Goal: Task Accomplishment & Management: Use online tool/utility

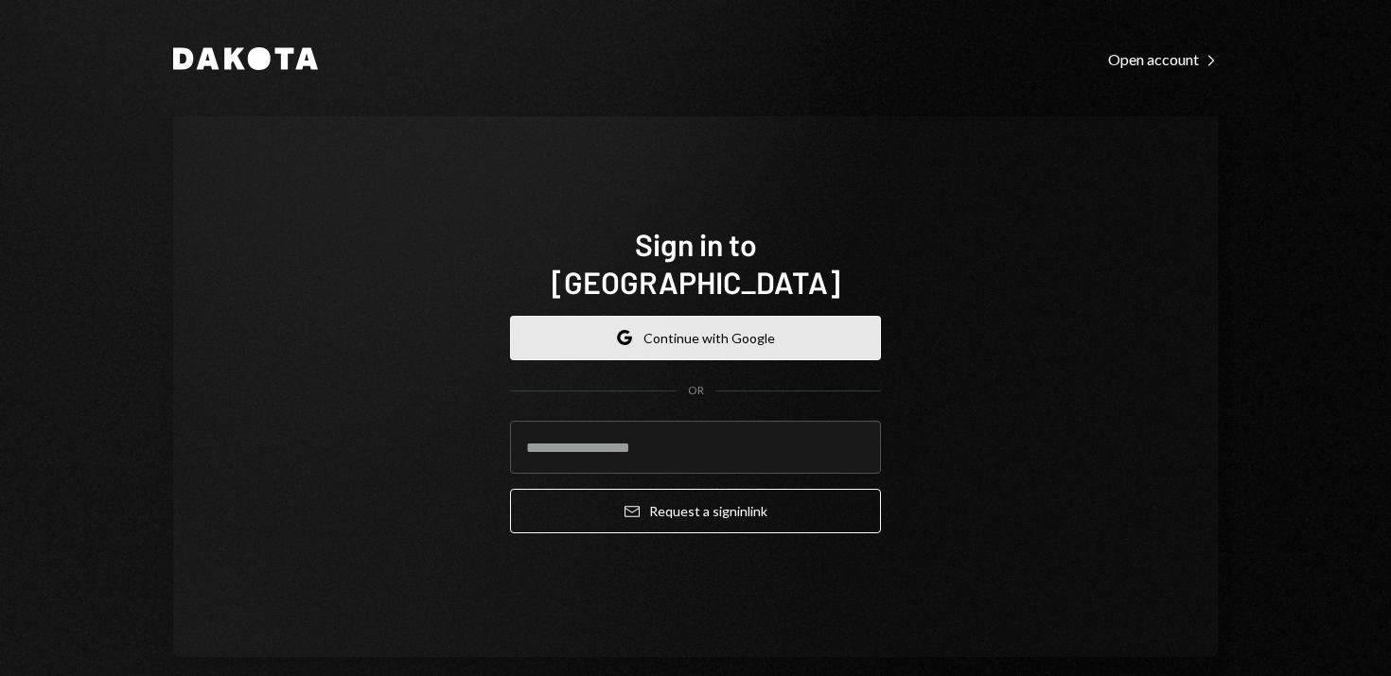
click at [673, 316] on button "Google Continue with Google" at bounding box center [695, 338] width 371 height 44
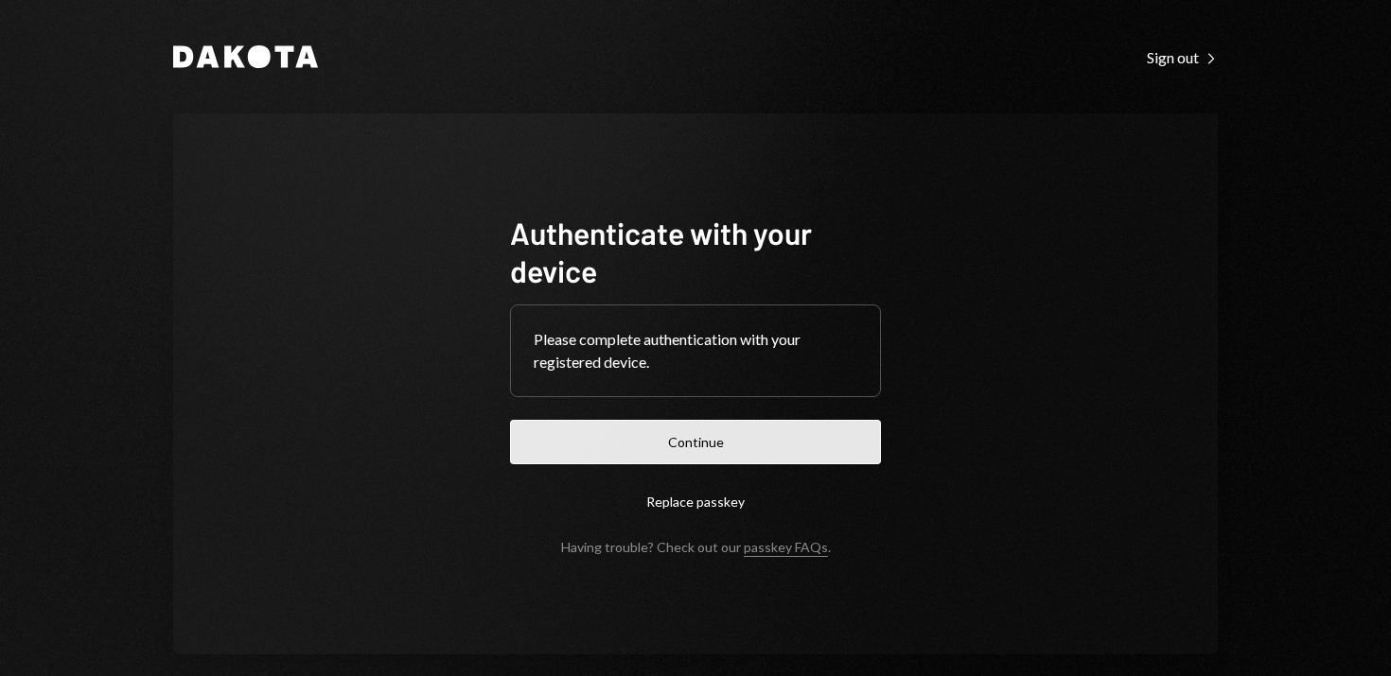
click at [698, 445] on button "Continue" at bounding box center [695, 442] width 371 height 44
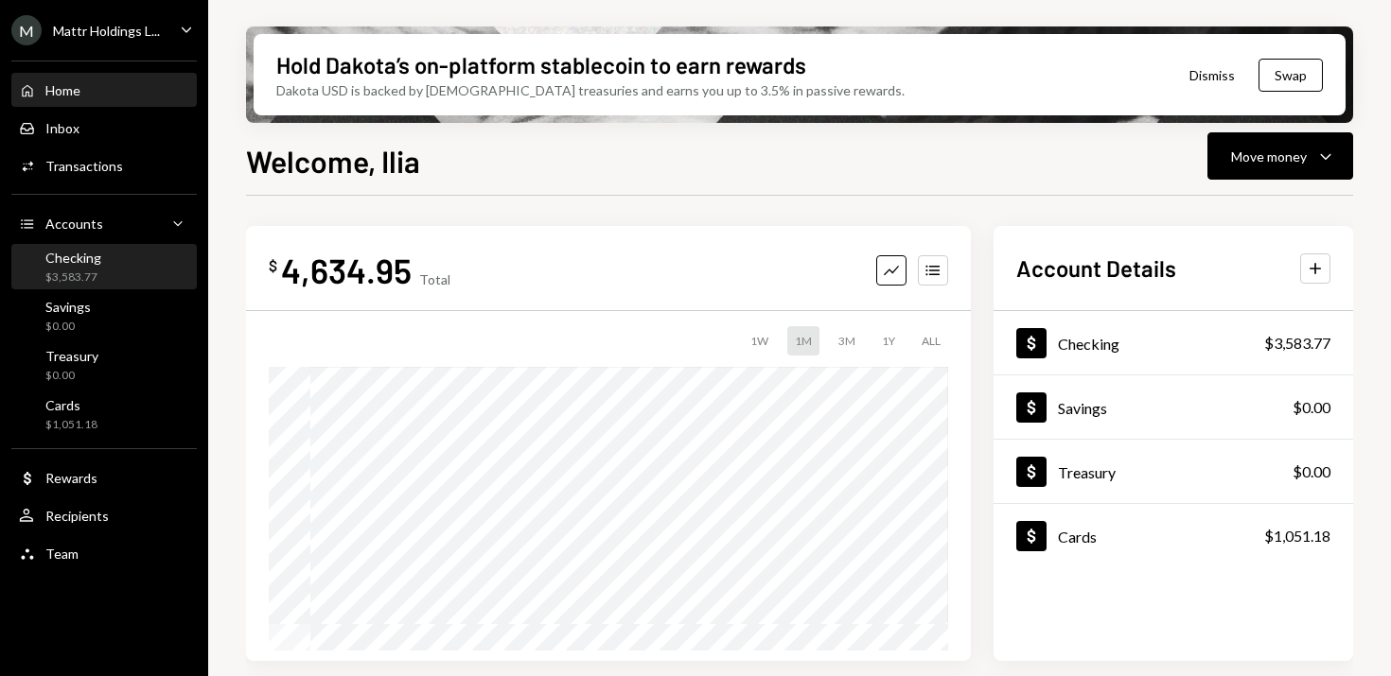
click at [78, 272] on div "$3,583.77" at bounding box center [73, 278] width 56 height 16
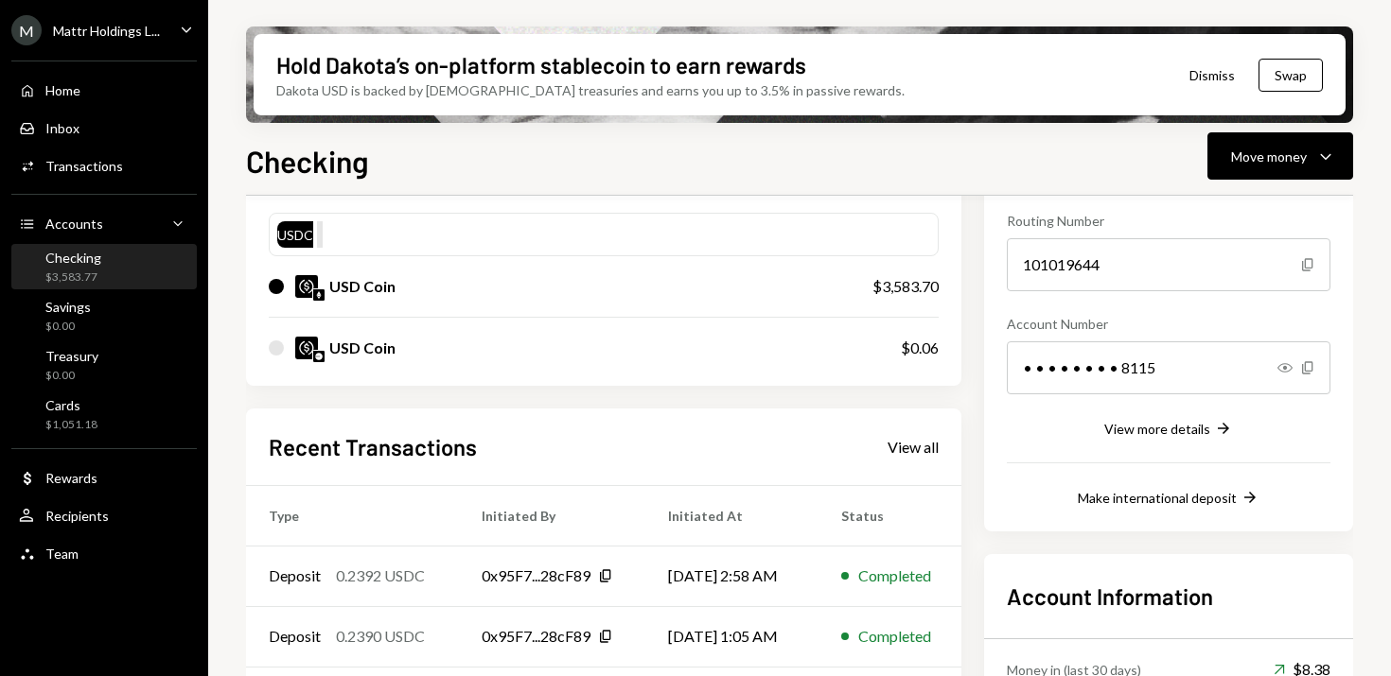
scroll to position [370, 0]
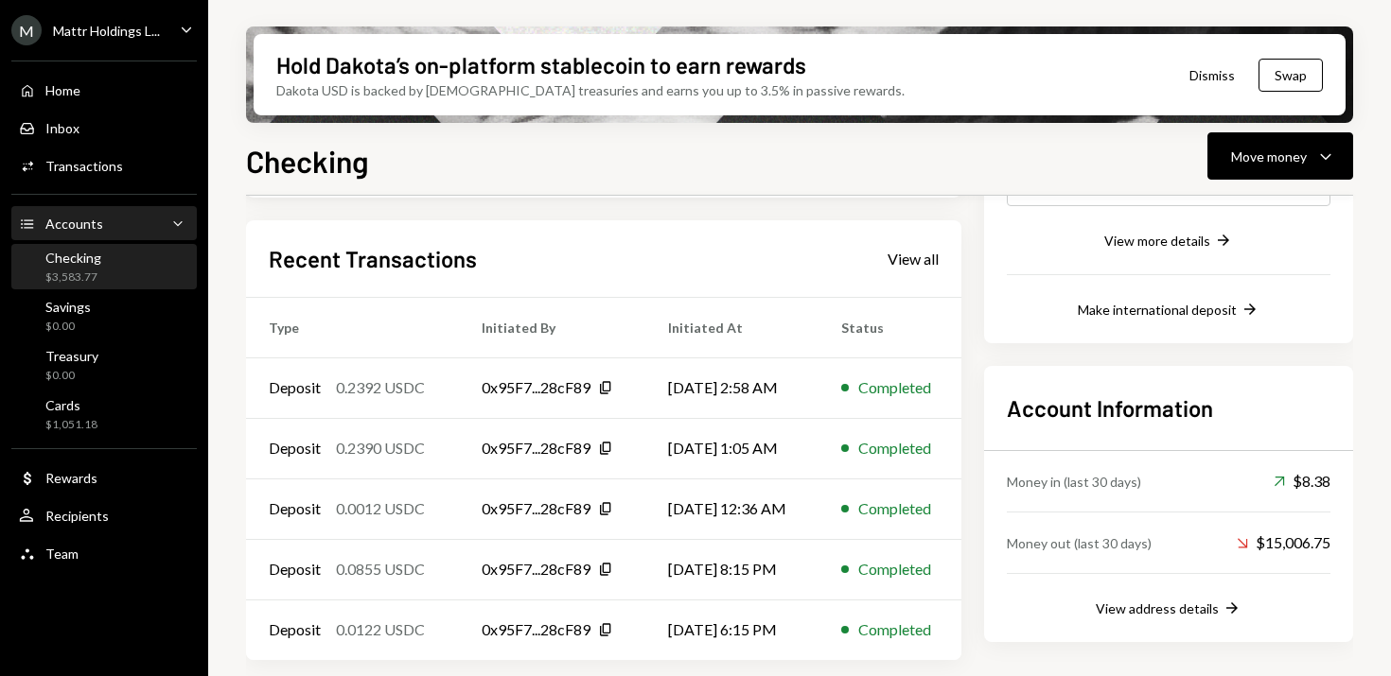
click at [62, 221] on div "Accounts" at bounding box center [74, 224] width 58 height 16
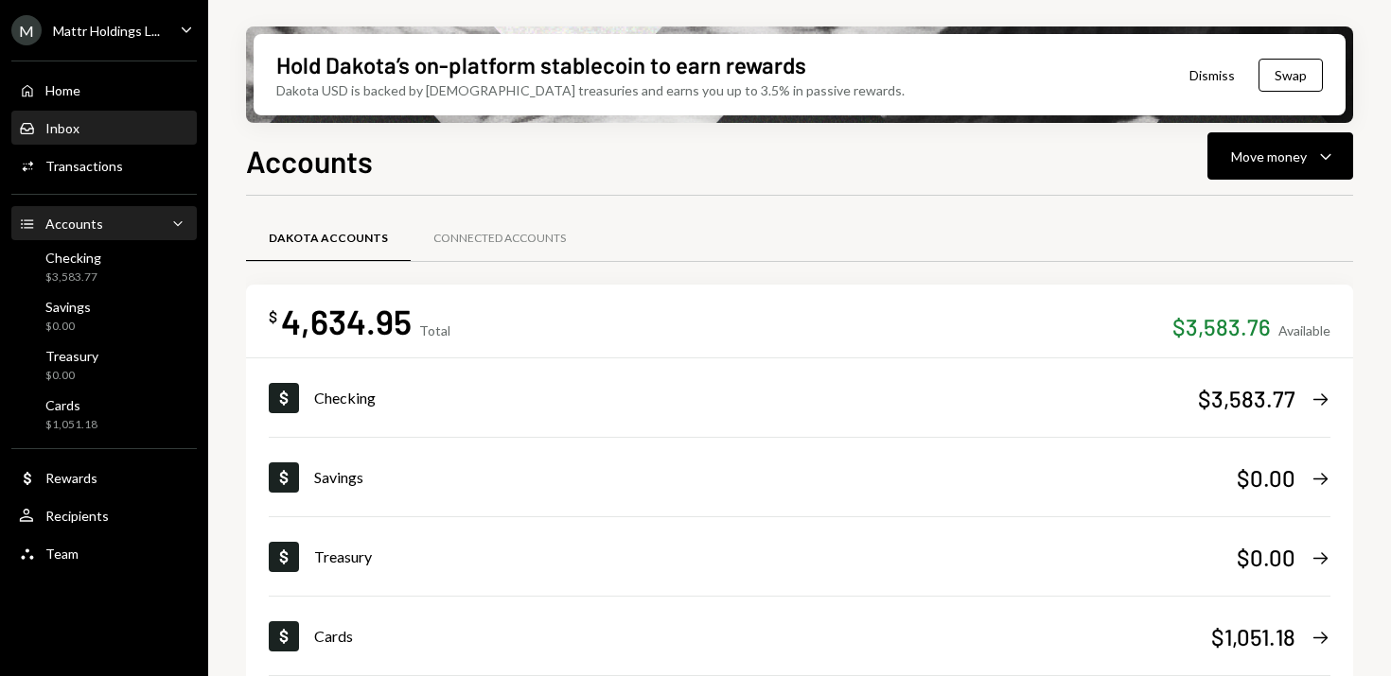
click at [79, 128] on div "Inbox Inbox" at bounding box center [104, 128] width 170 height 17
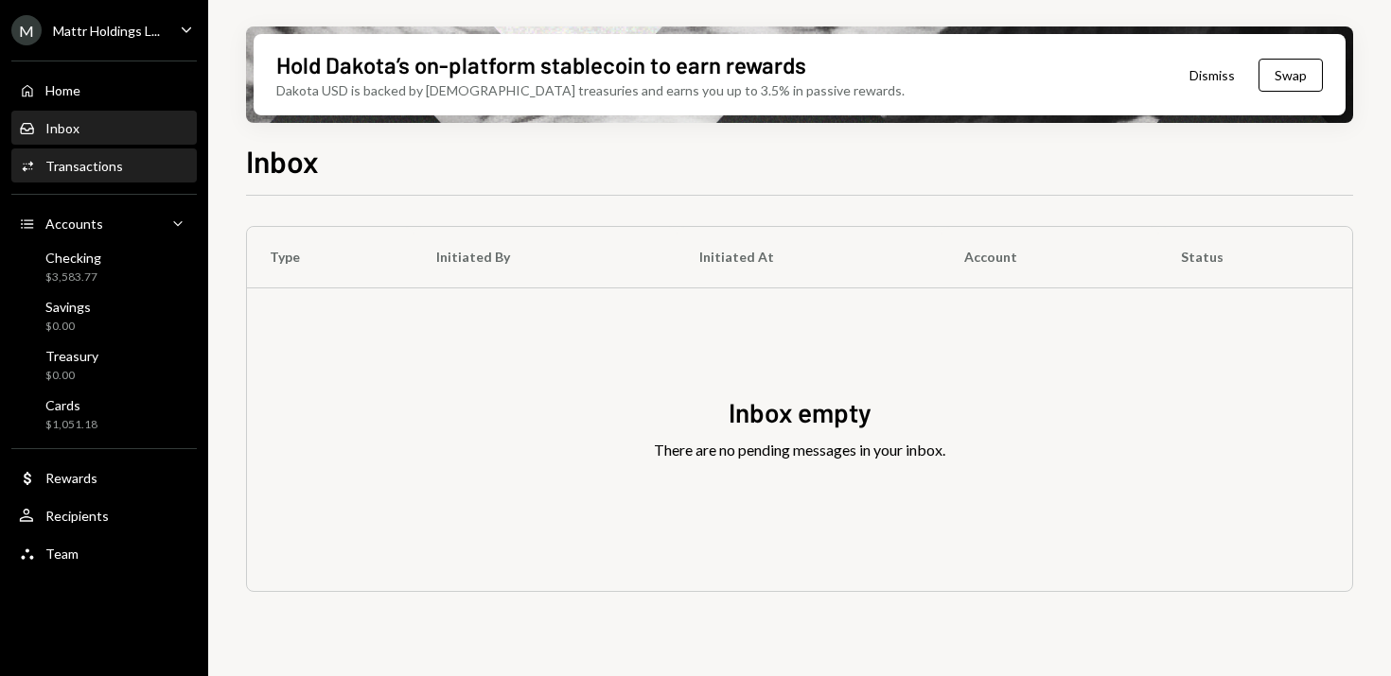
click at [89, 163] on div "Transactions" at bounding box center [84, 166] width 78 height 16
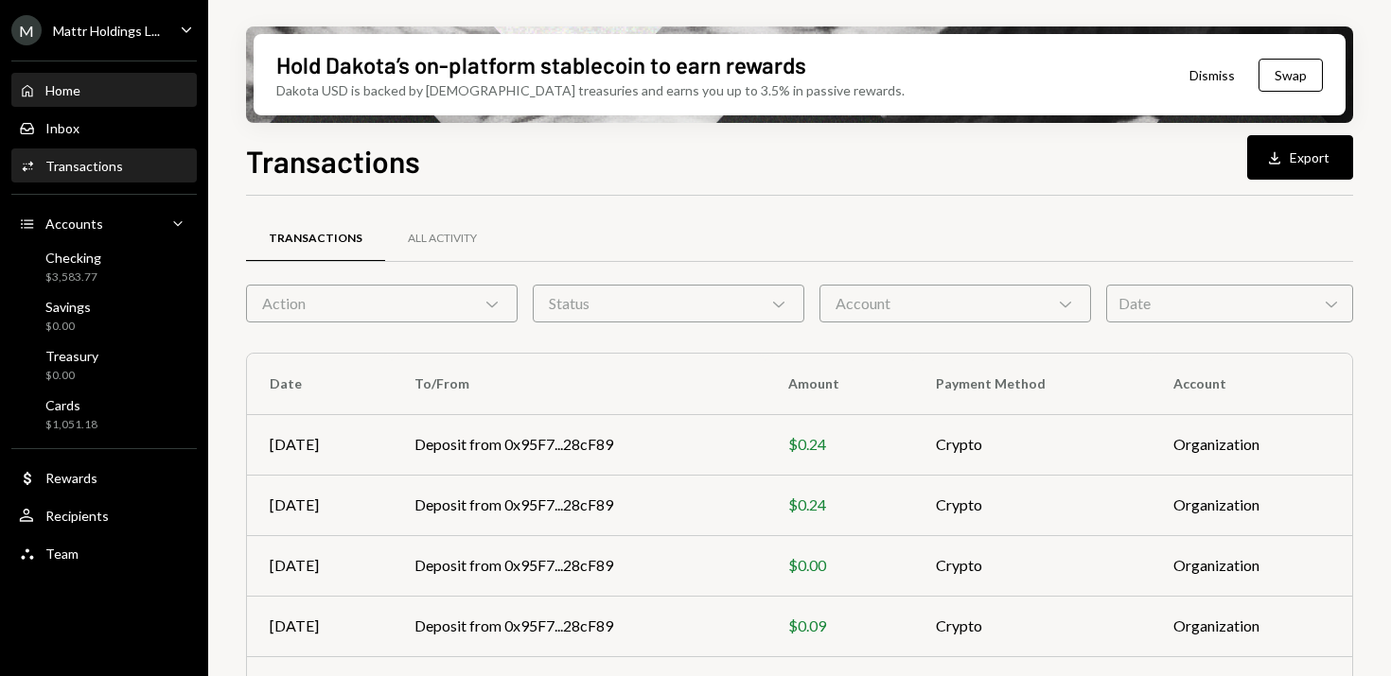
click at [71, 105] on div "Home Home" at bounding box center [104, 91] width 170 height 32
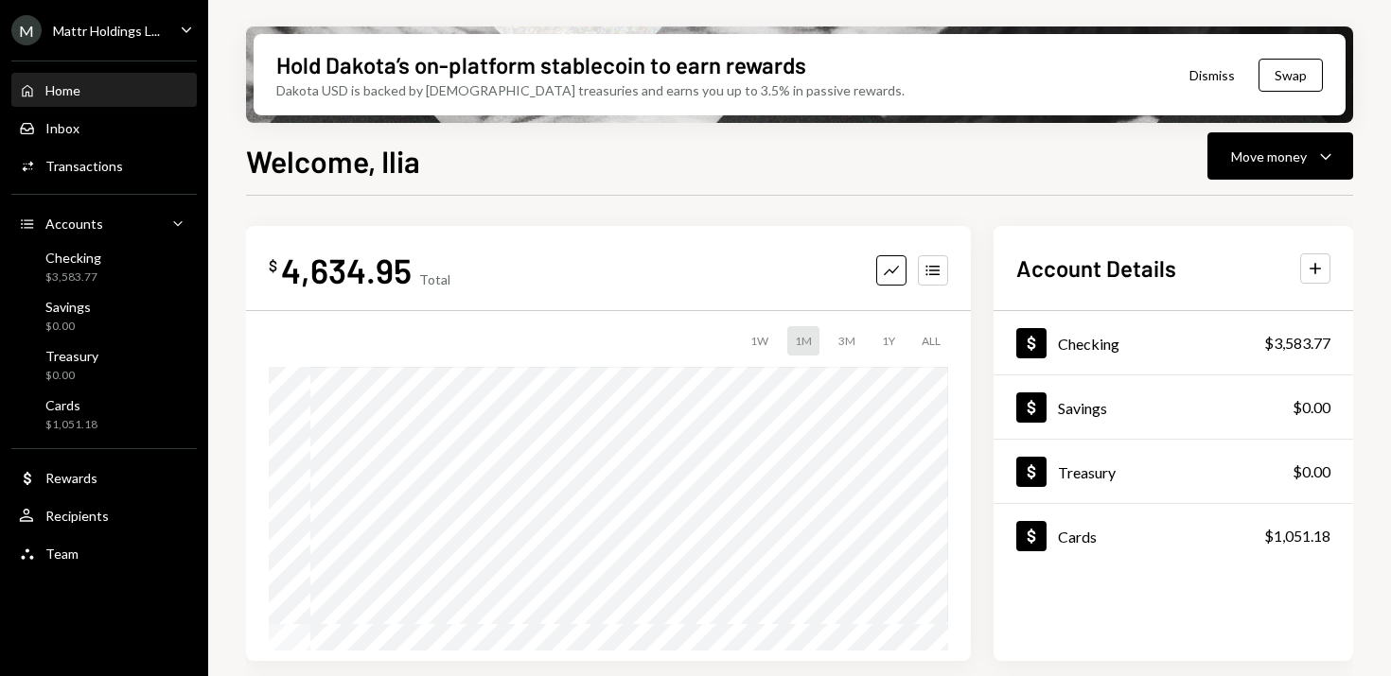
click at [1211, 73] on button "Dismiss" at bounding box center [1212, 75] width 93 height 44
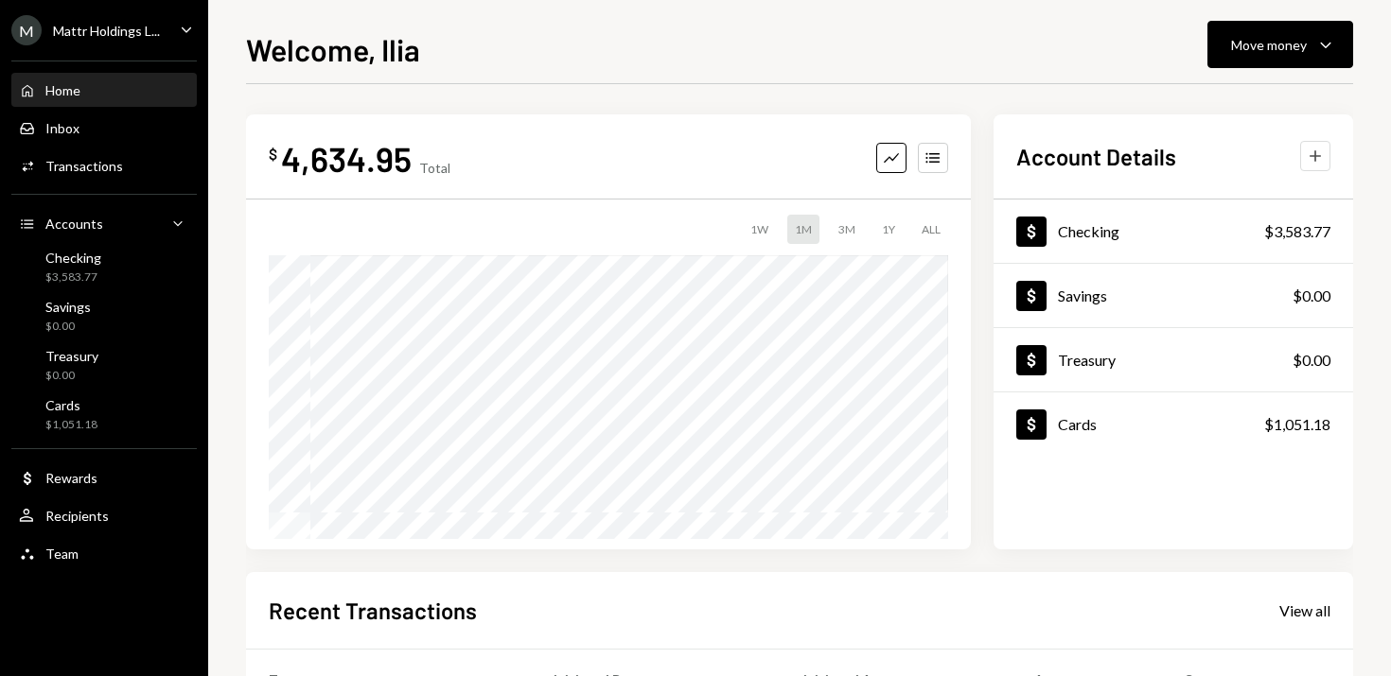
click at [1313, 151] on icon "Plus" at bounding box center [1315, 156] width 19 height 19
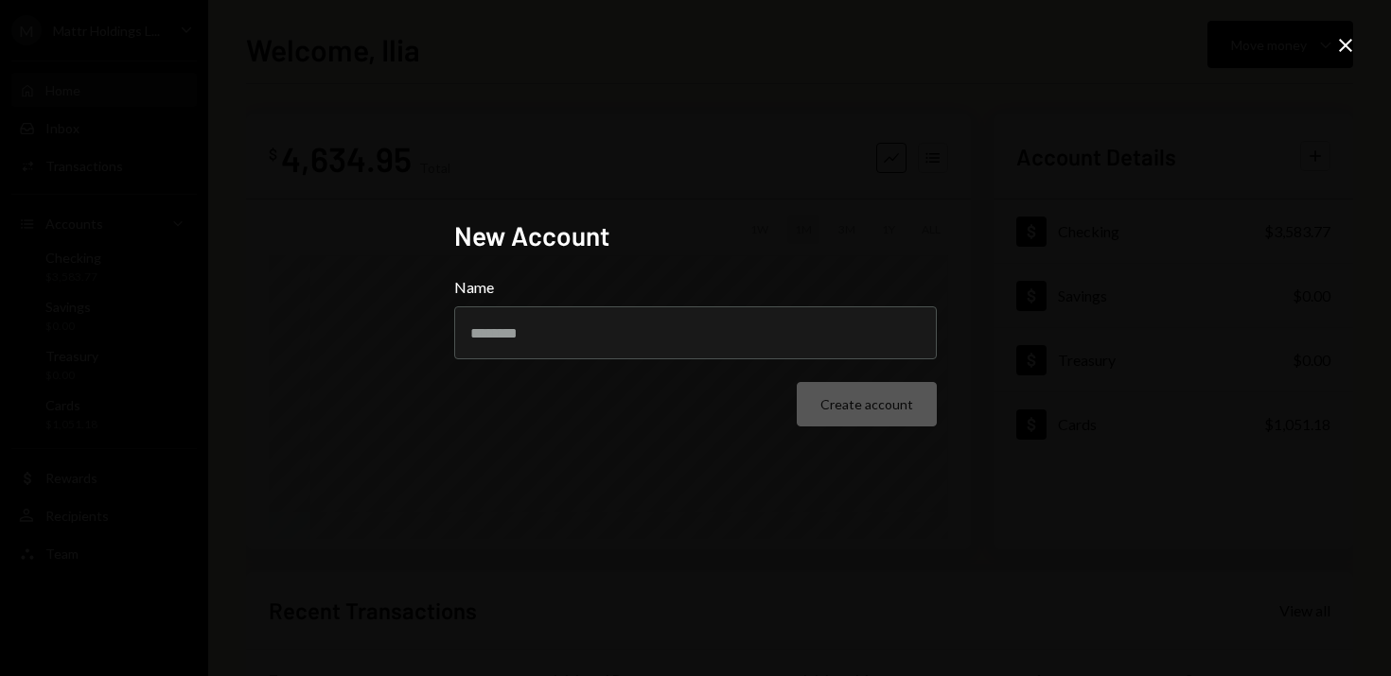
click at [1344, 43] on icon "Close" at bounding box center [1345, 45] width 23 height 23
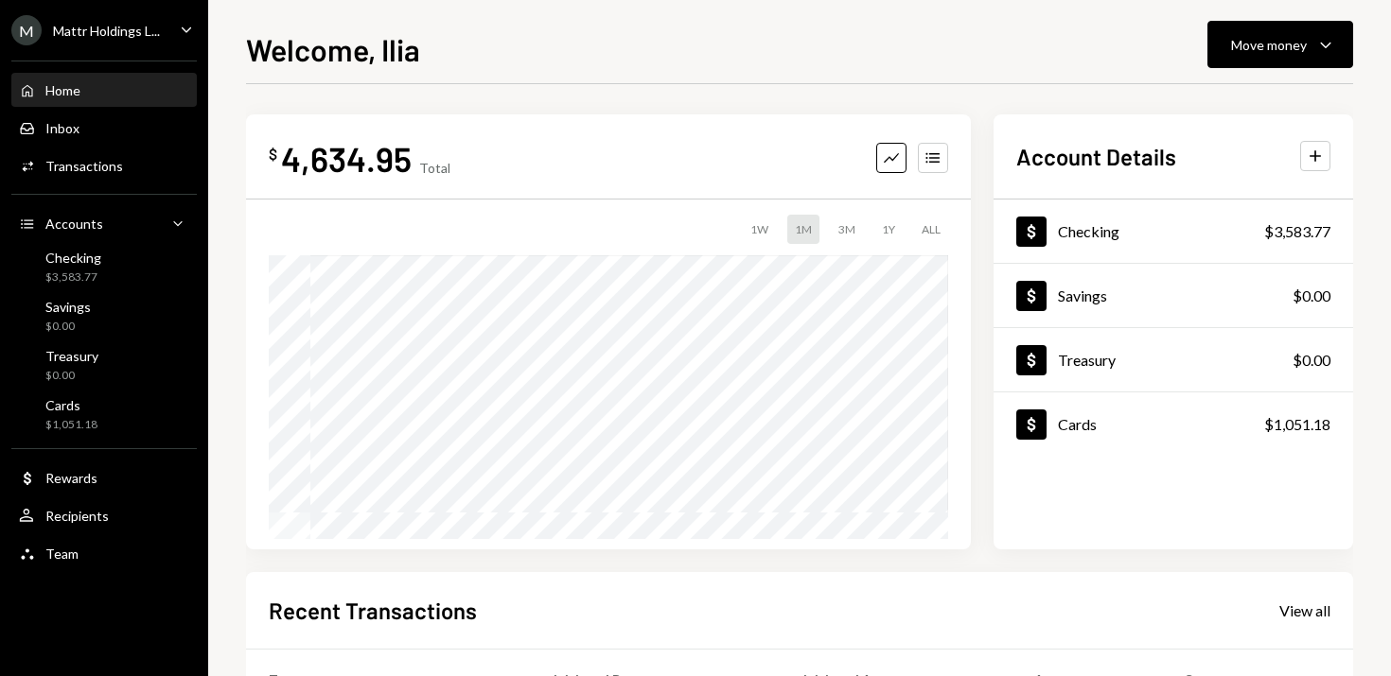
click at [1093, 148] on h2 "Account Details" at bounding box center [1096, 156] width 160 height 31
click at [930, 148] on button "Accounts" at bounding box center [933, 158] width 30 height 30
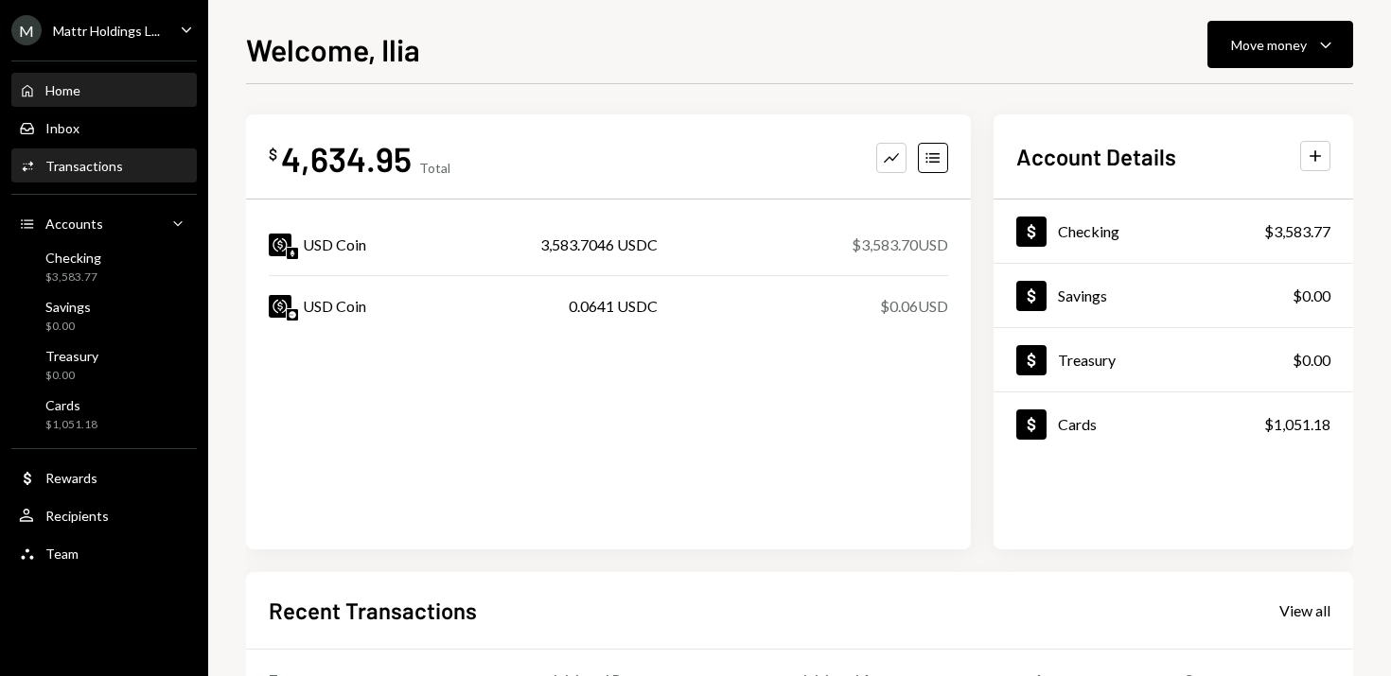
click at [97, 160] on div "Transactions" at bounding box center [84, 166] width 78 height 16
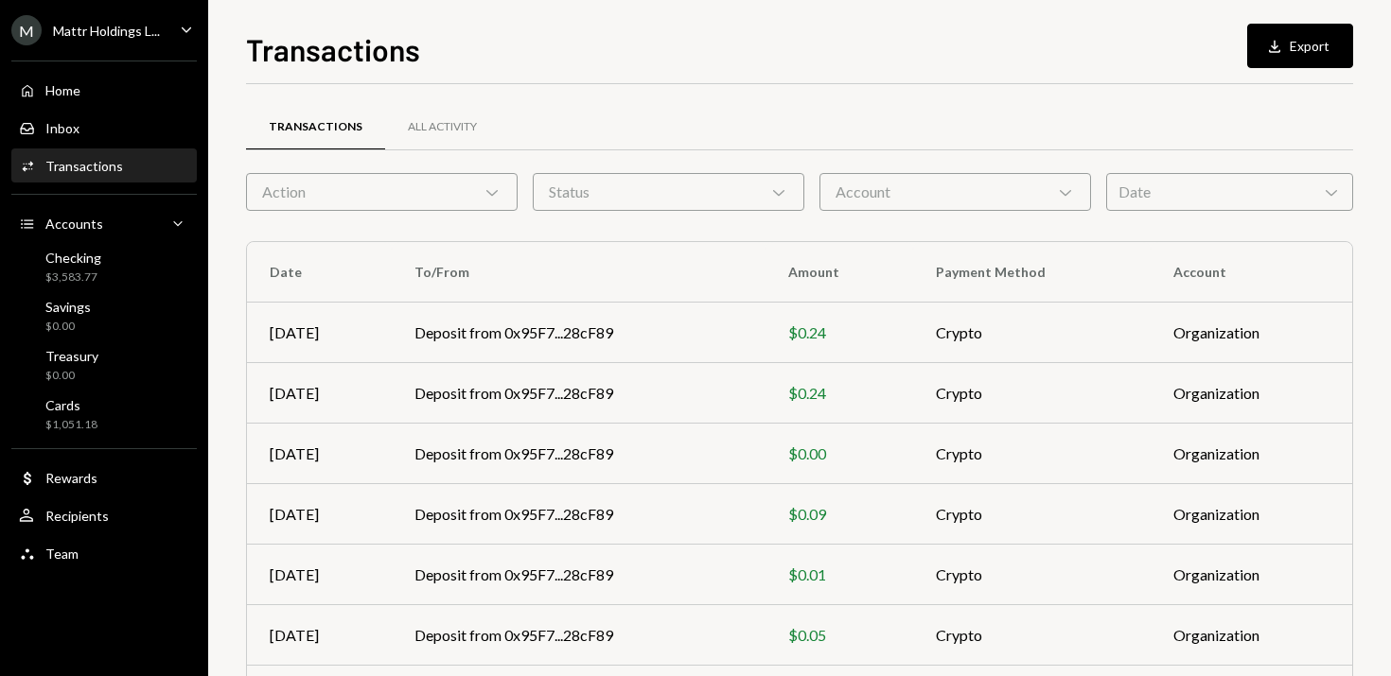
click at [1225, 179] on div "Date Chevron Down" at bounding box center [1229, 192] width 247 height 38
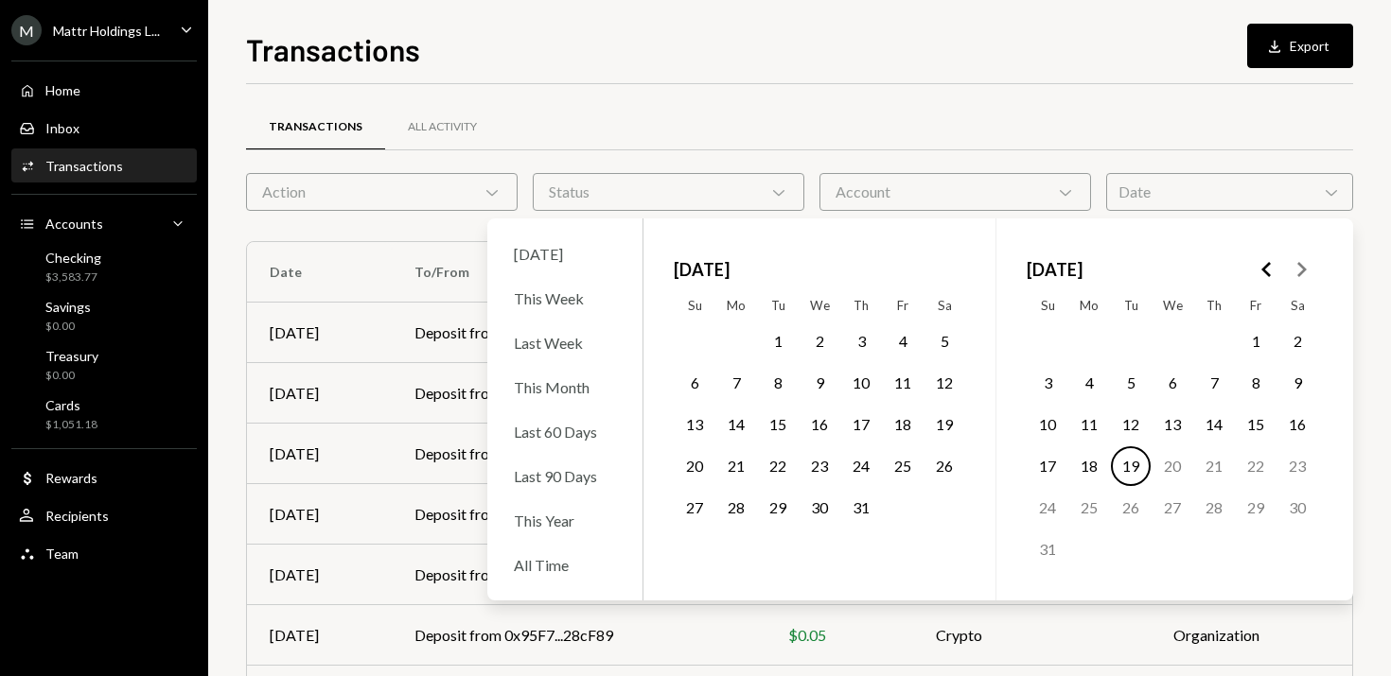
click at [777, 337] on button "1" at bounding box center [778, 342] width 40 height 40
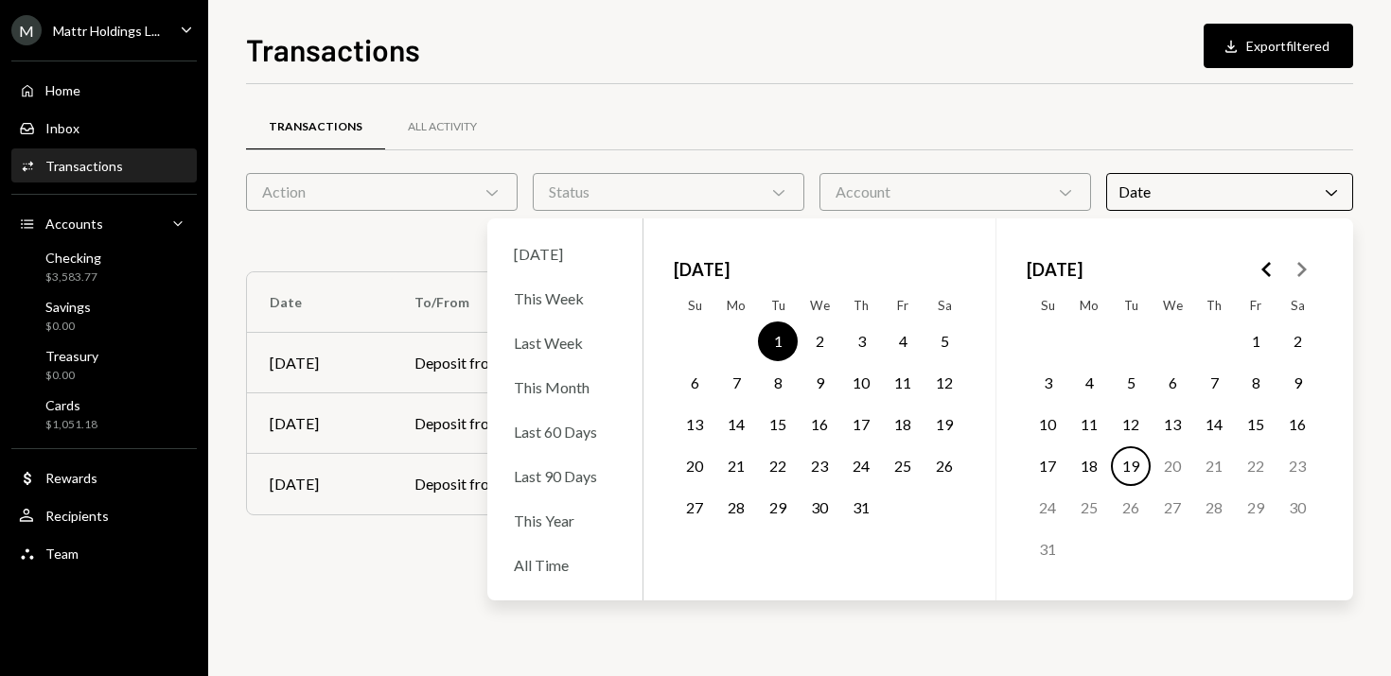
click at [860, 504] on button "31" at bounding box center [861, 508] width 40 height 40
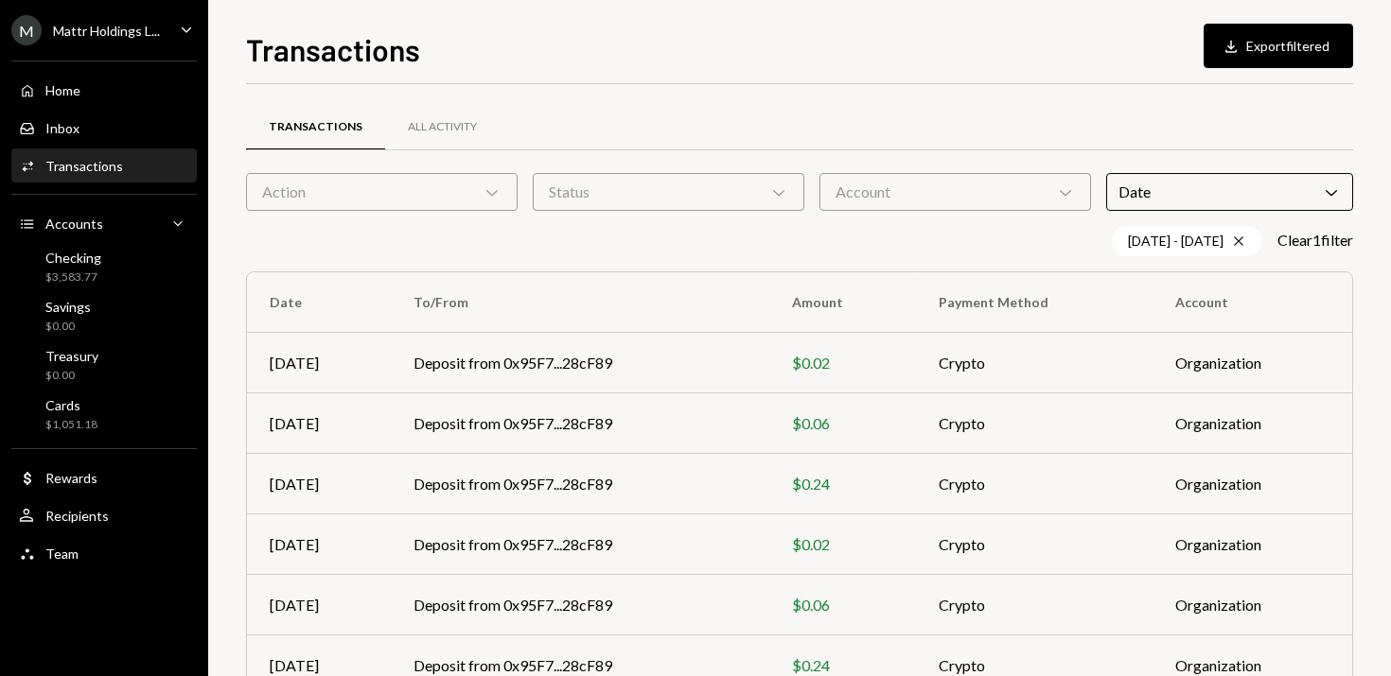
click at [967, 73] on div "Transactions Download Export filtered Transactions All Activity Action Chevron …" at bounding box center [799, 351] width 1107 height 650
click at [1185, 189] on div "Date Chevron Down" at bounding box center [1229, 192] width 247 height 38
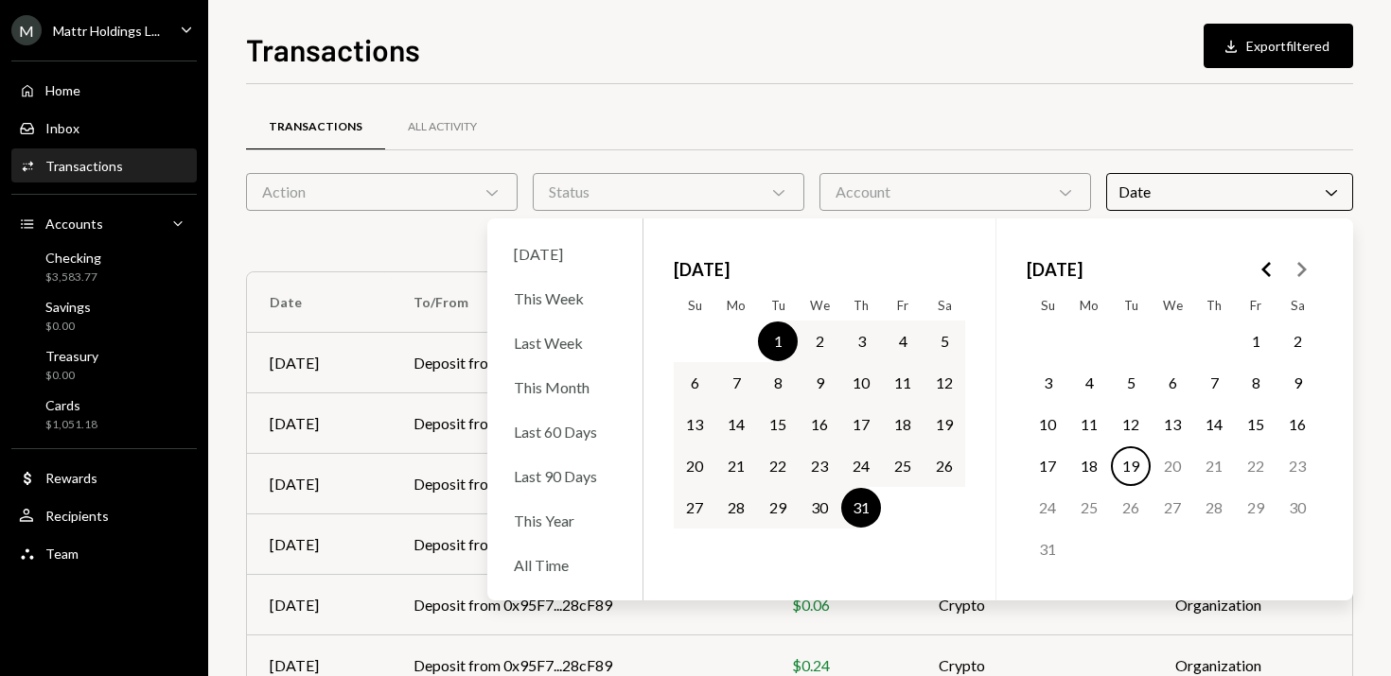
click at [1014, 97] on div "Transactions All Activity Action Chevron Down Status Chevron Down Account Chevr…" at bounding box center [799, 551] width 1107 height 934
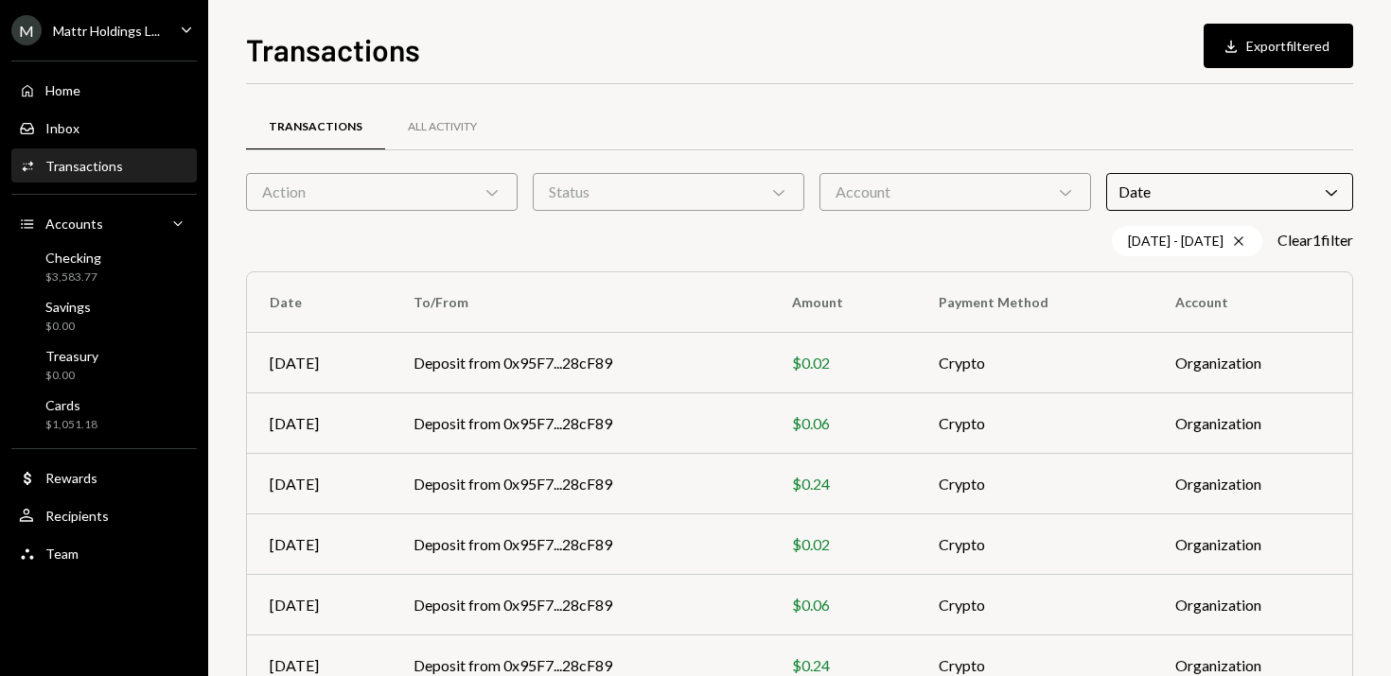
click at [1147, 190] on div "Date Chevron Down" at bounding box center [1229, 192] width 247 height 38
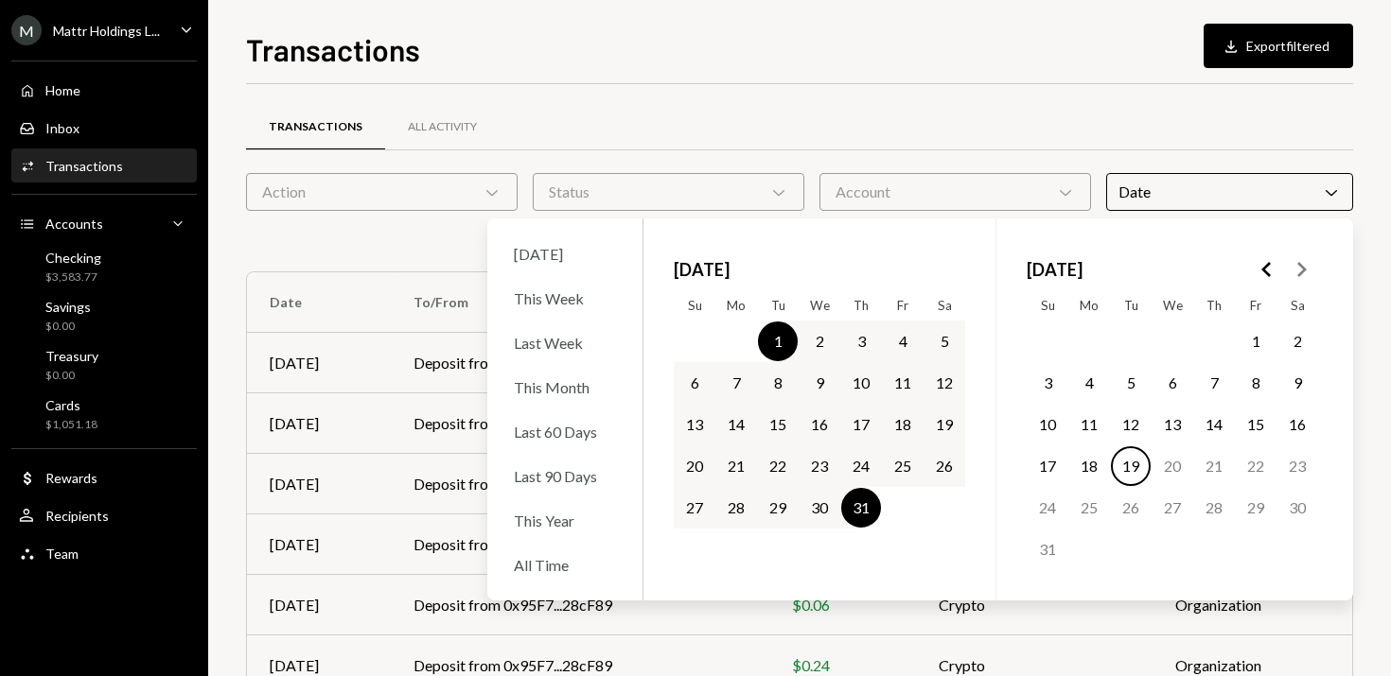
click at [782, 339] on button "1" at bounding box center [778, 342] width 40 height 40
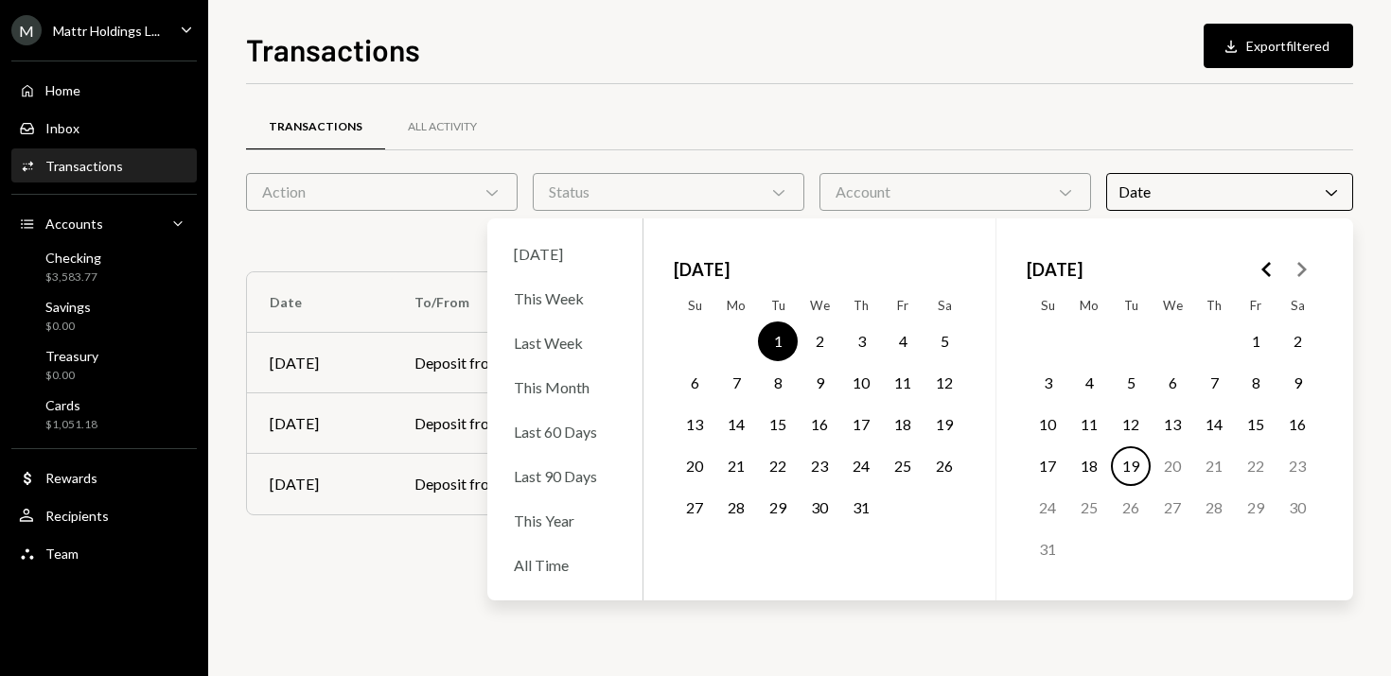
click at [822, 506] on button "30" at bounding box center [819, 508] width 40 height 40
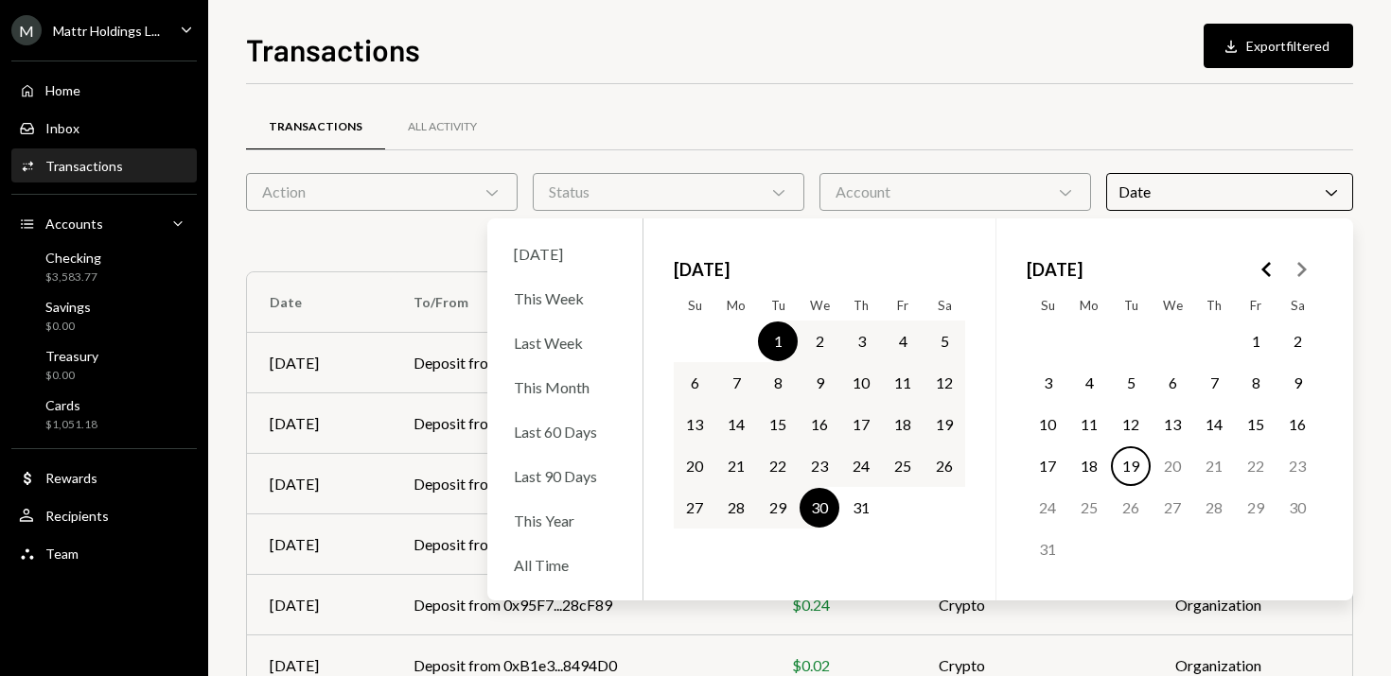
click at [871, 507] on button "31" at bounding box center [861, 508] width 40 height 40
click at [859, 507] on button "31" at bounding box center [861, 508] width 40 height 40
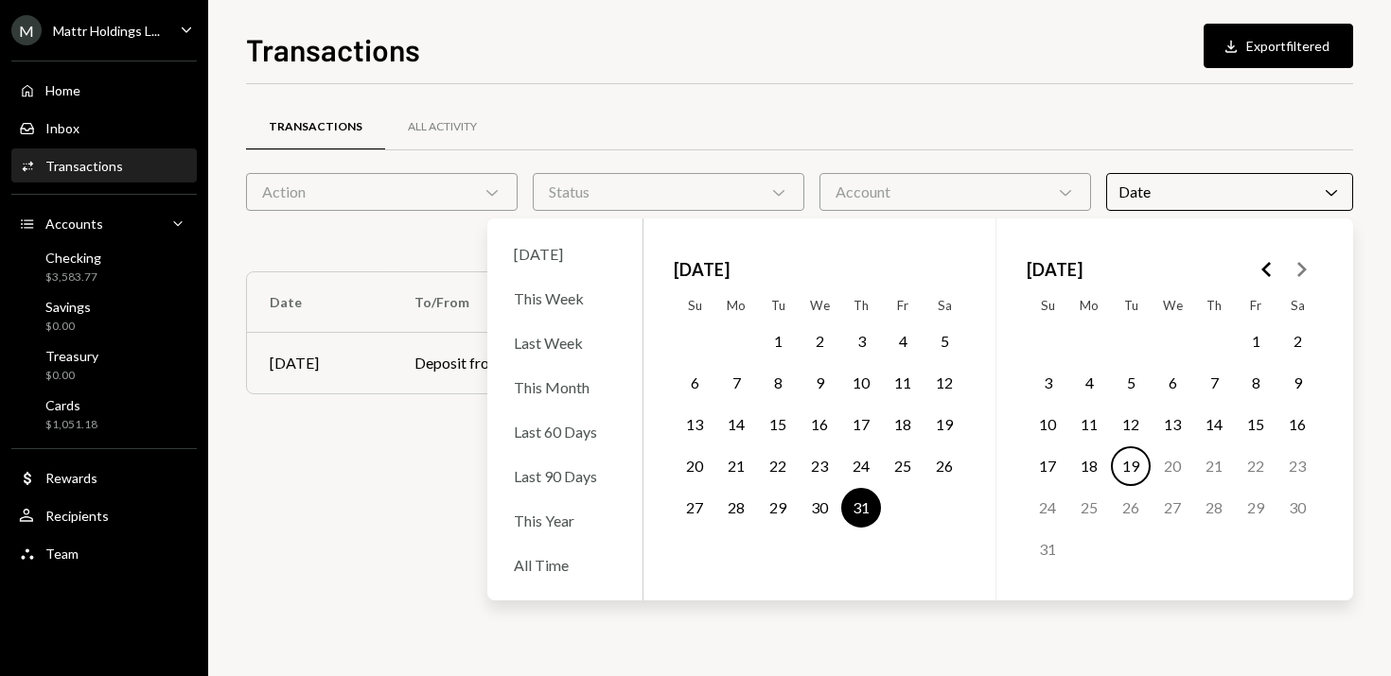
click at [830, 506] on button "30" at bounding box center [819, 508] width 40 height 40
click at [777, 347] on button "1" at bounding box center [778, 342] width 40 height 40
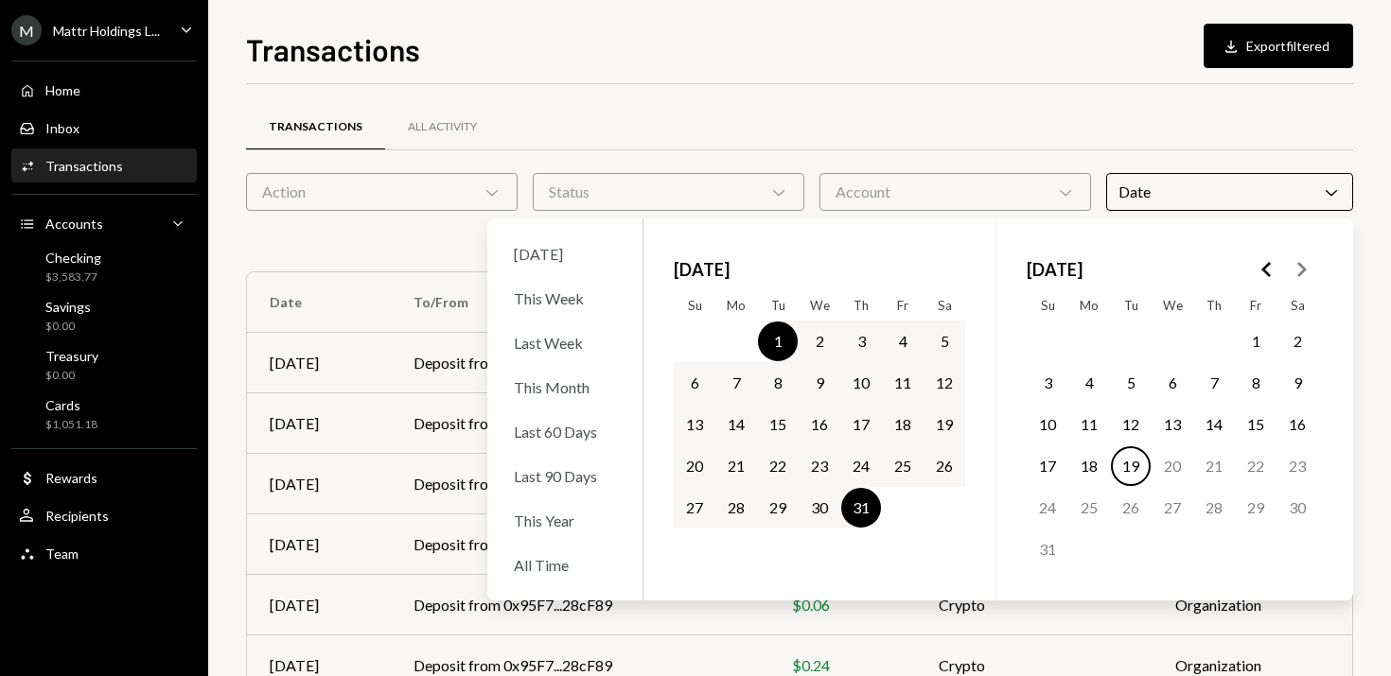
click at [809, 506] on button "30" at bounding box center [819, 508] width 40 height 40
click at [777, 103] on div "Transactions All Activity" at bounding box center [799, 127] width 1107 height 48
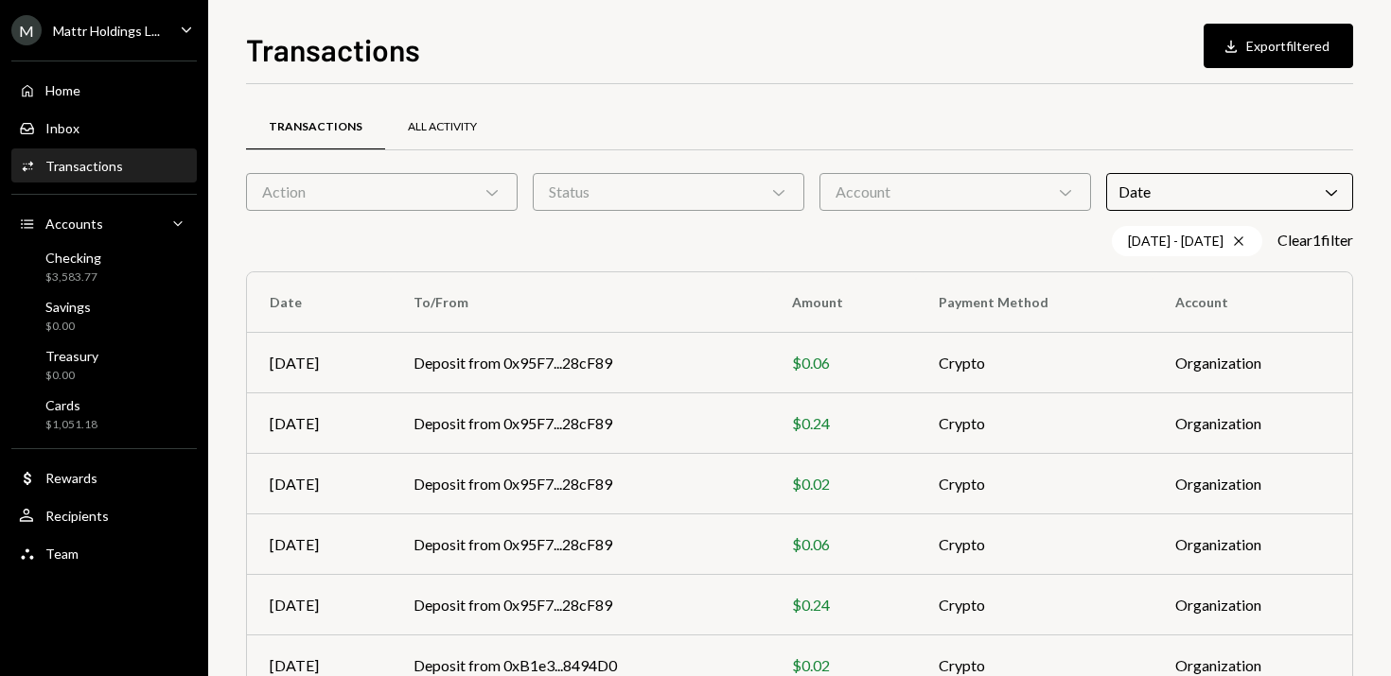
click at [481, 120] on div "All Activity" at bounding box center [442, 127] width 114 height 45
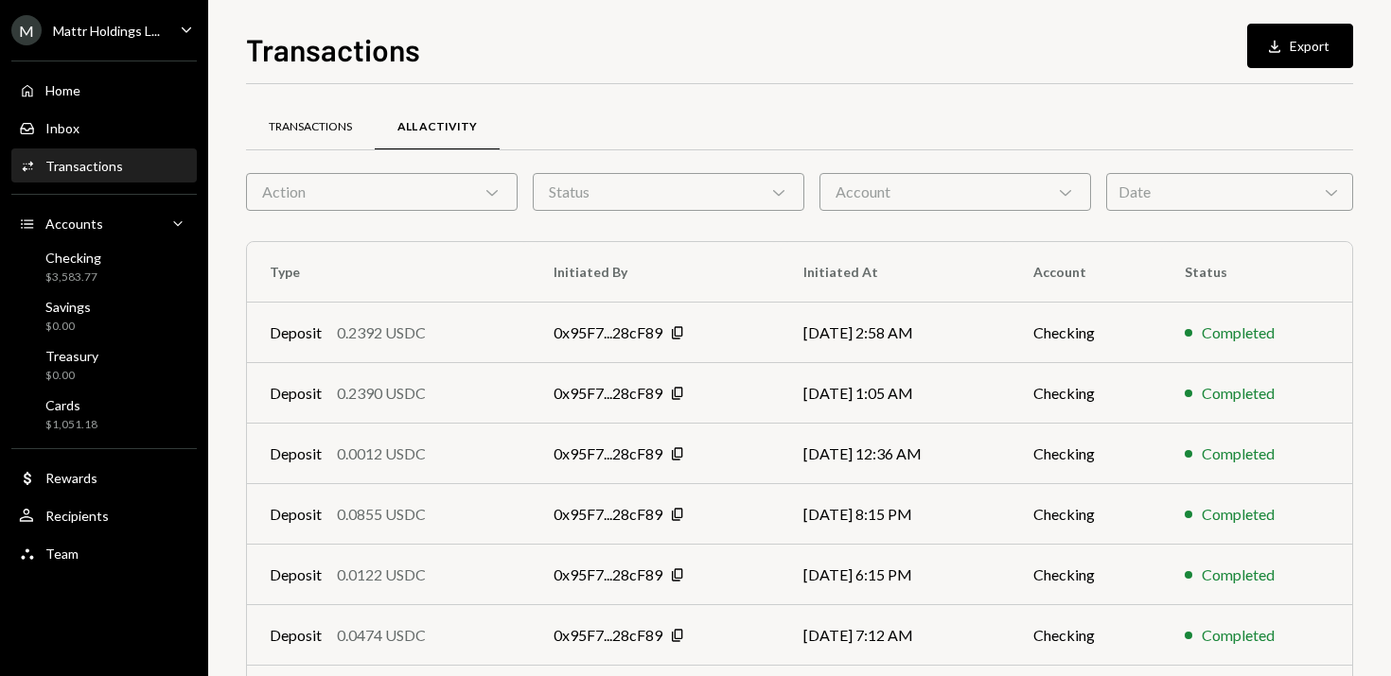
click at [297, 125] on div "Transactions" at bounding box center [310, 127] width 83 height 16
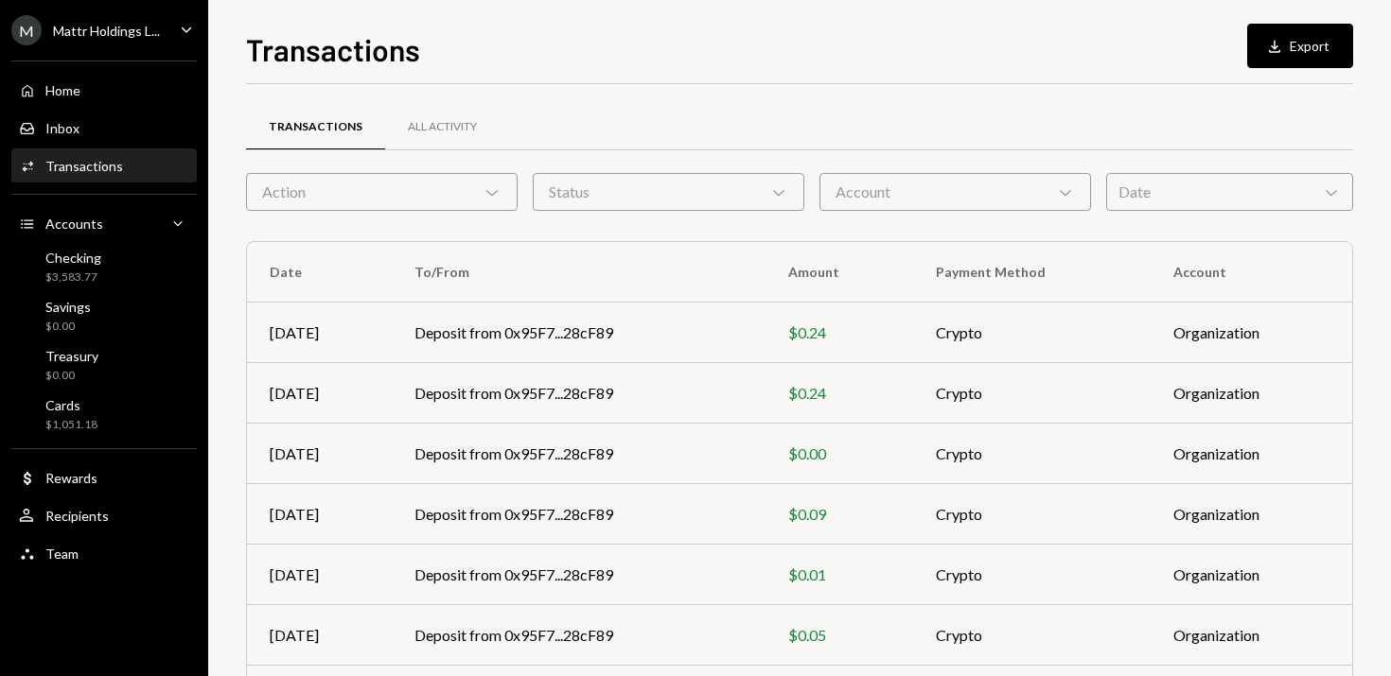
click at [1222, 199] on div "Date Chevron Down" at bounding box center [1229, 192] width 247 height 38
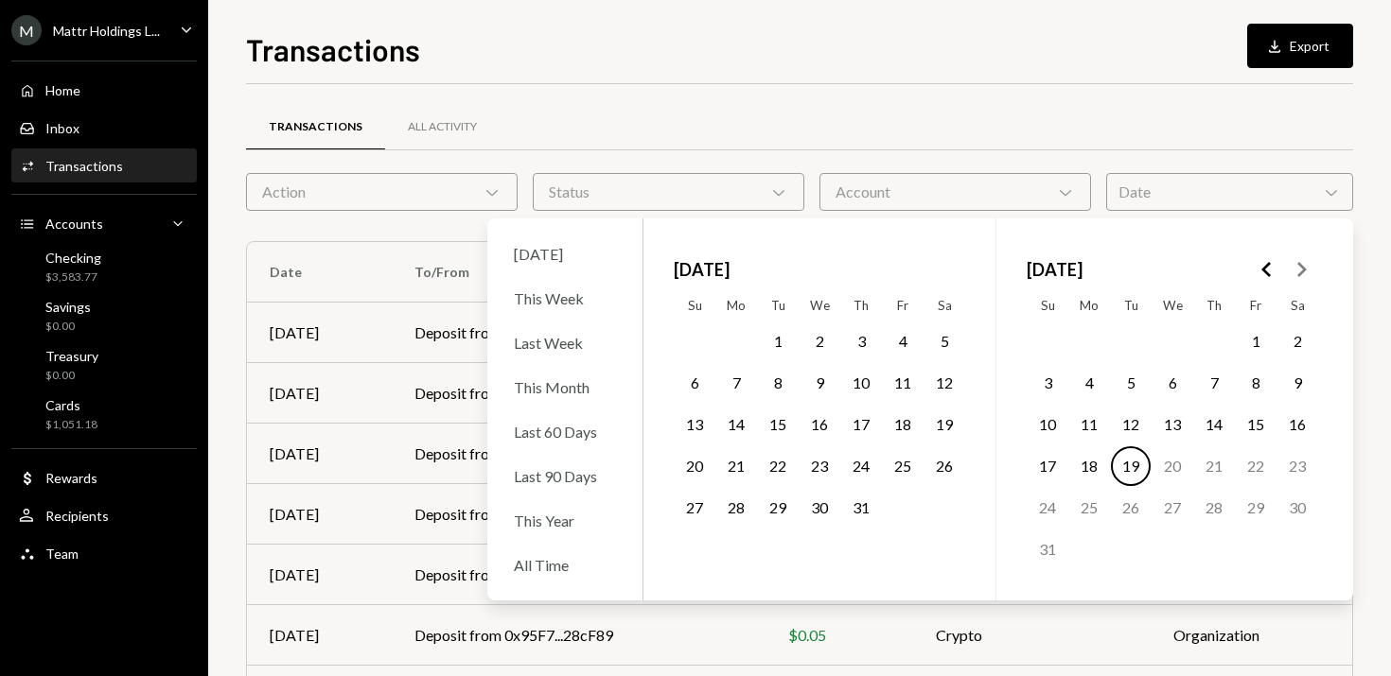
click at [775, 345] on button "1" at bounding box center [778, 342] width 40 height 40
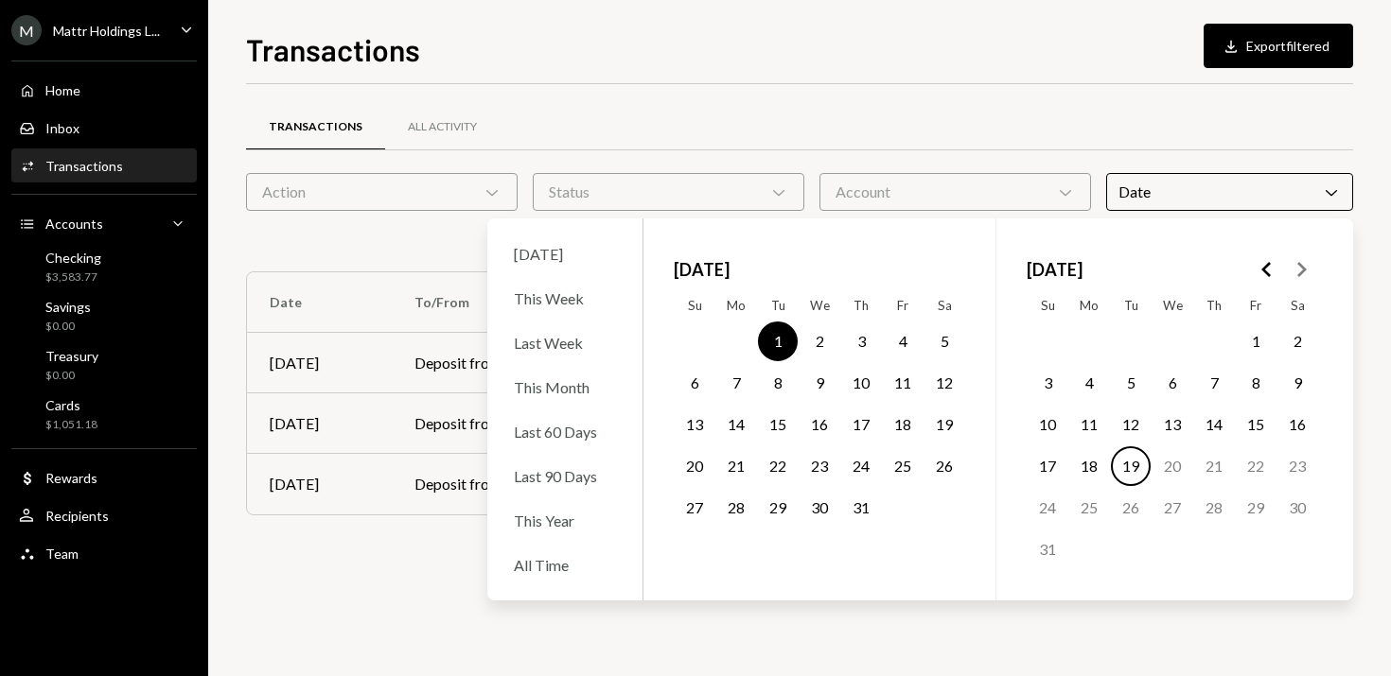
click at [822, 514] on button "30" at bounding box center [819, 508] width 40 height 40
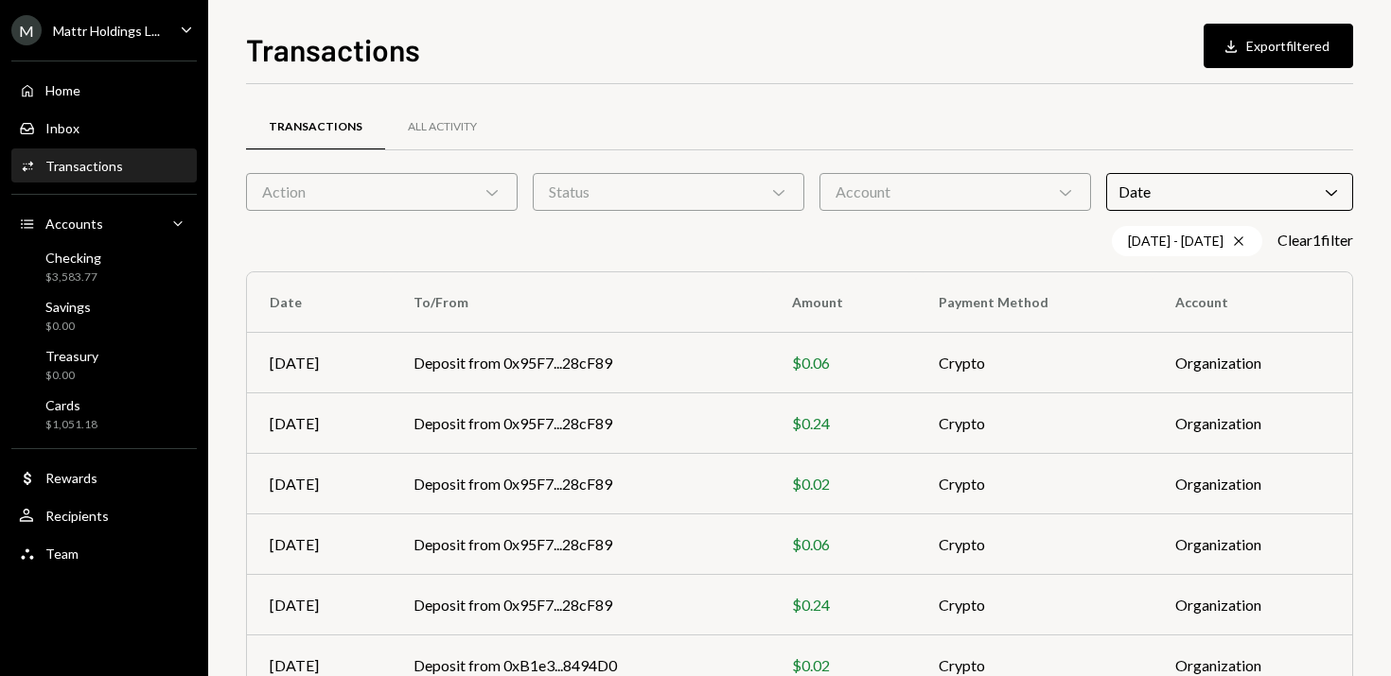
click at [902, 108] on div "Transactions All Activity" at bounding box center [799, 127] width 1107 height 48
click at [1241, 49] on div "Download" at bounding box center [1233, 46] width 25 height 19
click at [104, 259] on div "Checking $3,583.77" at bounding box center [104, 268] width 170 height 36
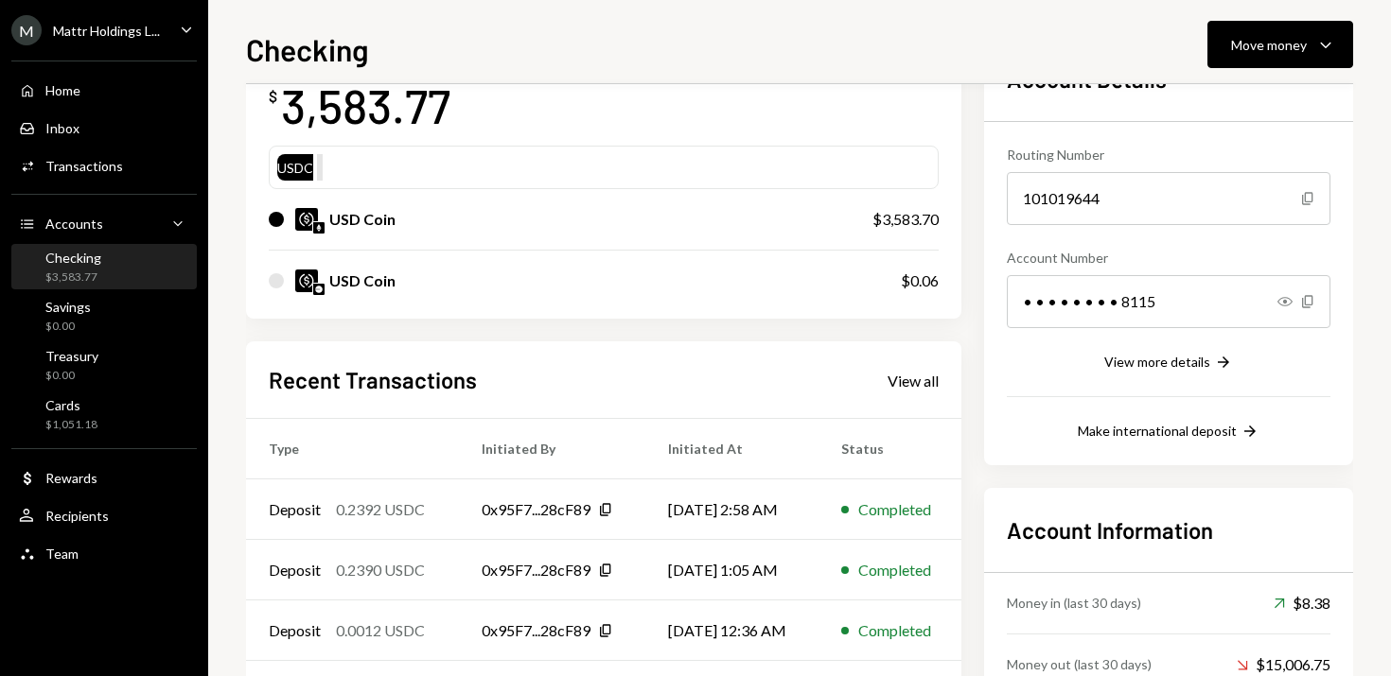
scroll to position [280, 0]
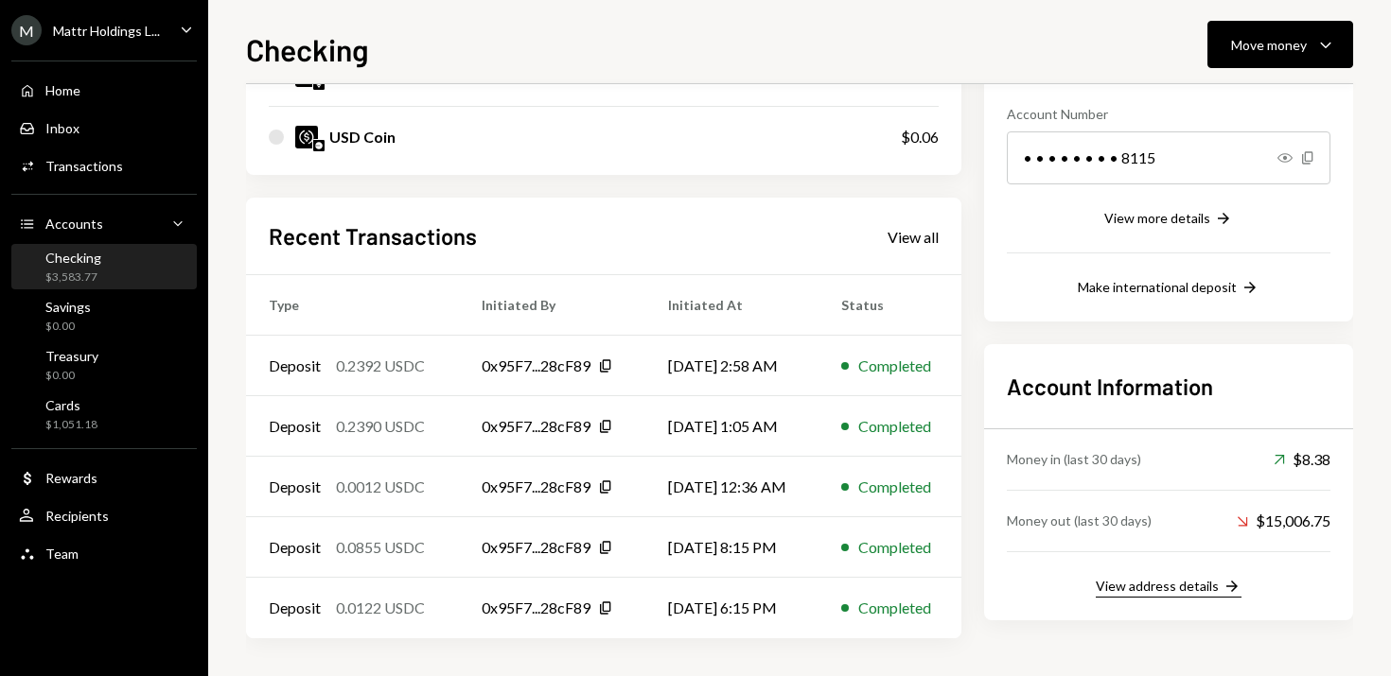
click at [1147, 585] on div "View address details" at bounding box center [1157, 586] width 123 height 16
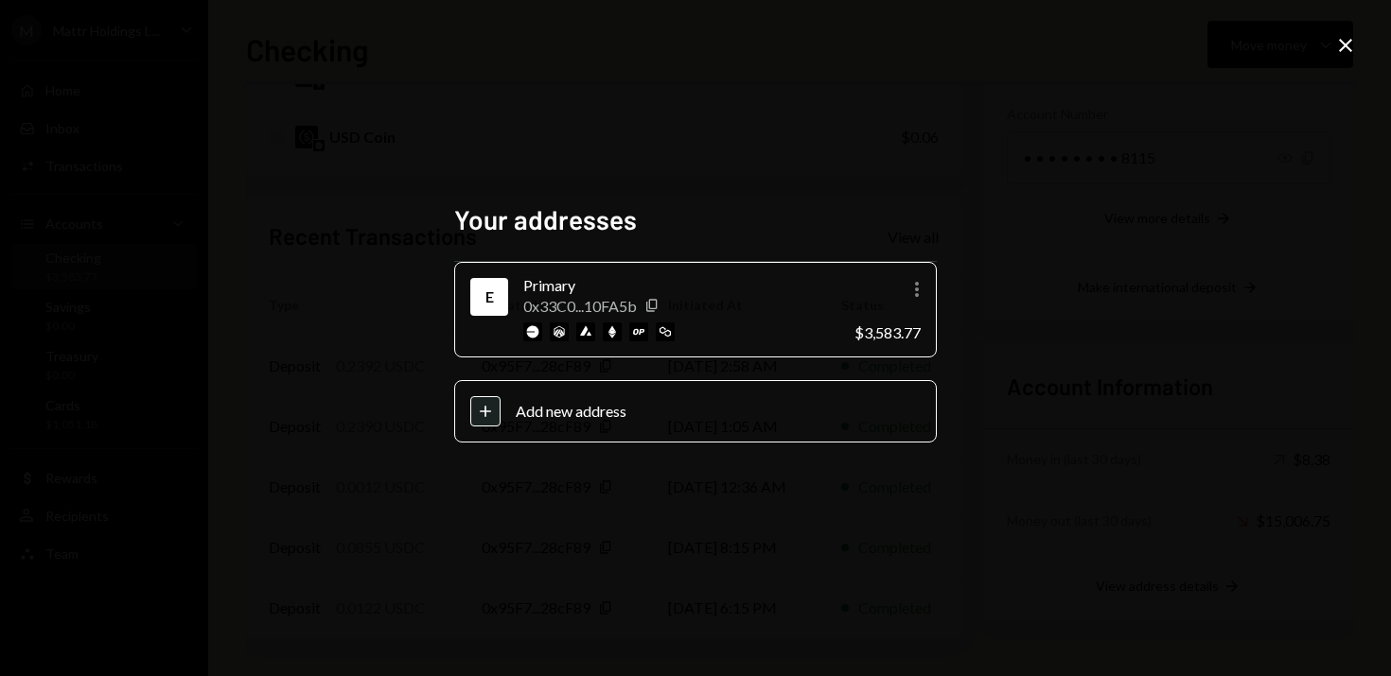
click at [1347, 46] on icon at bounding box center [1345, 45] width 13 height 13
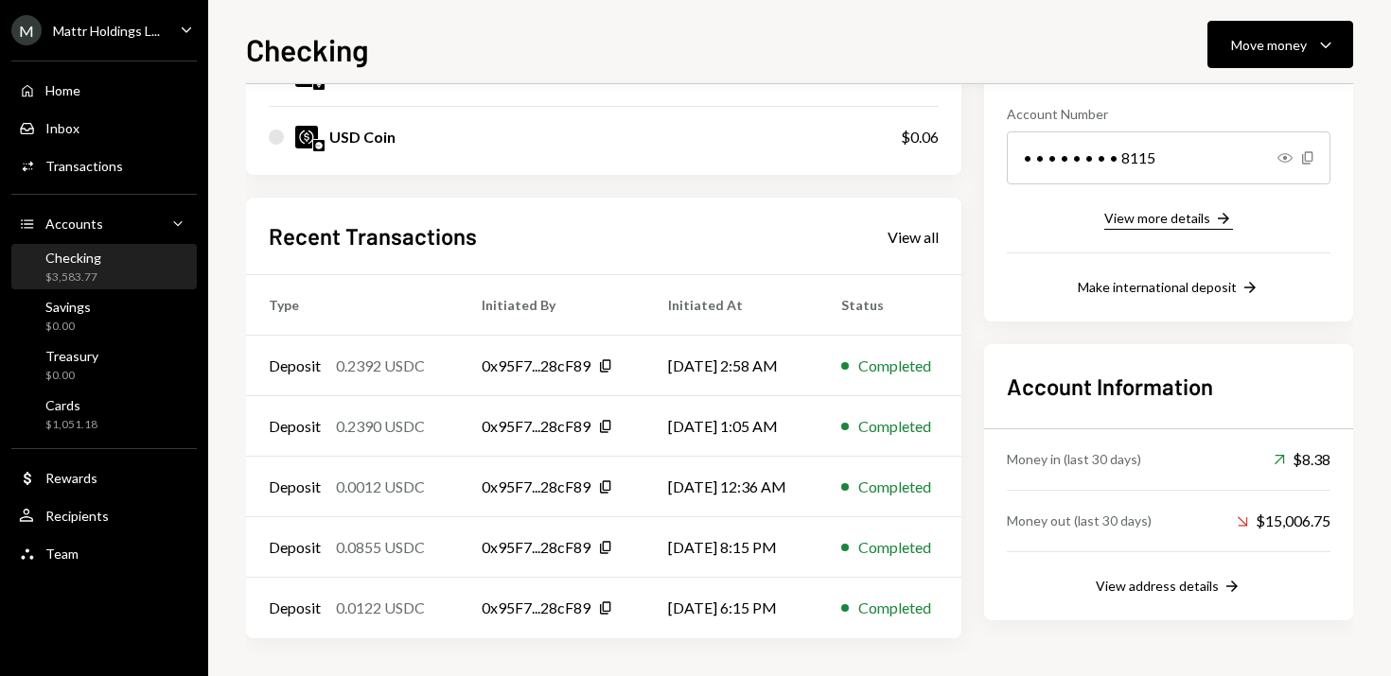
click at [1175, 223] on div "View more details" at bounding box center [1157, 218] width 106 height 16
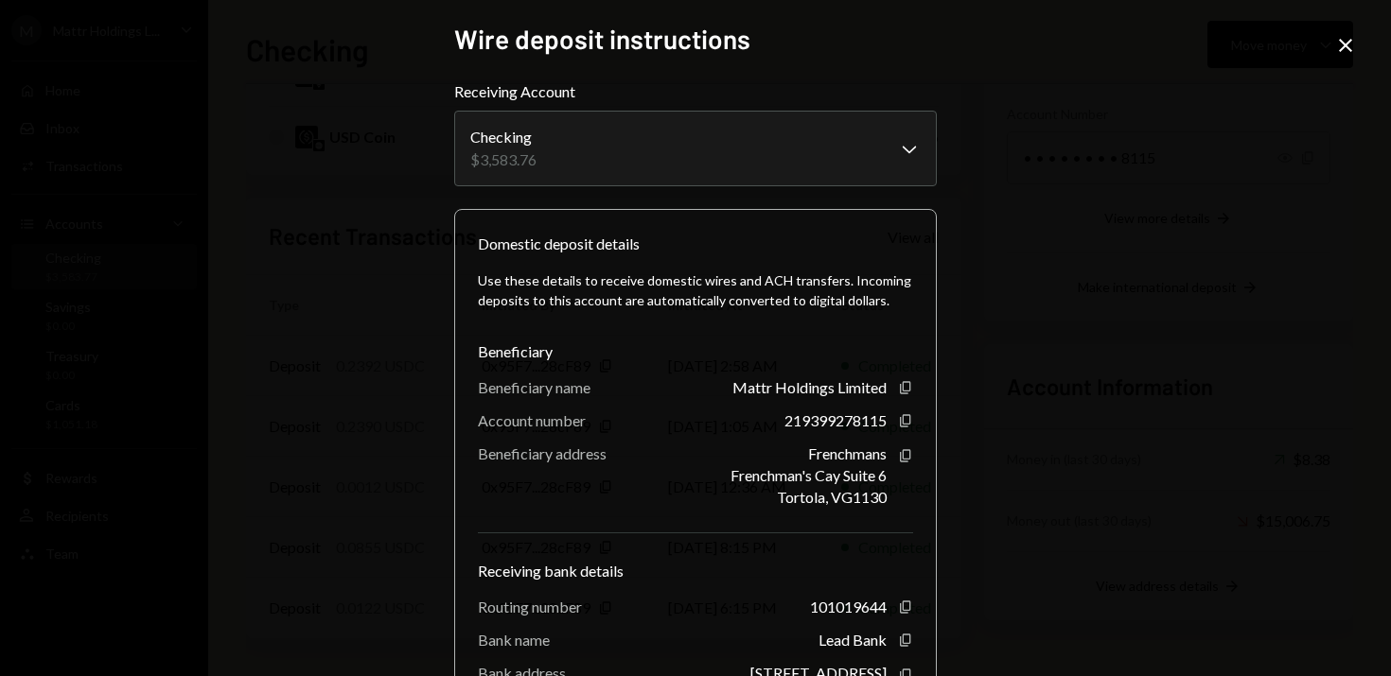
click at [1349, 38] on icon "Close" at bounding box center [1345, 45] width 23 height 23
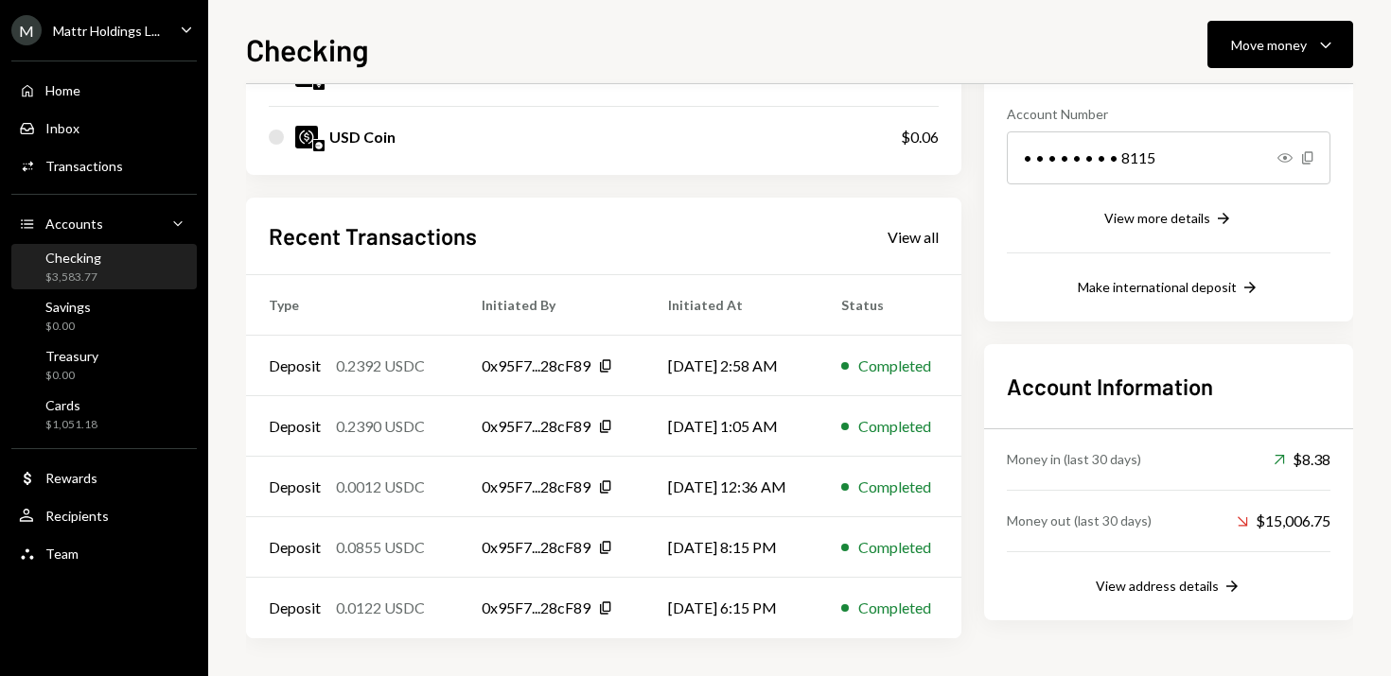
scroll to position [0, 0]
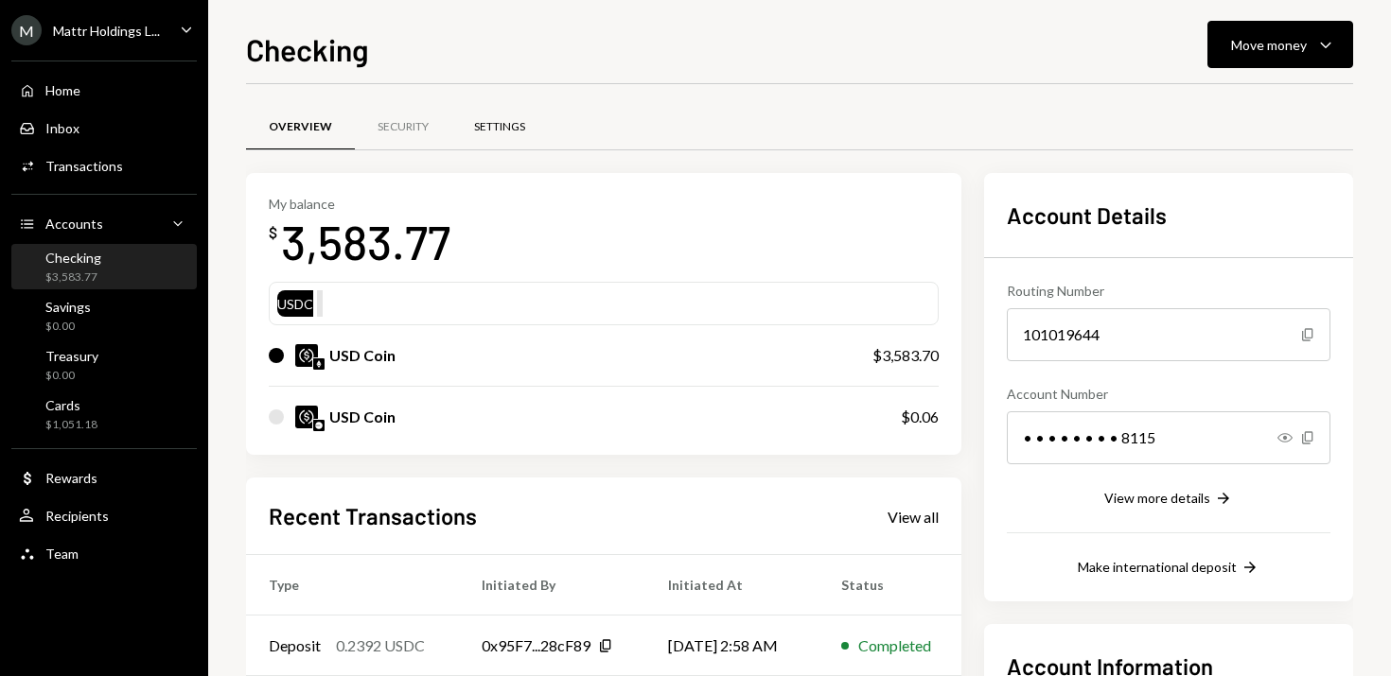
click at [483, 120] on div "Settings" at bounding box center [499, 127] width 51 height 16
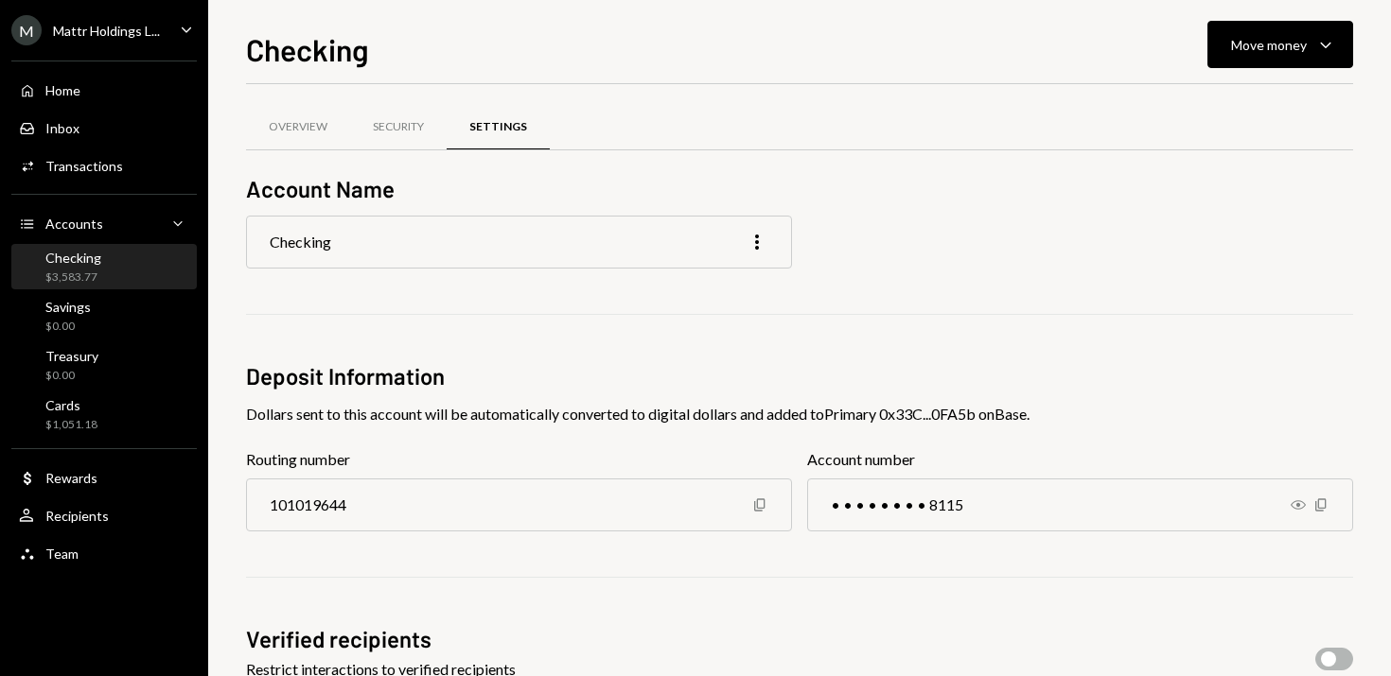
click at [89, 257] on div "Checking" at bounding box center [73, 258] width 56 height 16
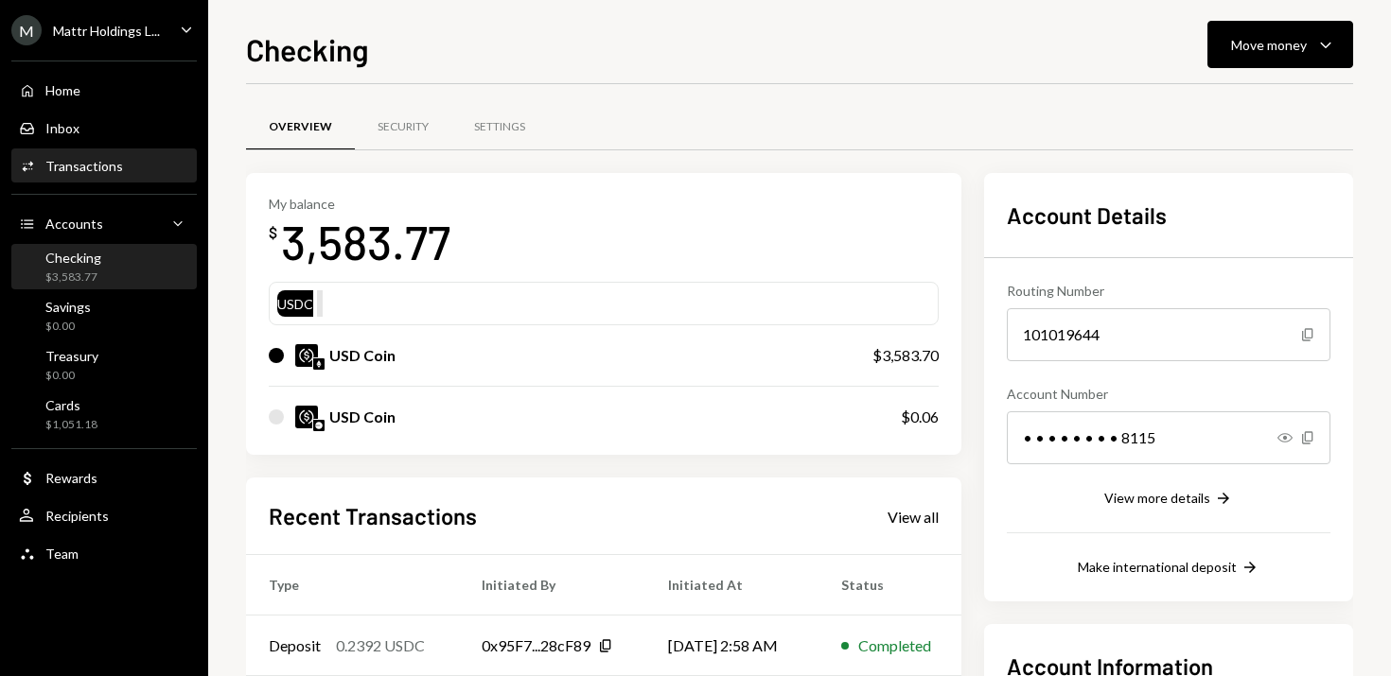
click at [96, 179] on div "Activities Transactions" at bounding box center [104, 166] width 170 height 32
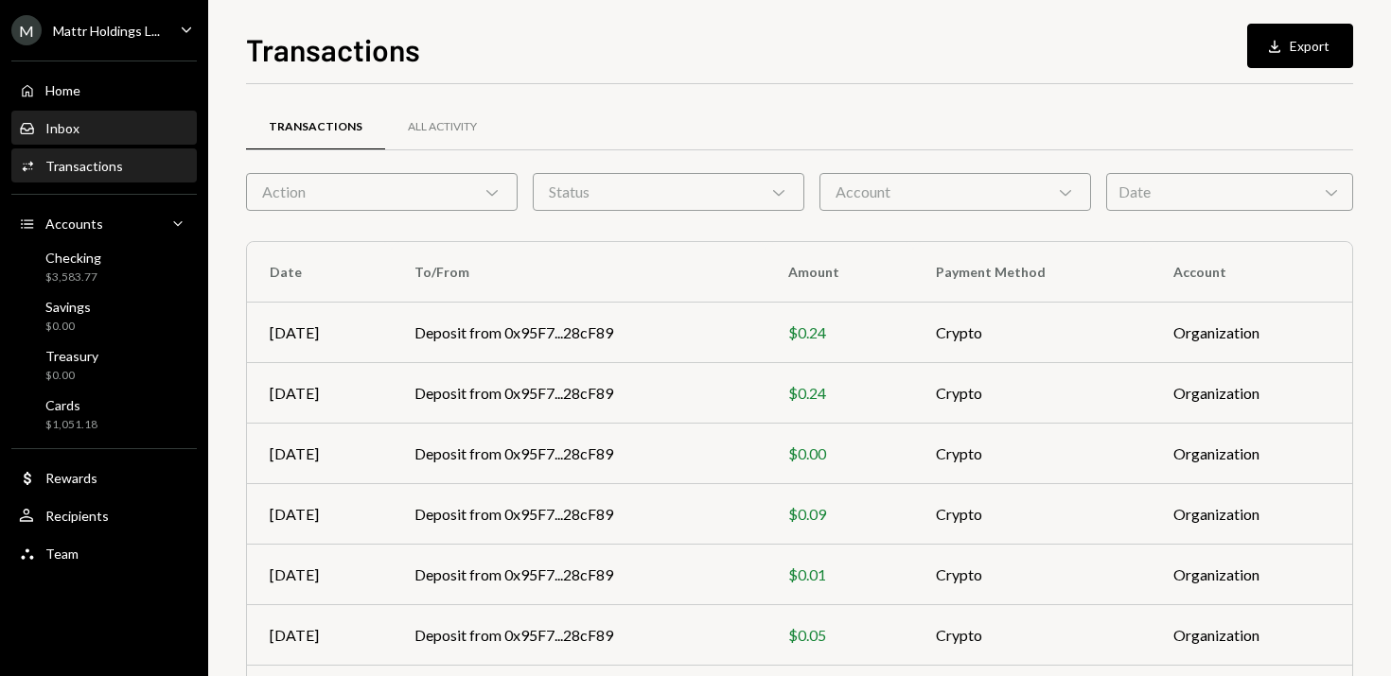
click at [83, 129] on div "Inbox Inbox" at bounding box center [104, 128] width 170 height 17
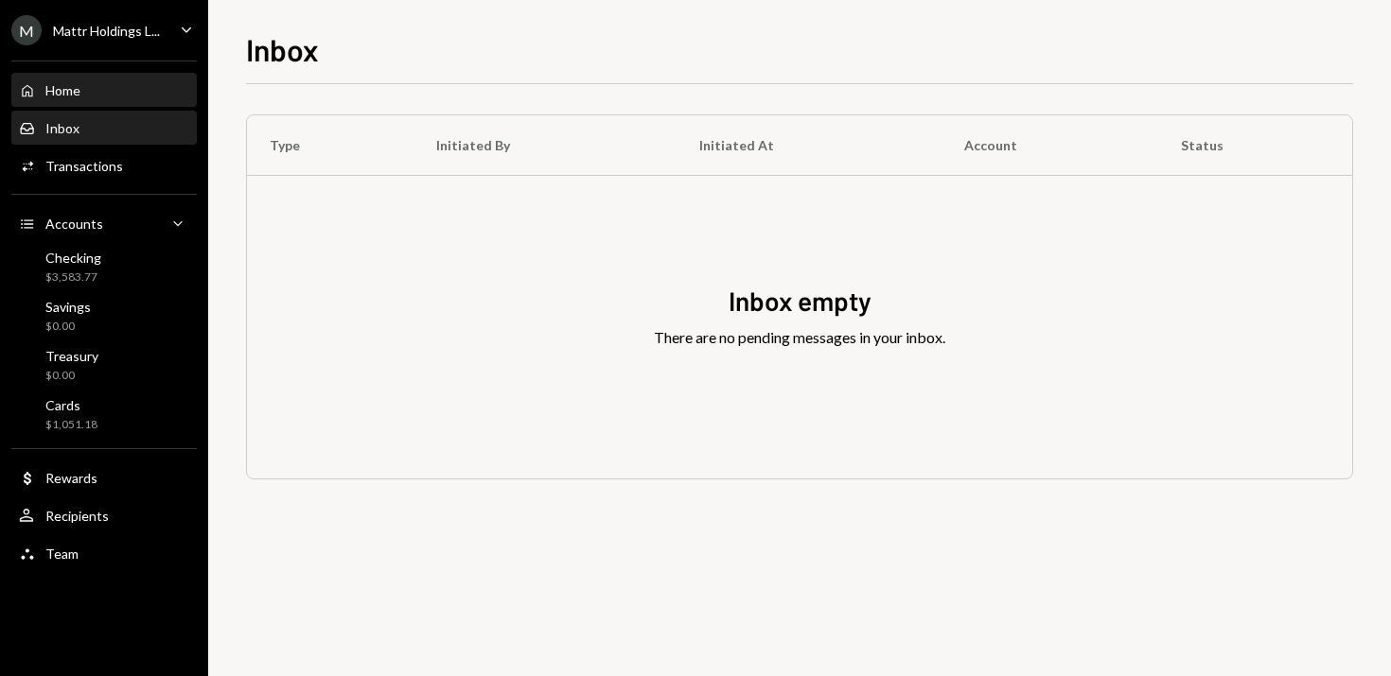
click at [58, 94] on div "Home" at bounding box center [62, 90] width 35 height 16
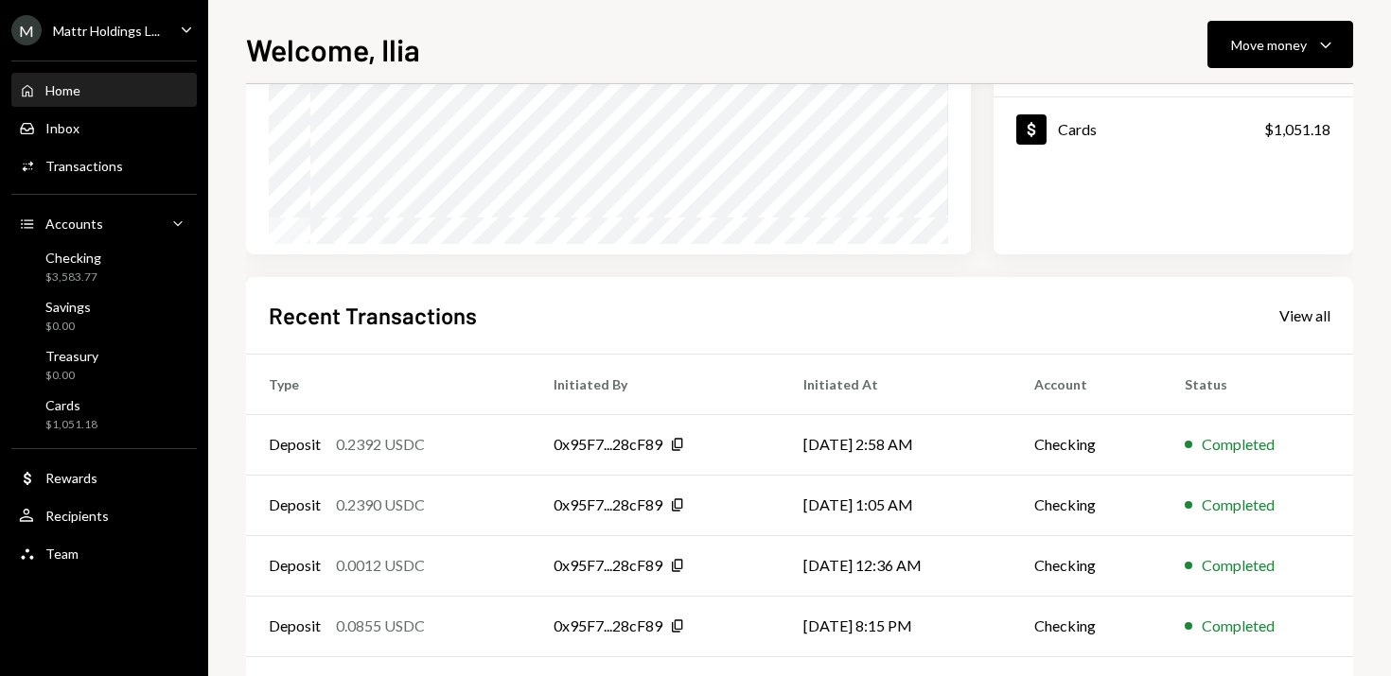
scroll to position [374, 0]
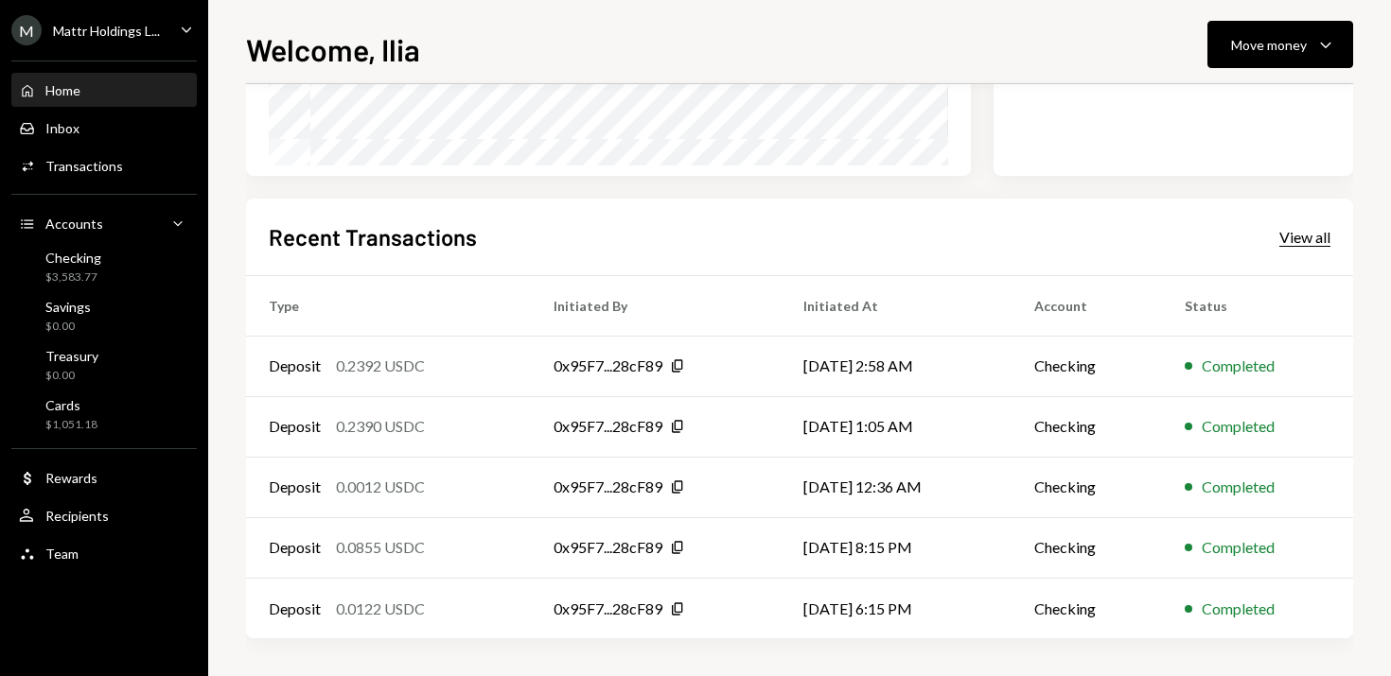
click at [1316, 236] on div "View all" at bounding box center [1304, 237] width 51 height 19
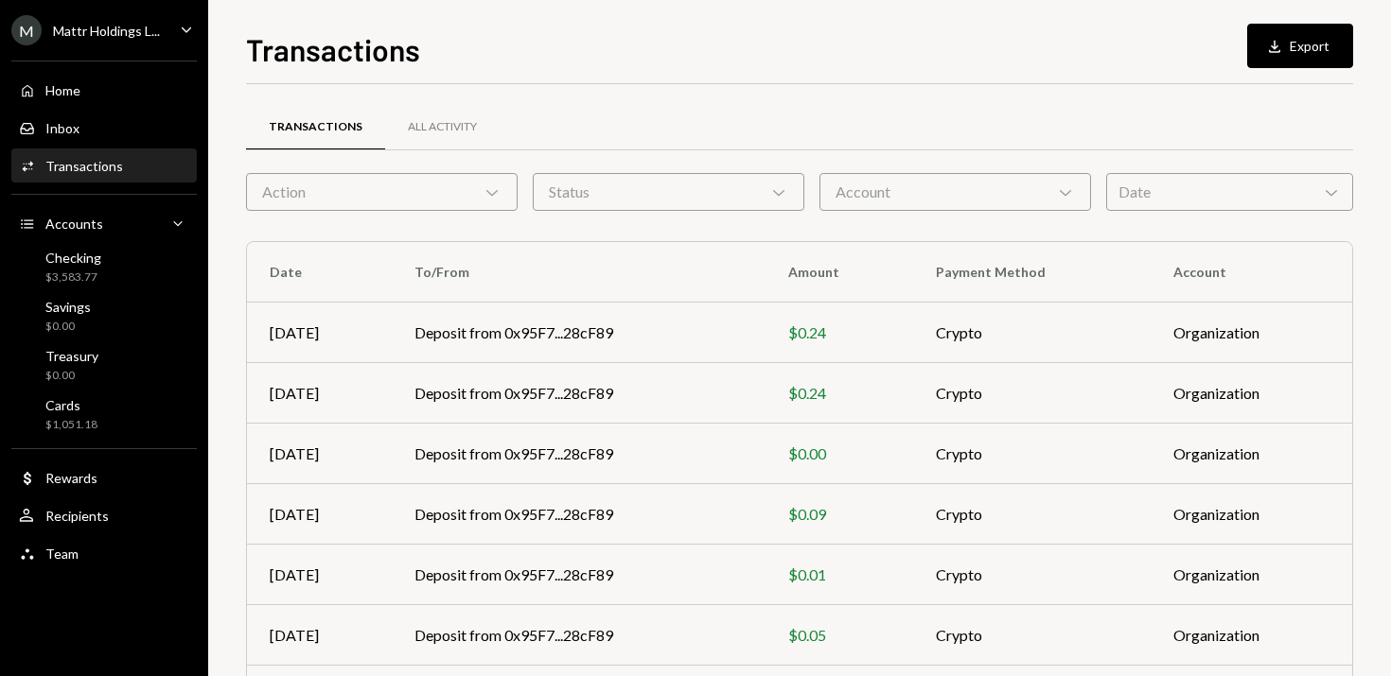
click at [98, 169] on div "Transactions" at bounding box center [84, 166] width 78 height 16
click at [49, 88] on div "Home" at bounding box center [62, 90] width 35 height 16
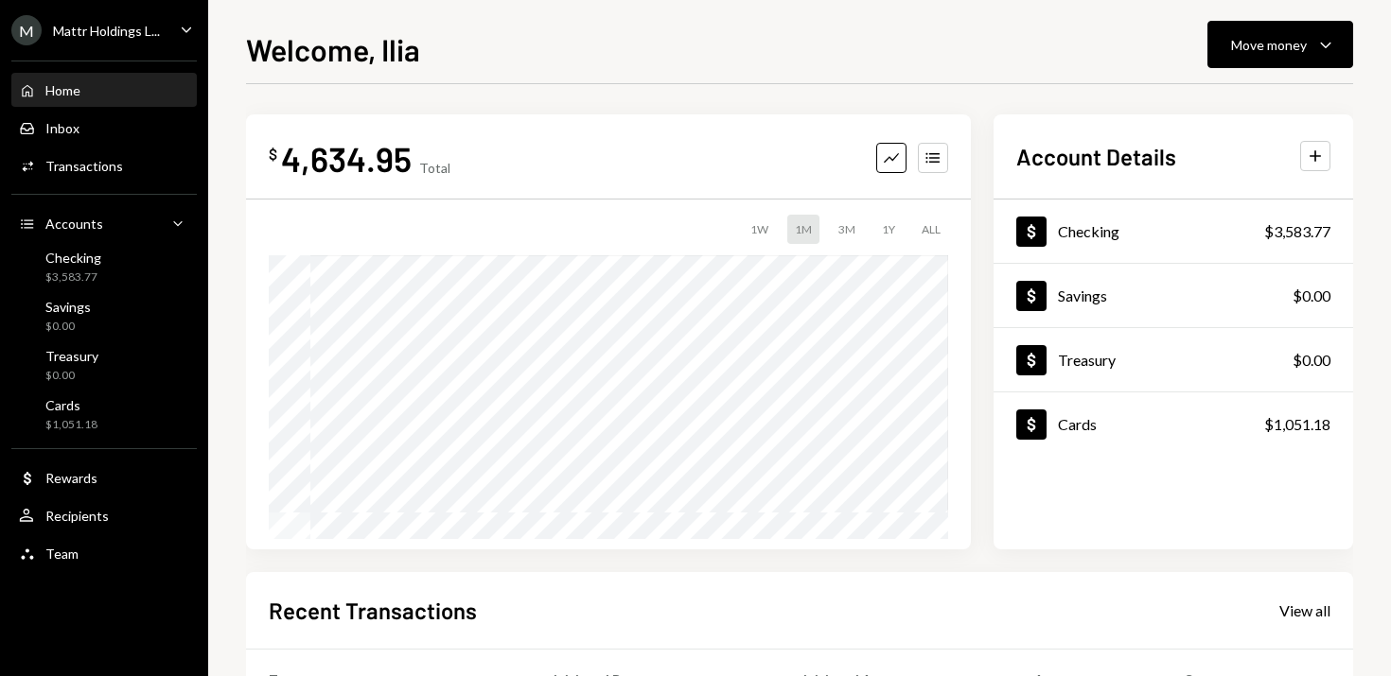
click at [183, 25] on icon "Caret Down" at bounding box center [186, 29] width 21 height 21
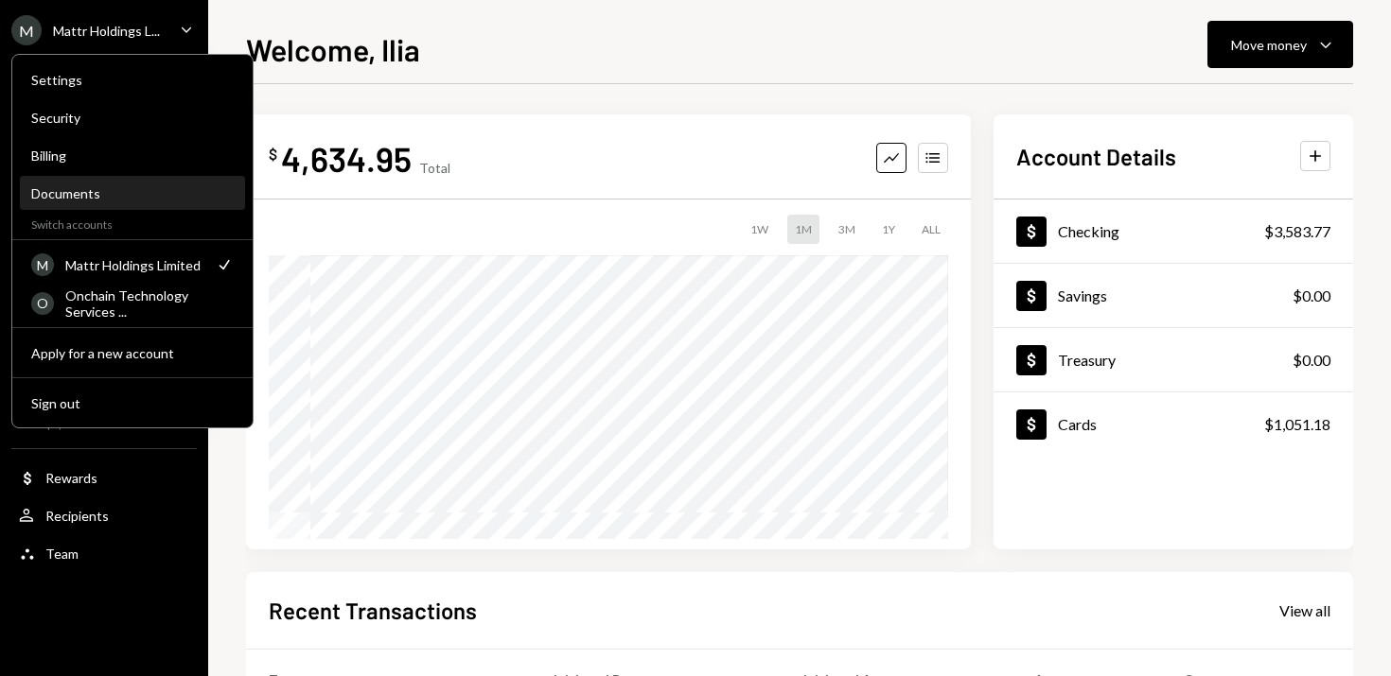
click at [107, 208] on div "Documents" at bounding box center [132, 194] width 202 height 32
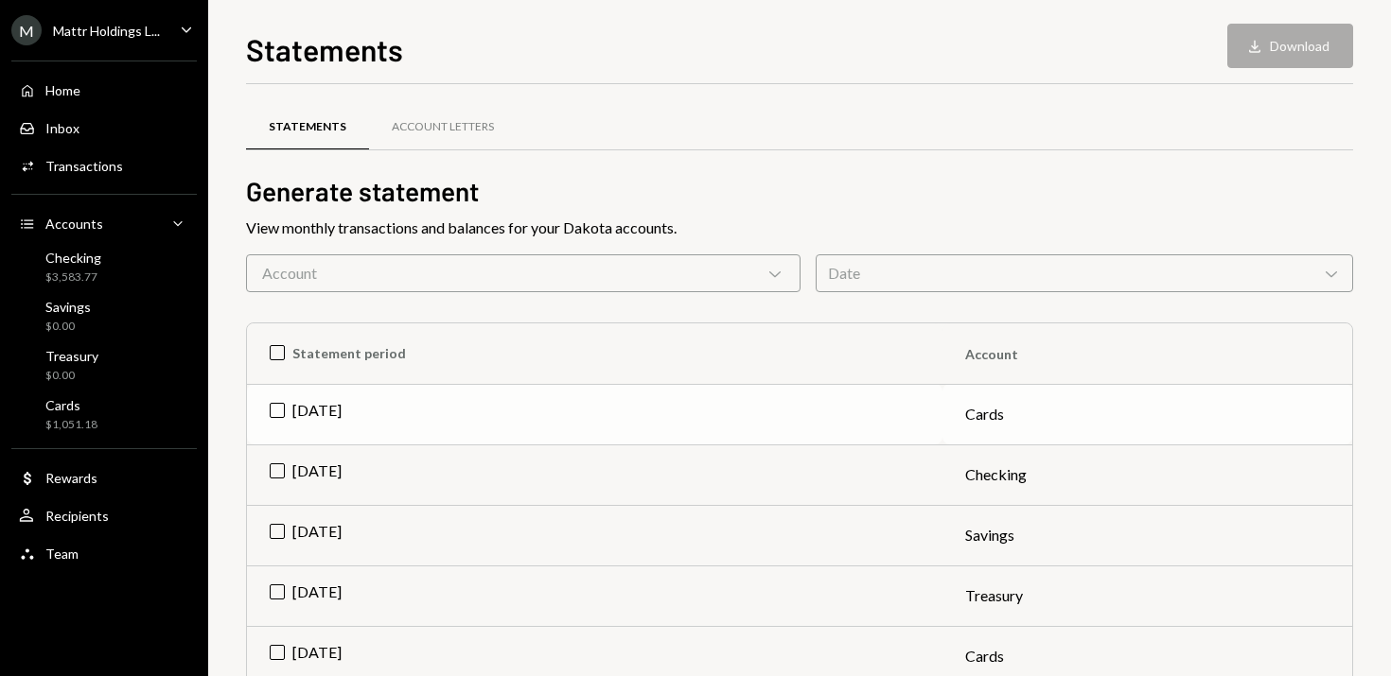
click at [272, 413] on td "[DATE]" at bounding box center [594, 414] width 695 height 61
click at [272, 481] on td "[DATE]" at bounding box center [594, 475] width 695 height 61
click at [278, 535] on td "[DATE]" at bounding box center [594, 535] width 695 height 61
click at [277, 588] on td "[DATE]" at bounding box center [594, 596] width 695 height 61
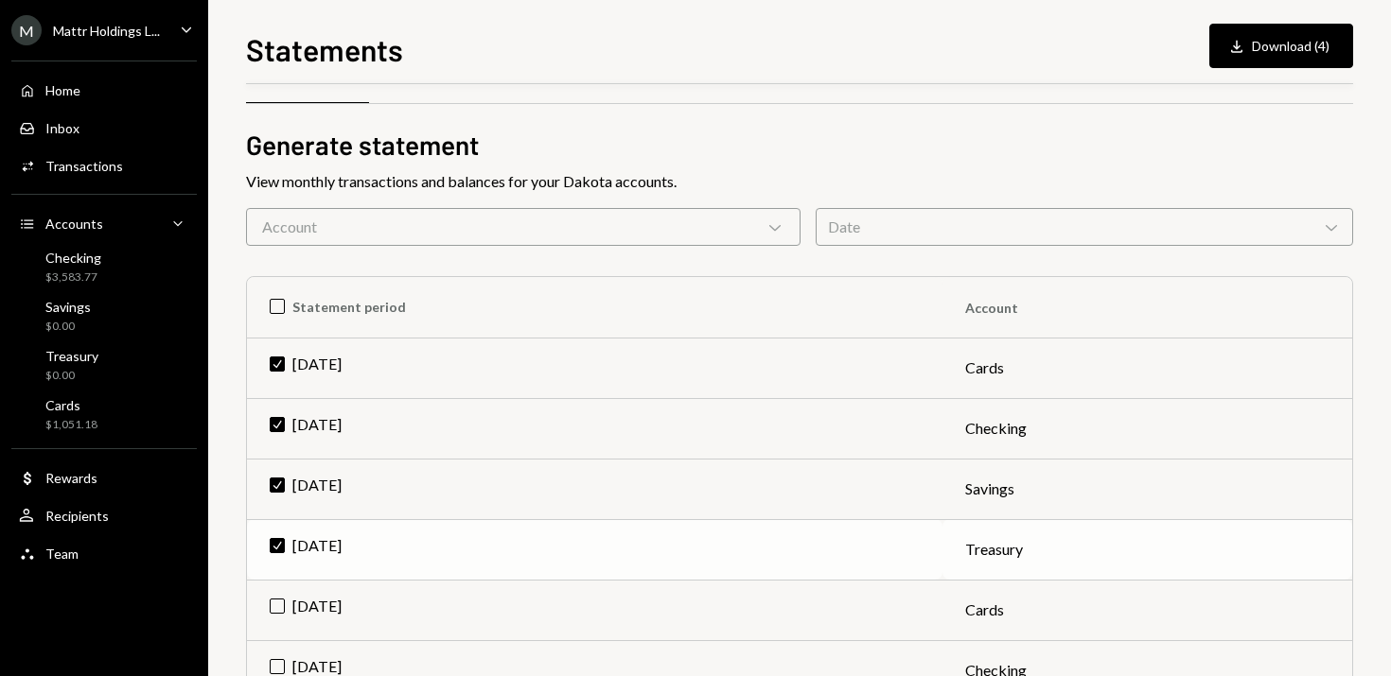
scroll to position [3, 0]
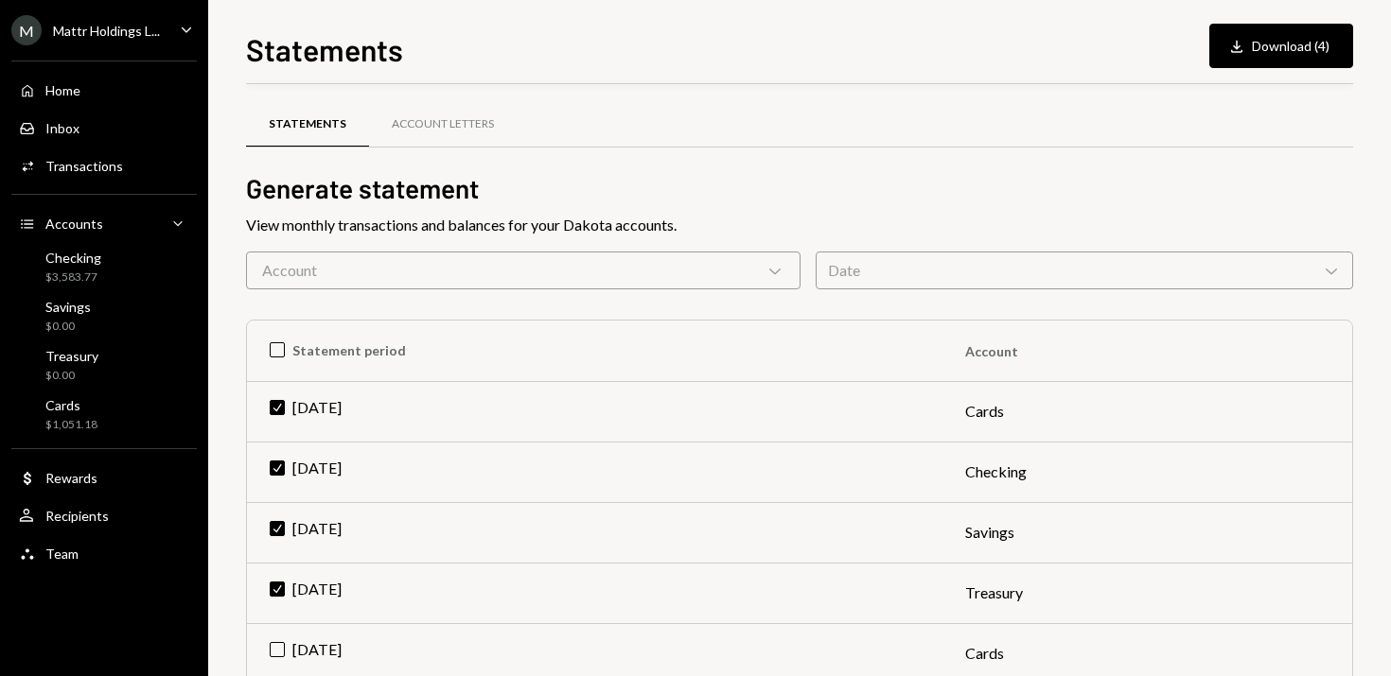
click at [771, 270] on icon "Chevron Down" at bounding box center [774, 270] width 19 height 19
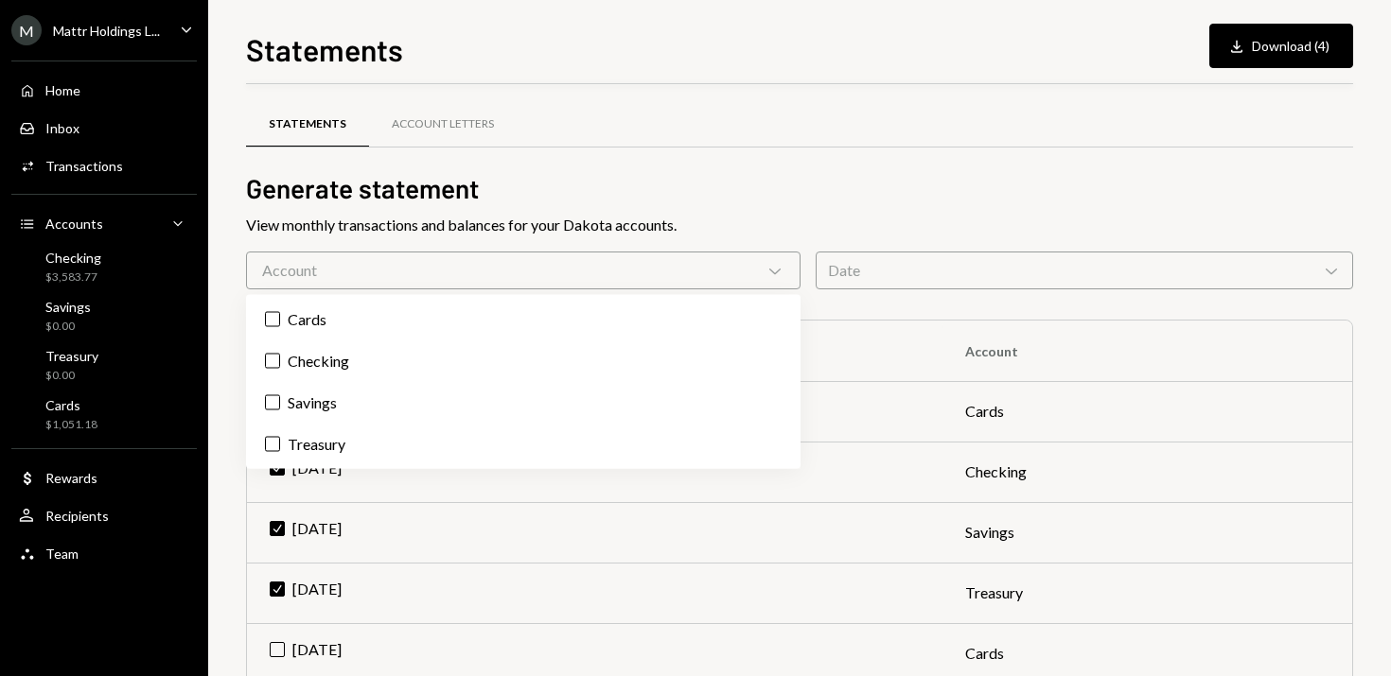
click at [771, 269] on icon "Chevron Down" at bounding box center [774, 270] width 19 height 19
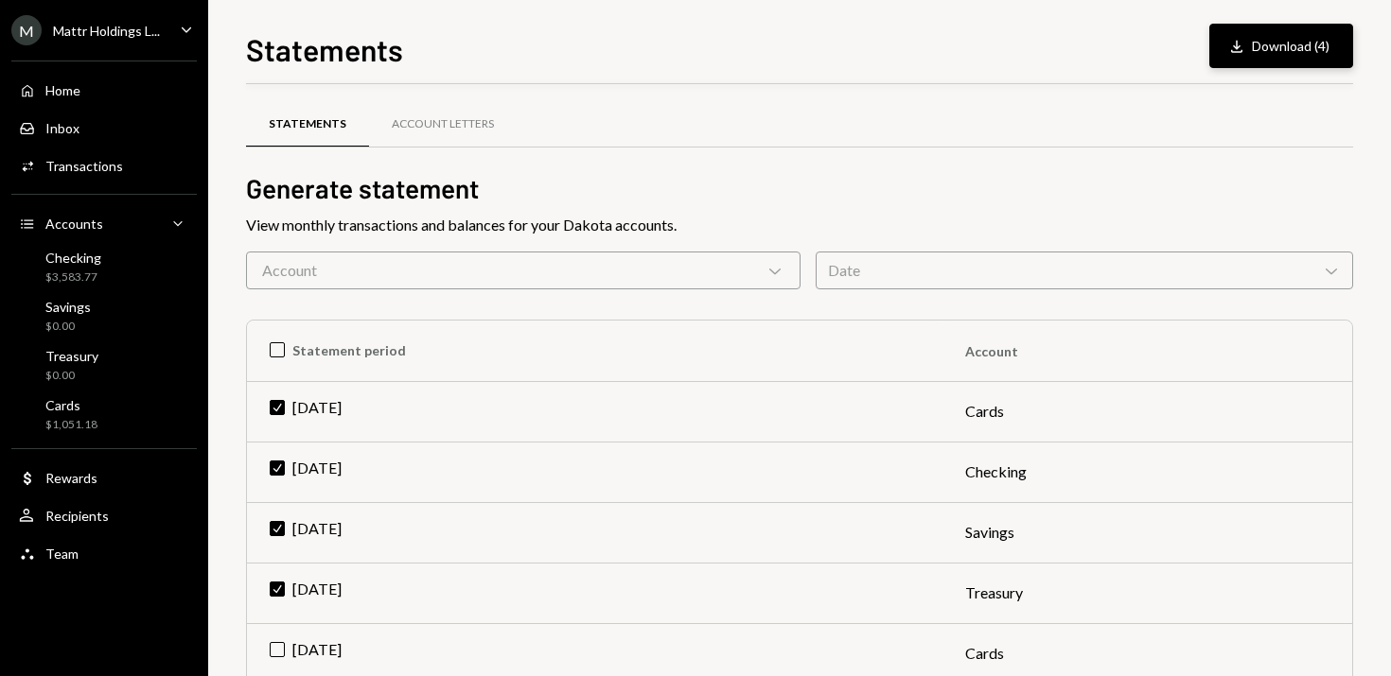
click at [1273, 53] on button "Download Download (4)" at bounding box center [1281, 46] width 144 height 44
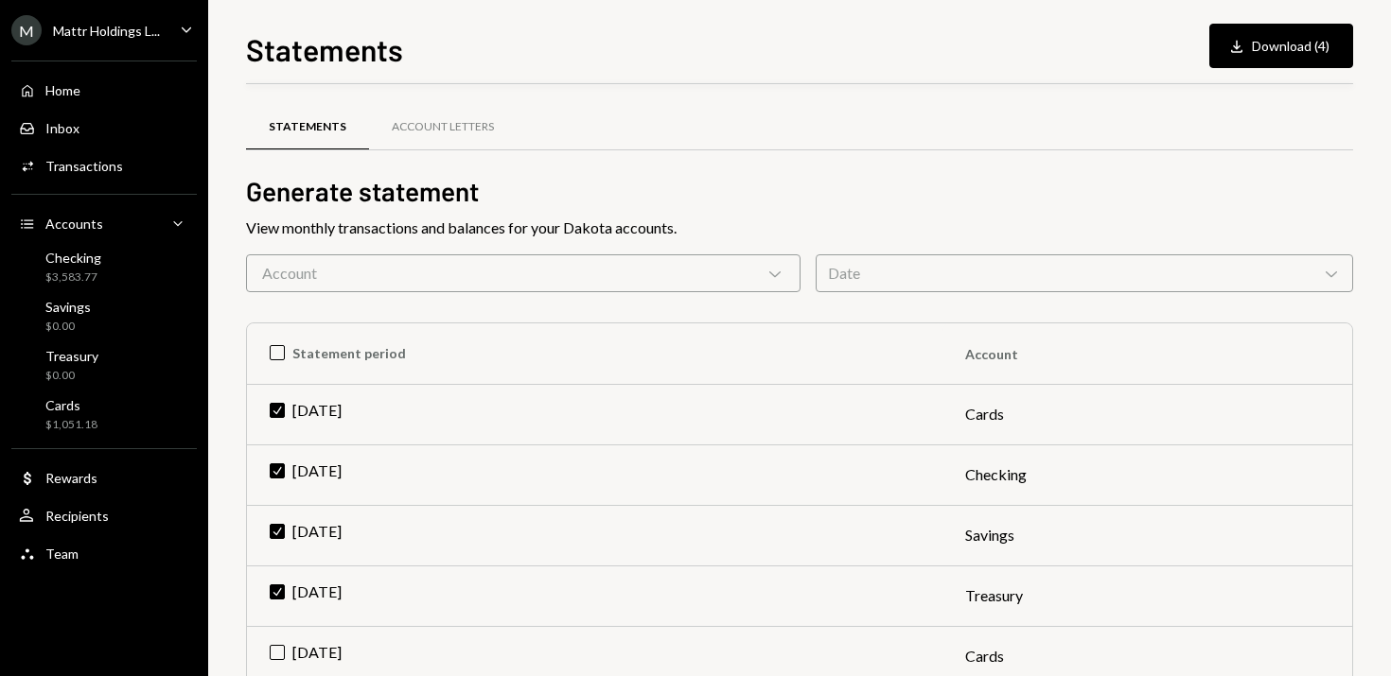
scroll to position [3, 0]
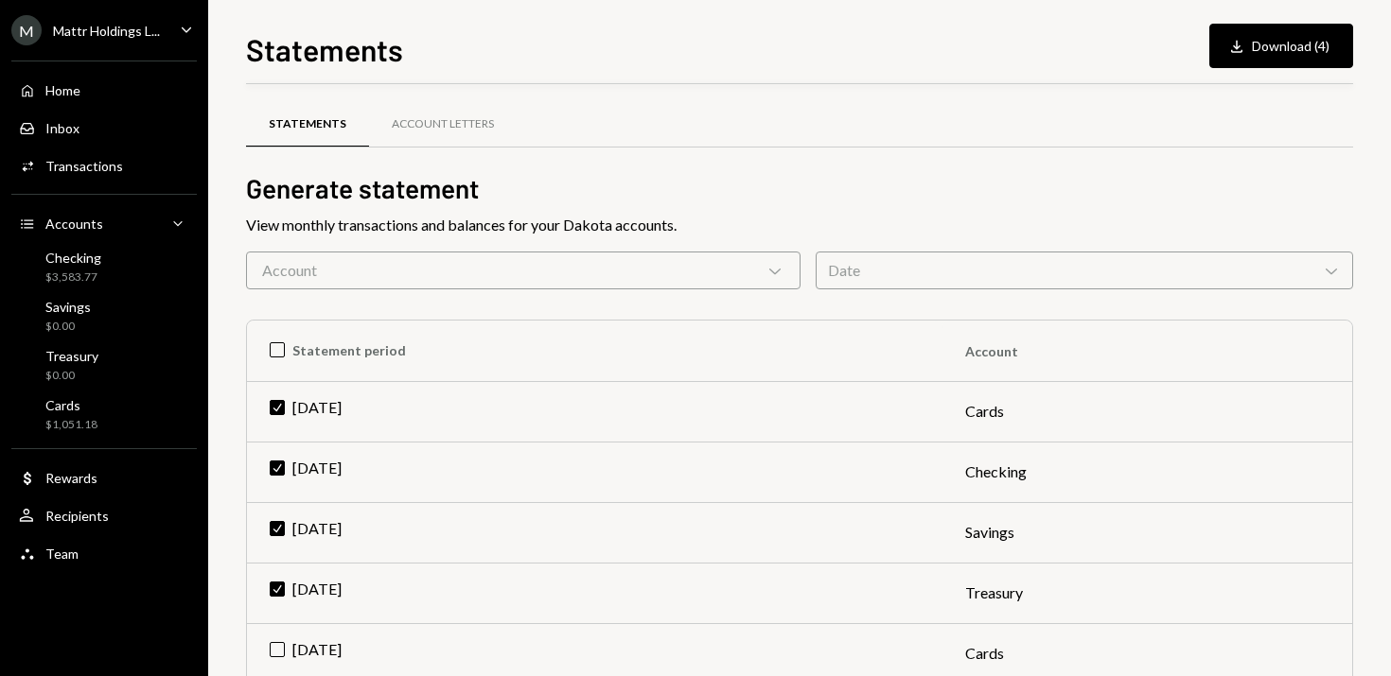
click at [650, 37] on div "Statements Download Download (4)" at bounding box center [799, 47] width 1107 height 42
click at [154, 32] on div "Mattr Holdings L..." at bounding box center [106, 31] width 107 height 16
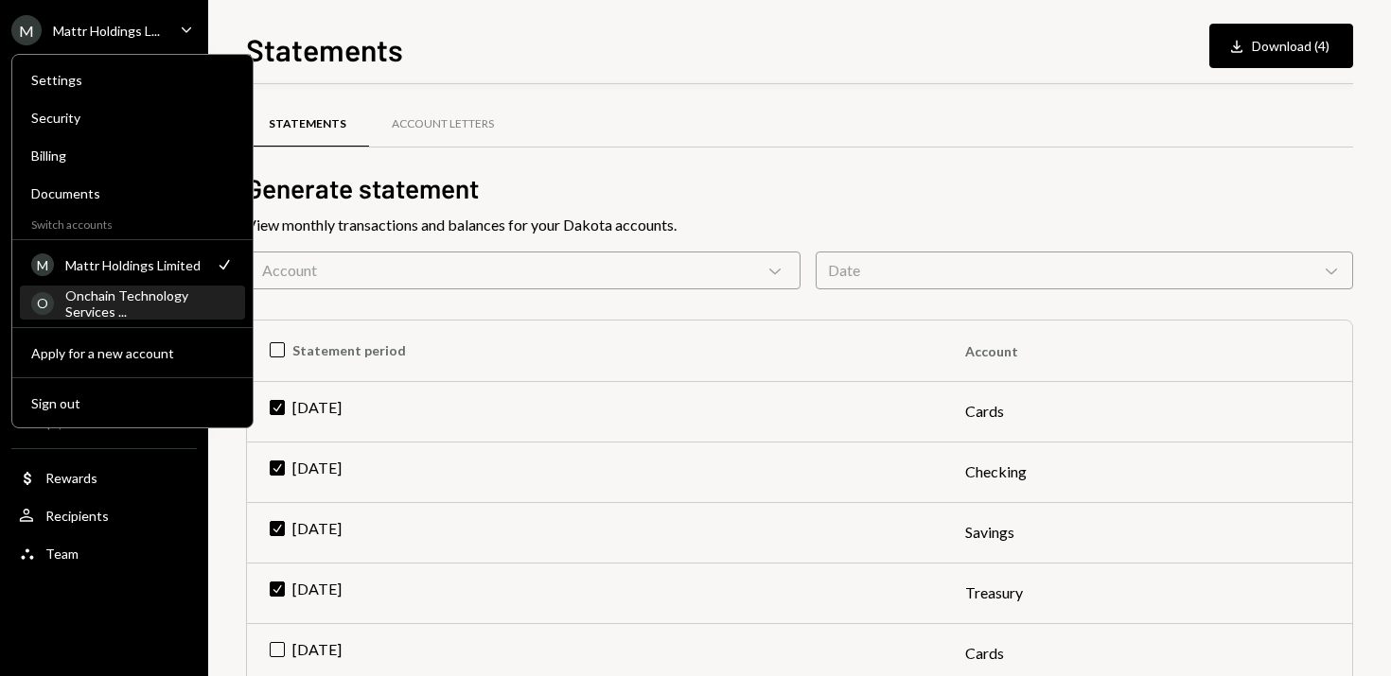
click at [128, 308] on div "Onchain Technology Services ..." at bounding box center [149, 304] width 168 height 32
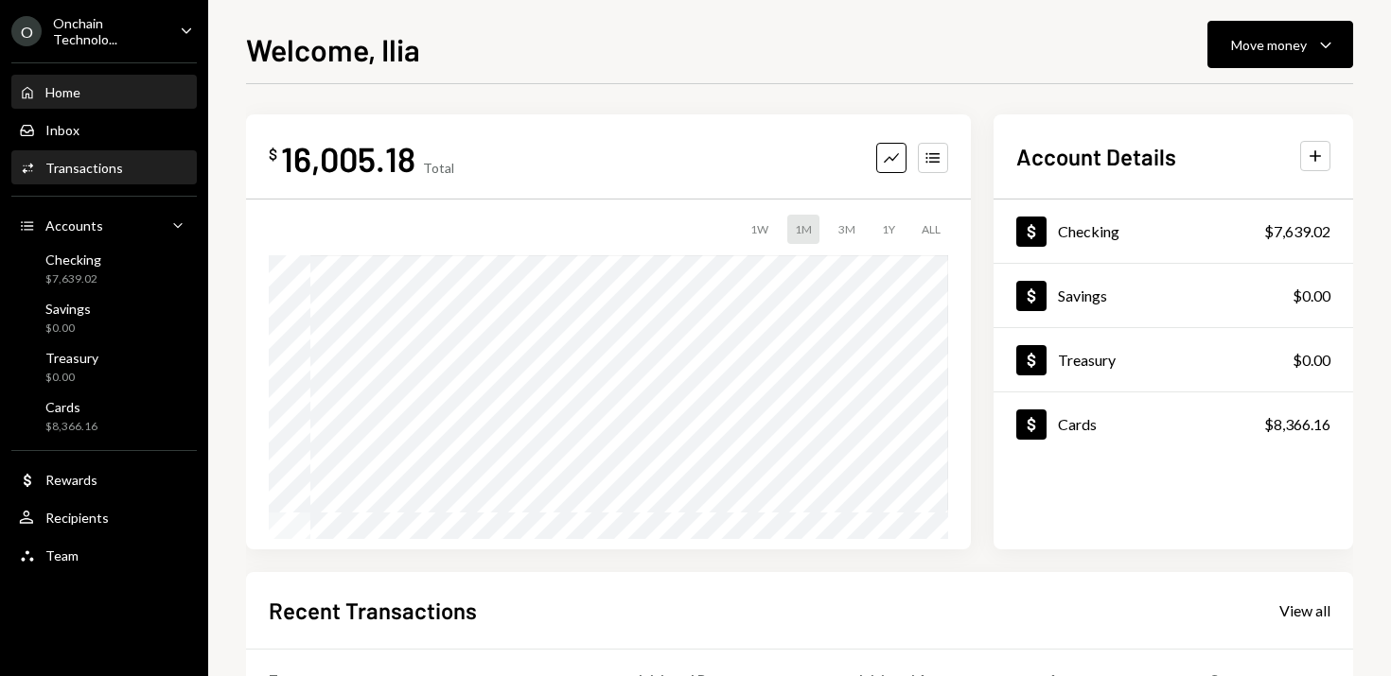
click at [105, 170] on div "Transactions" at bounding box center [84, 168] width 78 height 16
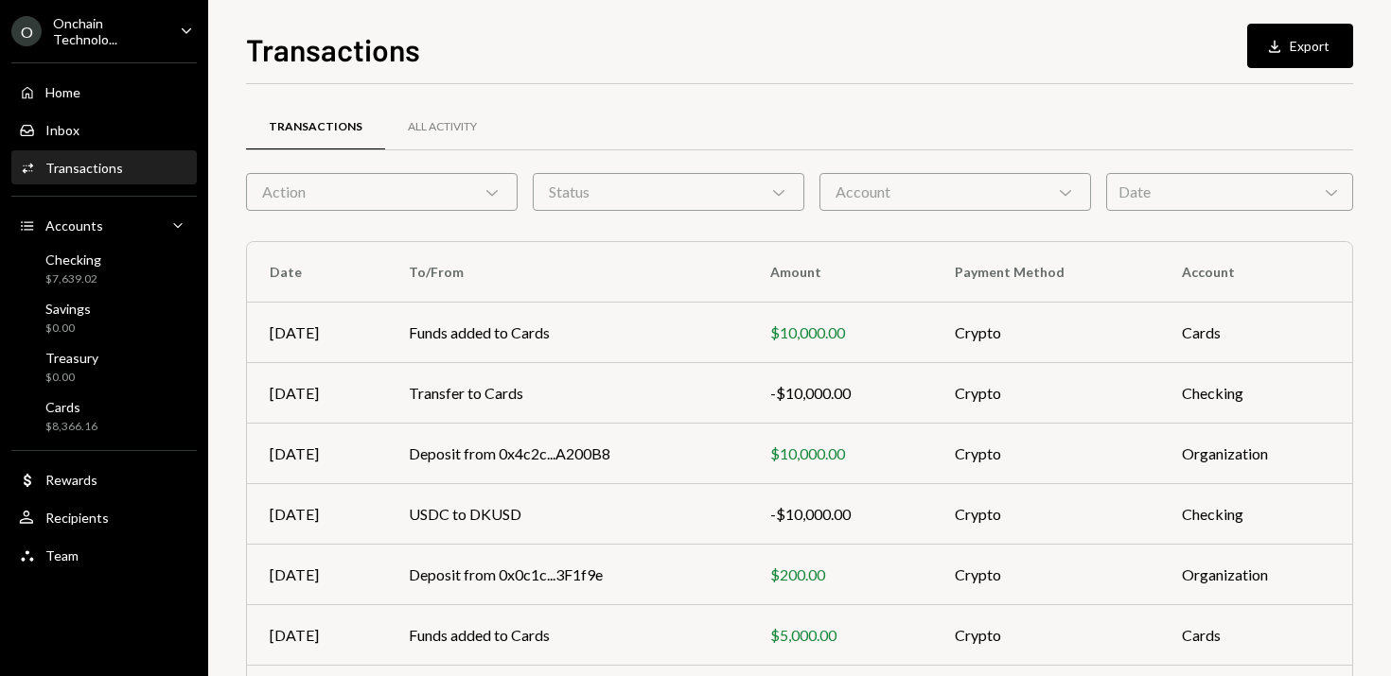
click at [1157, 190] on div "Date Chevron Down" at bounding box center [1229, 192] width 247 height 38
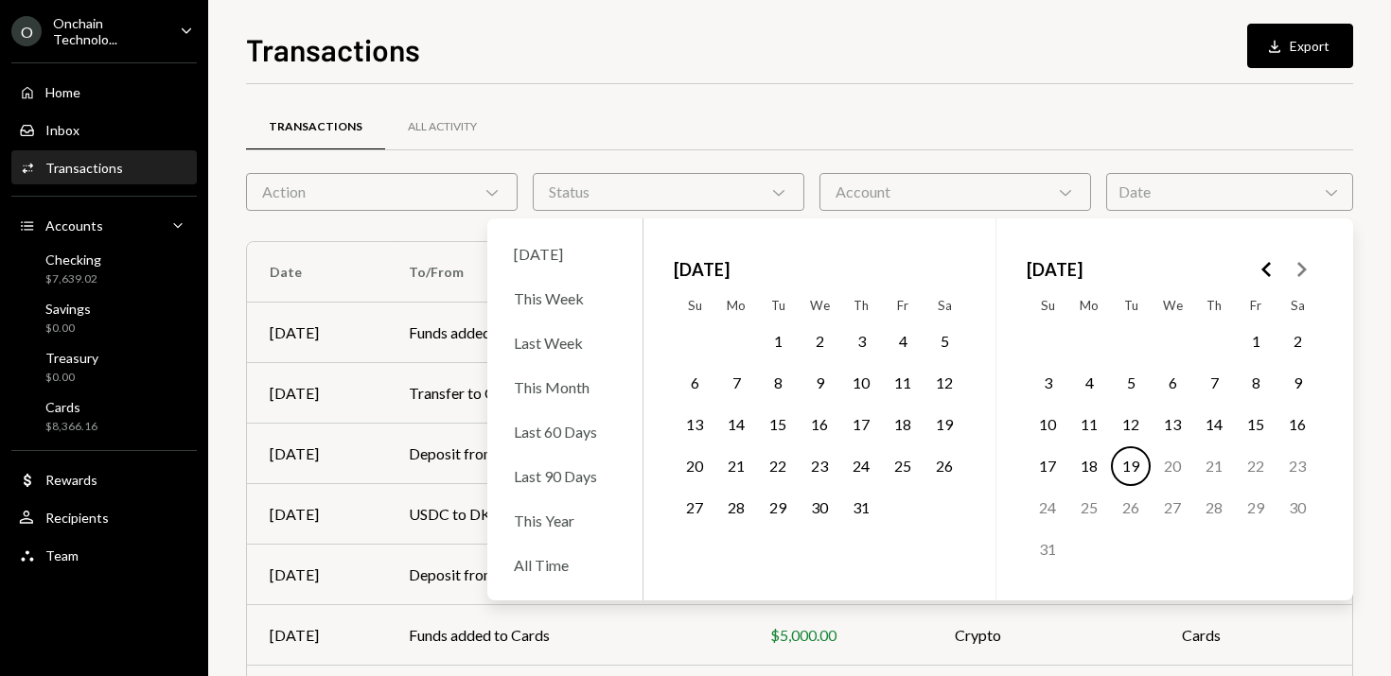
click at [779, 333] on button "1" at bounding box center [778, 342] width 40 height 40
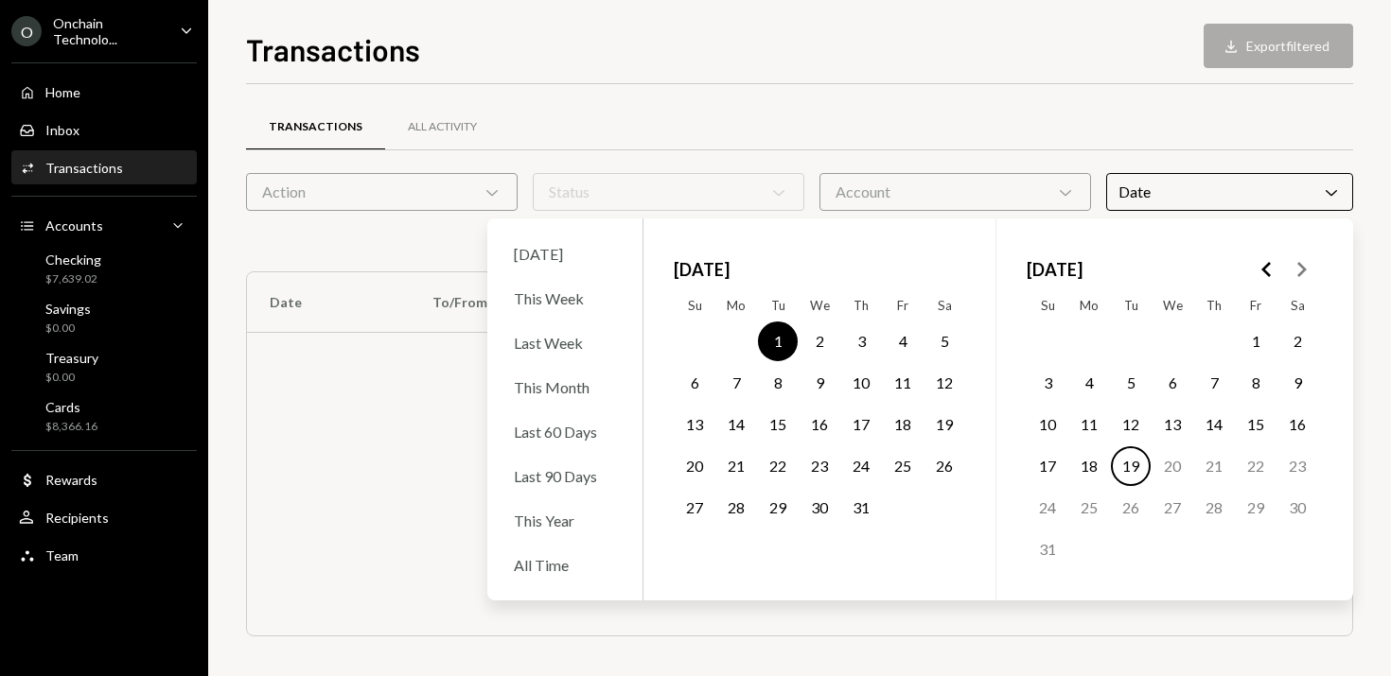
click at [857, 505] on button "31" at bounding box center [861, 508] width 40 height 40
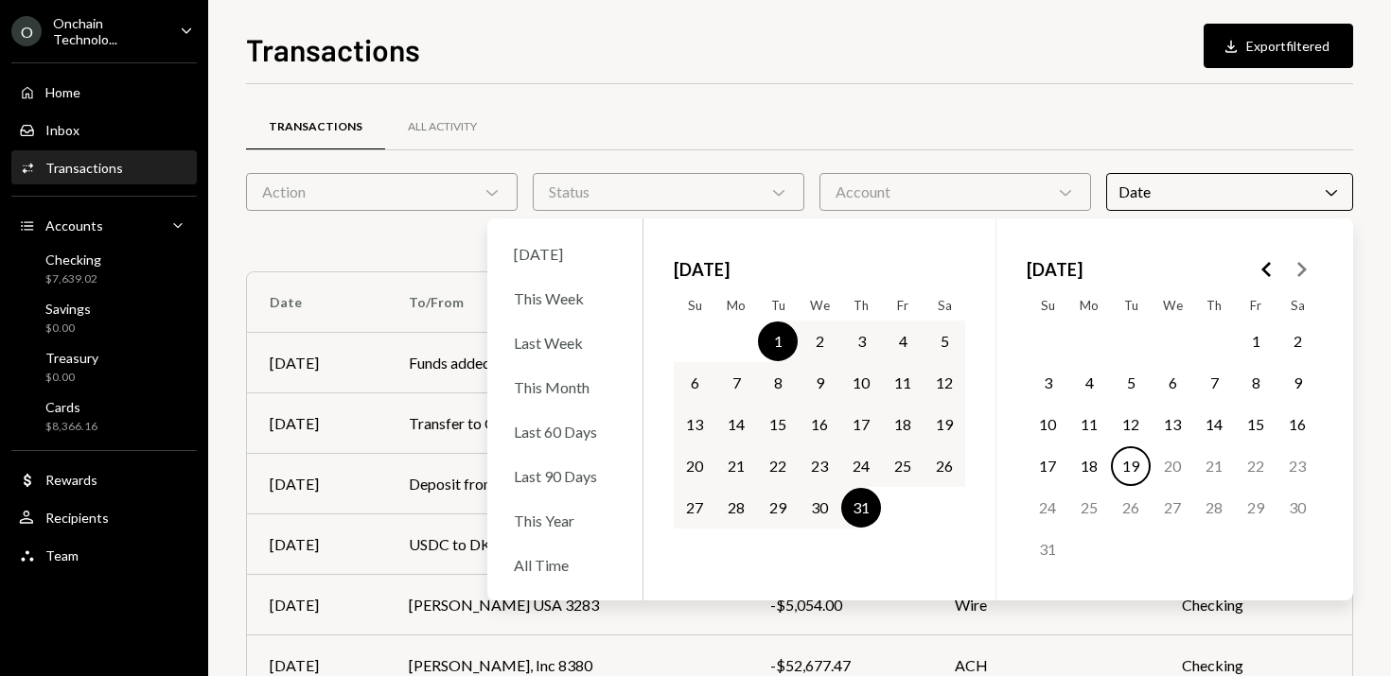
click at [840, 94] on div "Transactions All Activity Action Chevron Down Status Chevron Down Account Chevr…" at bounding box center [799, 551] width 1107 height 934
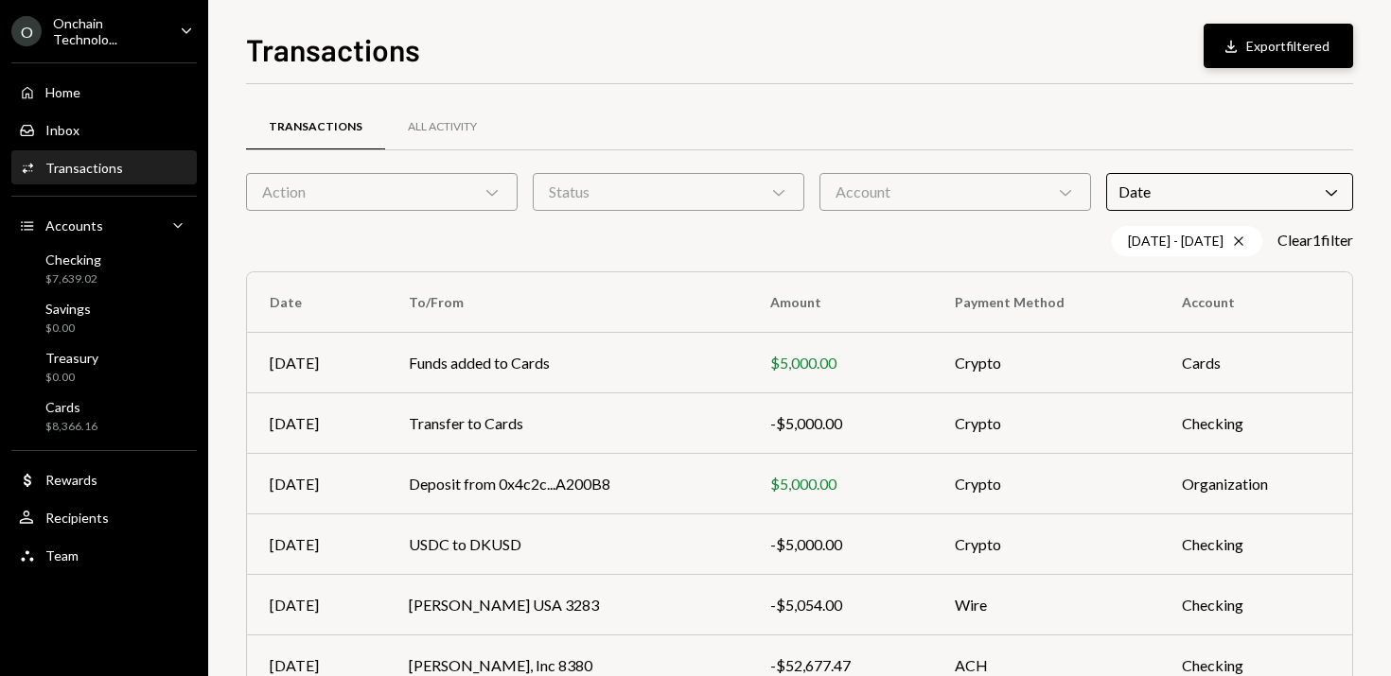
click at [1293, 42] on button "Download Export filtered" at bounding box center [1277, 46] width 149 height 44
click at [176, 28] on icon "Caret Down" at bounding box center [186, 30] width 21 height 21
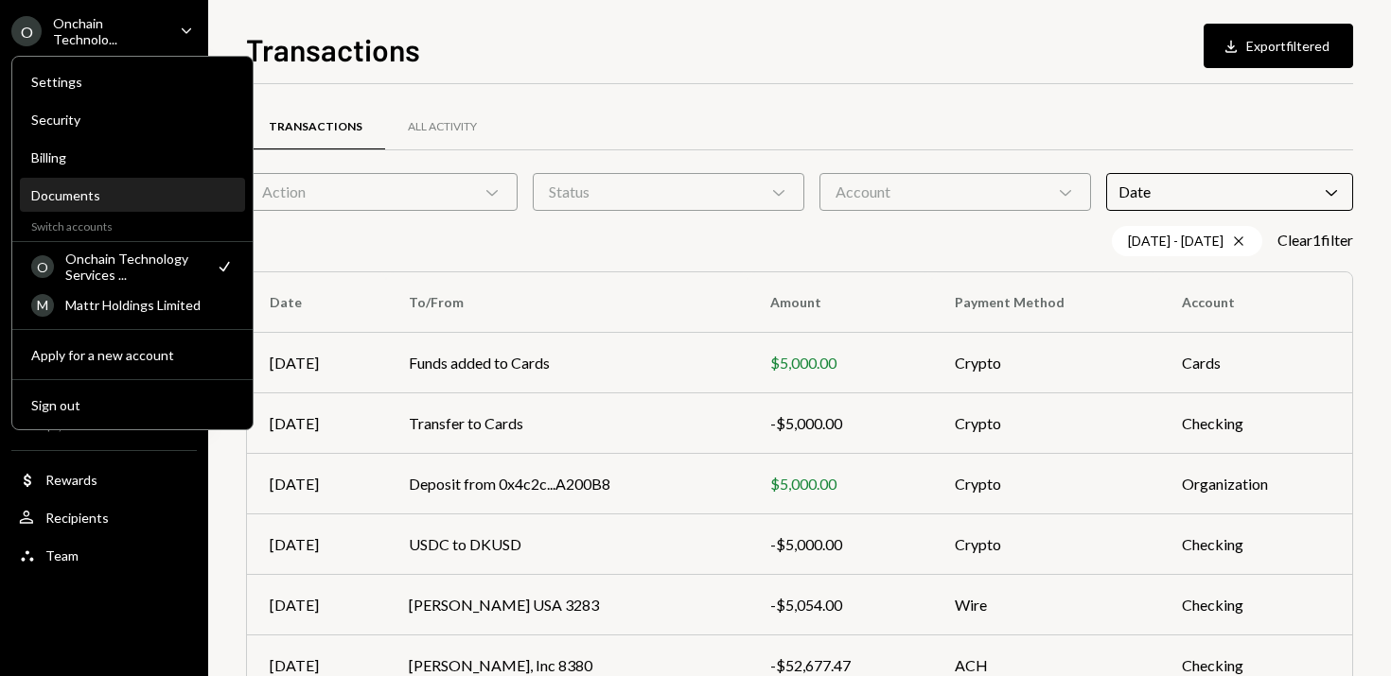
click at [85, 205] on div "Documents" at bounding box center [132, 196] width 202 height 32
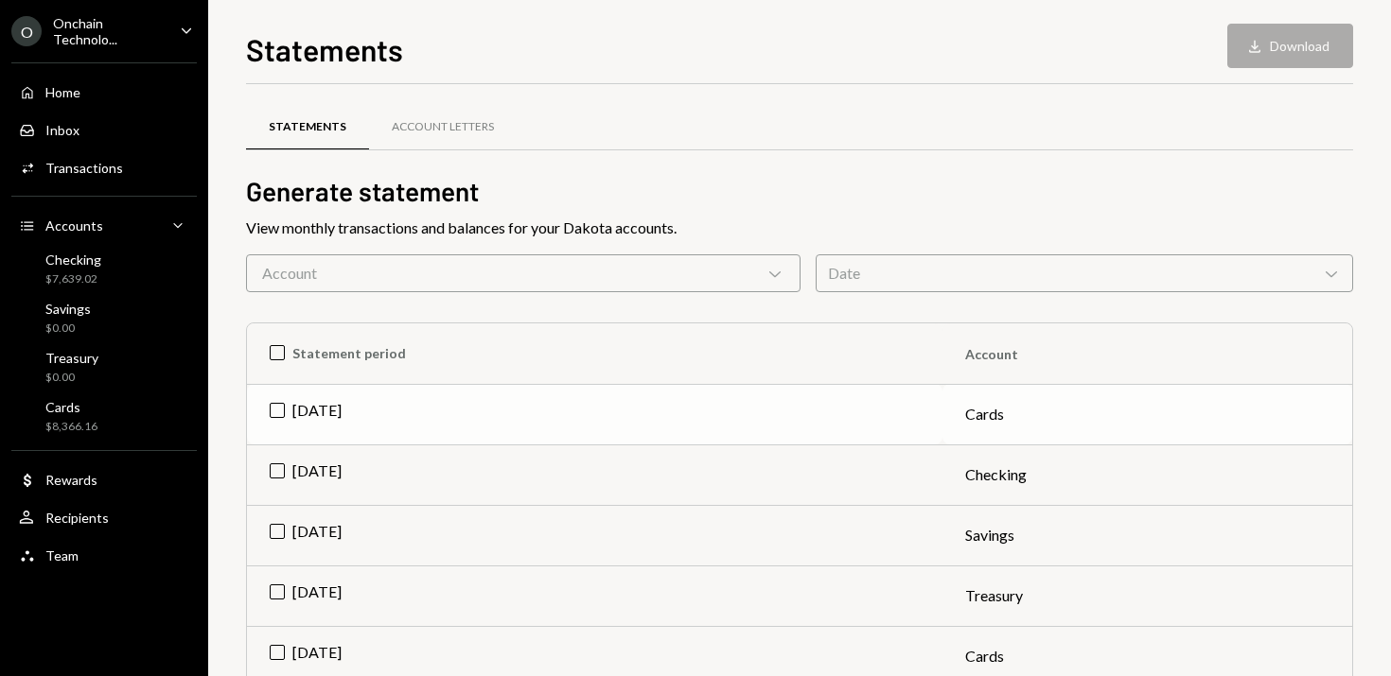
click at [263, 409] on td "Jul 2025" at bounding box center [594, 414] width 695 height 61
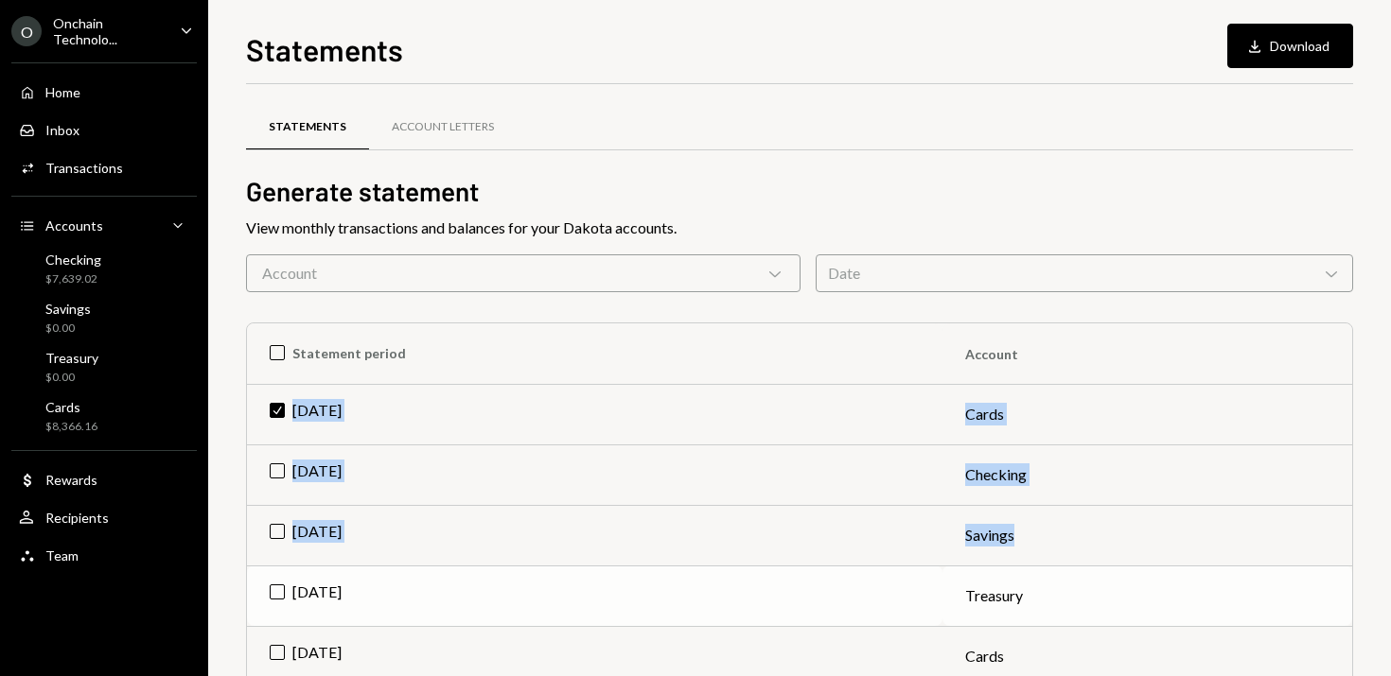
click at [269, 591] on td "Jul 2025" at bounding box center [594, 596] width 695 height 61
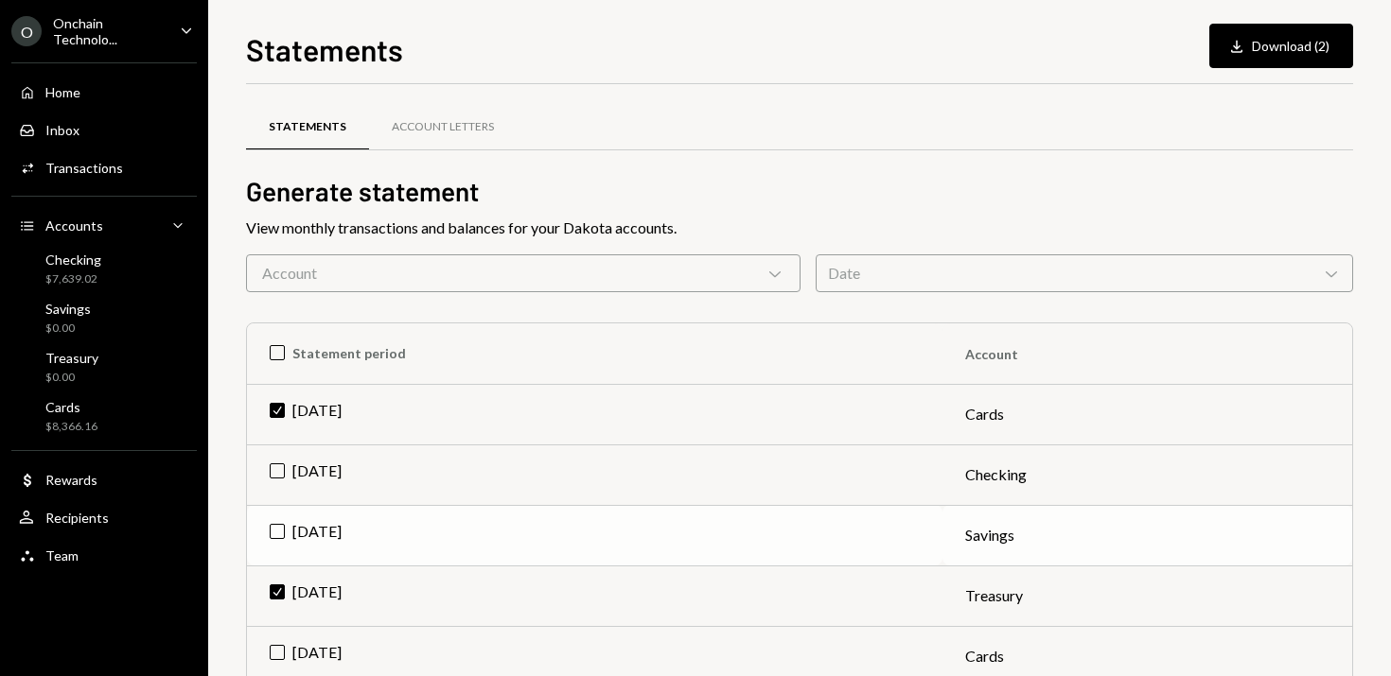
click at [270, 535] on td "Jul 2025" at bounding box center [594, 535] width 695 height 61
click at [271, 483] on td "Jul 2025" at bounding box center [594, 475] width 695 height 61
click at [1280, 29] on button "Download Download (4)" at bounding box center [1281, 46] width 144 height 44
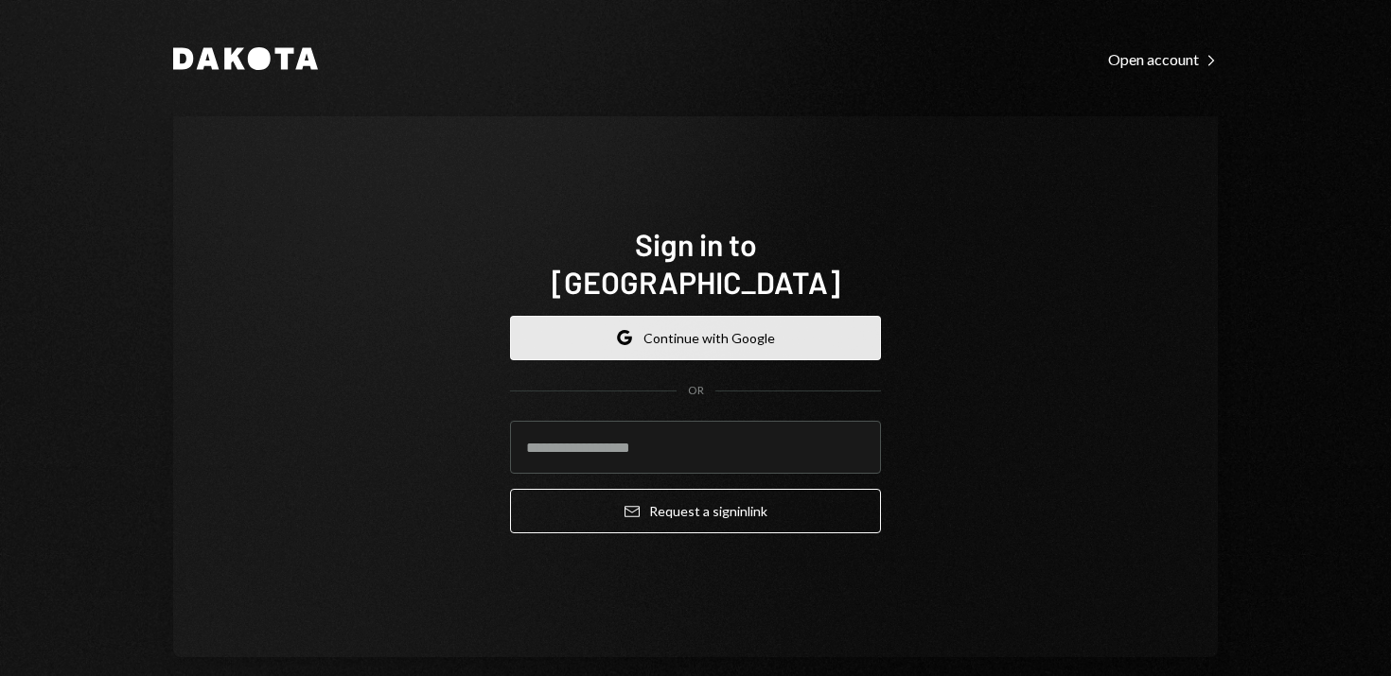
click at [671, 322] on button "Google Continue with Google" at bounding box center [695, 338] width 371 height 44
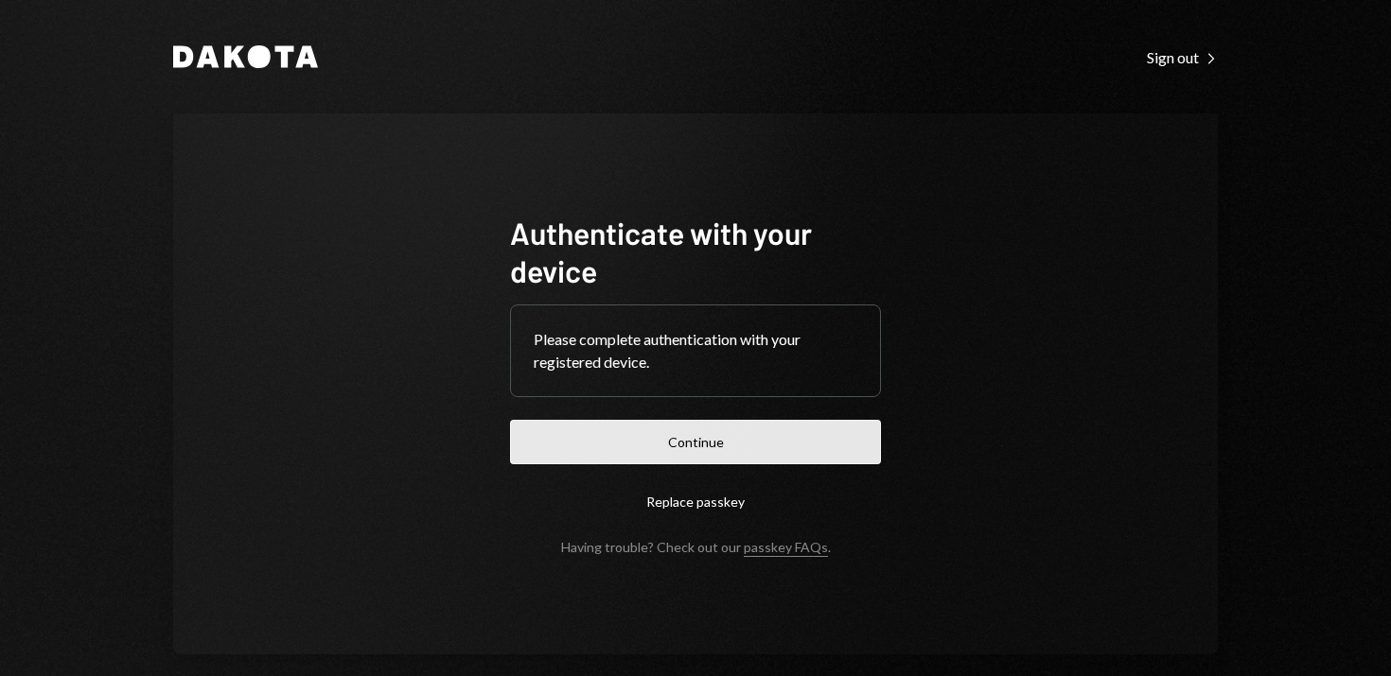
click at [684, 449] on button "Continue" at bounding box center [695, 442] width 371 height 44
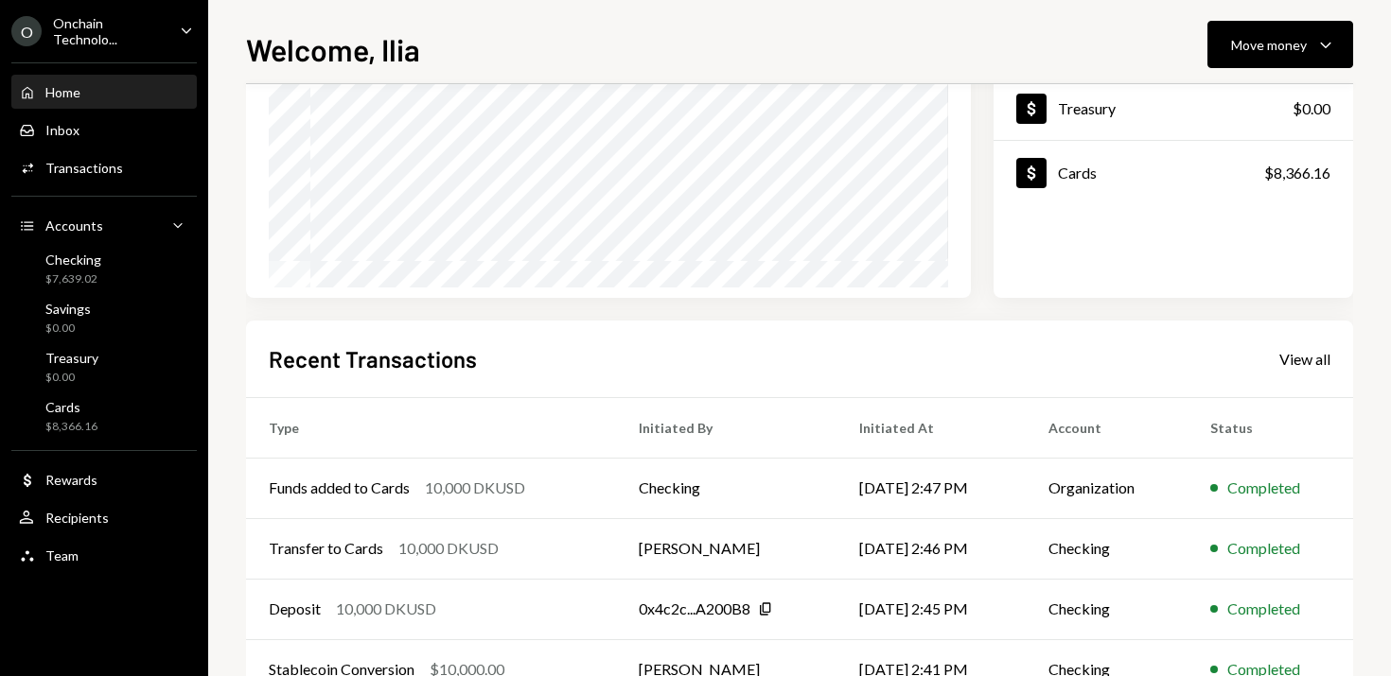
scroll to position [374, 0]
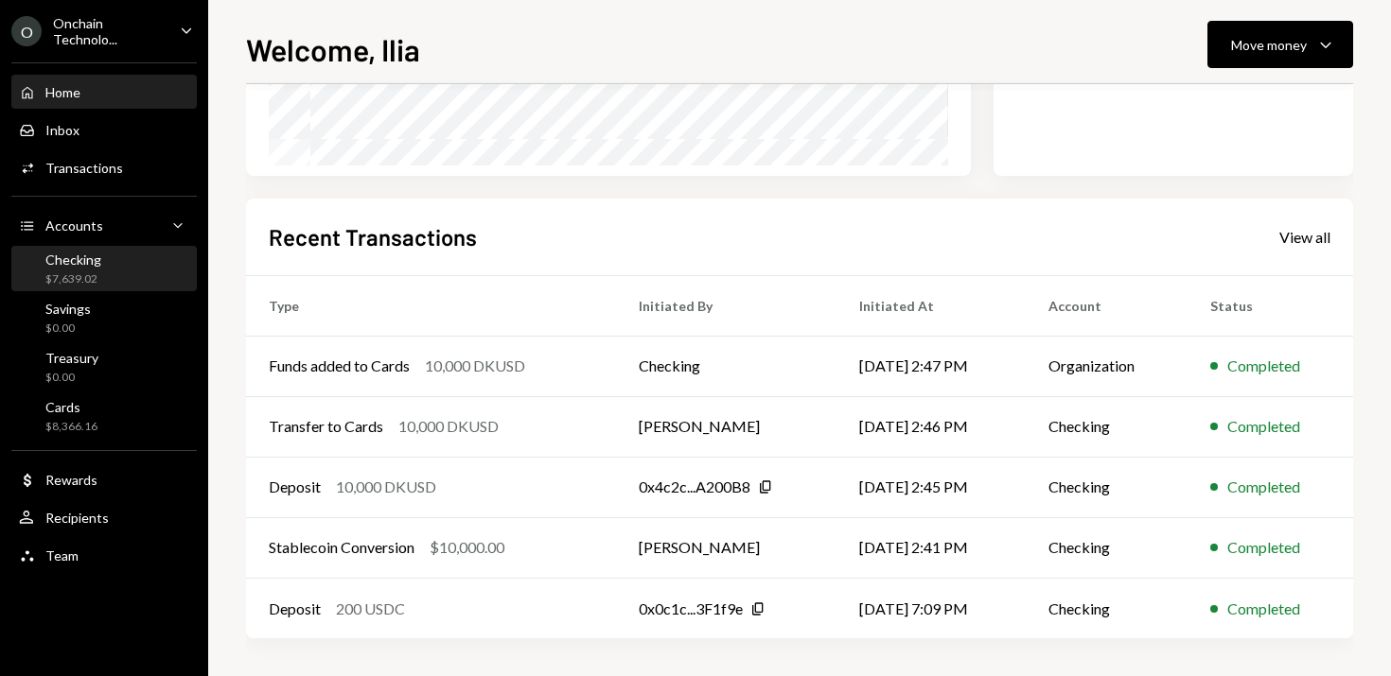
click at [83, 284] on div "$7,639.02" at bounding box center [73, 280] width 56 height 16
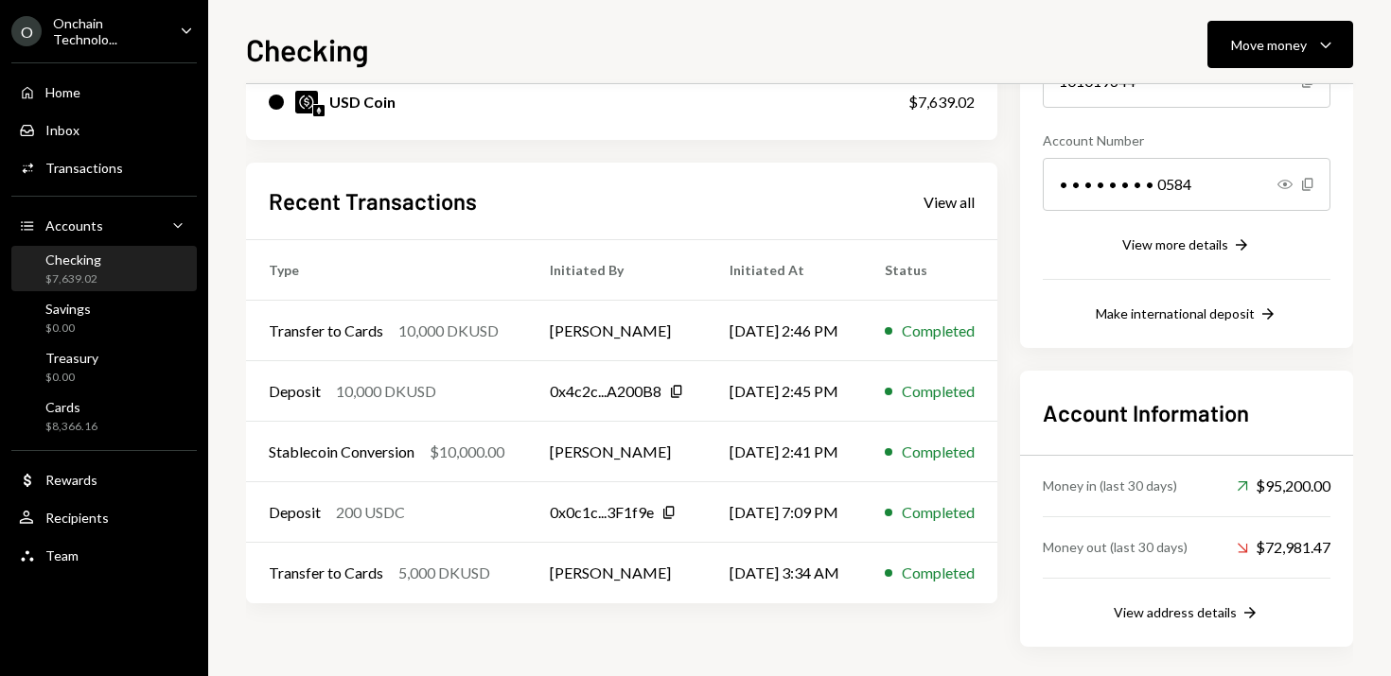
scroll to position [262, 0]
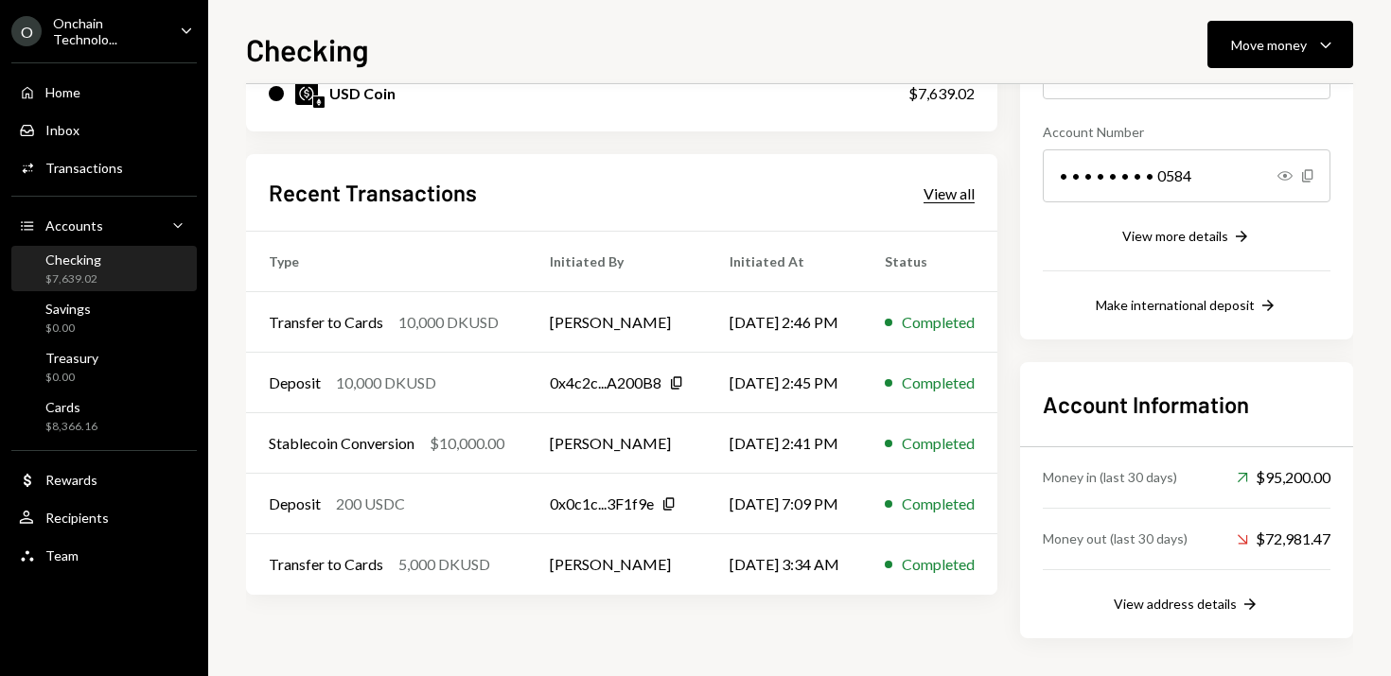
click at [974, 191] on div "View all" at bounding box center [948, 193] width 51 height 19
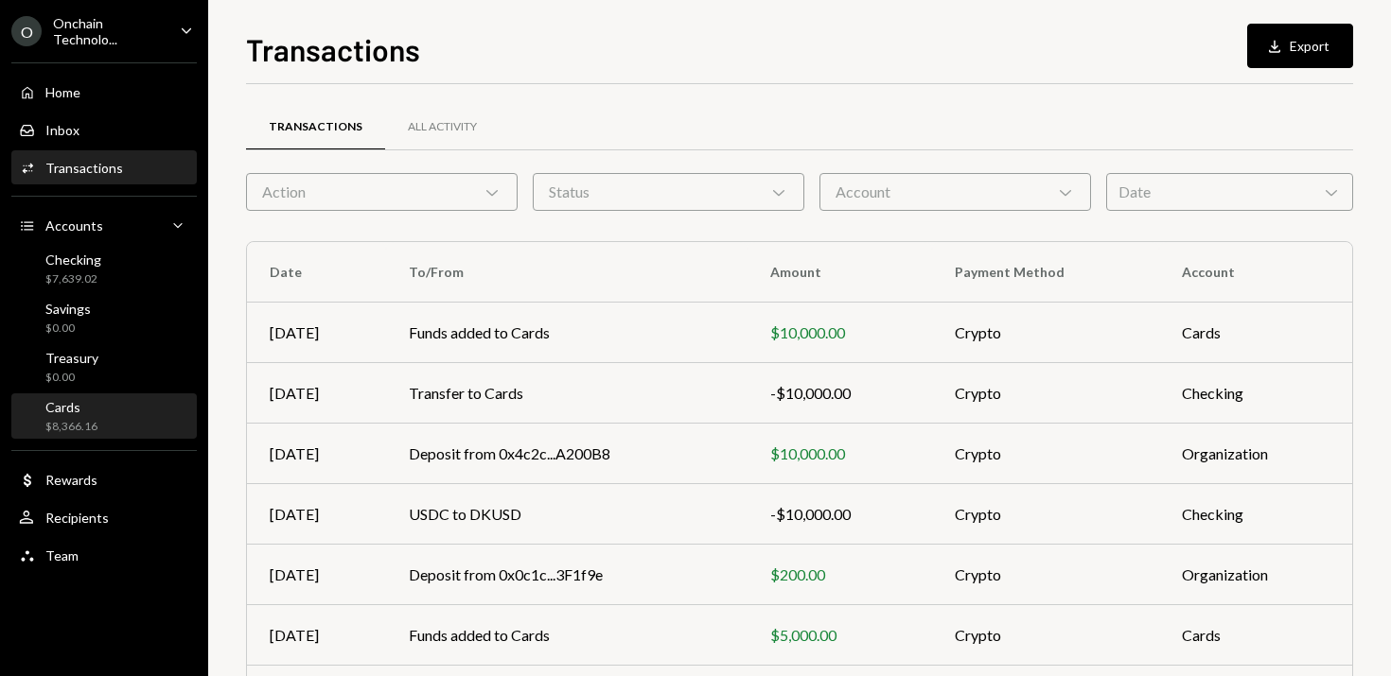
click at [113, 417] on div "Cards $8,366.16" at bounding box center [104, 417] width 170 height 36
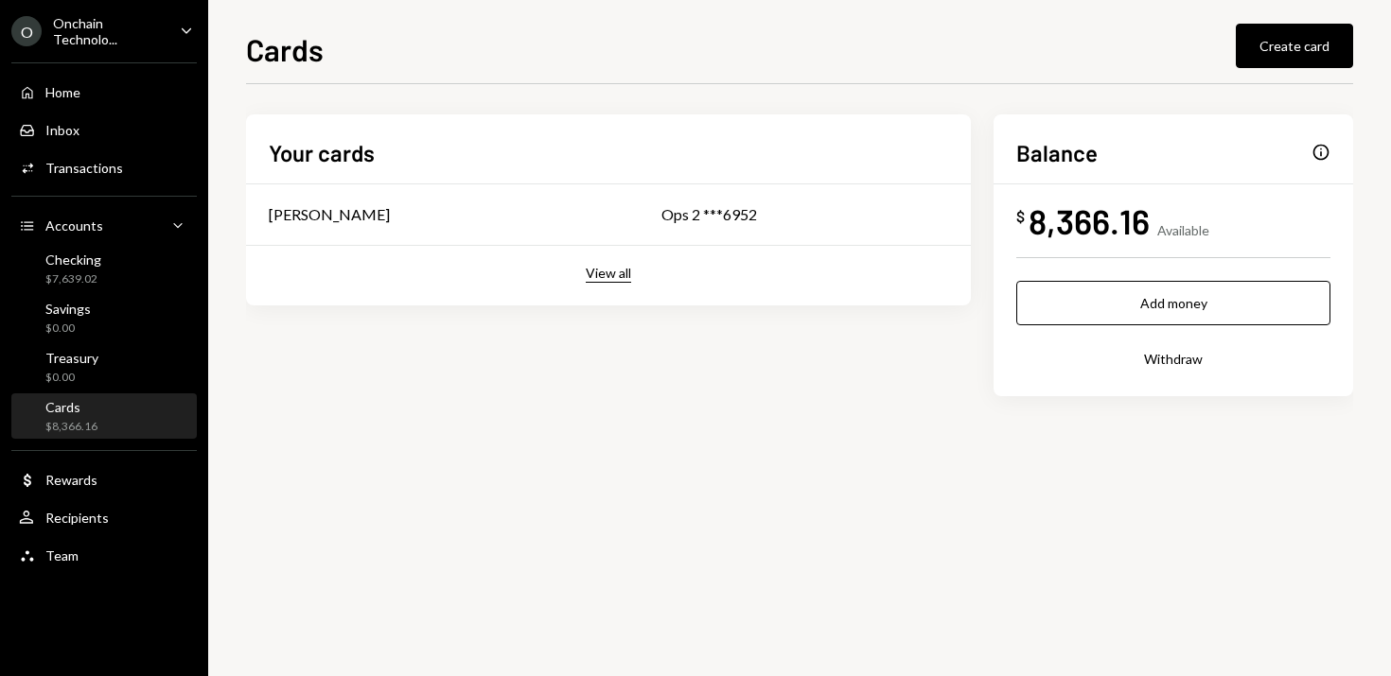
click at [613, 281] on button "View all" at bounding box center [608, 274] width 45 height 18
click at [74, 416] on div "Cards $8,366.16" at bounding box center [71, 417] width 52 height 36
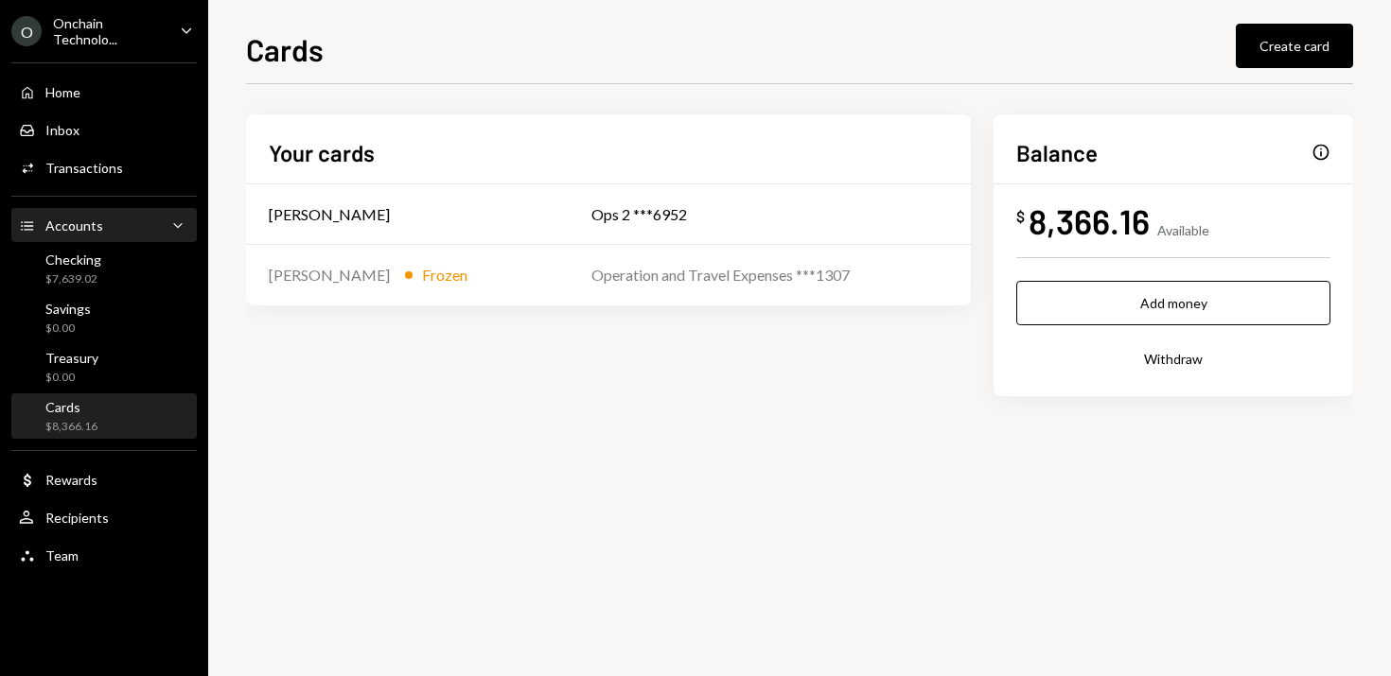
click at [80, 225] on div "Accounts" at bounding box center [74, 226] width 58 height 16
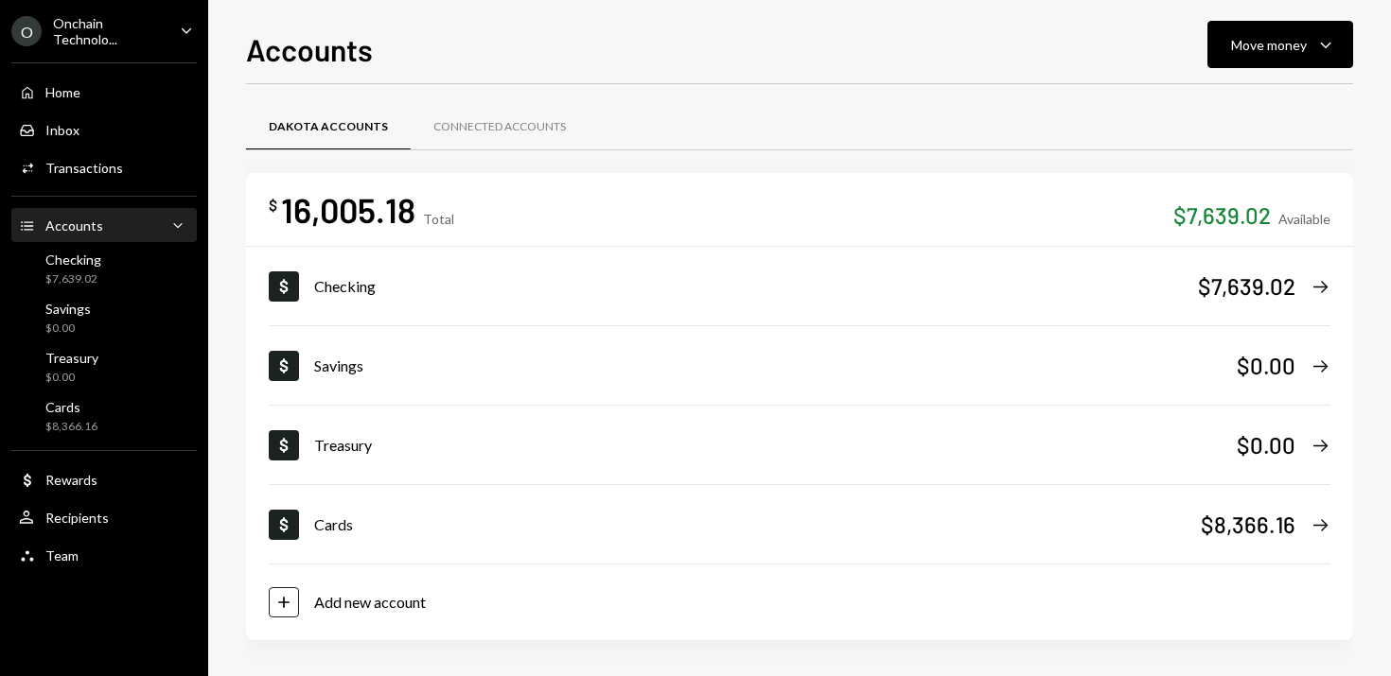
click at [188, 29] on icon "Main" at bounding box center [186, 30] width 9 height 6
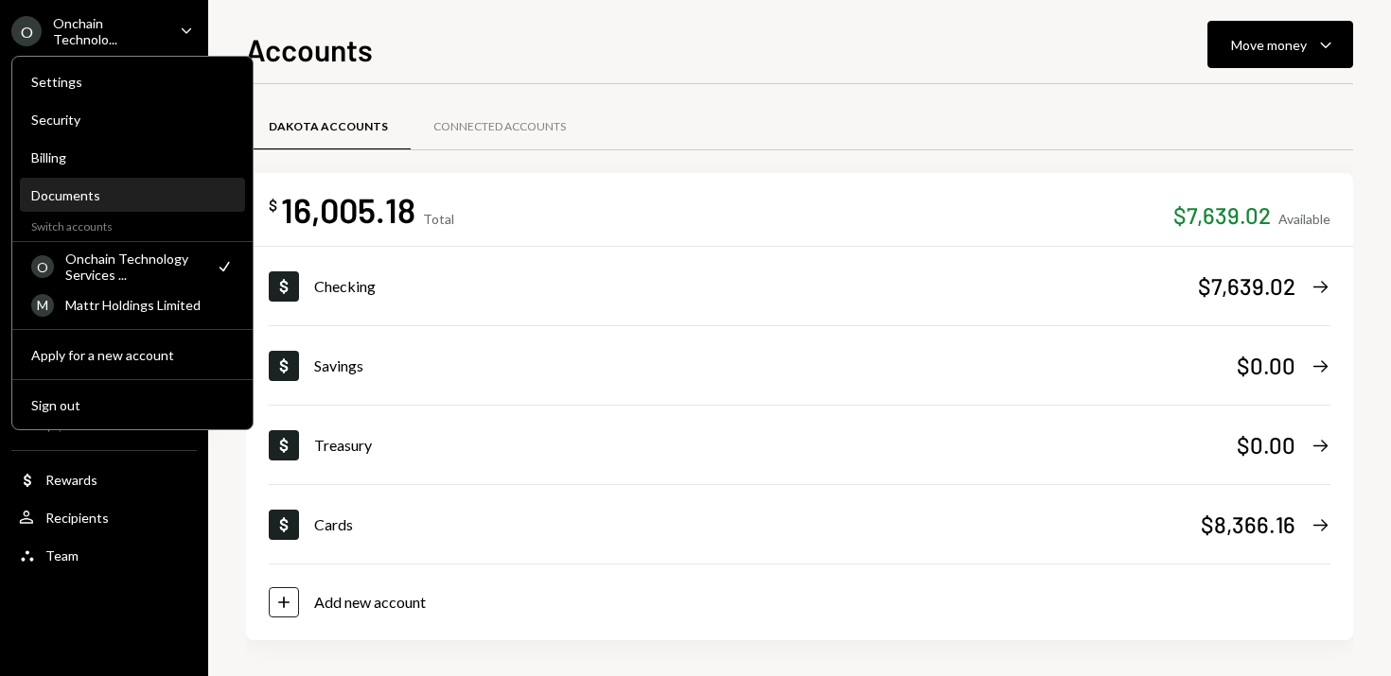
click at [94, 192] on div "Documents" at bounding box center [132, 195] width 202 height 16
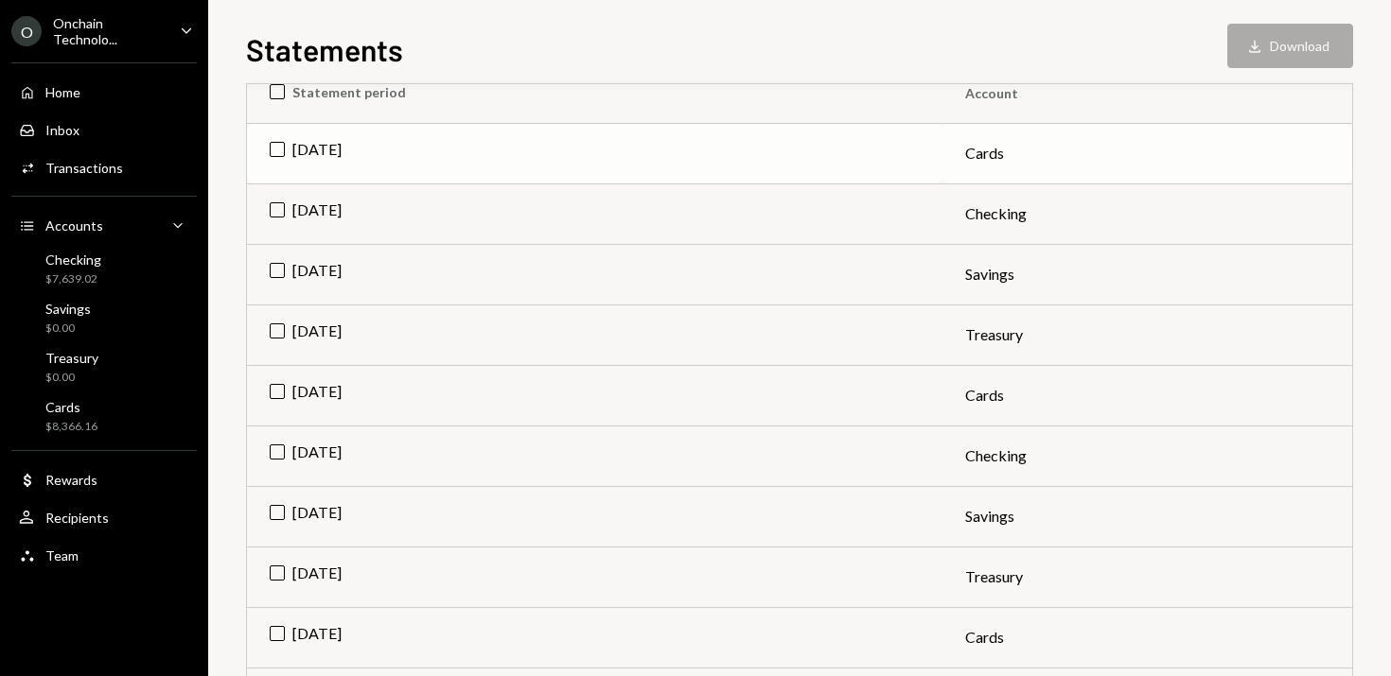
scroll to position [380, 0]
click at [348, 270] on td "[DATE]" at bounding box center [594, 276] width 695 height 61
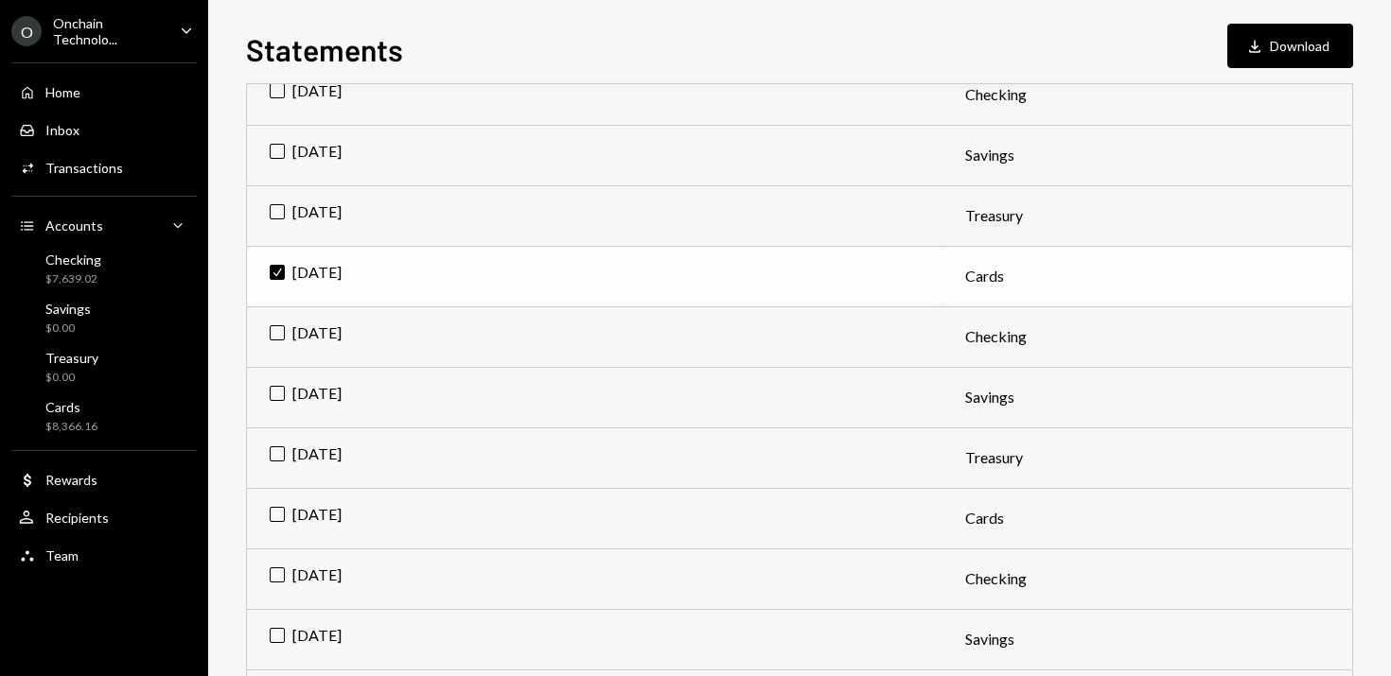
click at [348, 270] on td "Check [DATE]" at bounding box center [594, 276] width 695 height 61
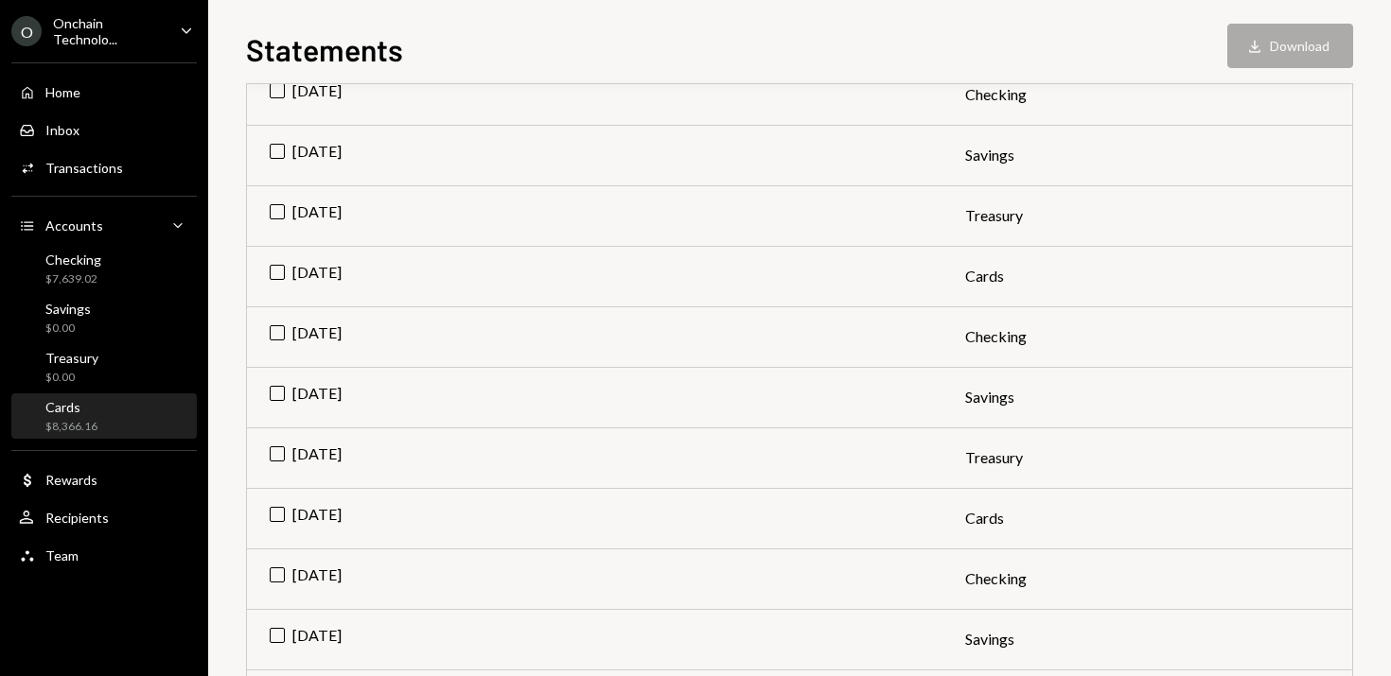
click at [83, 418] on div "Cards $8,366.16" at bounding box center [71, 417] width 52 height 36
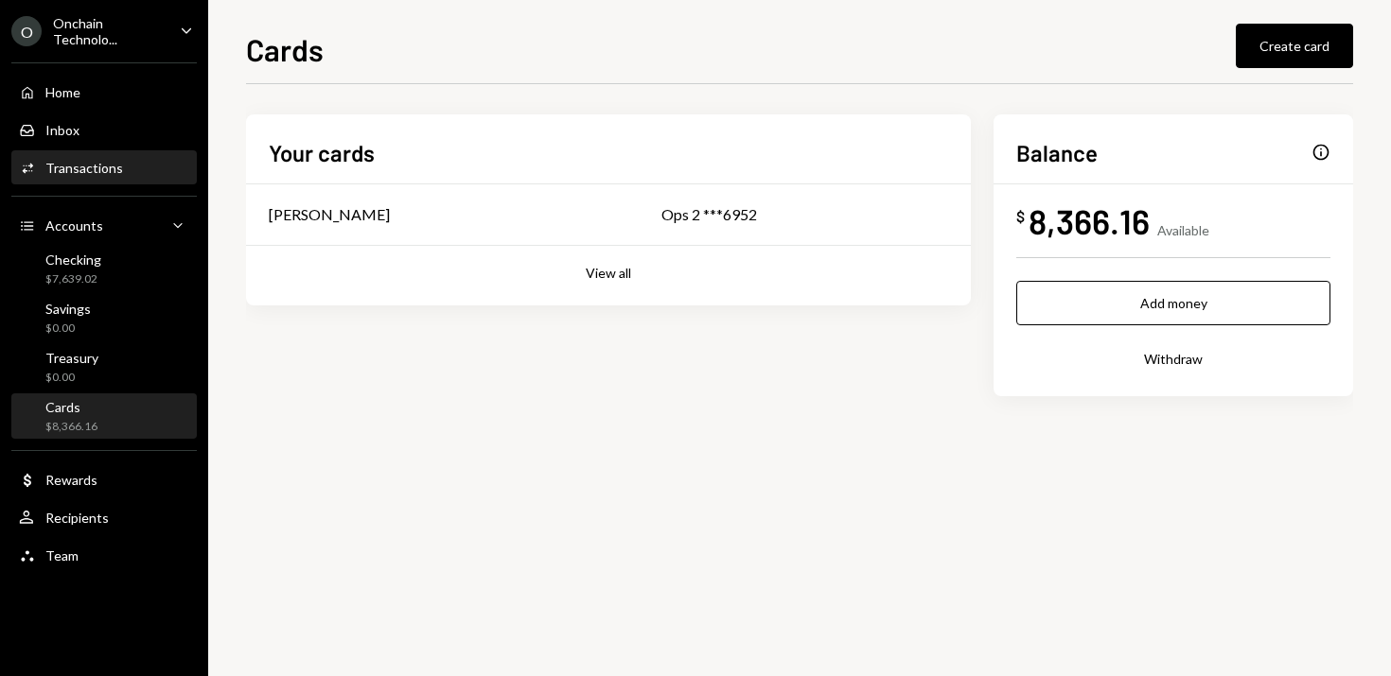
click at [84, 167] on div "Transactions" at bounding box center [84, 168] width 78 height 16
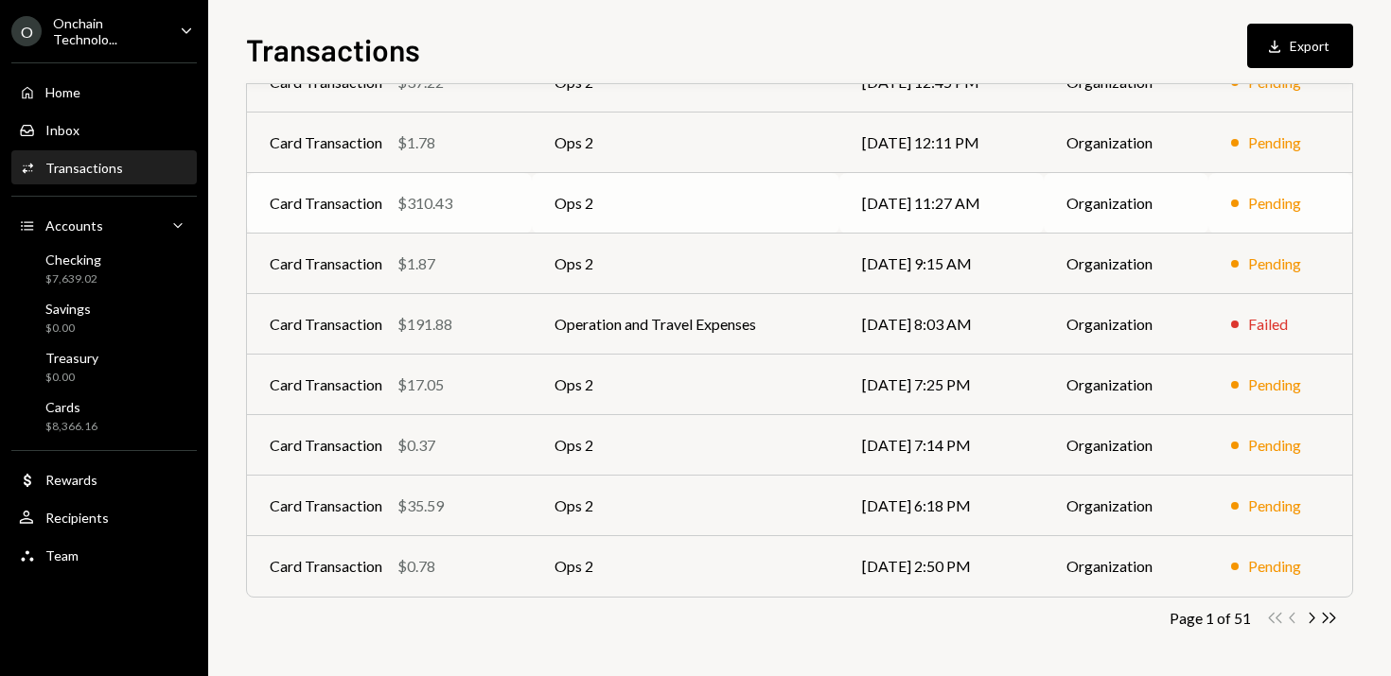
scroll to position [310, 0]
click at [1311, 615] on icon "button" at bounding box center [1312, 619] width 6 height 10
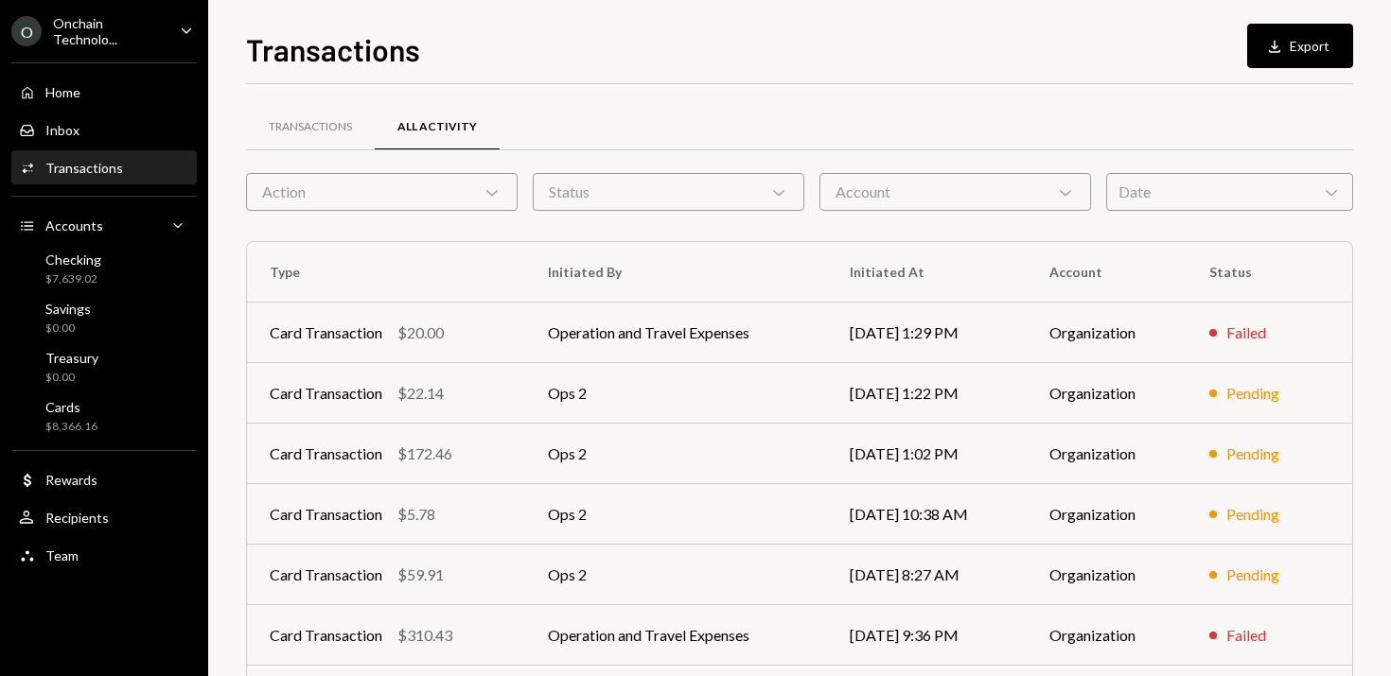
click at [1188, 198] on div "Date Chevron Down" at bounding box center [1229, 192] width 247 height 38
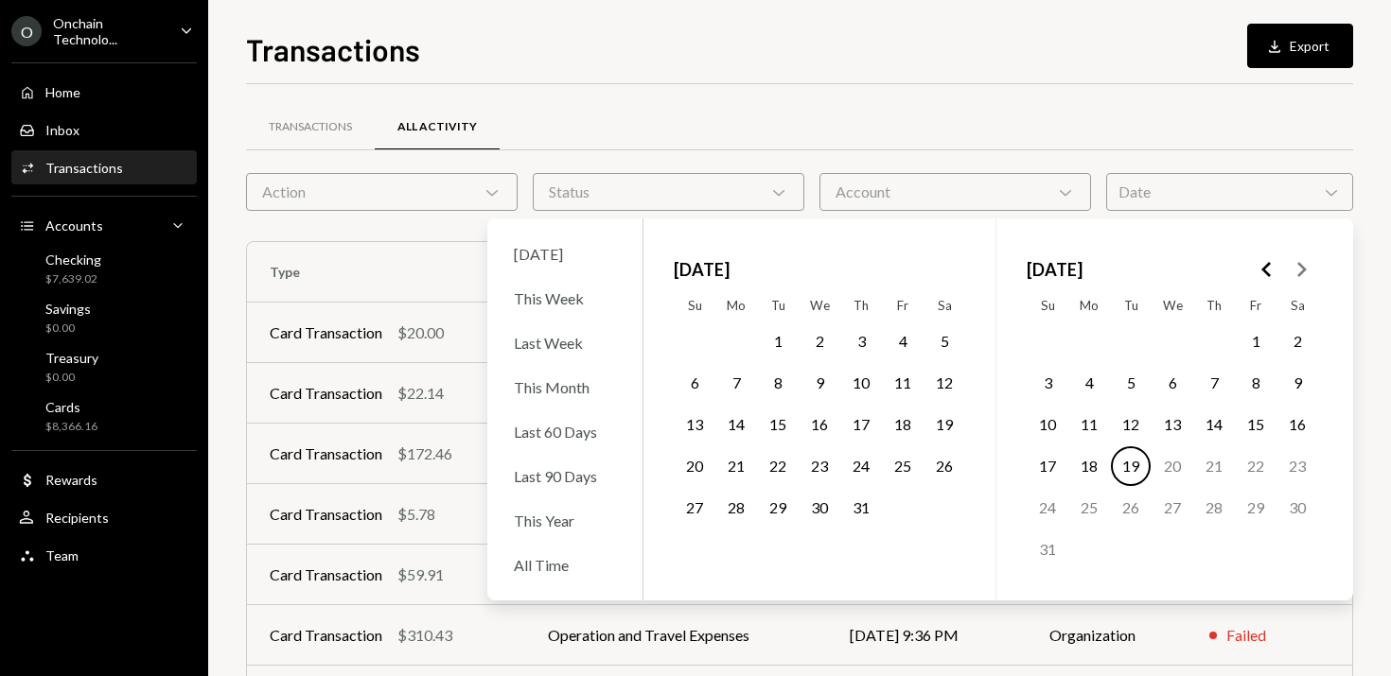
click at [1265, 268] on polygon "Go to the Previous Month" at bounding box center [1265, 269] width 9 height 15
click at [1133, 384] on button "10" at bounding box center [1131, 383] width 40 height 40
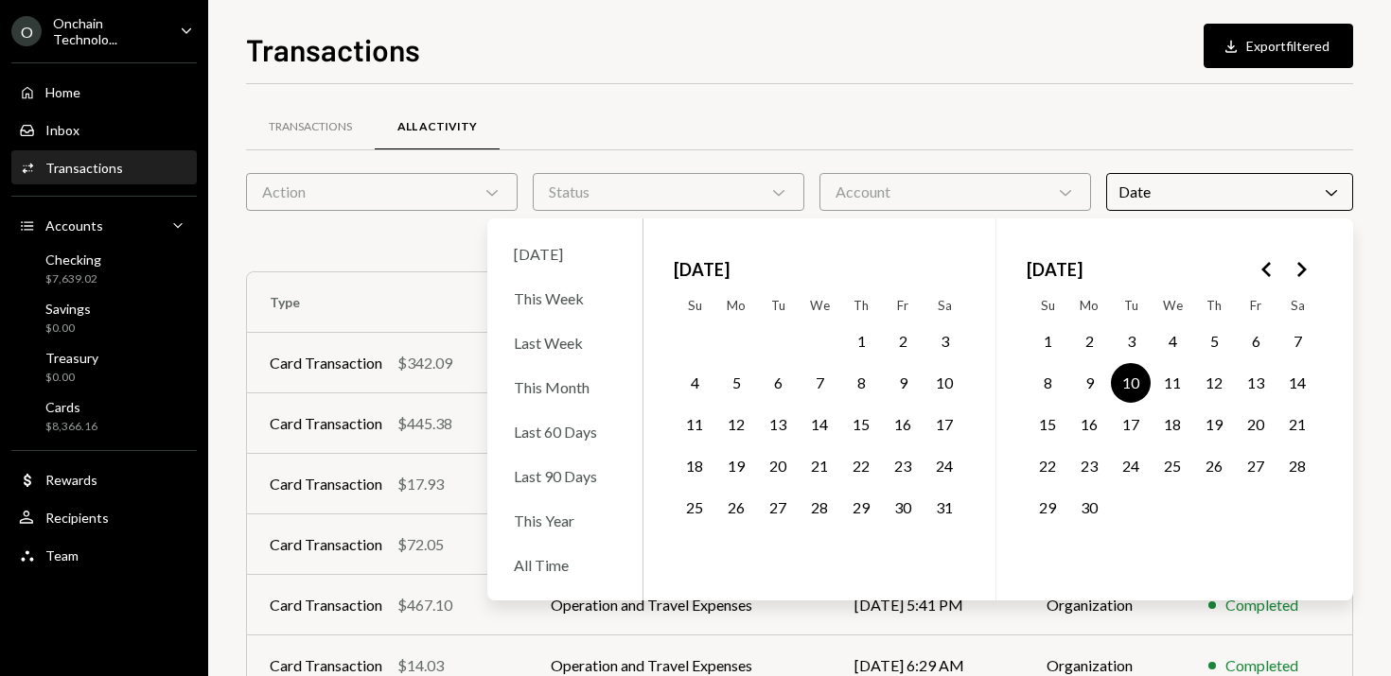
click at [947, 68] on div "Transactions Download Export filtered Transactions All Activity Action Chevron …" at bounding box center [799, 351] width 1107 height 650
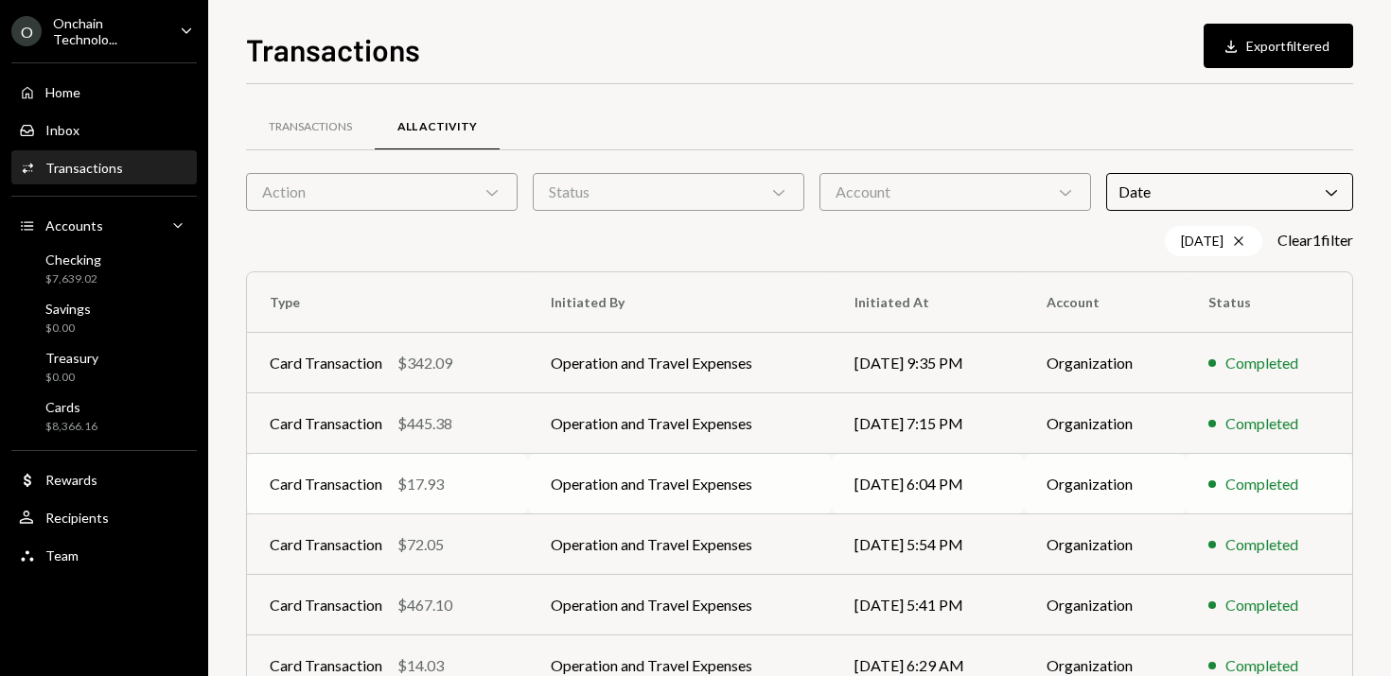
scroll to position [59, 0]
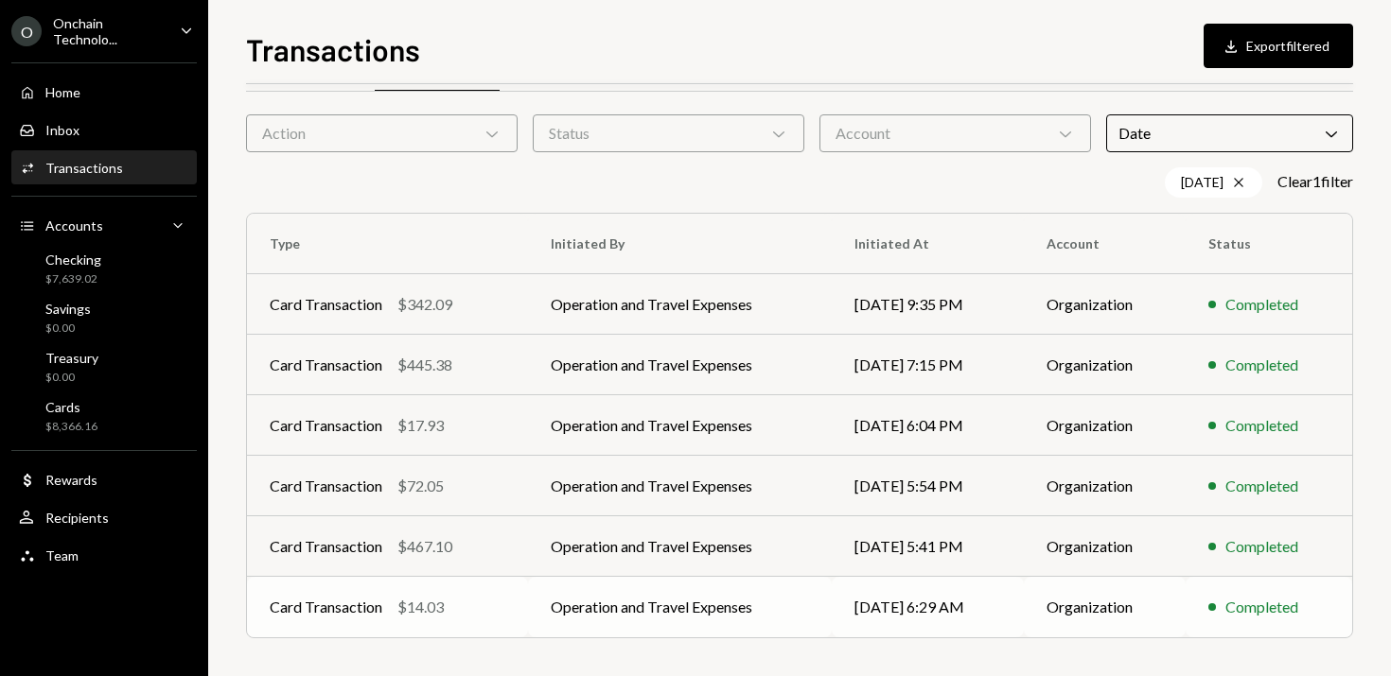
click at [663, 615] on td "Operation and Travel Expenses" at bounding box center [680, 607] width 305 height 61
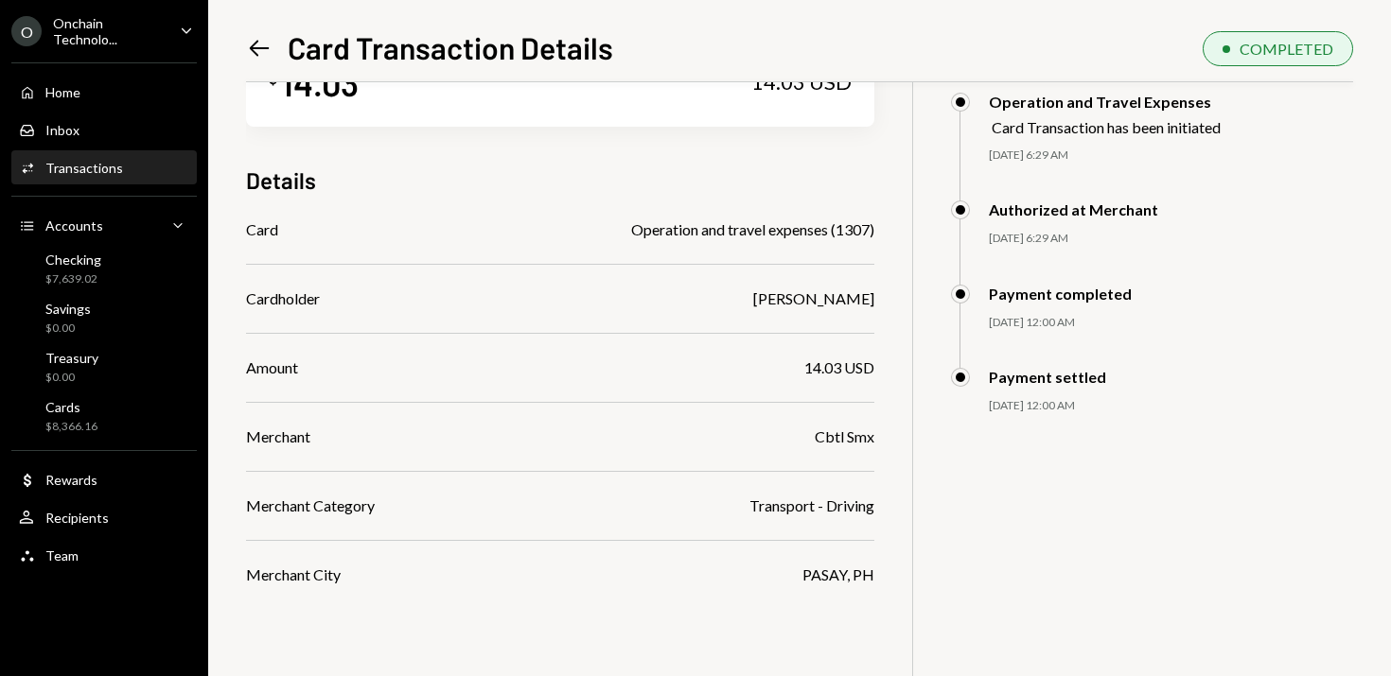
scroll to position [80, 0]
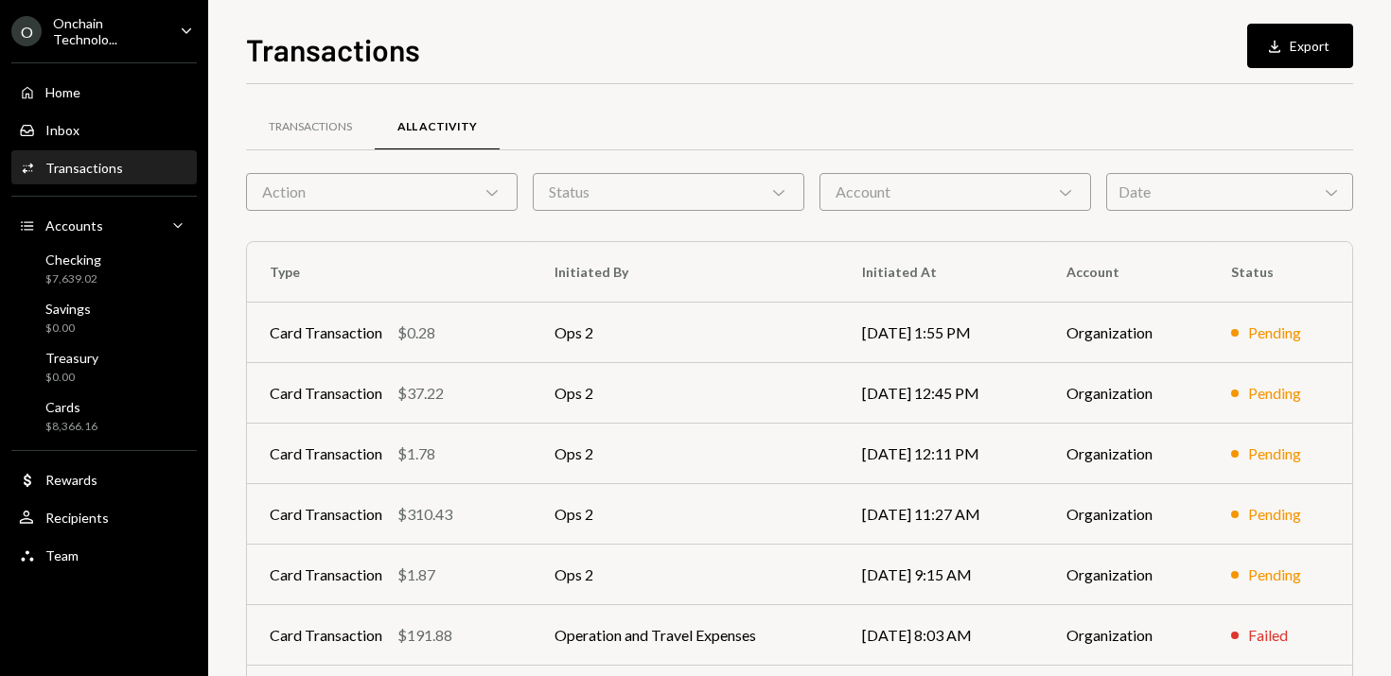
click at [1181, 190] on div "Date Chevron Down" at bounding box center [1229, 192] width 247 height 38
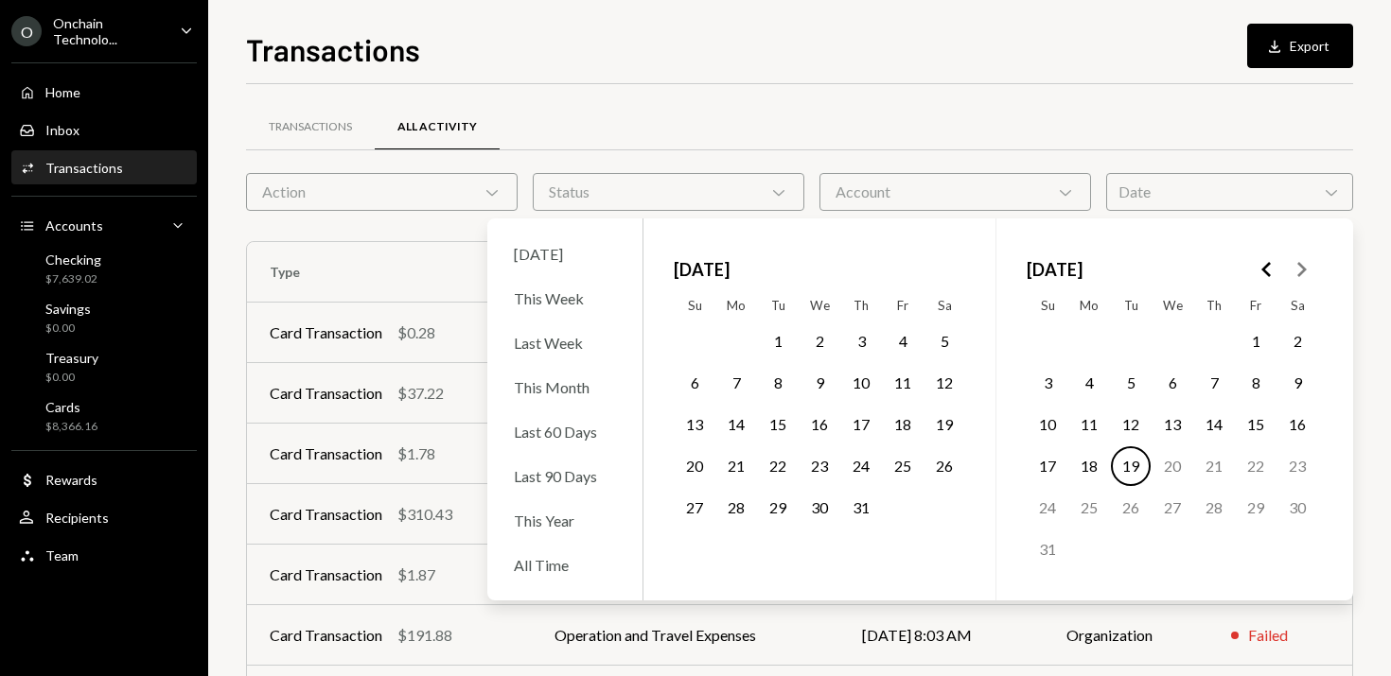
click at [1261, 268] on icon "Go to the Previous Month" at bounding box center [1266, 269] width 23 height 23
click at [1130, 386] on button "10" at bounding box center [1131, 383] width 40 height 40
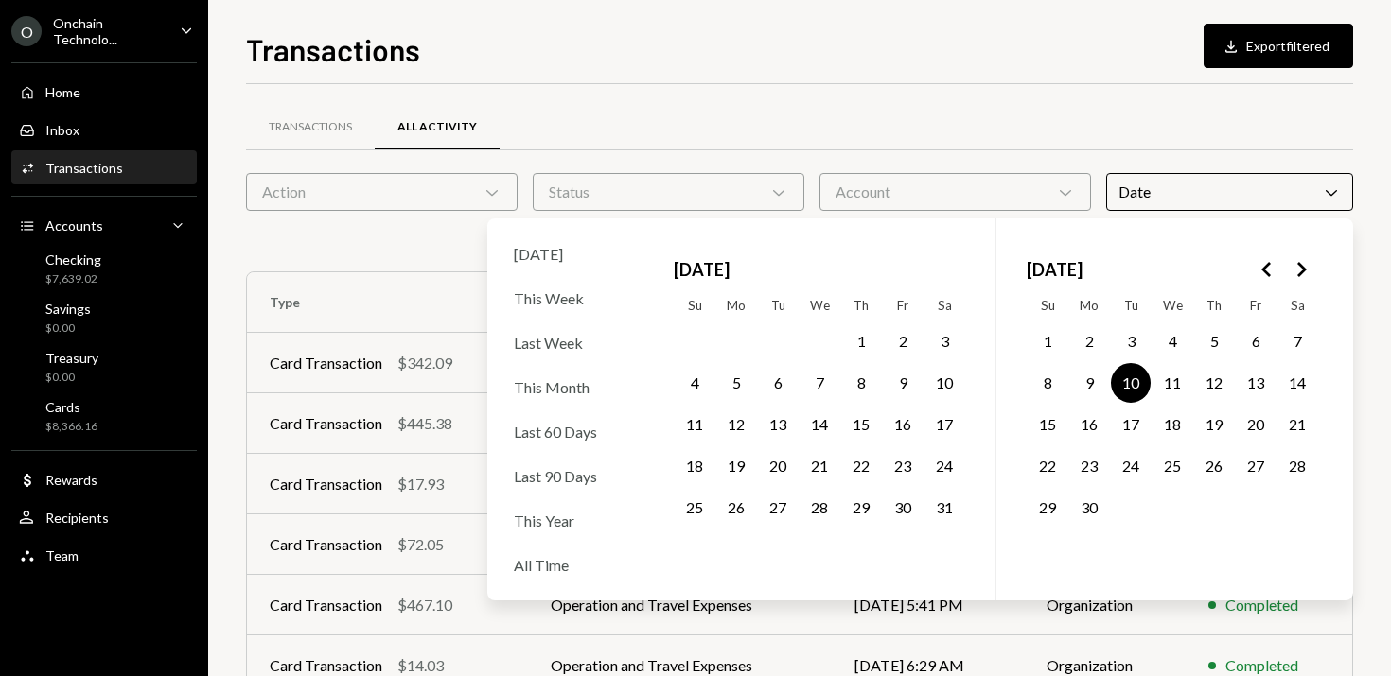
click at [1048, 62] on div "Transactions Download Export filtered" at bounding box center [799, 47] width 1107 height 42
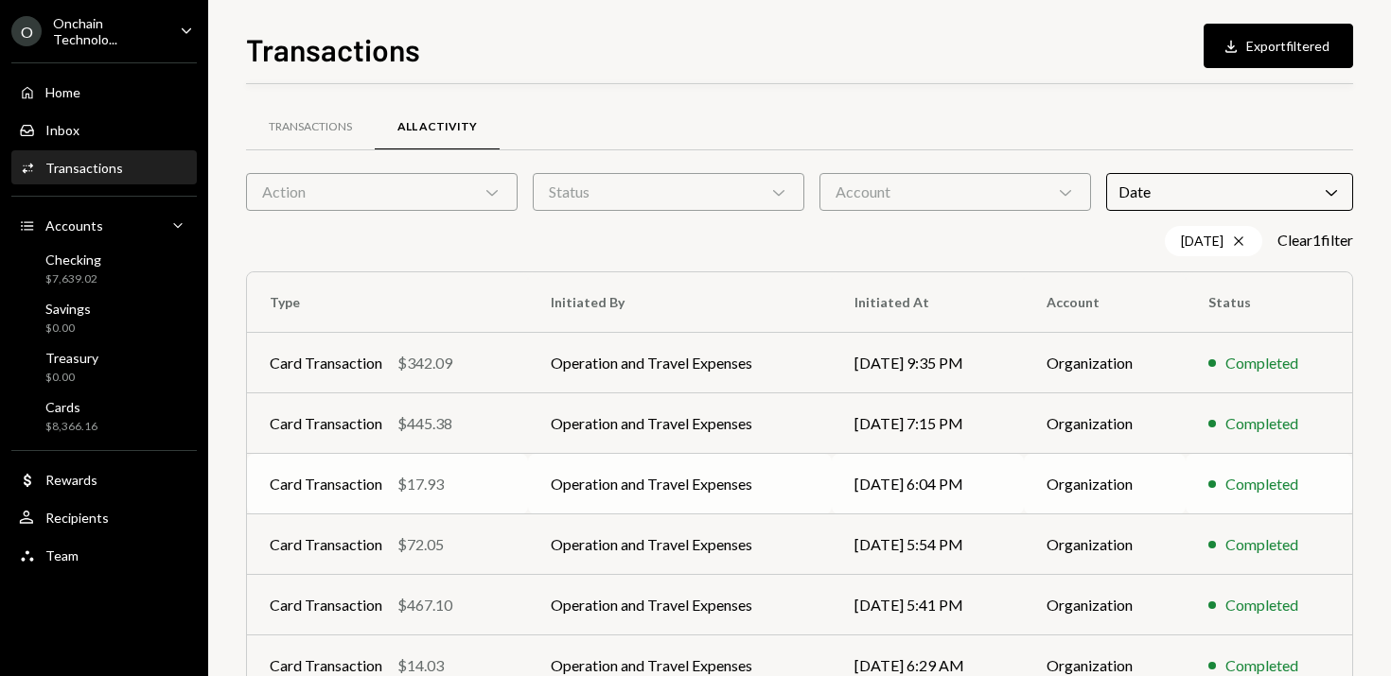
scroll to position [59, 0]
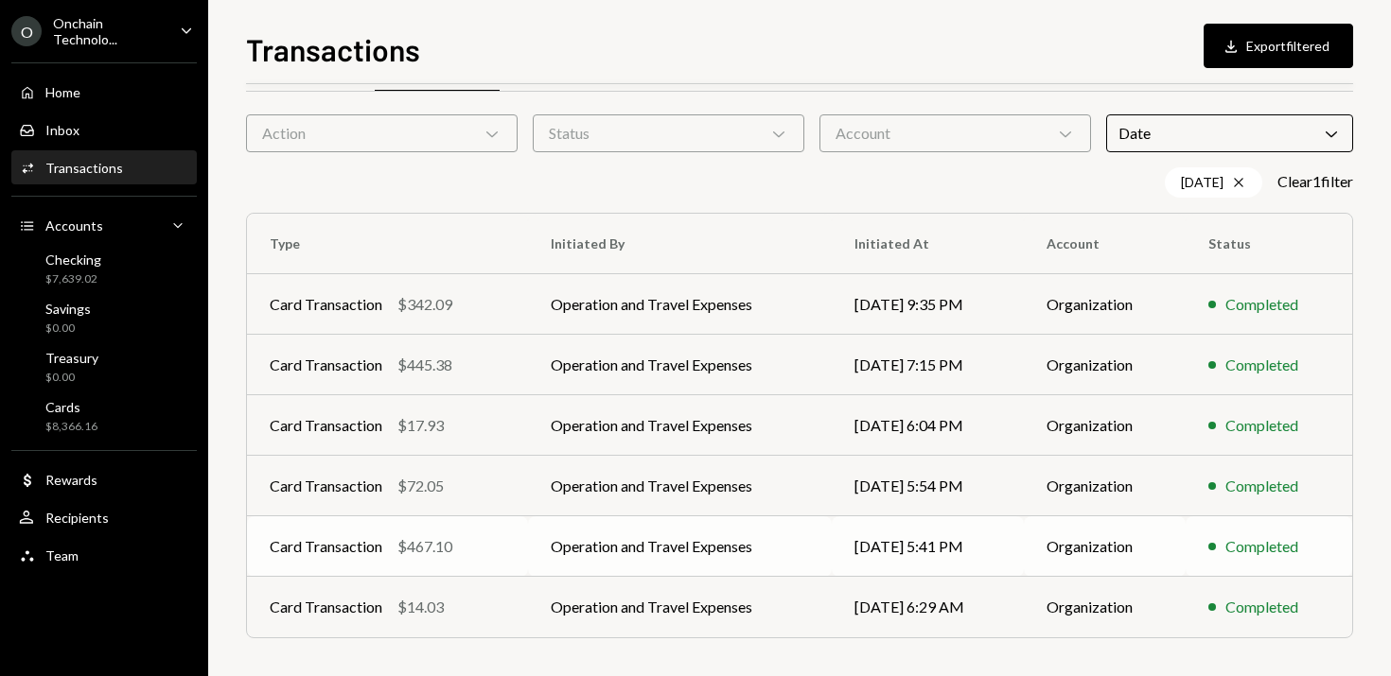
click at [657, 546] on td "Operation and Travel Expenses" at bounding box center [680, 547] width 305 height 61
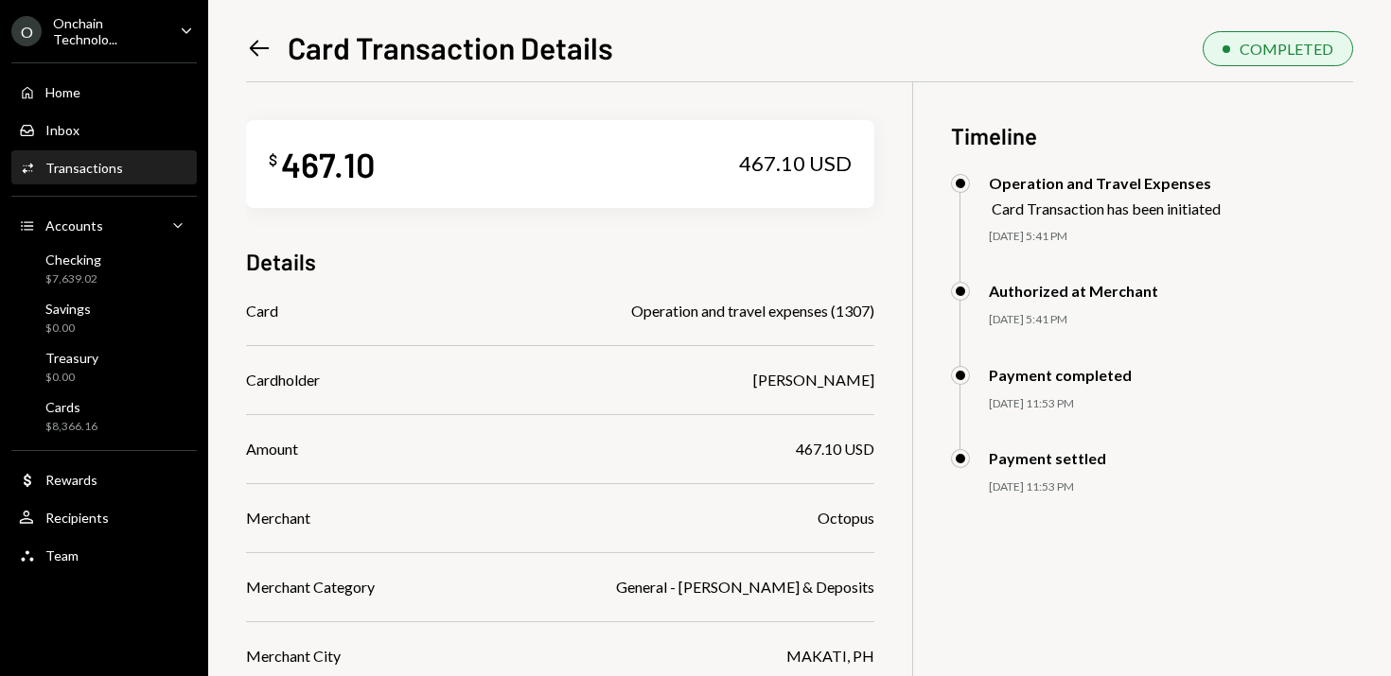
click at [259, 41] on icon "Left Arrow" at bounding box center [259, 48] width 26 height 26
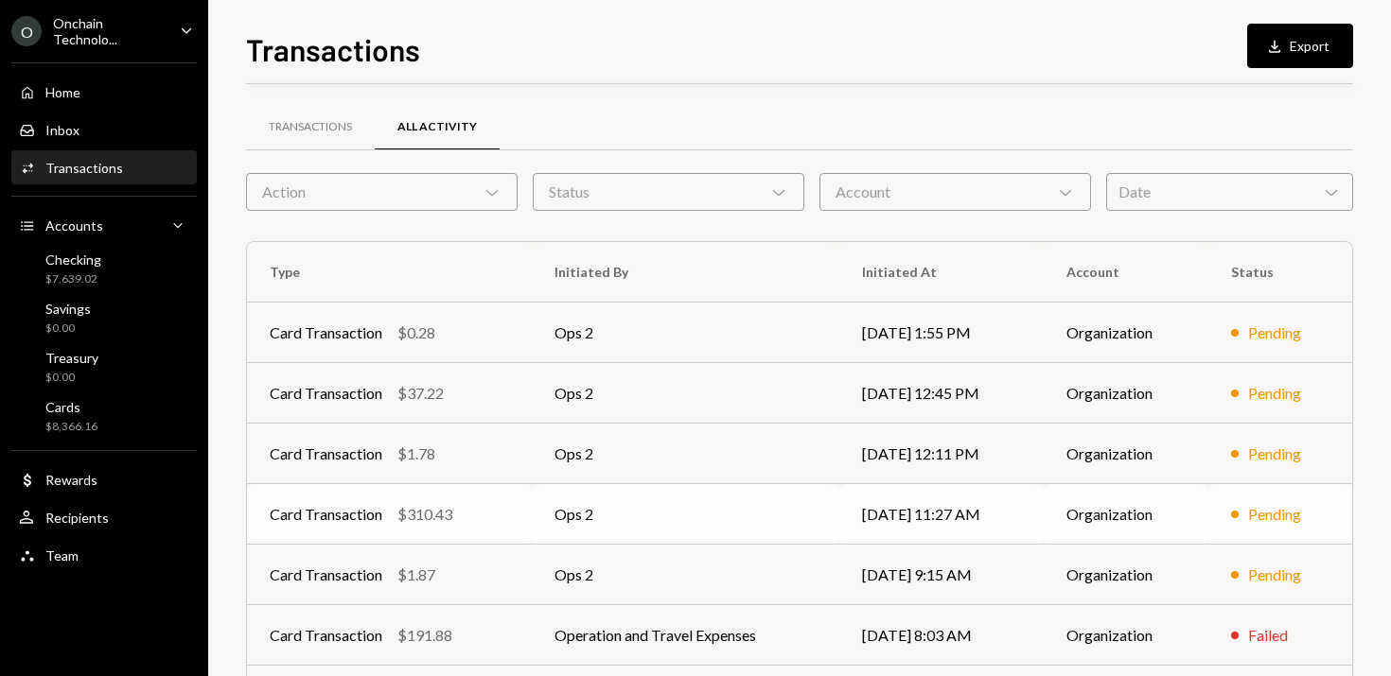
scroll to position [83, 0]
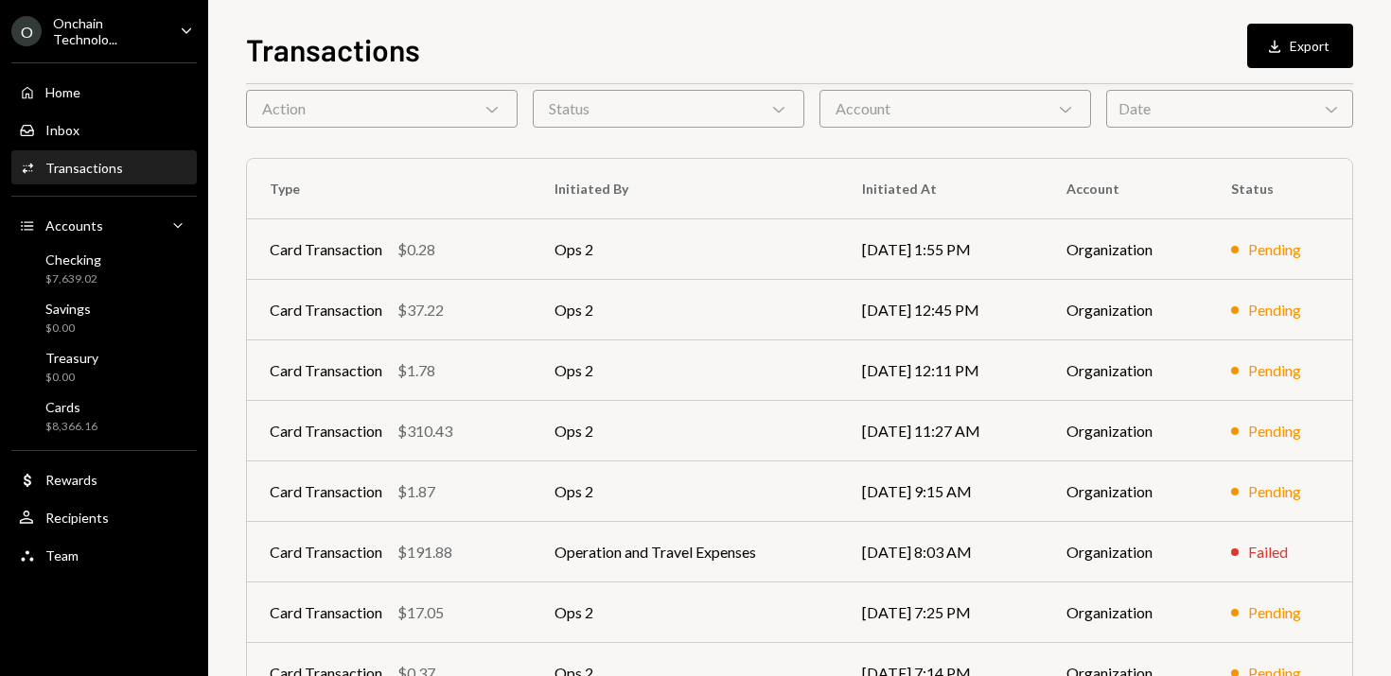
click at [1168, 105] on div "Date Chevron Down" at bounding box center [1229, 109] width 247 height 38
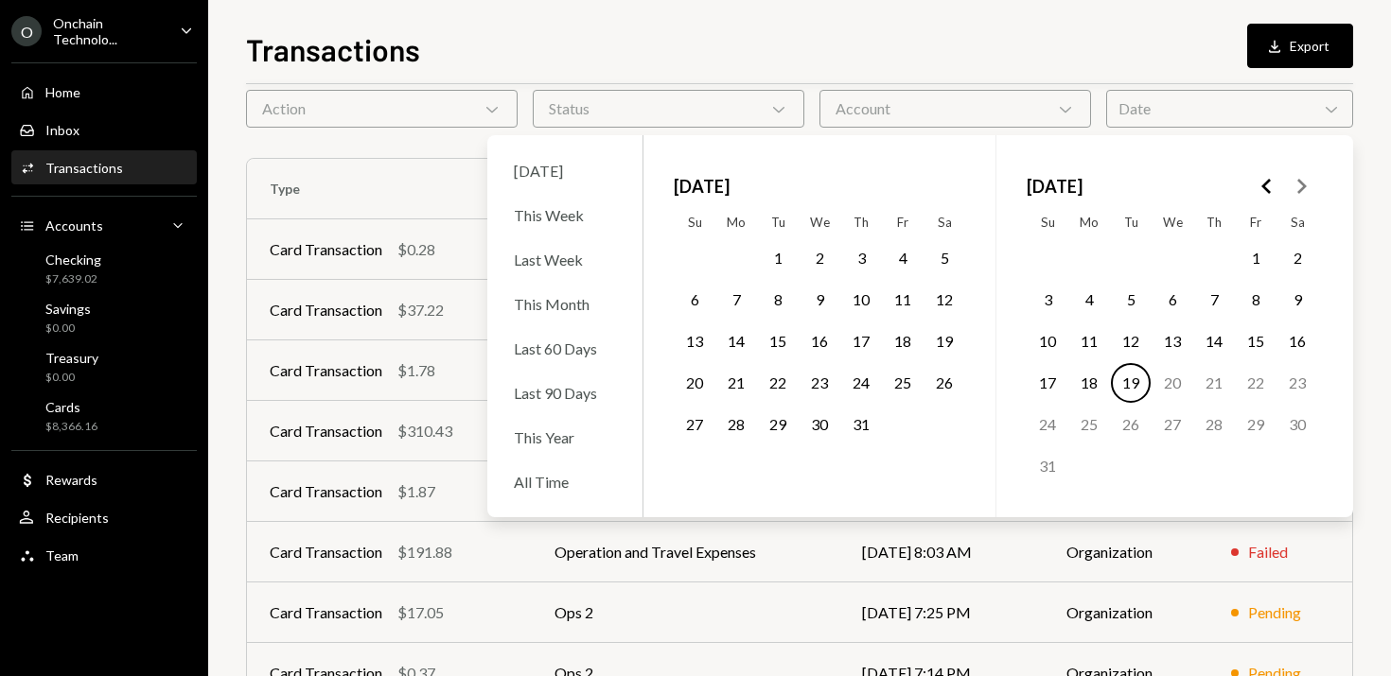
click at [1264, 181] on icon "Go to the Previous Month" at bounding box center [1266, 186] width 23 height 23
click at [1126, 295] on button "10" at bounding box center [1131, 300] width 40 height 40
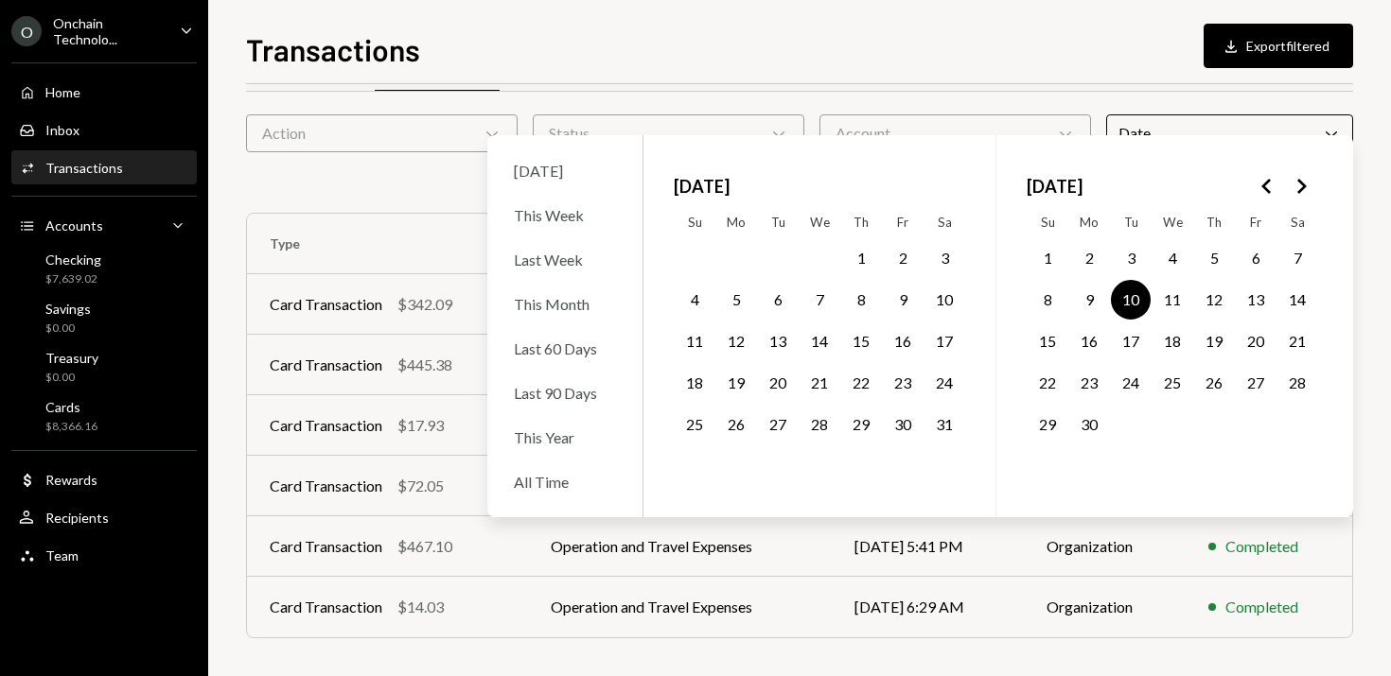
click at [1044, 42] on div "Transactions Download Export filtered" at bounding box center [799, 47] width 1107 height 42
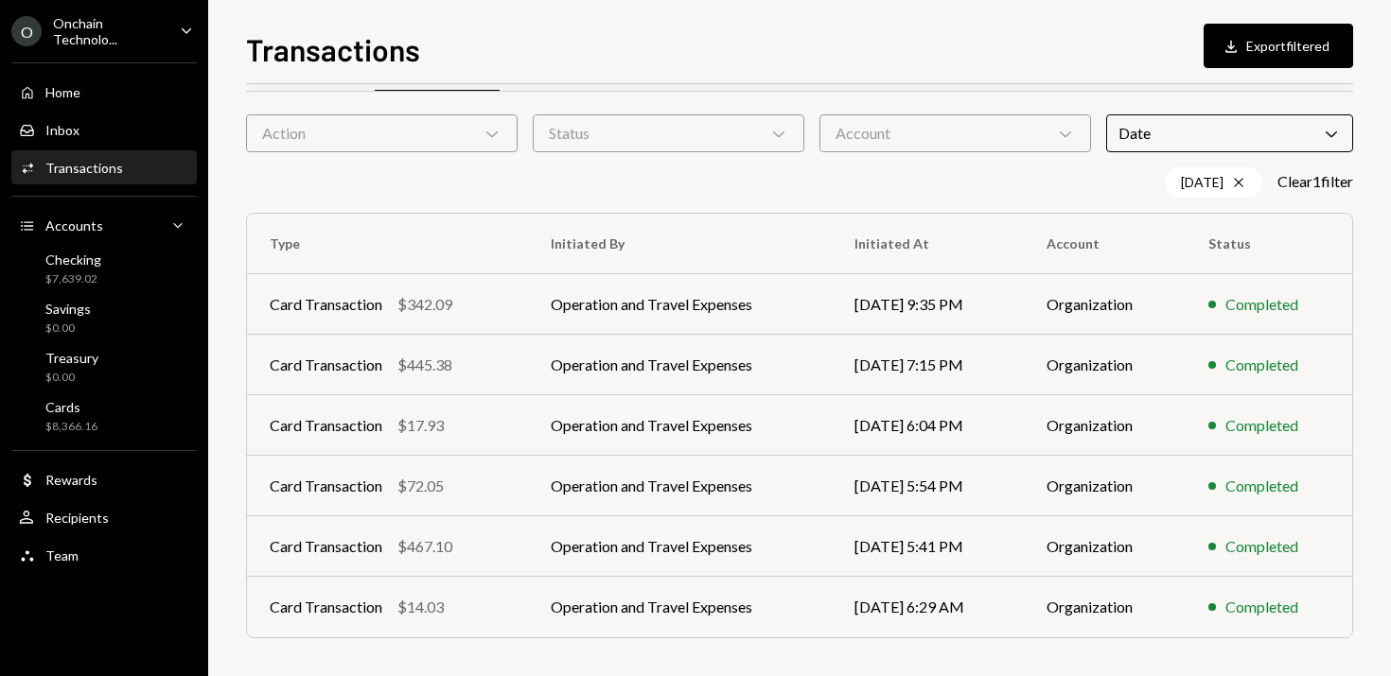
click at [1140, 132] on div "Date Chevron Down" at bounding box center [1229, 133] width 247 height 38
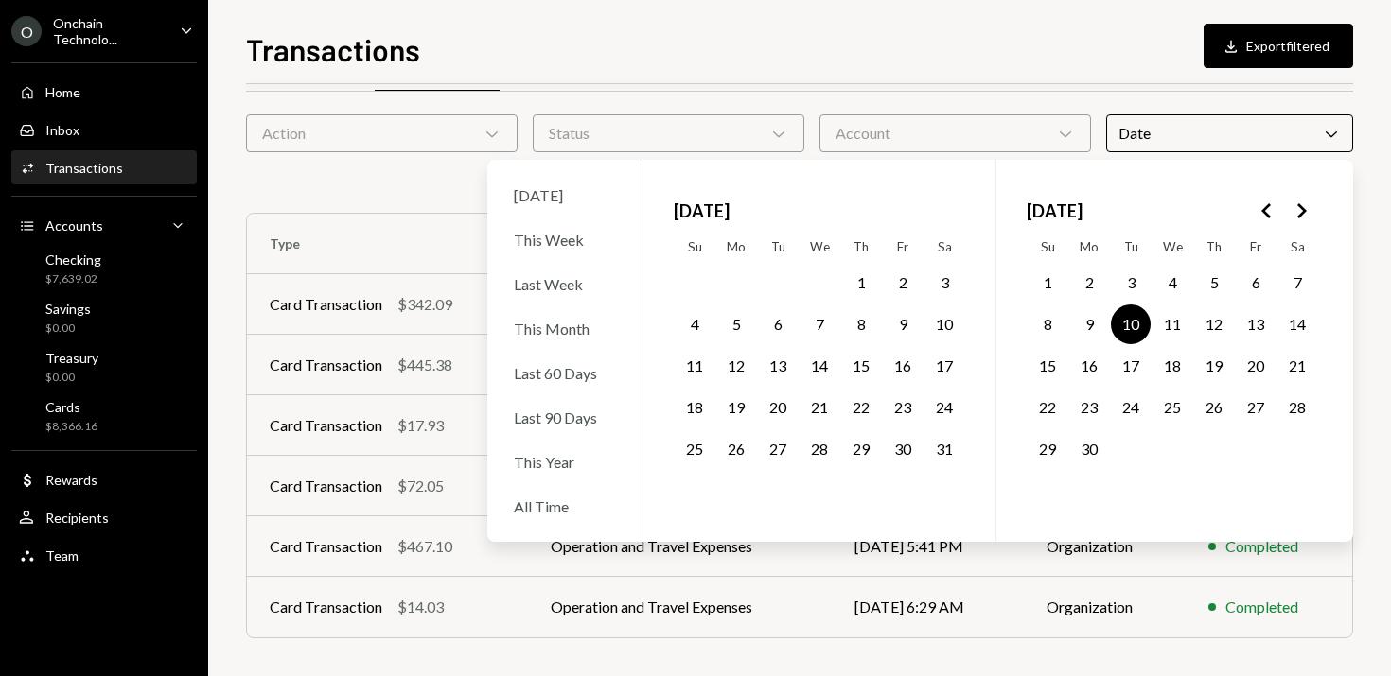
click at [1171, 326] on button "11" at bounding box center [1172, 325] width 40 height 40
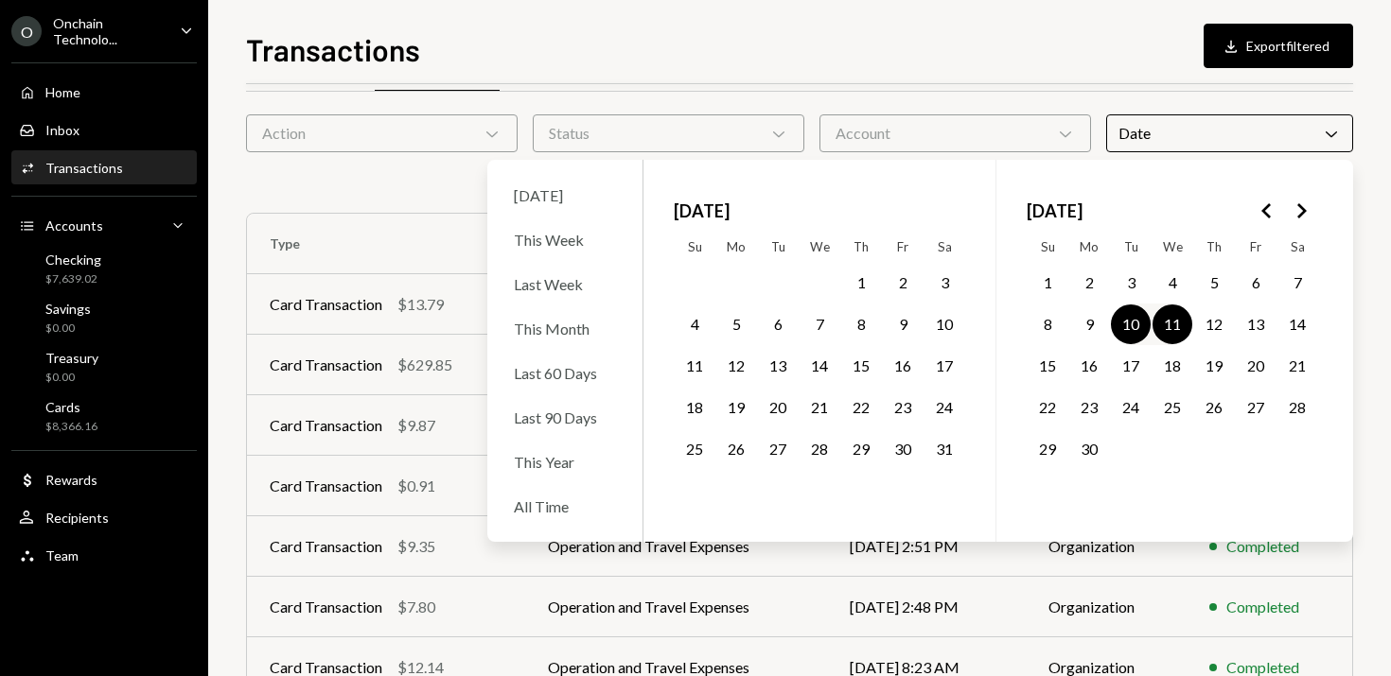
click at [1131, 325] on button "10" at bounding box center [1131, 325] width 40 height 40
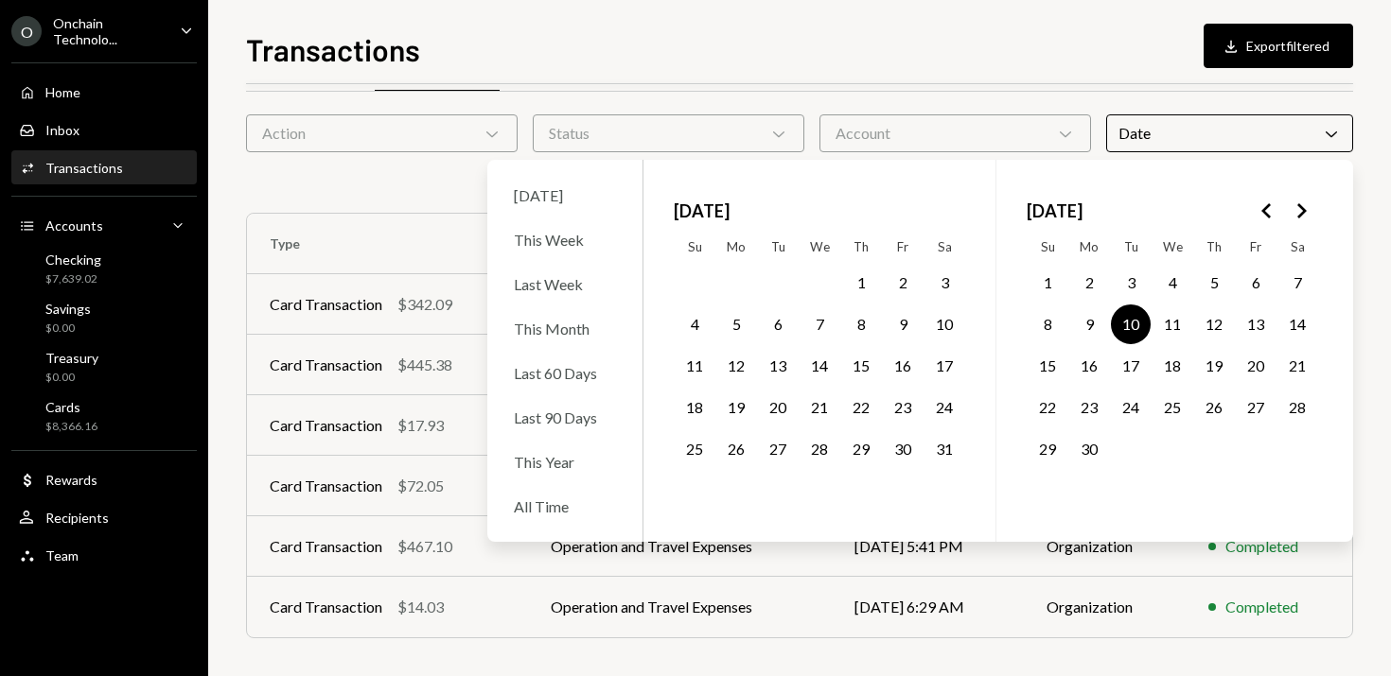
click at [1169, 323] on button "11" at bounding box center [1172, 325] width 40 height 40
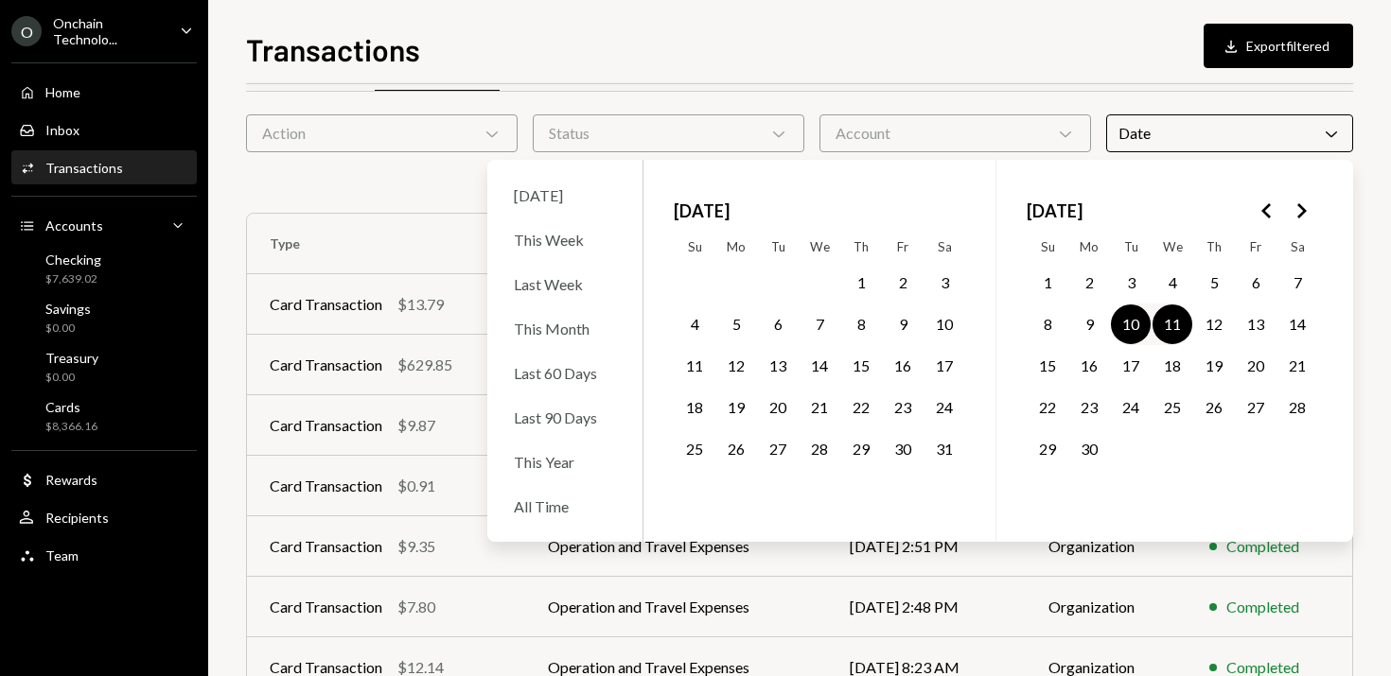
click at [1169, 323] on button "11" at bounding box center [1172, 325] width 40 height 40
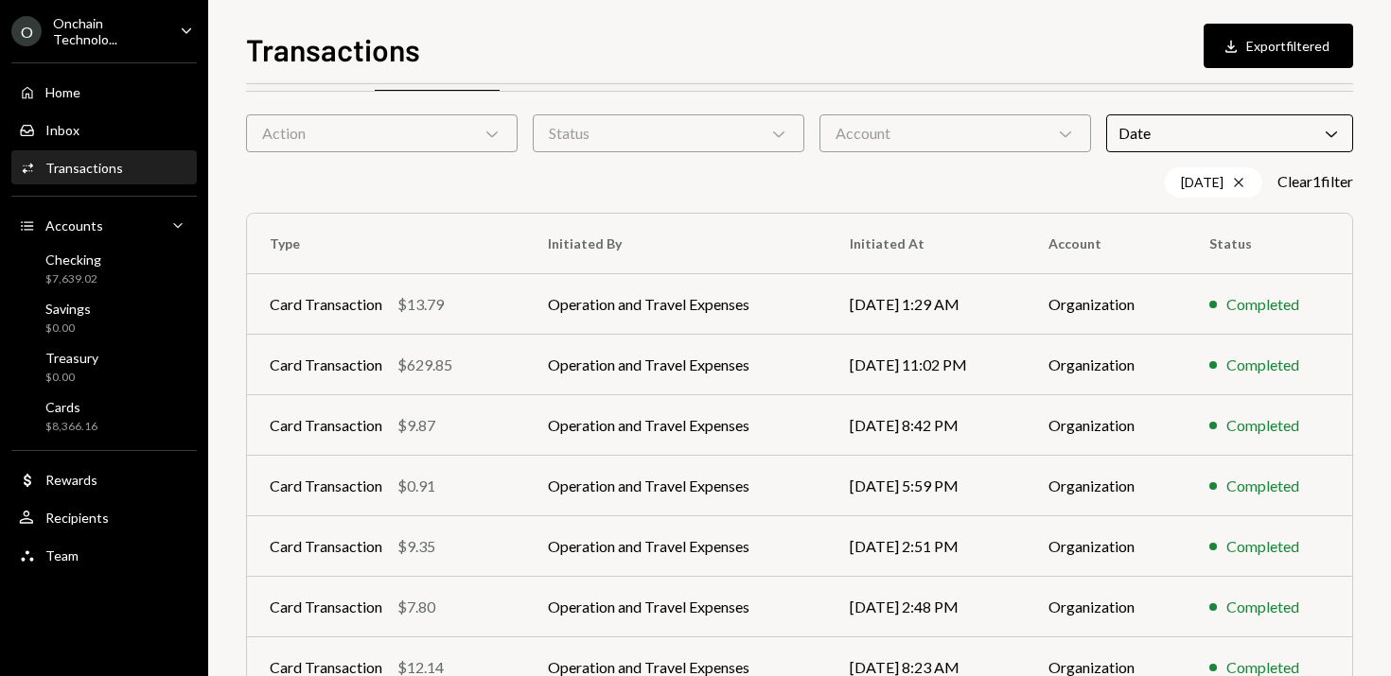
click at [1107, 38] on div "Transactions Download Export filtered" at bounding box center [799, 47] width 1107 height 42
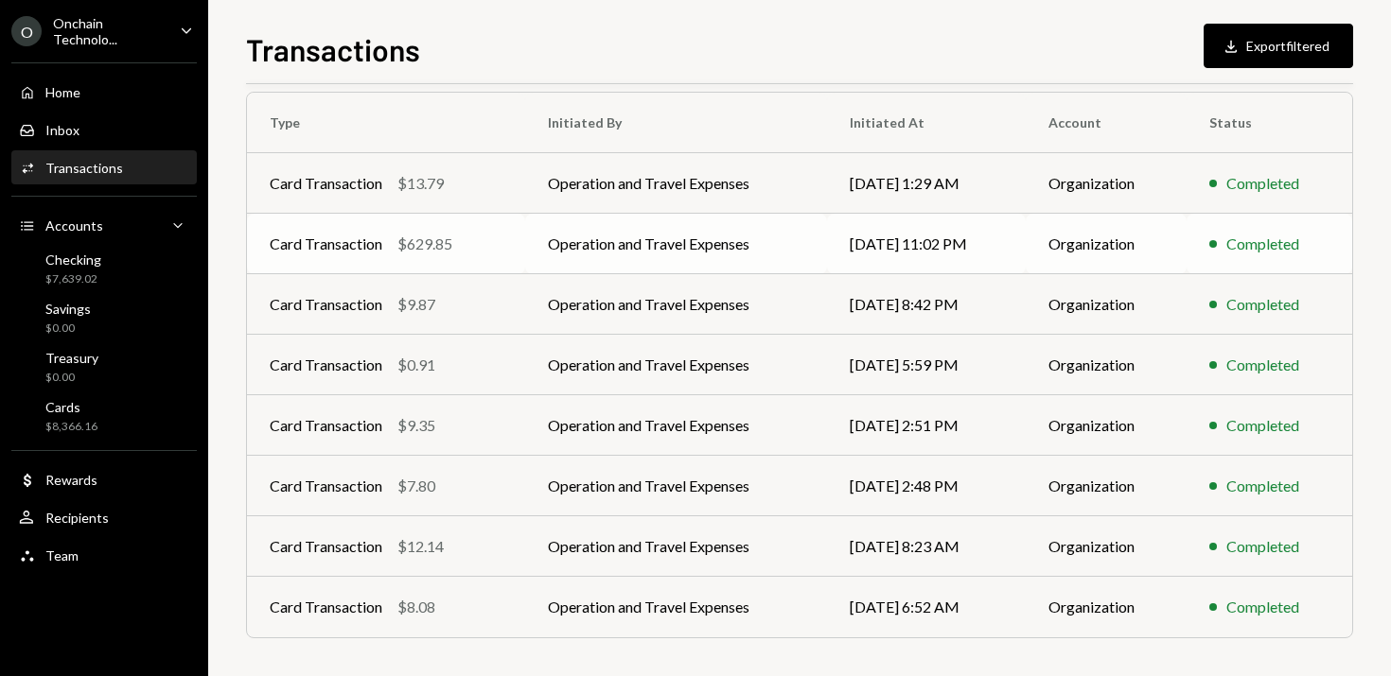
click at [651, 242] on td "Operation and Travel Expenses" at bounding box center [676, 244] width 302 height 61
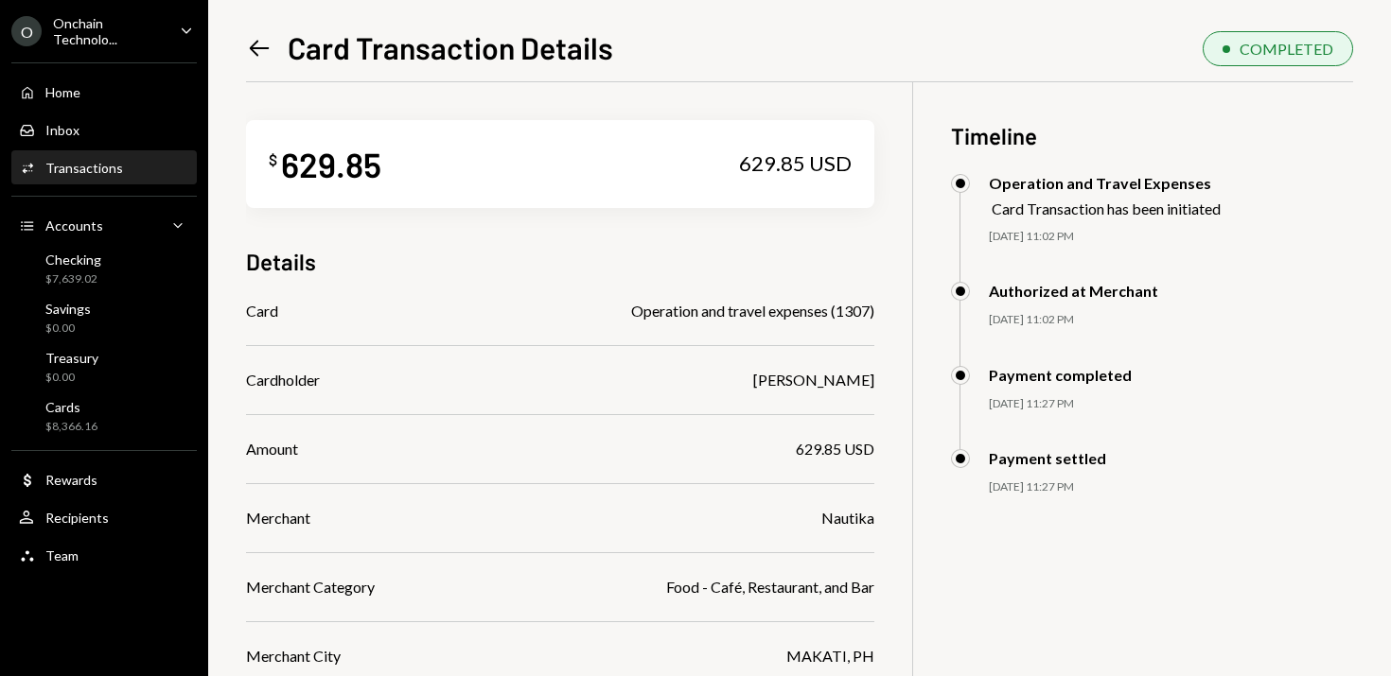
click at [259, 50] on icon "Left Arrow" at bounding box center [259, 48] width 26 height 26
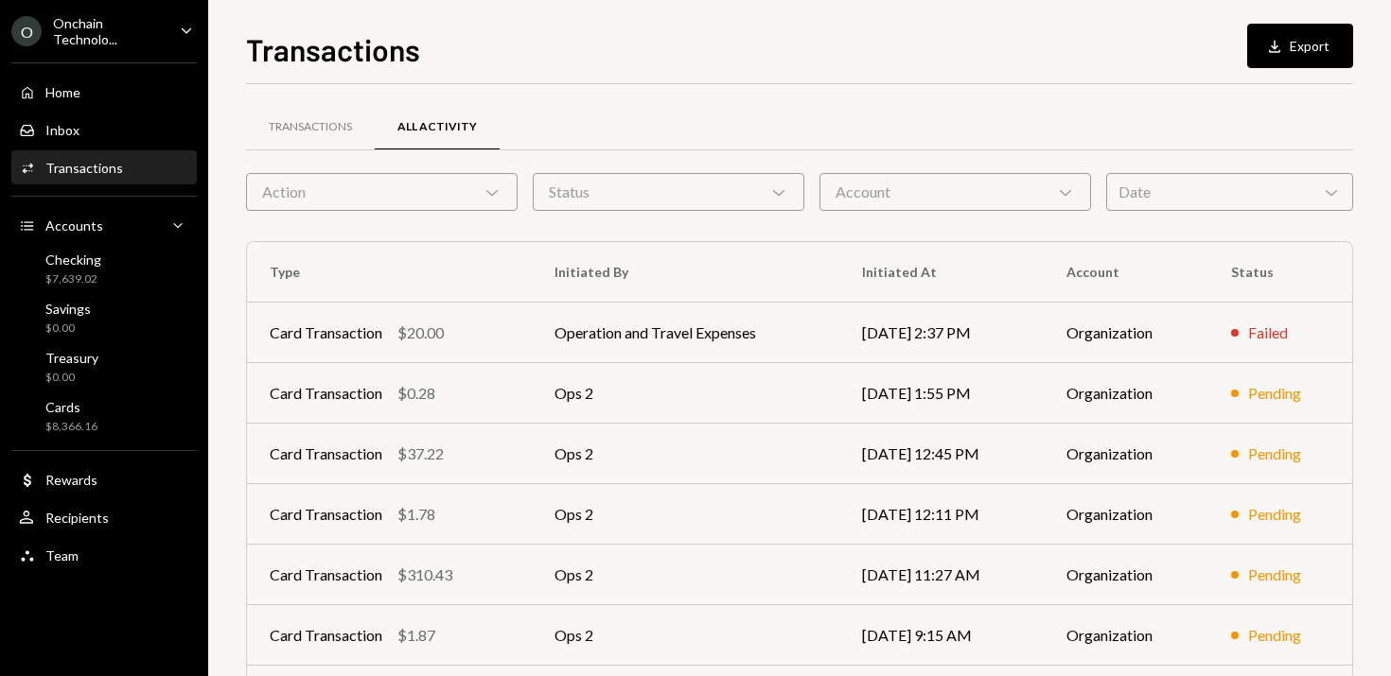
click at [1170, 192] on div "Date Chevron Down" at bounding box center [1229, 192] width 247 height 38
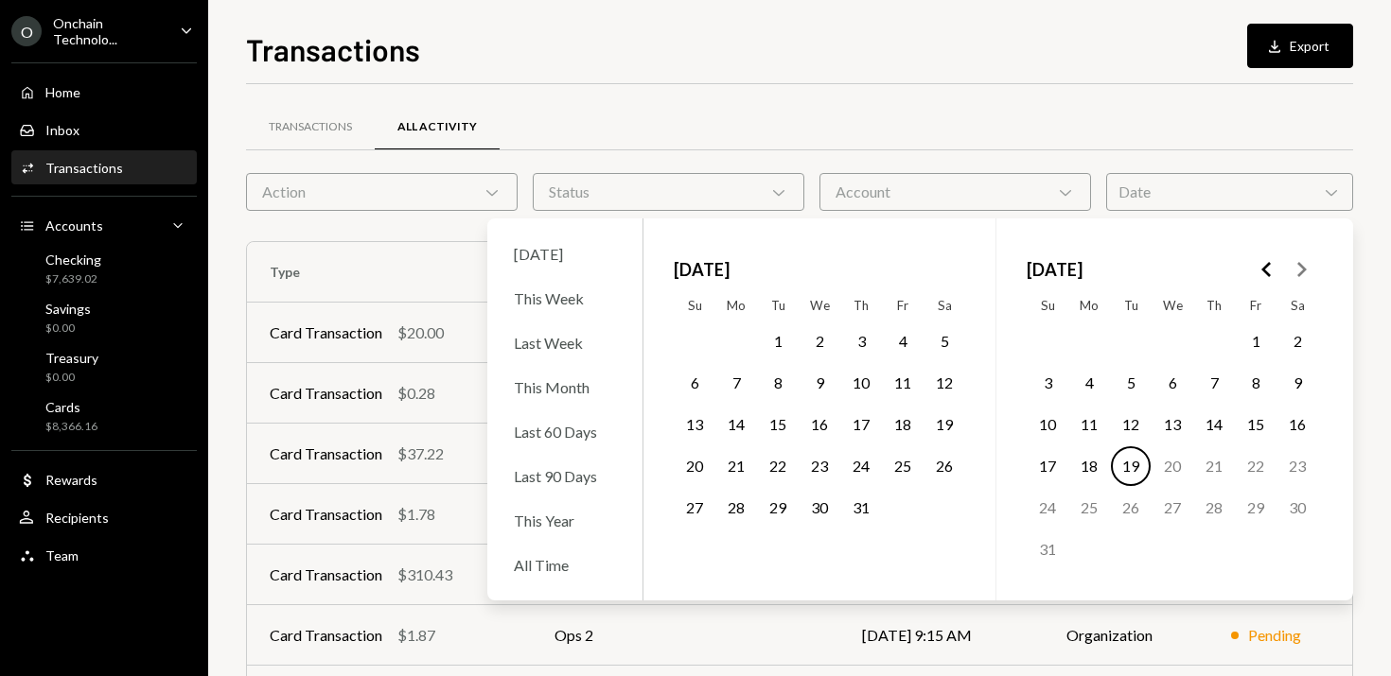
click at [778, 340] on button "1" at bounding box center [778, 342] width 40 height 40
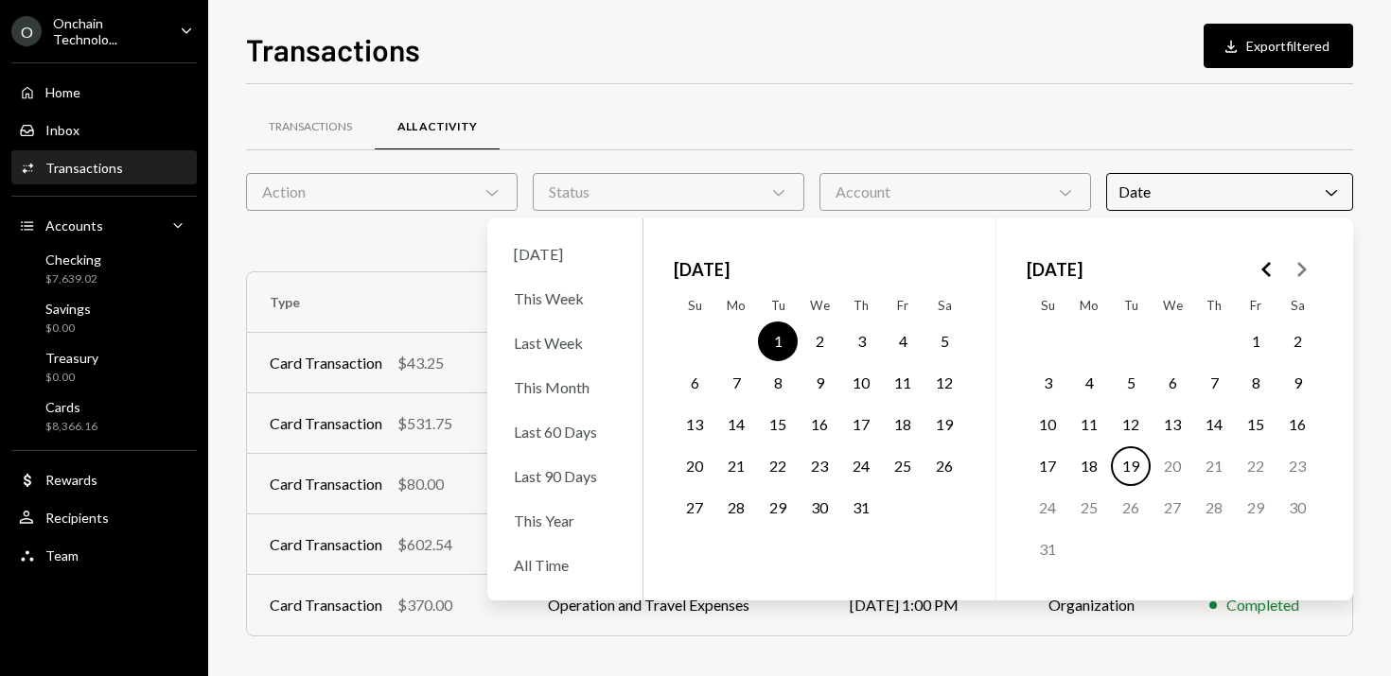
click at [860, 506] on button "31" at bounding box center [861, 508] width 40 height 40
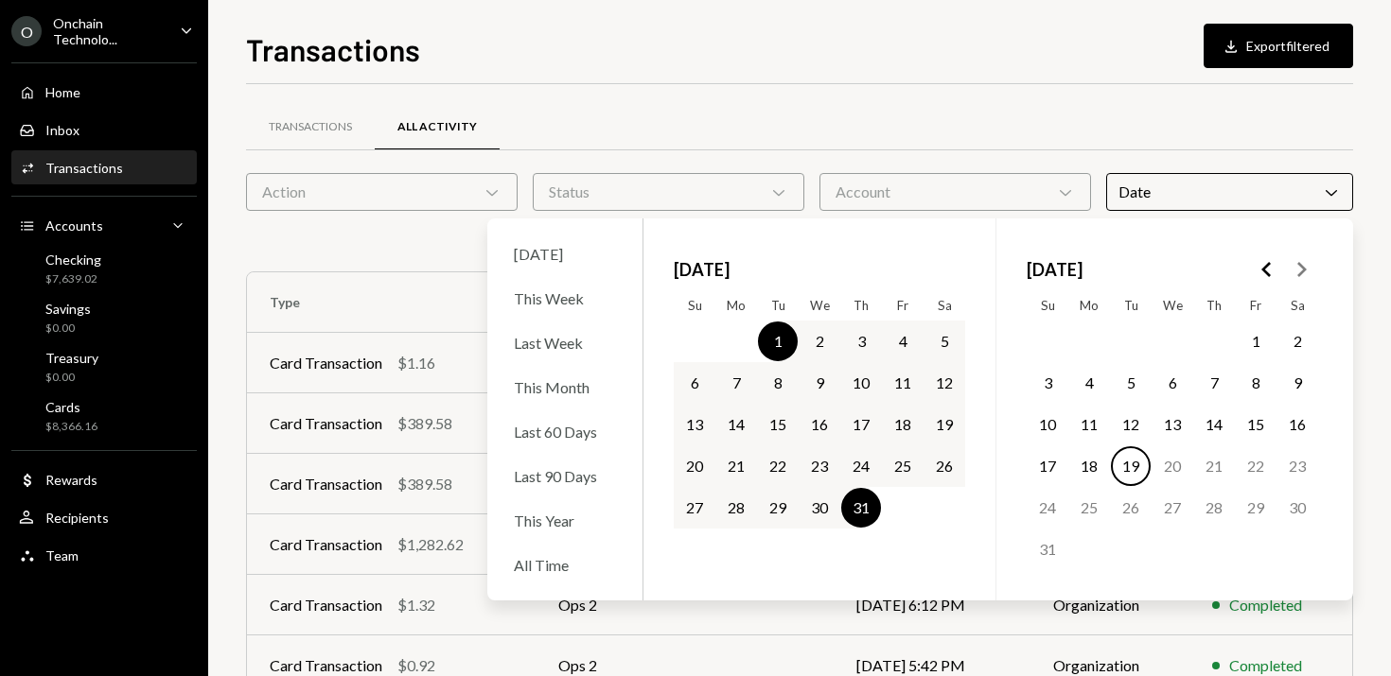
click at [930, 99] on div "Transactions All Activity Action Chevron Down Status Chevron Down Account Chevr…" at bounding box center [799, 551] width 1107 height 934
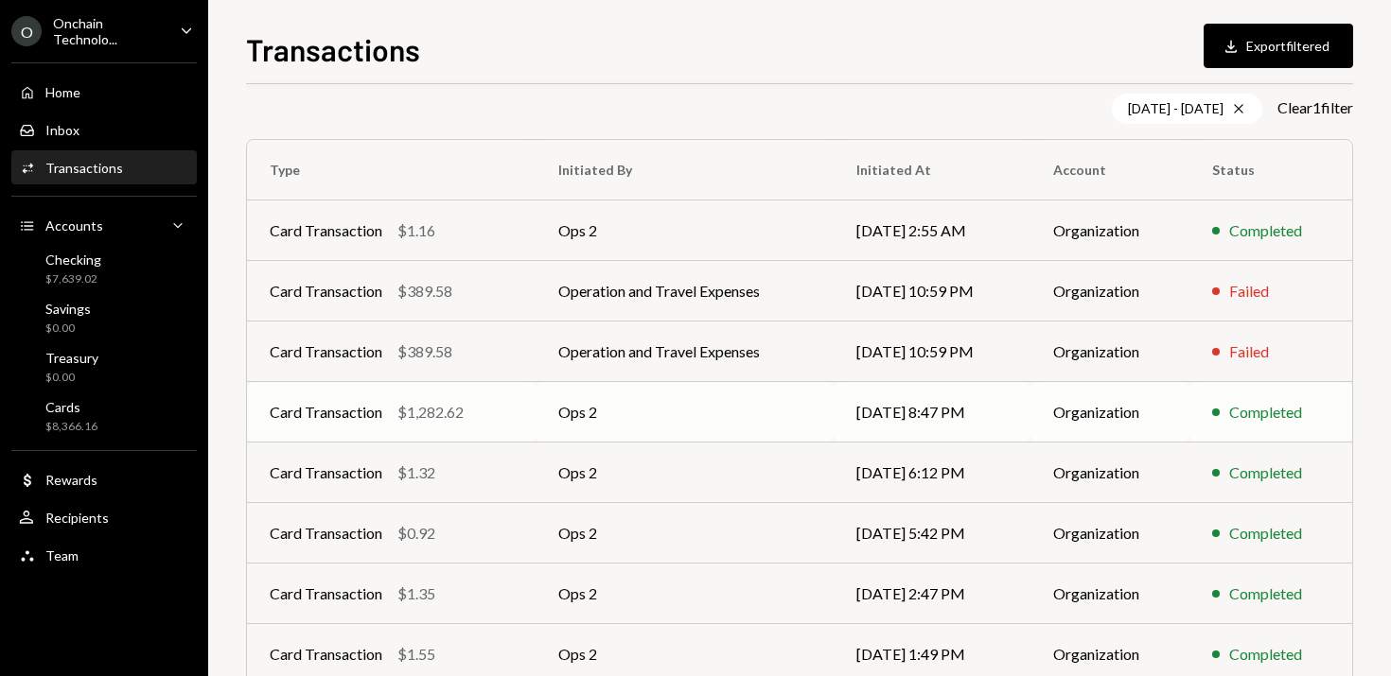
scroll to position [342, 0]
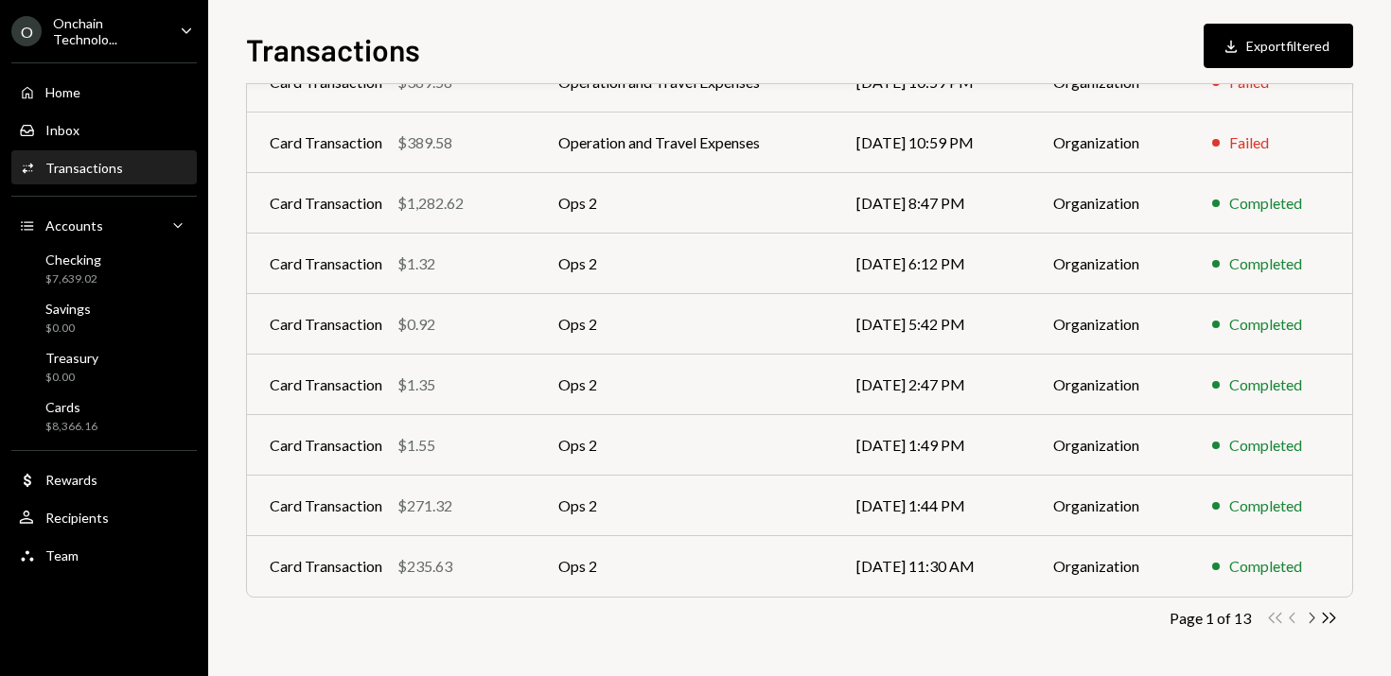
click at [1312, 618] on icon "Chevron Right" at bounding box center [1311, 618] width 18 height 18
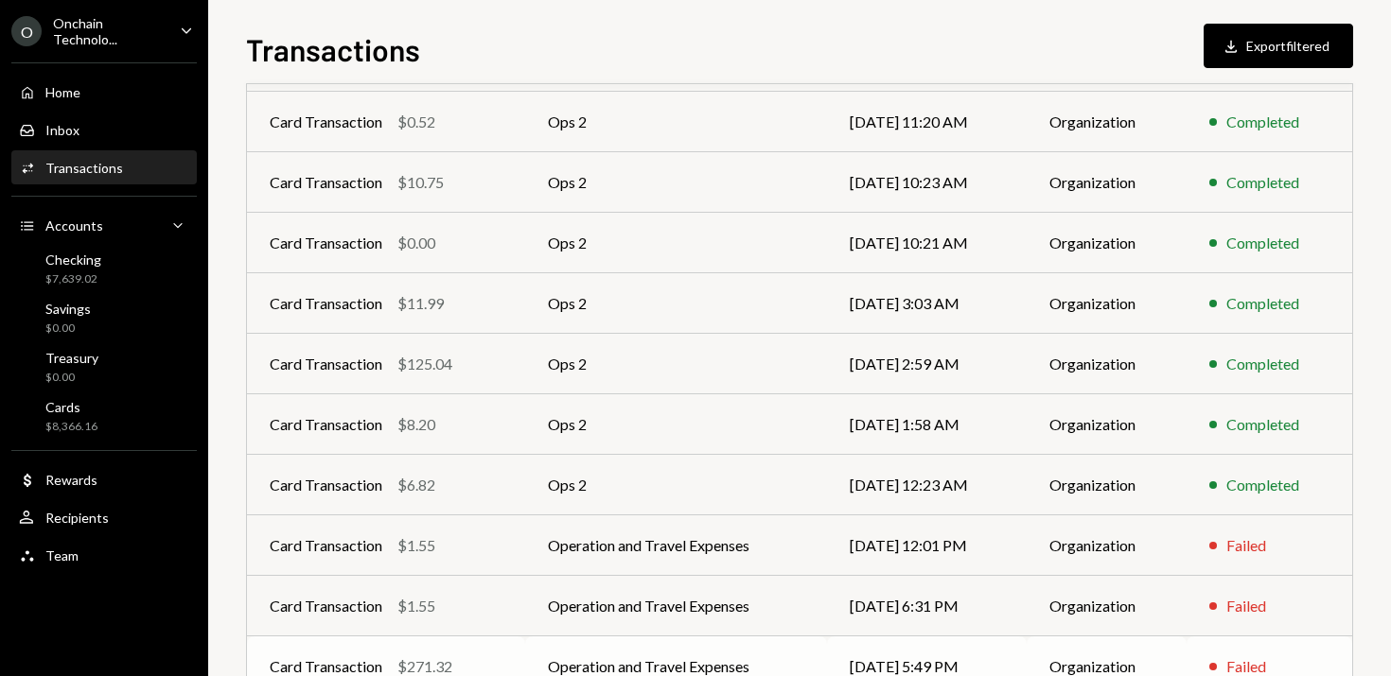
scroll to position [239, 0]
click at [608, 359] on td "Ops 2" at bounding box center [676, 366] width 302 height 61
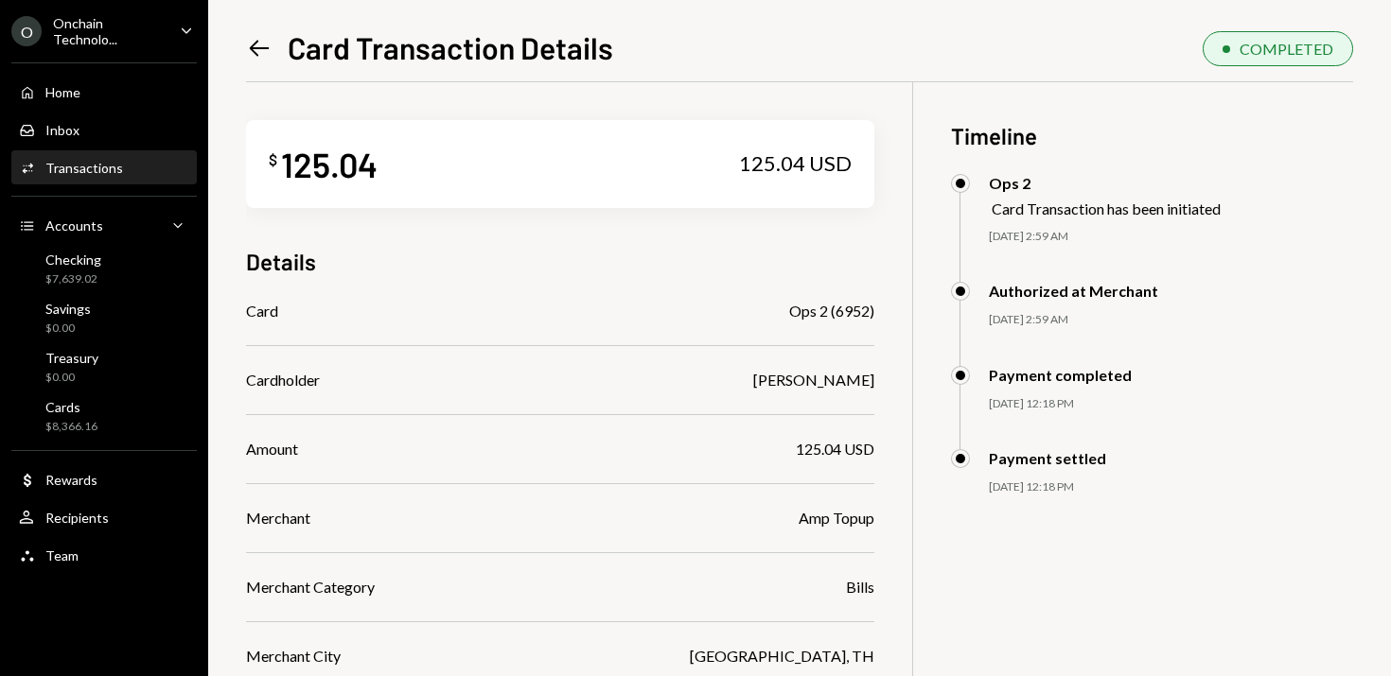
click at [256, 44] on icon "Left Arrow" at bounding box center [259, 48] width 26 height 26
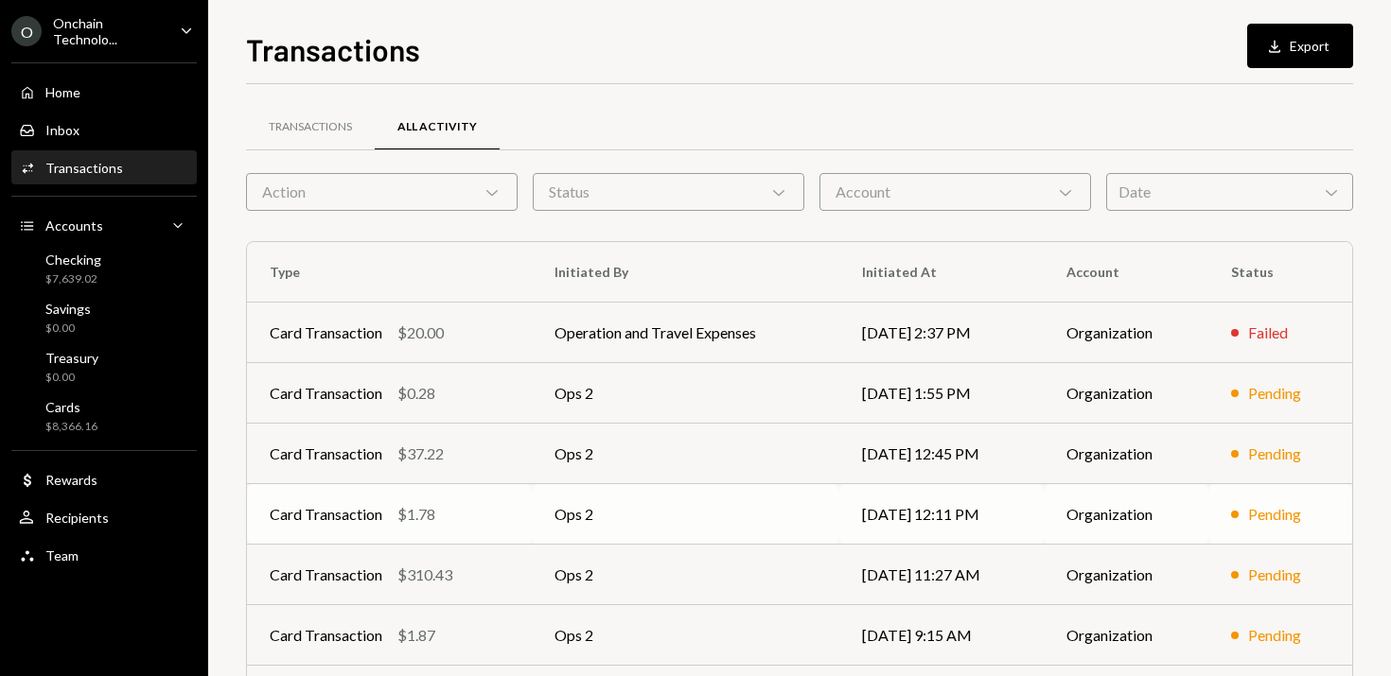
scroll to position [311, 0]
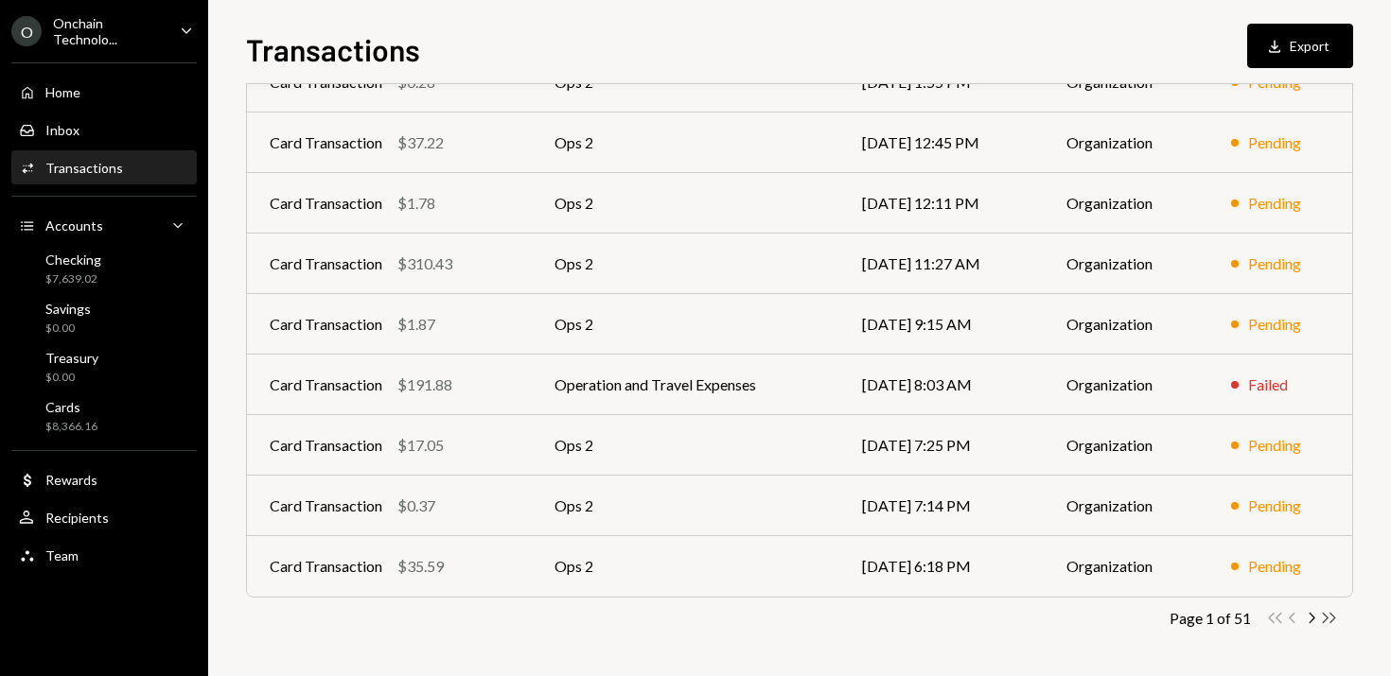
click at [1333, 621] on icon "Double Arrow Right" at bounding box center [1329, 618] width 18 height 18
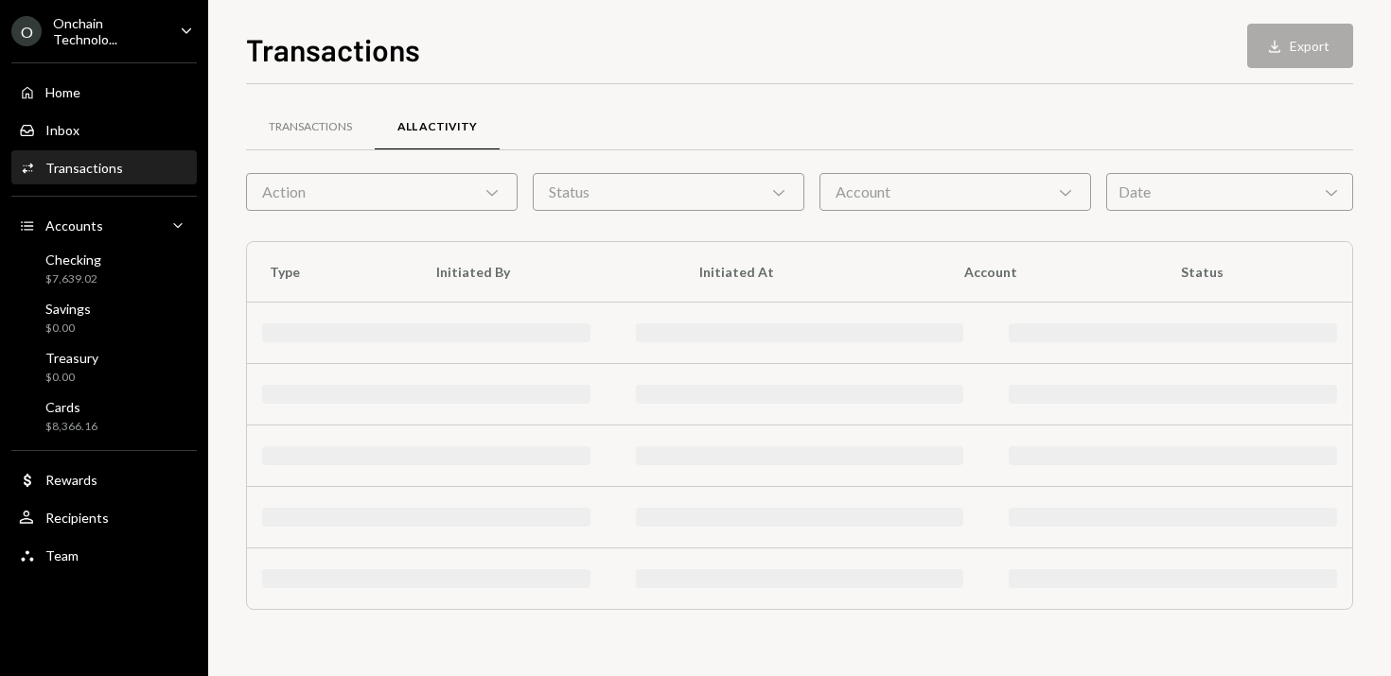
scroll to position [0, 0]
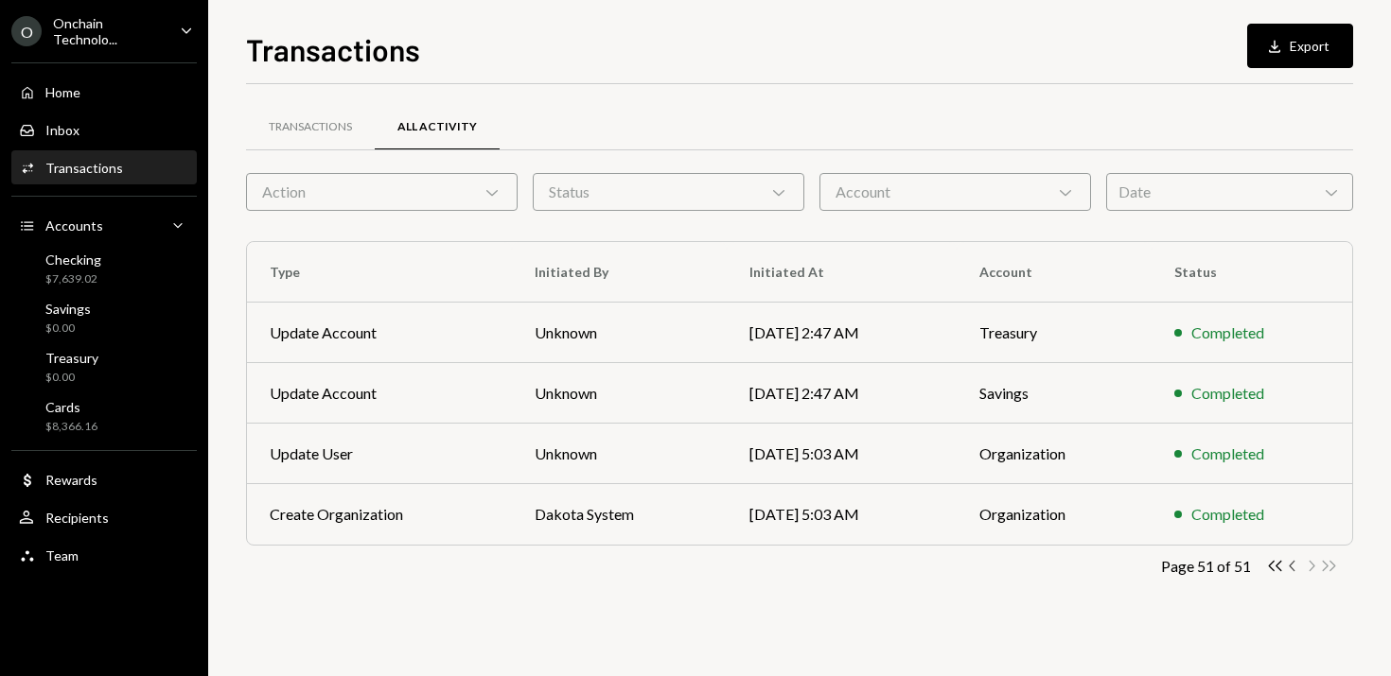
click at [1290, 569] on icon "Chevron Left" at bounding box center [1293, 566] width 18 height 18
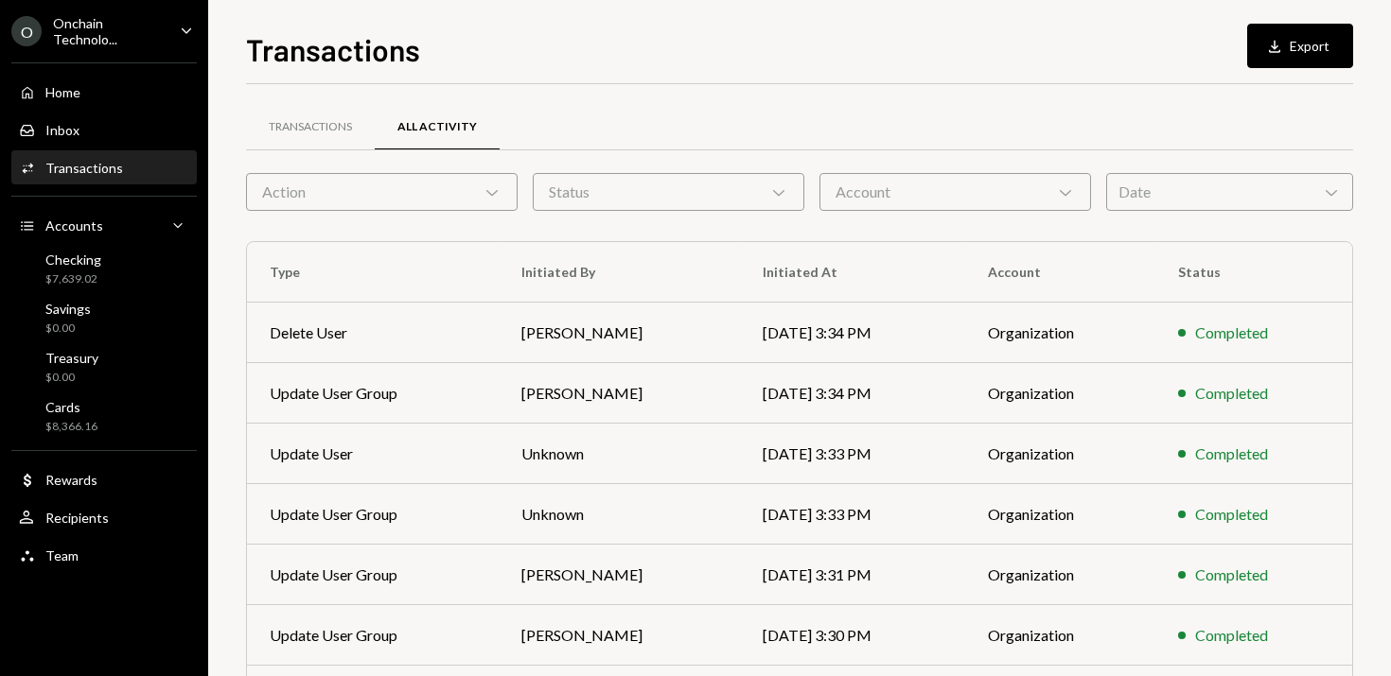
click at [1169, 173] on div "Date Chevron Down" at bounding box center [1229, 192] width 247 height 38
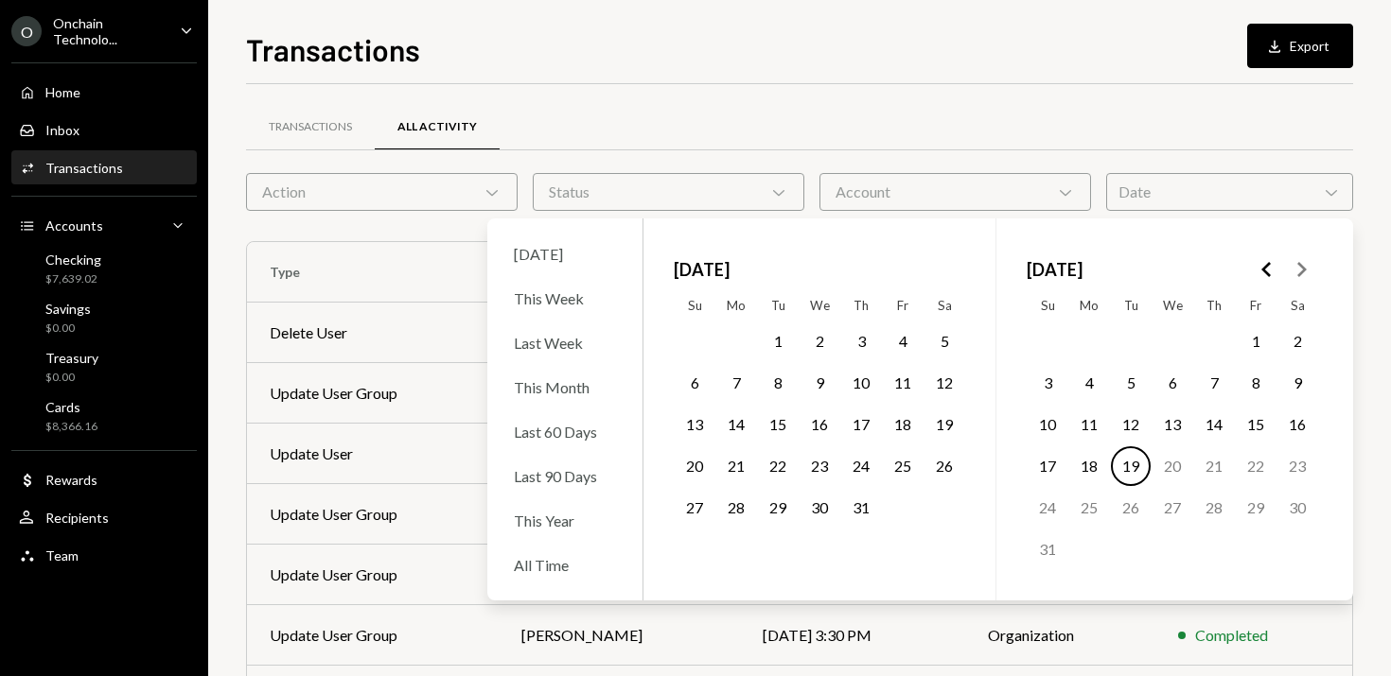
click at [778, 331] on button "1" at bounding box center [778, 342] width 40 height 40
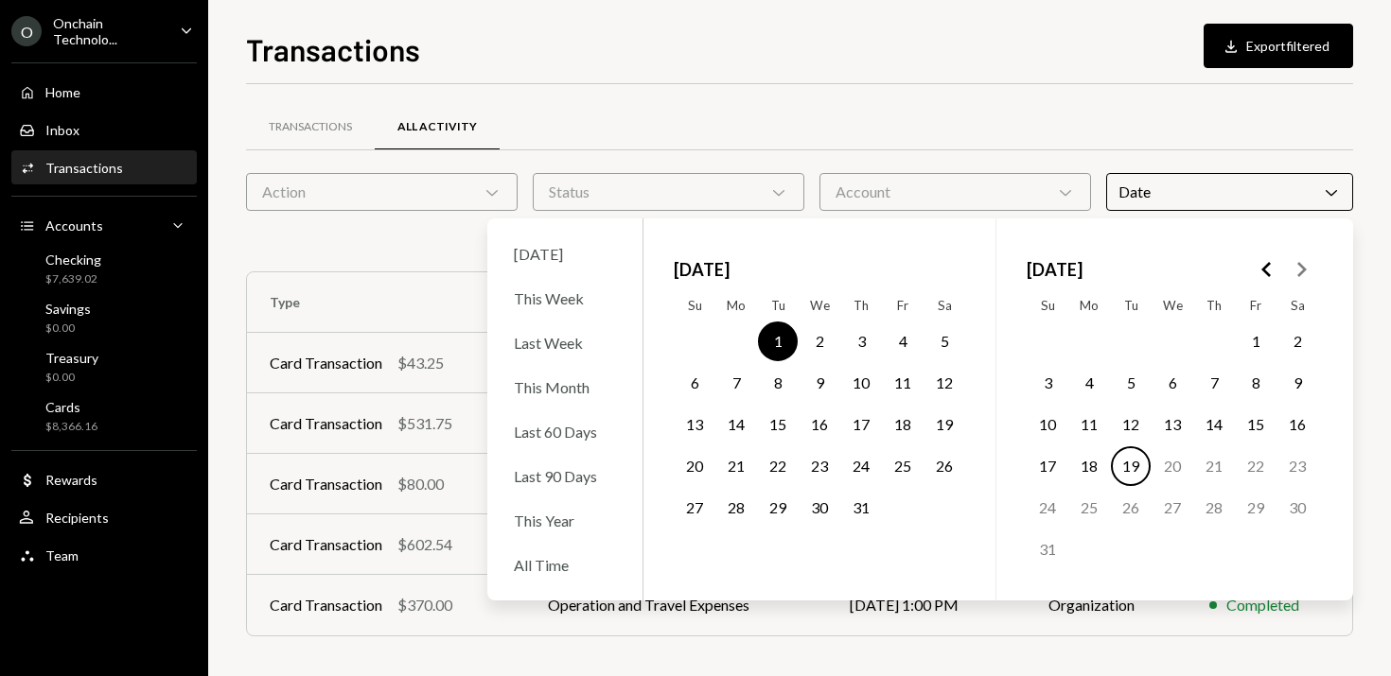
click at [864, 509] on button "31" at bounding box center [861, 508] width 40 height 40
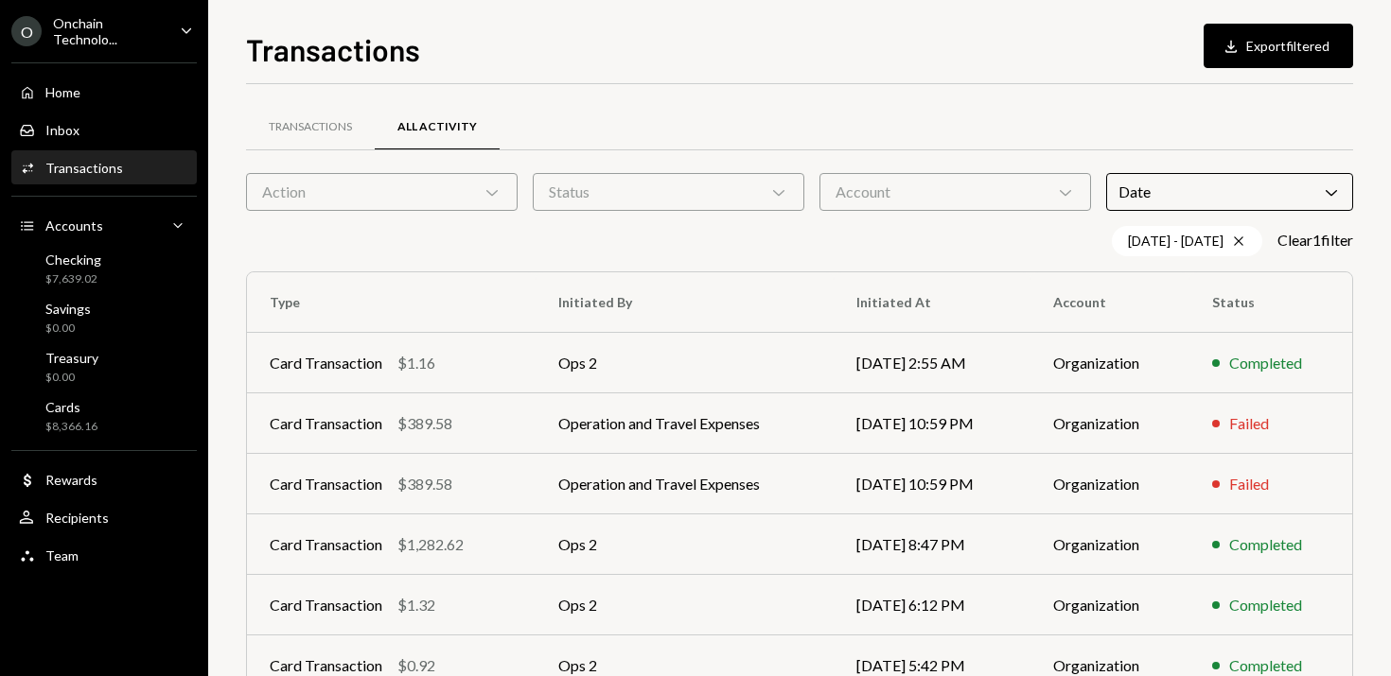
click at [903, 97] on div "Transactions All Activity Action Chevron Down Status Chevron Down Account Chevr…" at bounding box center [799, 551] width 1107 height 934
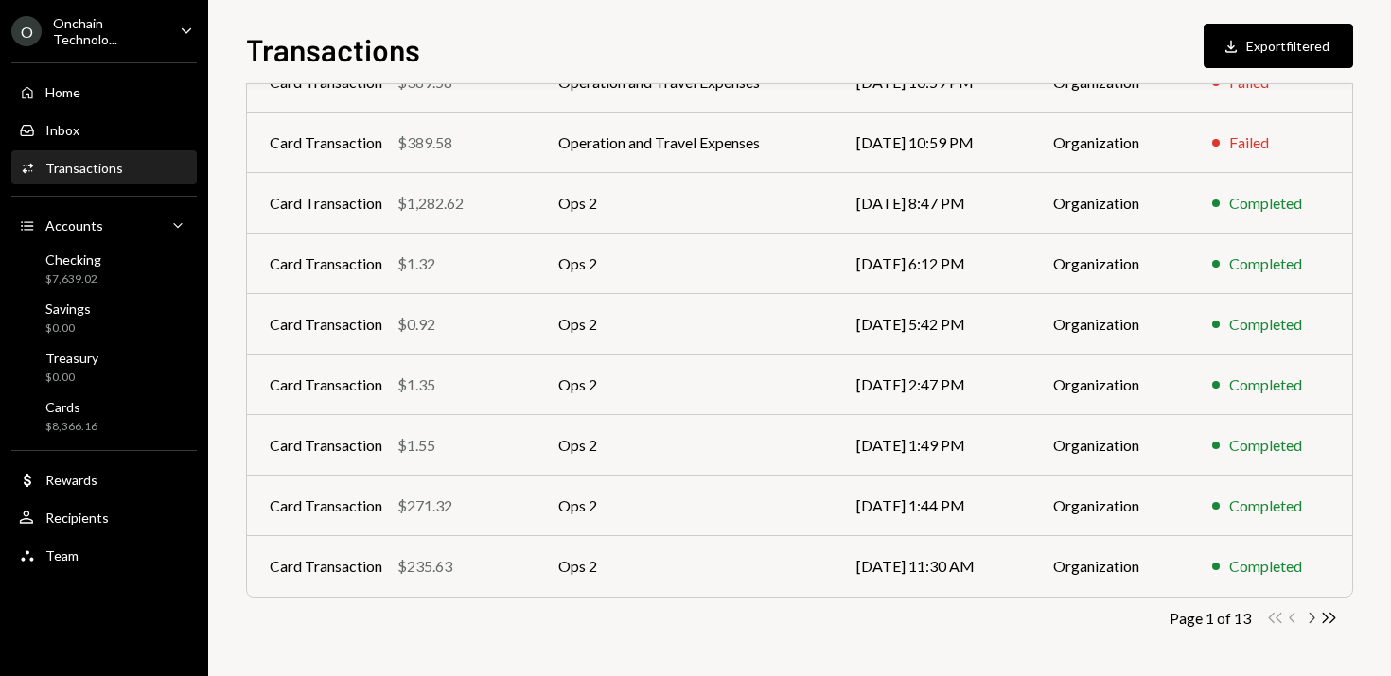
click at [1310, 623] on icon "Chevron Right" at bounding box center [1311, 618] width 18 height 18
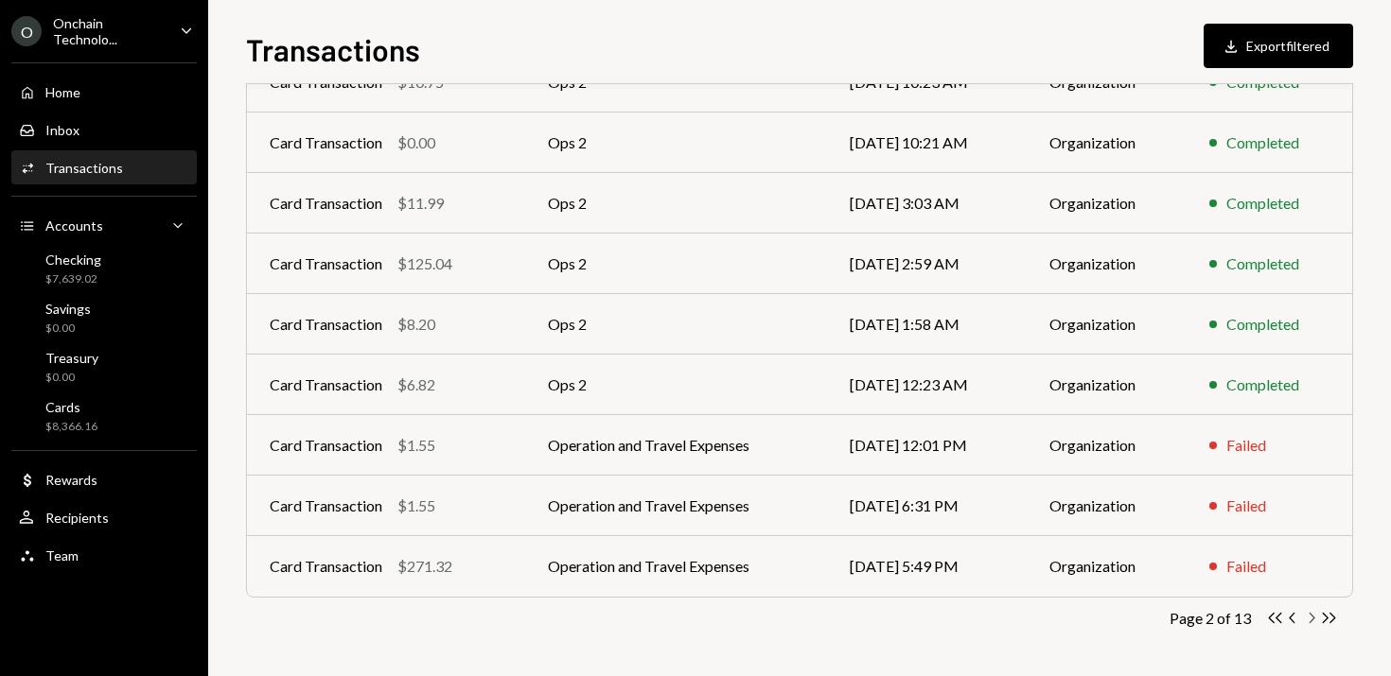
click at [1310, 617] on icon "Chevron Right" at bounding box center [1311, 618] width 18 height 18
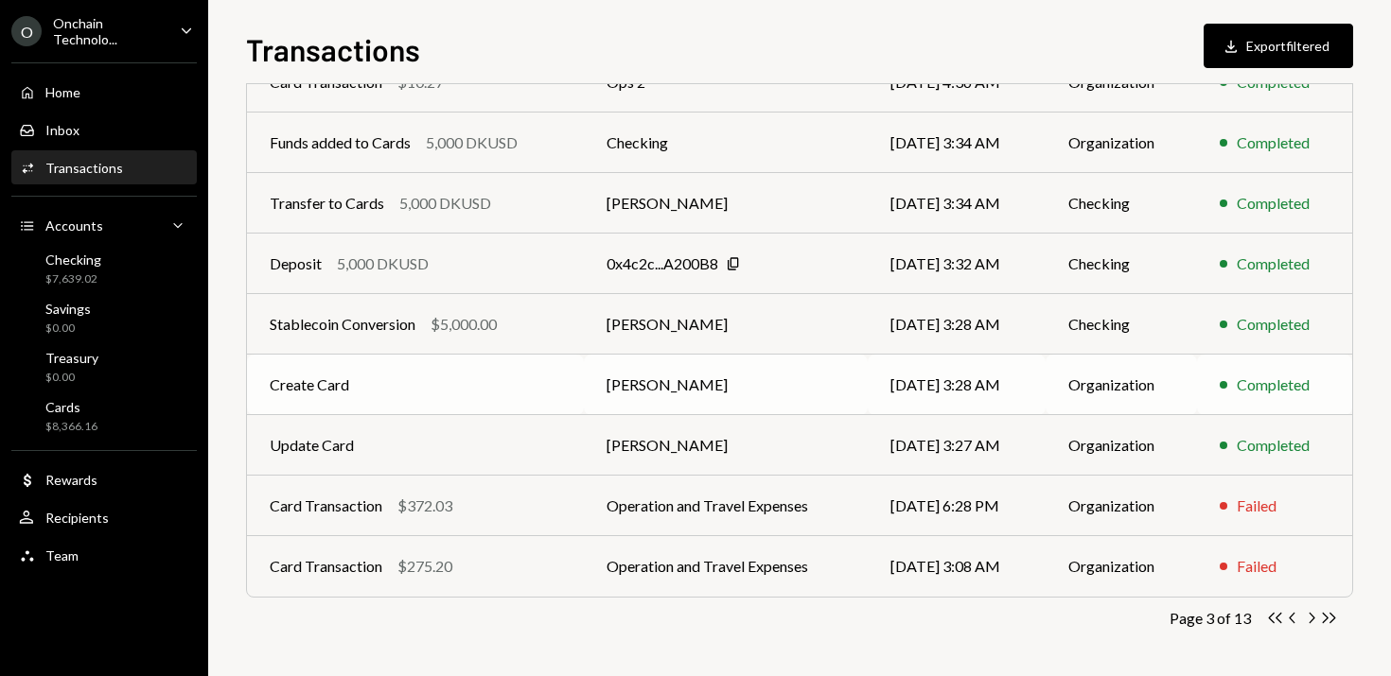
scroll to position [0, 0]
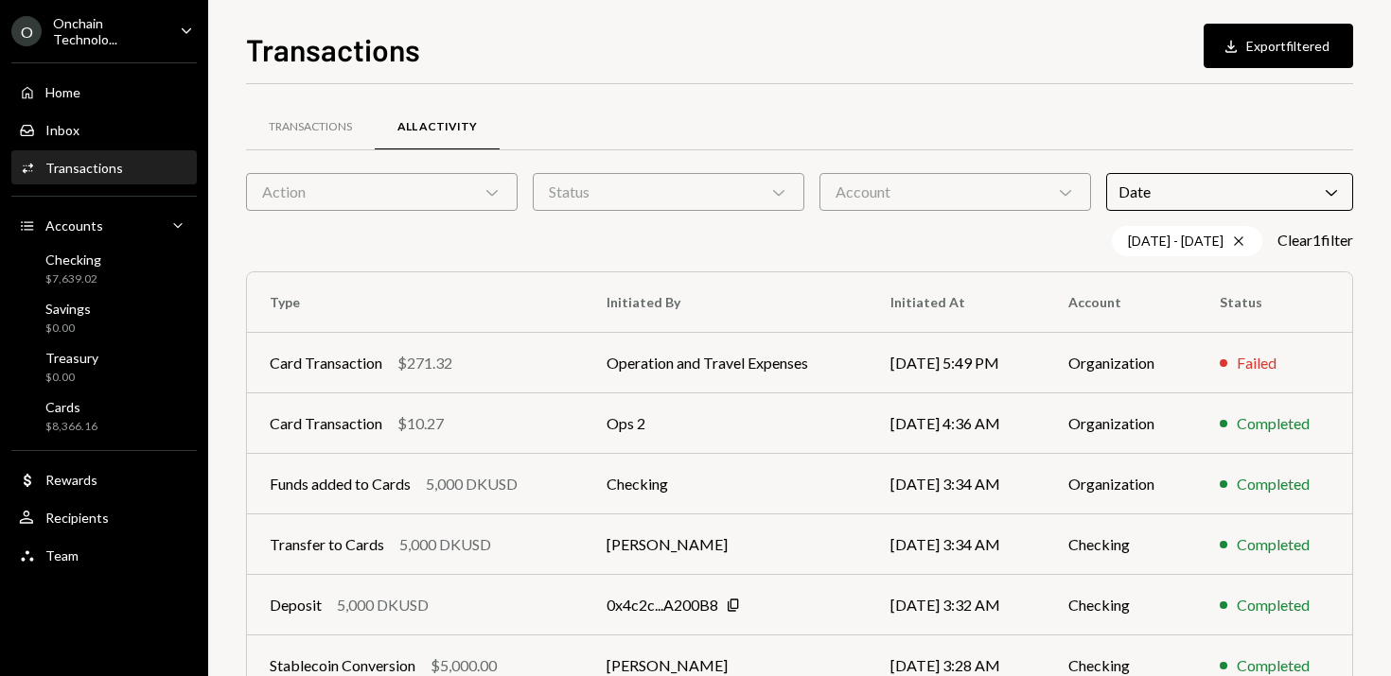
click at [1001, 186] on div "Account Chevron Down" at bounding box center [955, 192] width 272 height 38
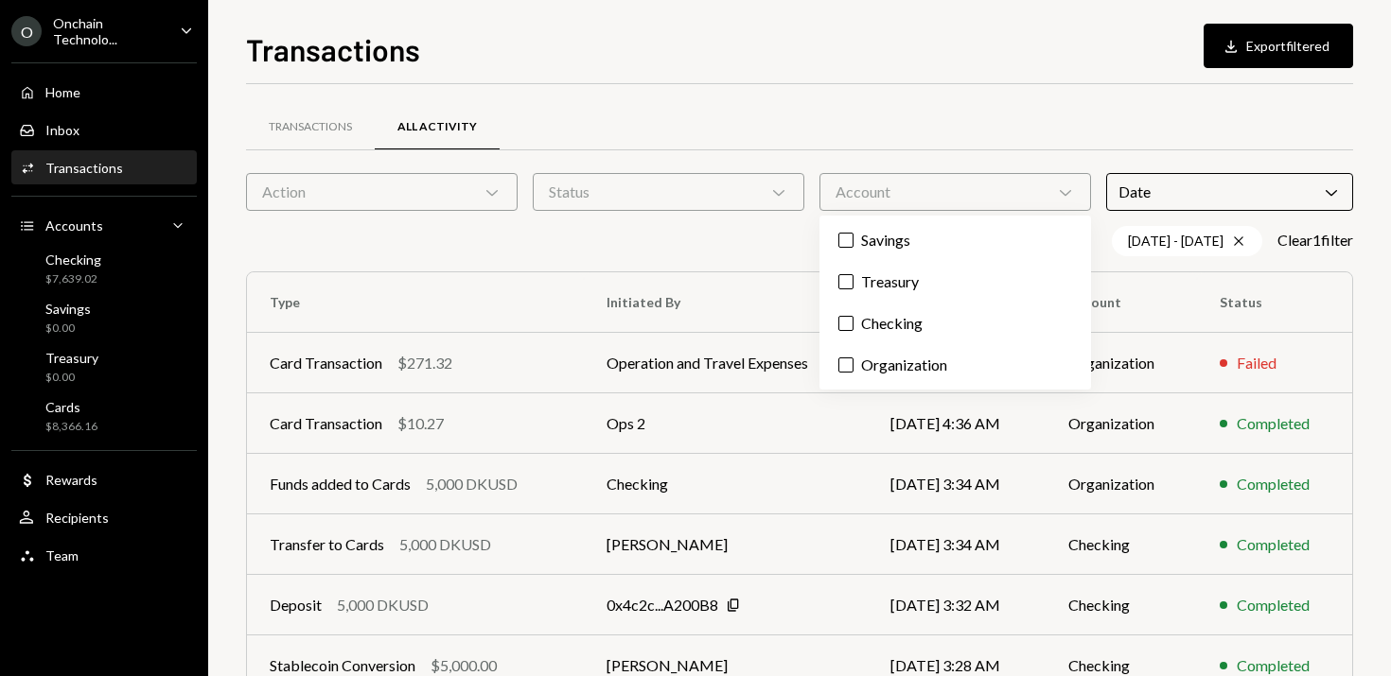
click at [618, 69] on div "Transactions Download Export filtered Transactions All Activity Action Chevron …" at bounding box center [799, 351] width 1107 height 650
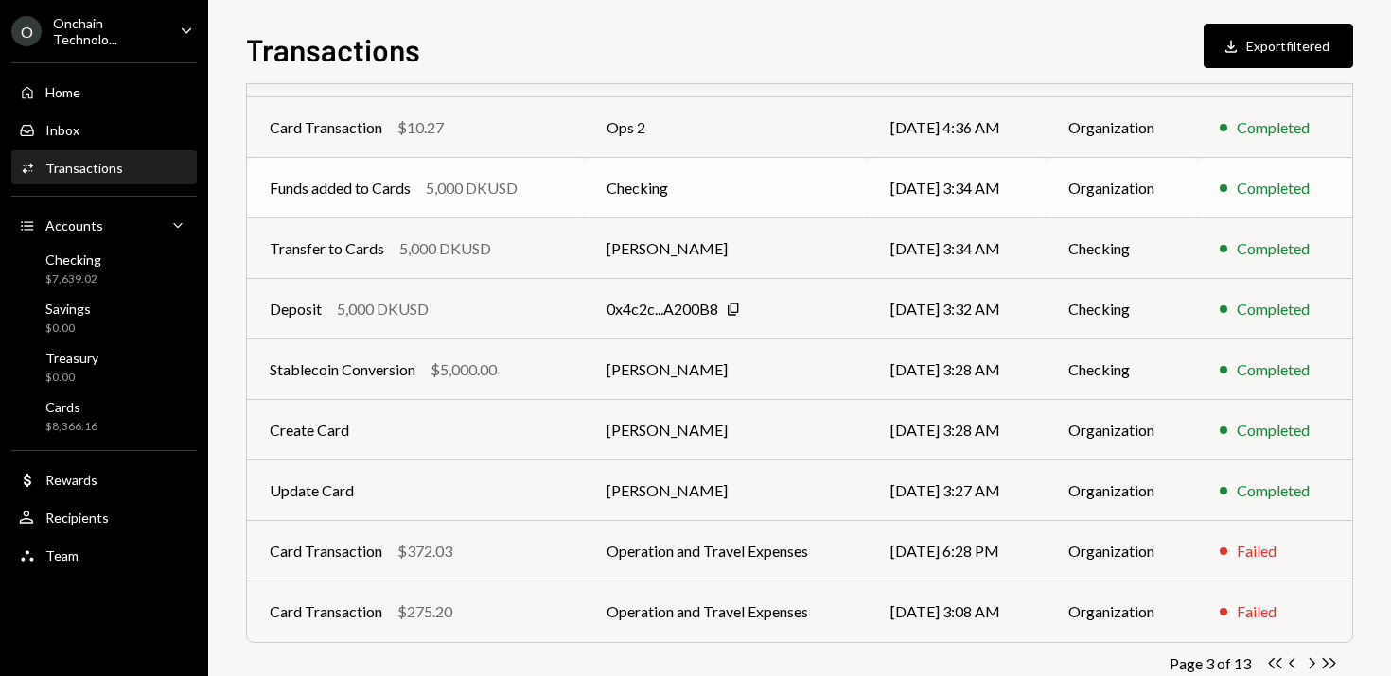
scroll to position [299, 0]
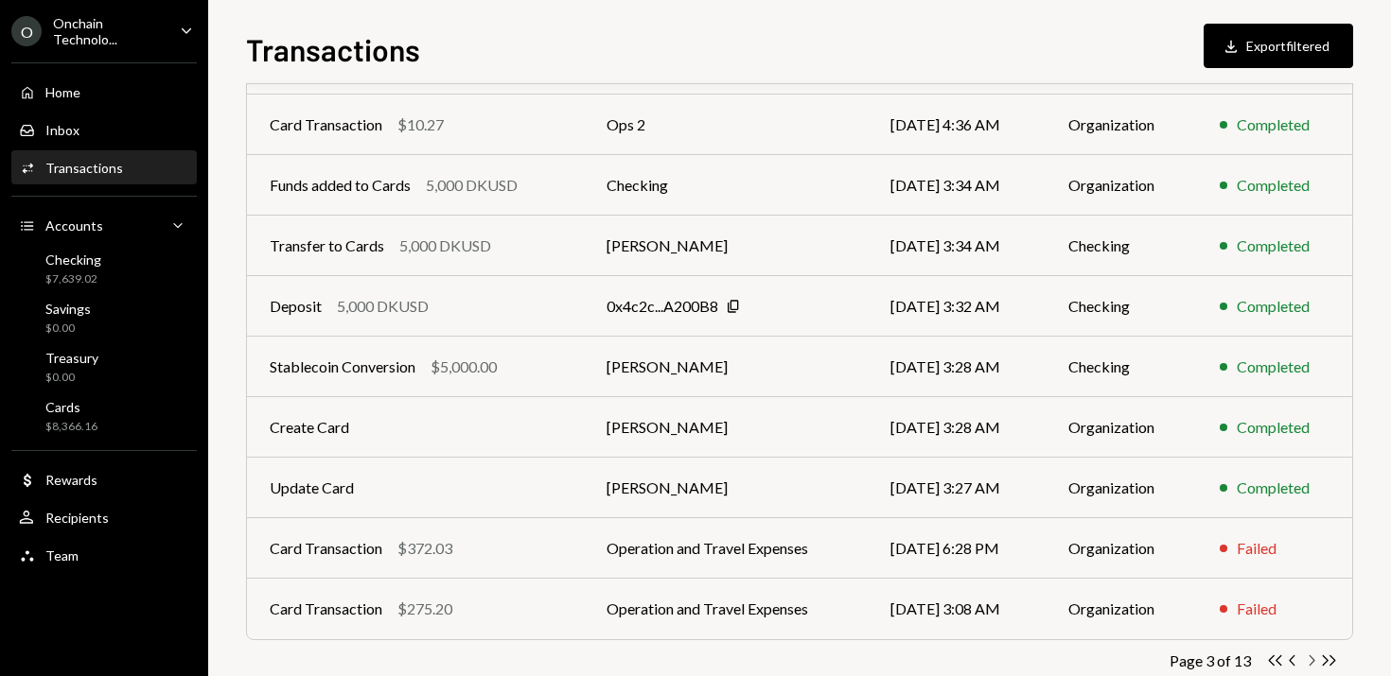
click at [1309, 662] on icon "Chevron Right" at bounding box center [1311, 661] width 18 height 18
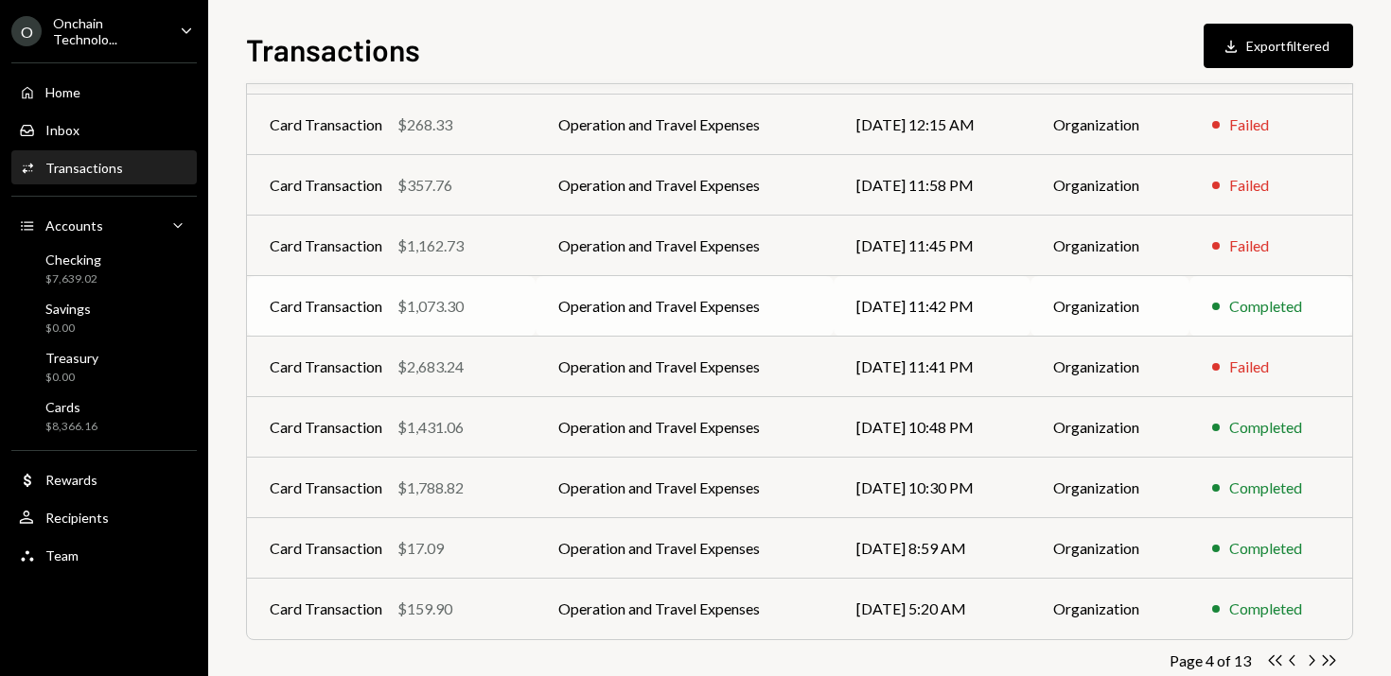
click at [631, 308] on td "Operation and Travel Expenses" at bounding box center [684, 306] width 298 height 61
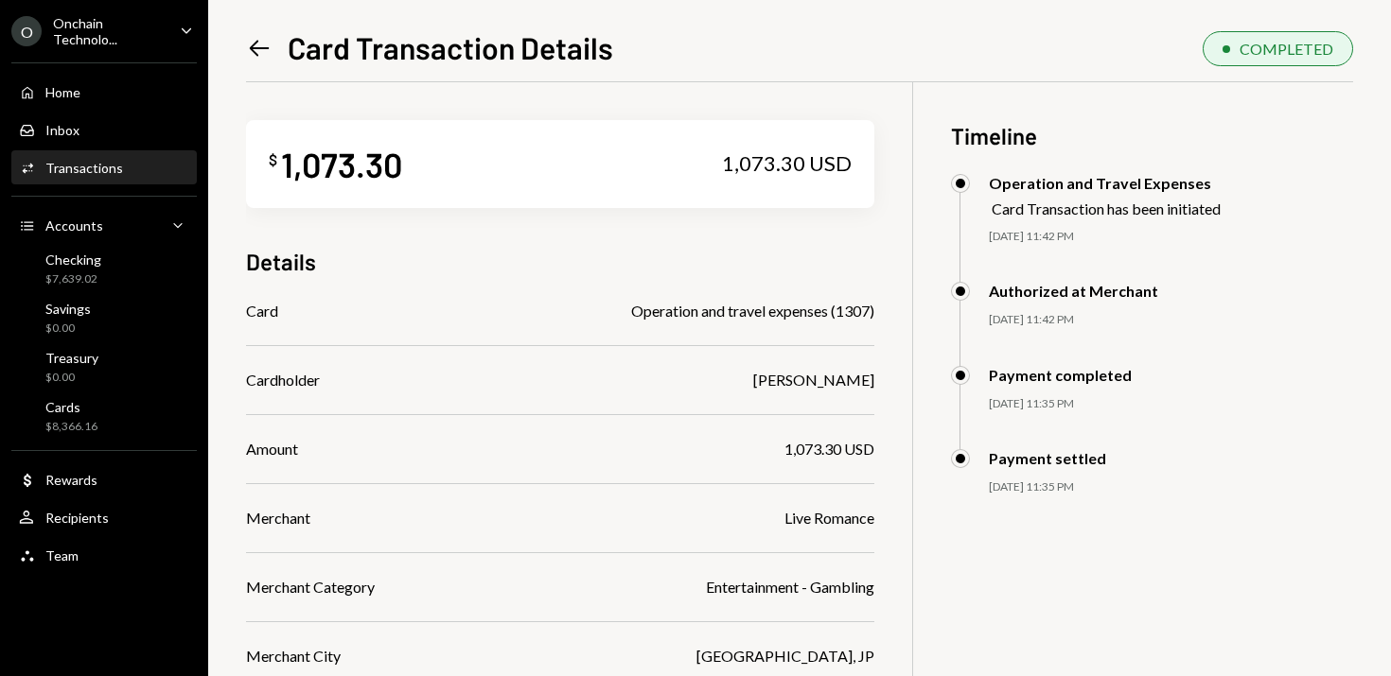
click at [256, 50] on icon "Left Arrow" at bounding box center [259, 48] width 26 height 26
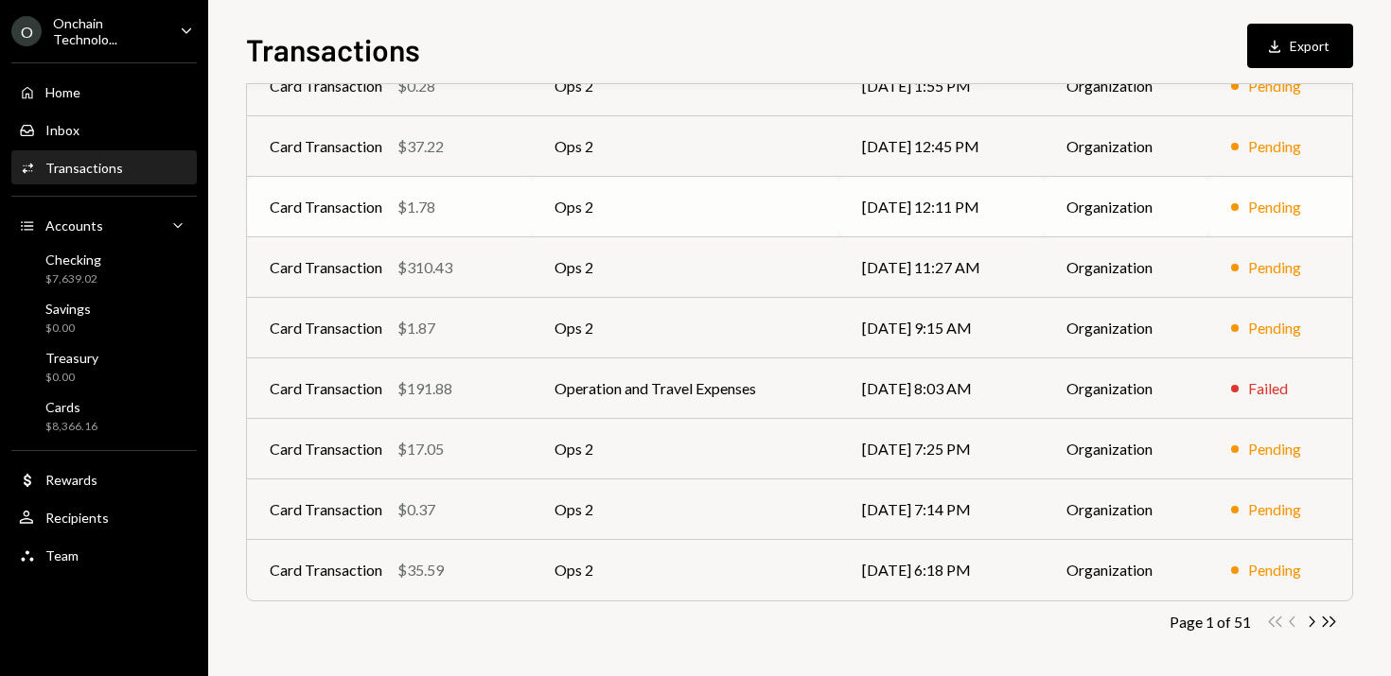
scroll to position [311, 0]
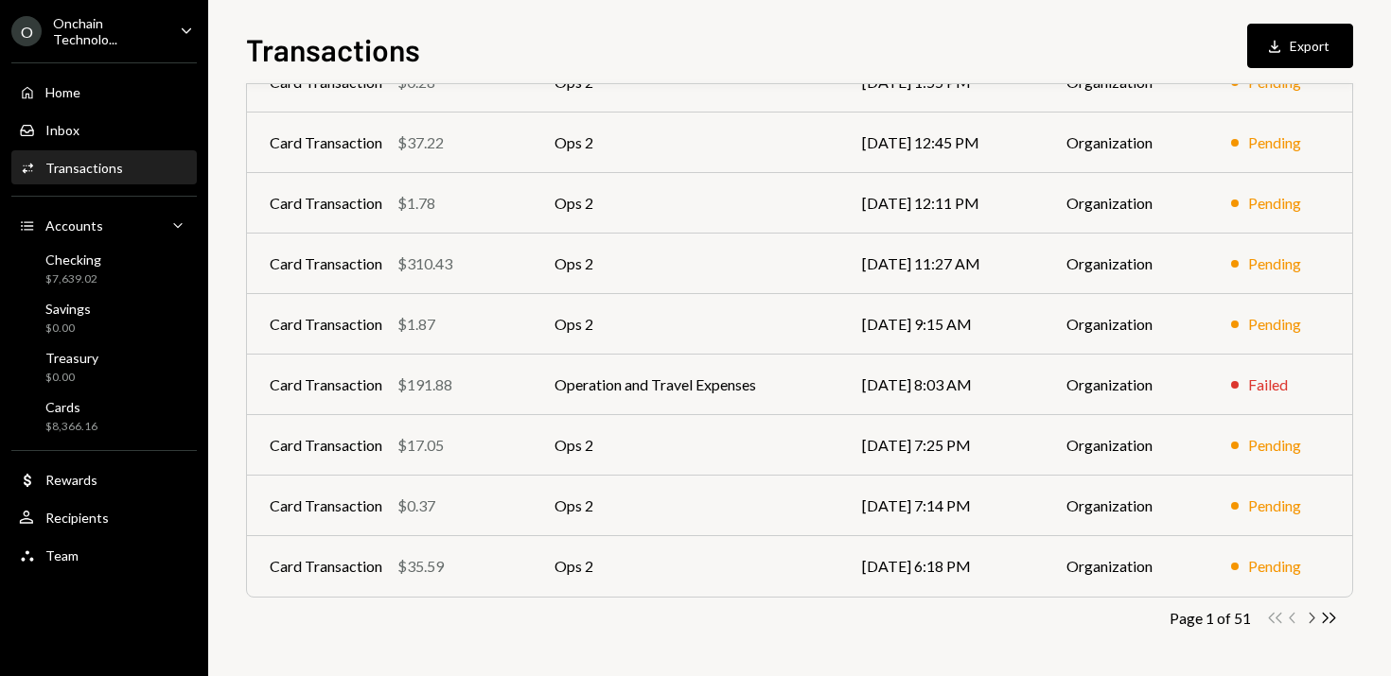
click at [1316, 617] on icon "Chevron Right" at bounding box center [1311, 618] width 18 height 18
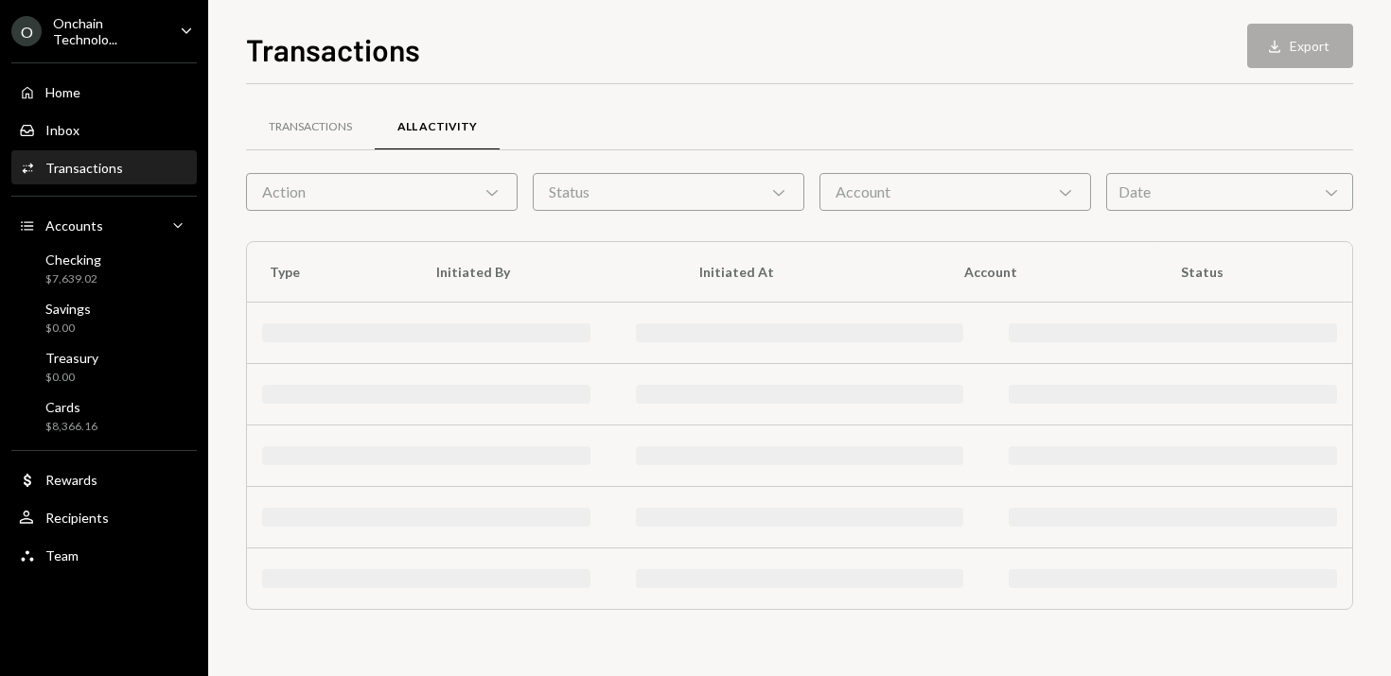
scroll to position [0, 0]
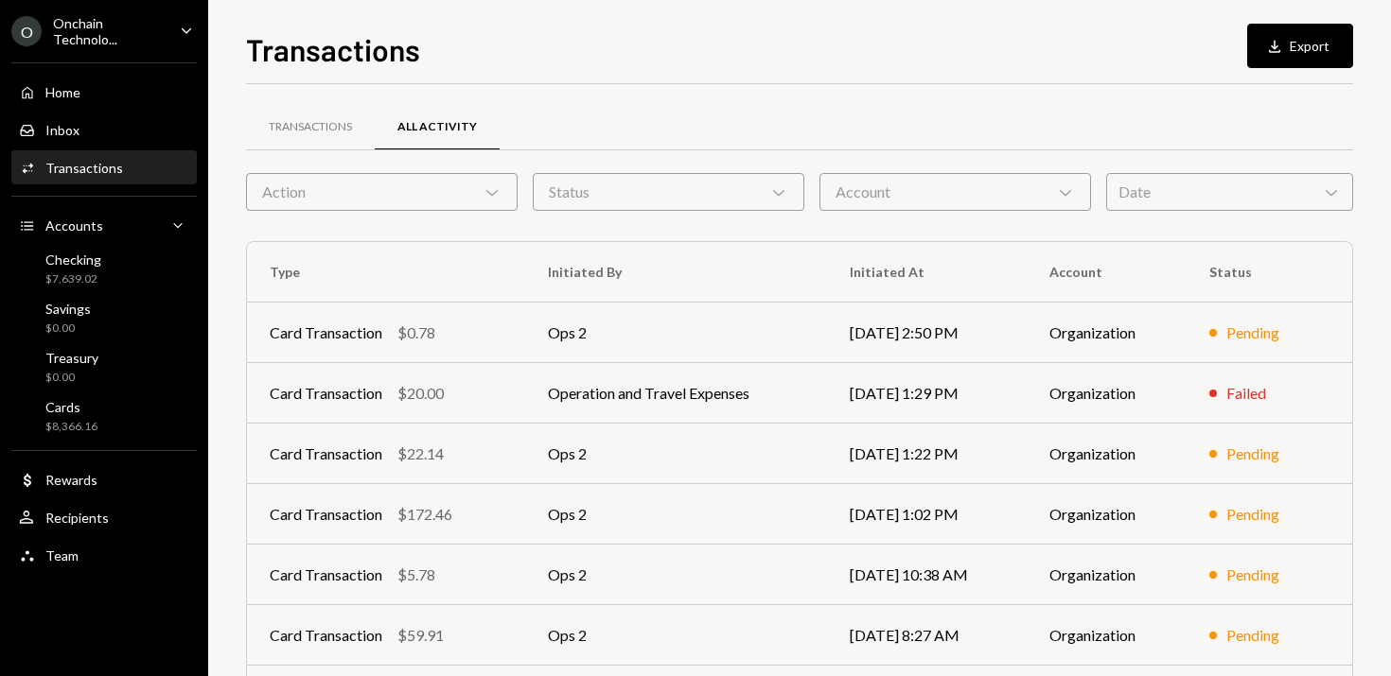
click at [729, 183] on div "Status Chevron Down" at bounding box center [669, 192] width 272 height 38
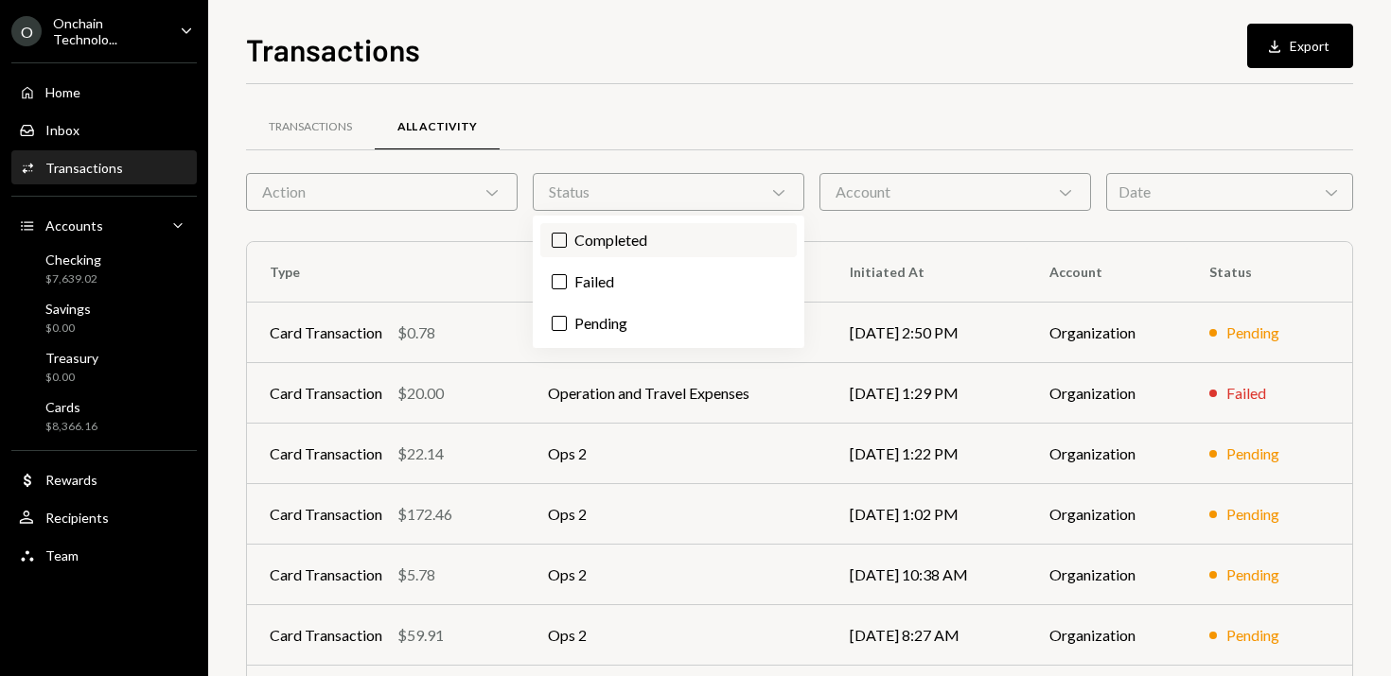
click at [625, 243] on label "Completed" at bounding box center [668, 240] width 256 height 34
click at [567, 243] on button "Completed" at bounding box center [559, 240] width 15 height 15
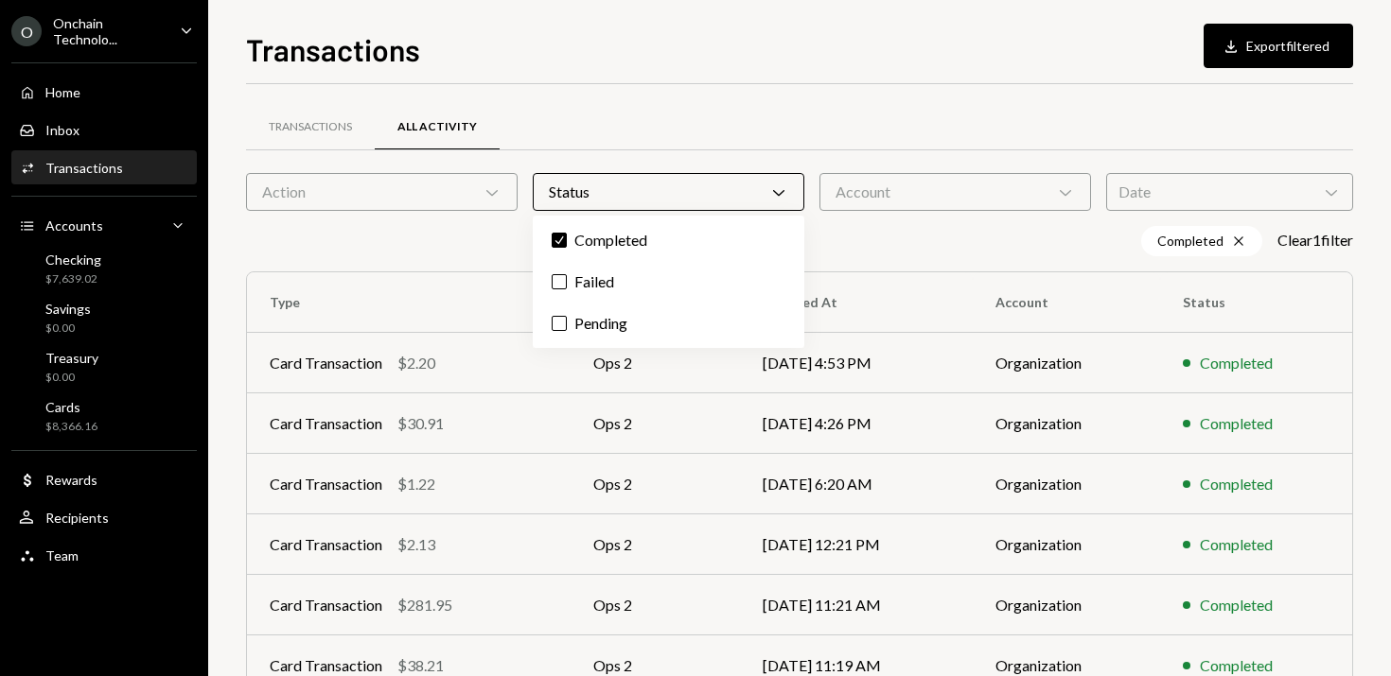
click at [1220, 186] on div "Date Chevron Down" at bounding box center [1229, 192] width 247 height 38
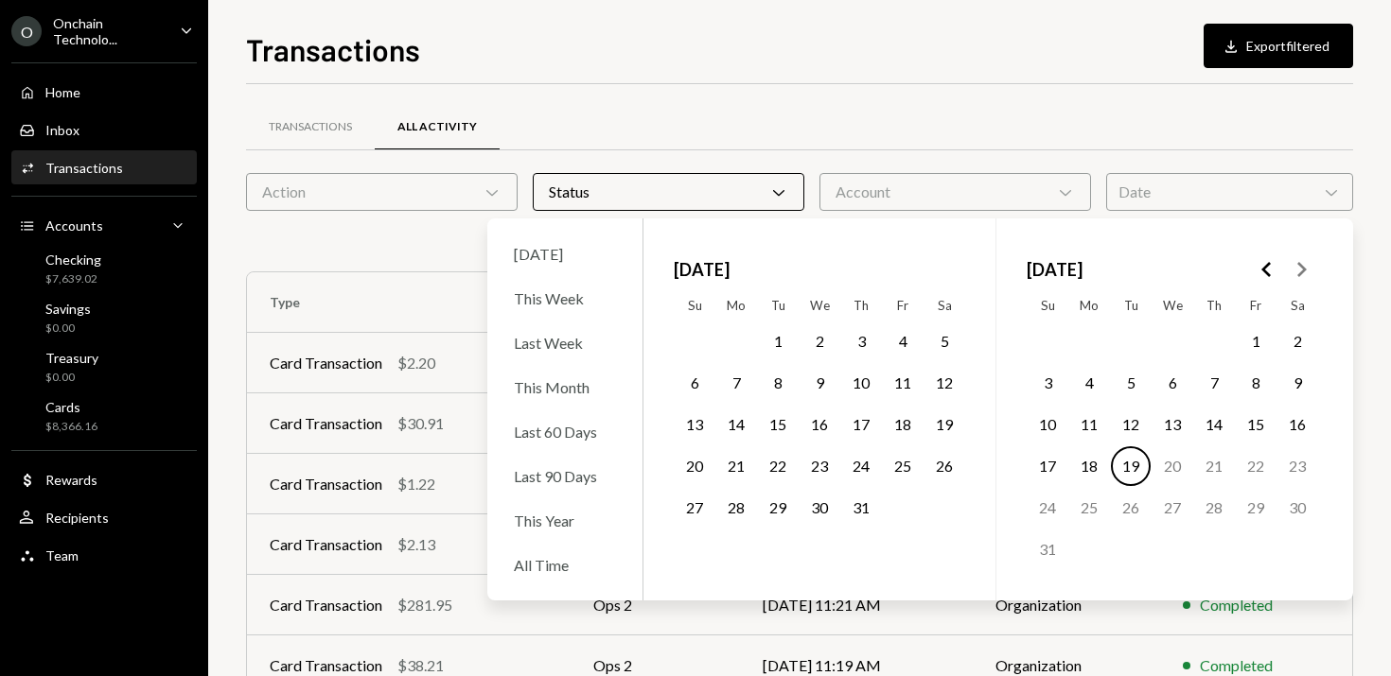
click at [1279, 269] on button "Go to the Previous Month" at bounding box center [1267, 270] width 34 height 34
click at [1041, 347] on button "1" at bounding box center [1047, 342] width 40 height 40
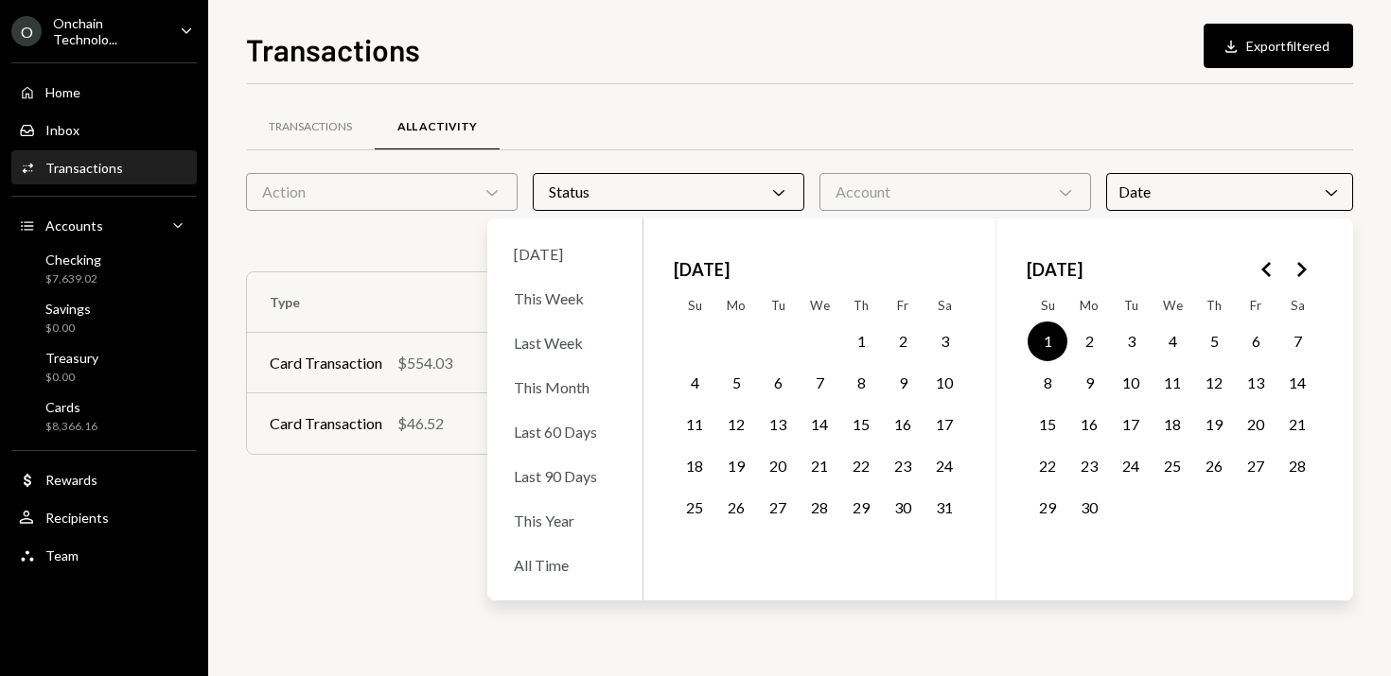
click at [1044, 337] on button "1" at bounding box center [1047, 342] width 40 height 40
click at [1300, 269] on icon "Go to the Next Month" at bounding box center [1301, 269] width 23 height 23
click at [779, 333] on button "1" at bounding box center [778, 342] width 40 height 40
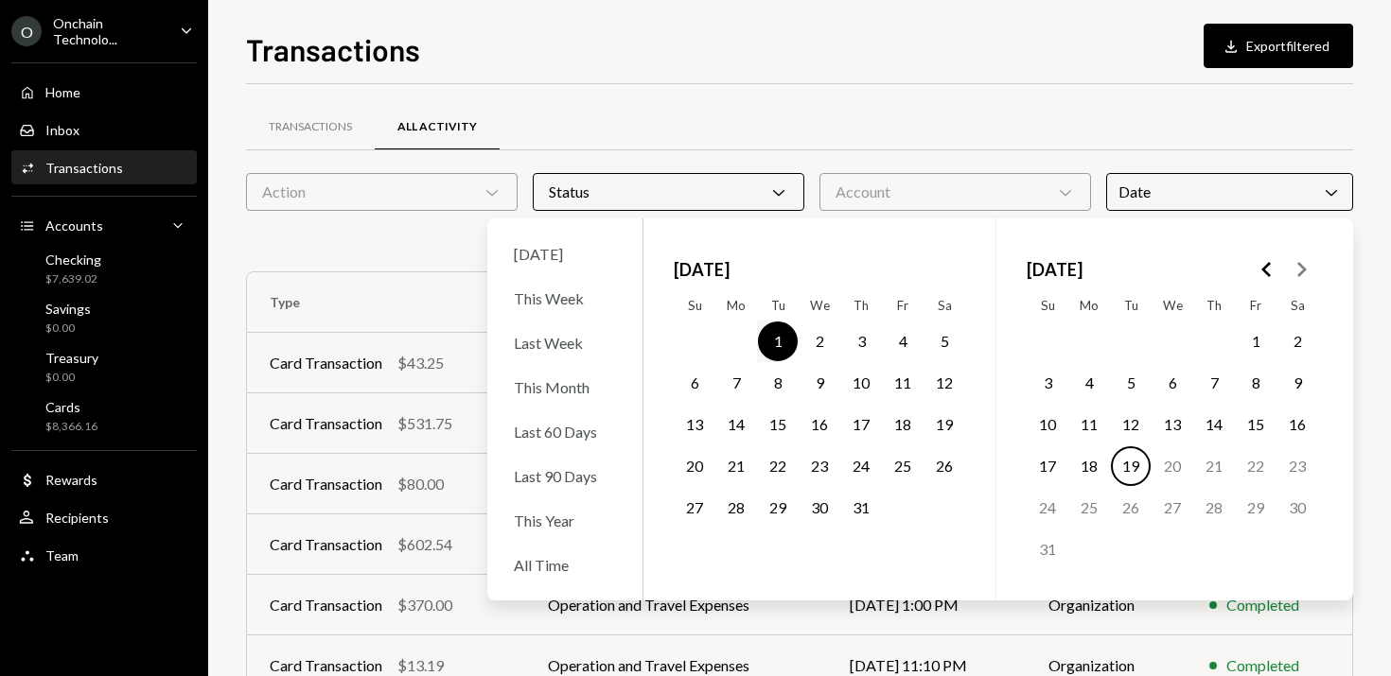
click at [858, 504] on button "31" at bounding box center [861, 508] width 40 height 40
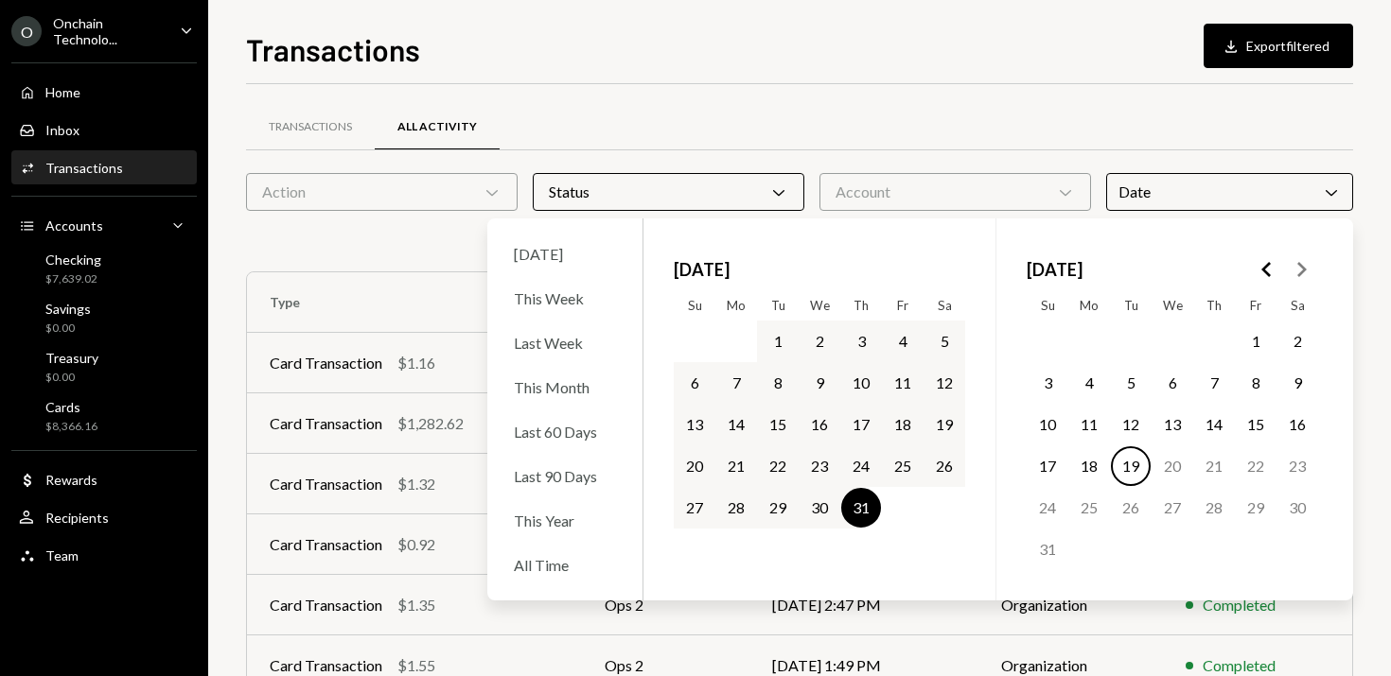
click at [778, 345] on button "1" at bounding box center [778, 342] width 40 height 40
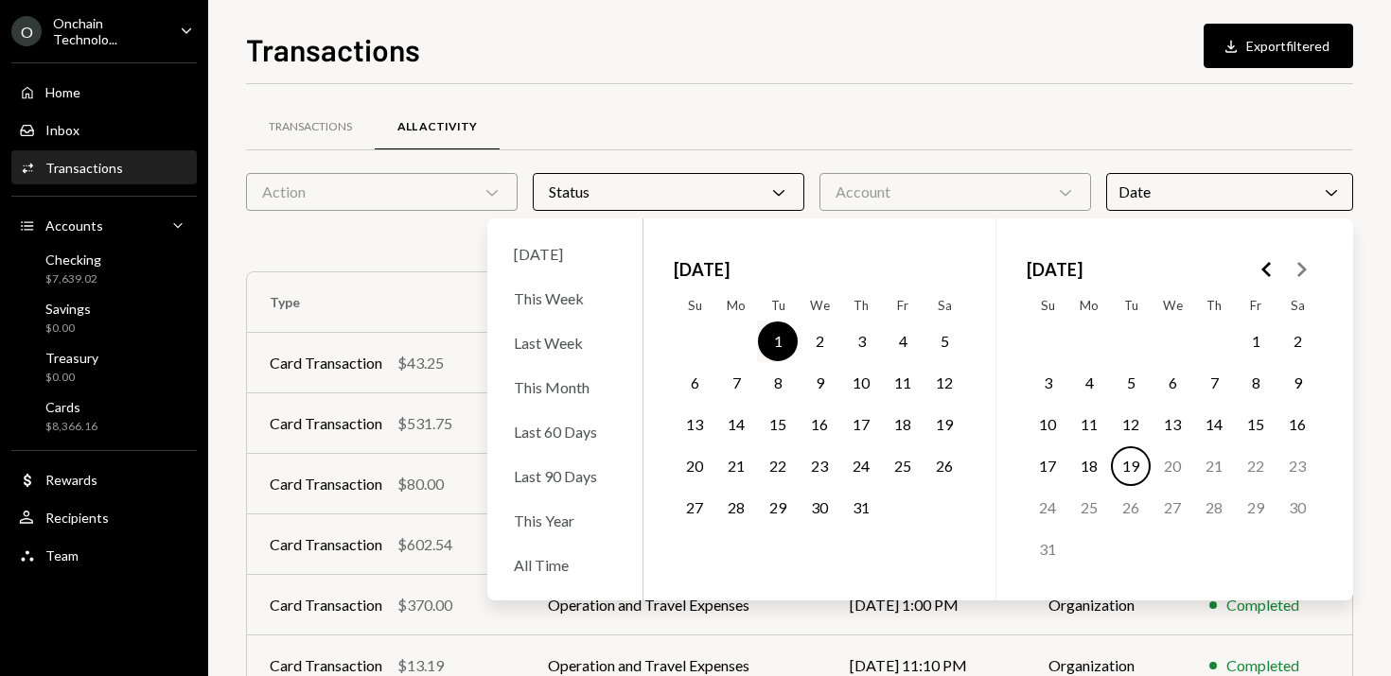
click at [853, 513] on button "31" at bounding box center [861, 508] width 40 height 40
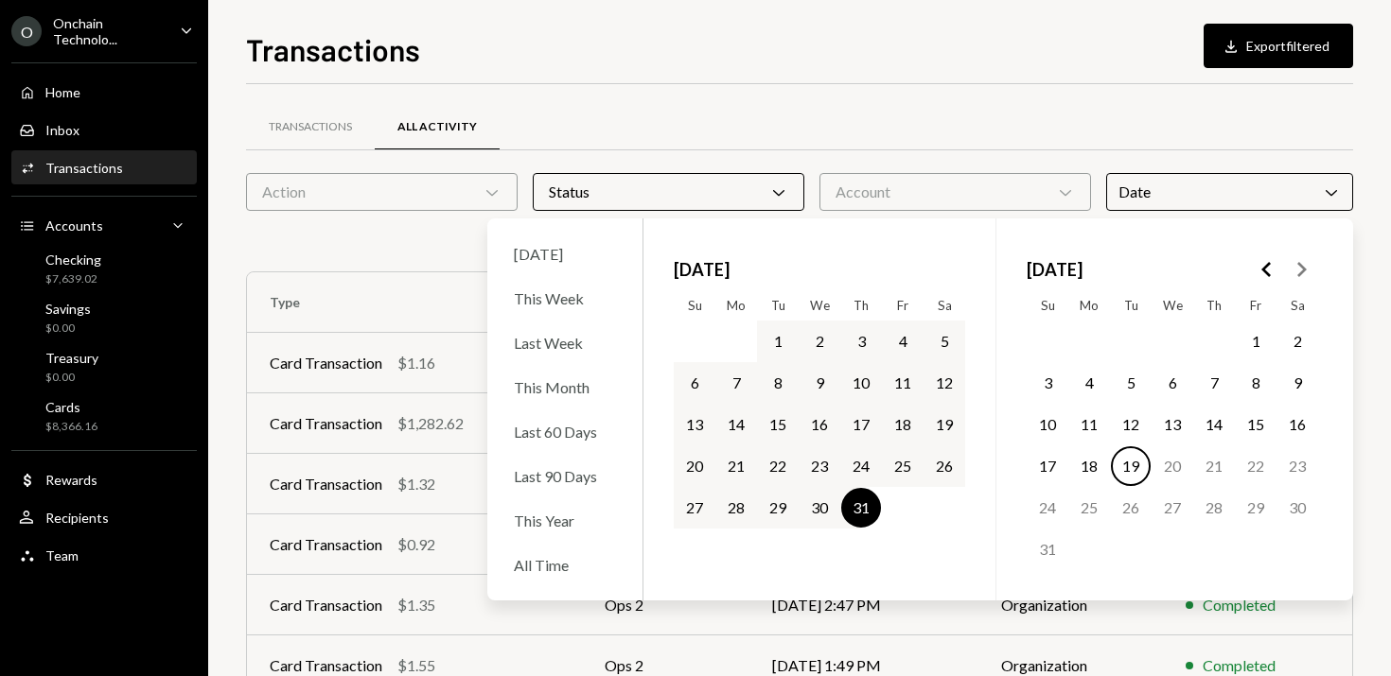
click at [766, 333] on button "1" at bounding box center [778, 342] width 40 height 40
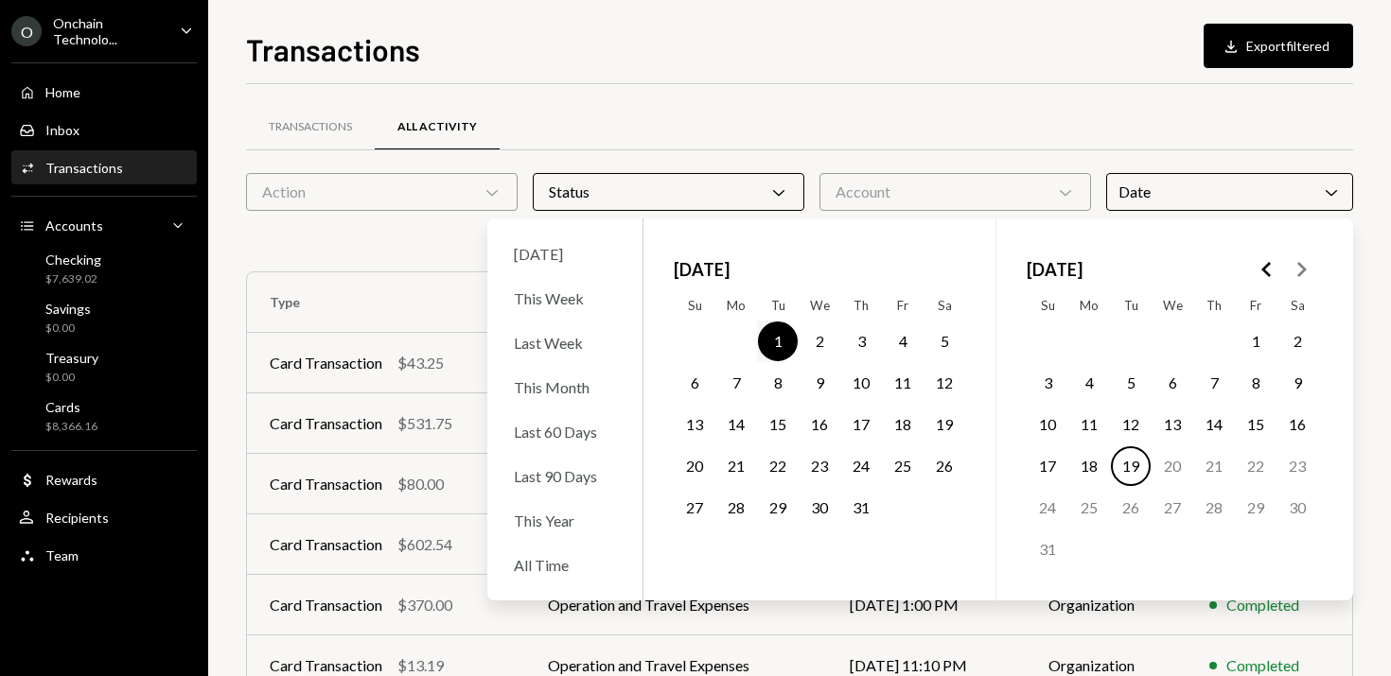
click at [855, 511] on button "31" at bounding box center [861, 508] width 40 height 40
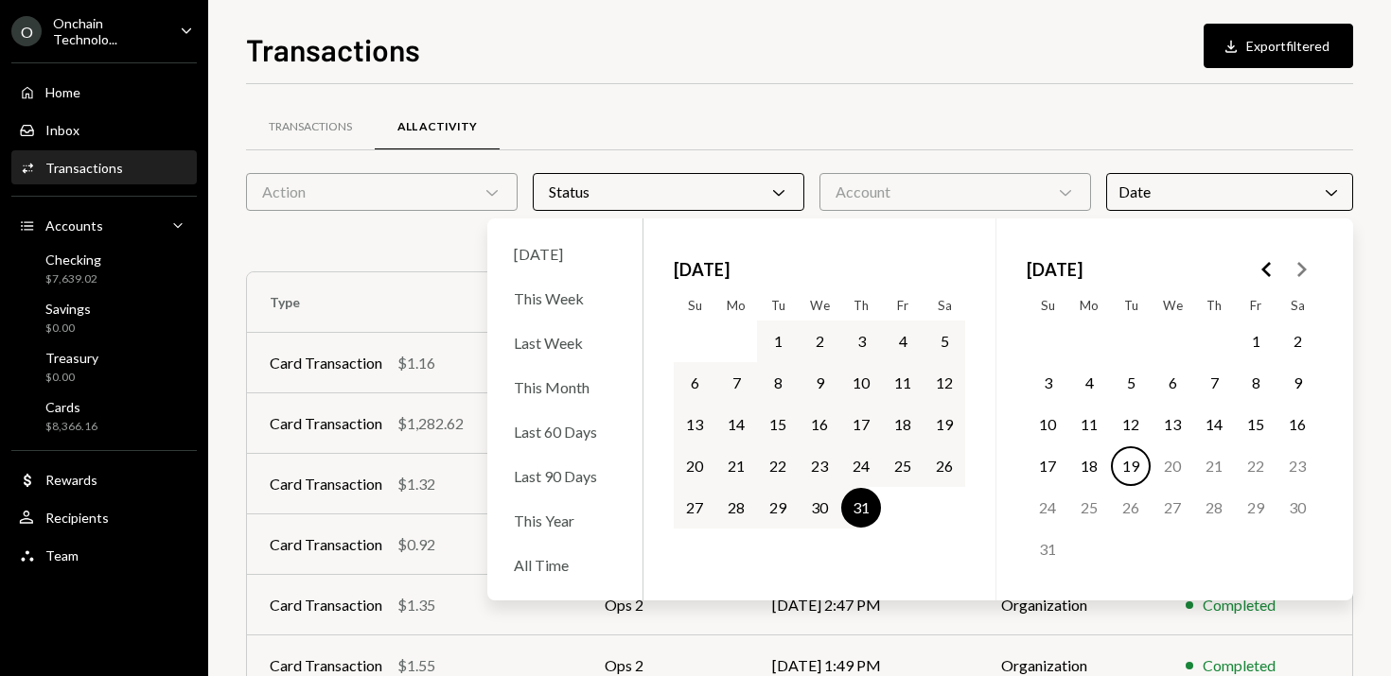
click at [856, 510] on button "31" at bounding box center [861, 508] width 40 height 40
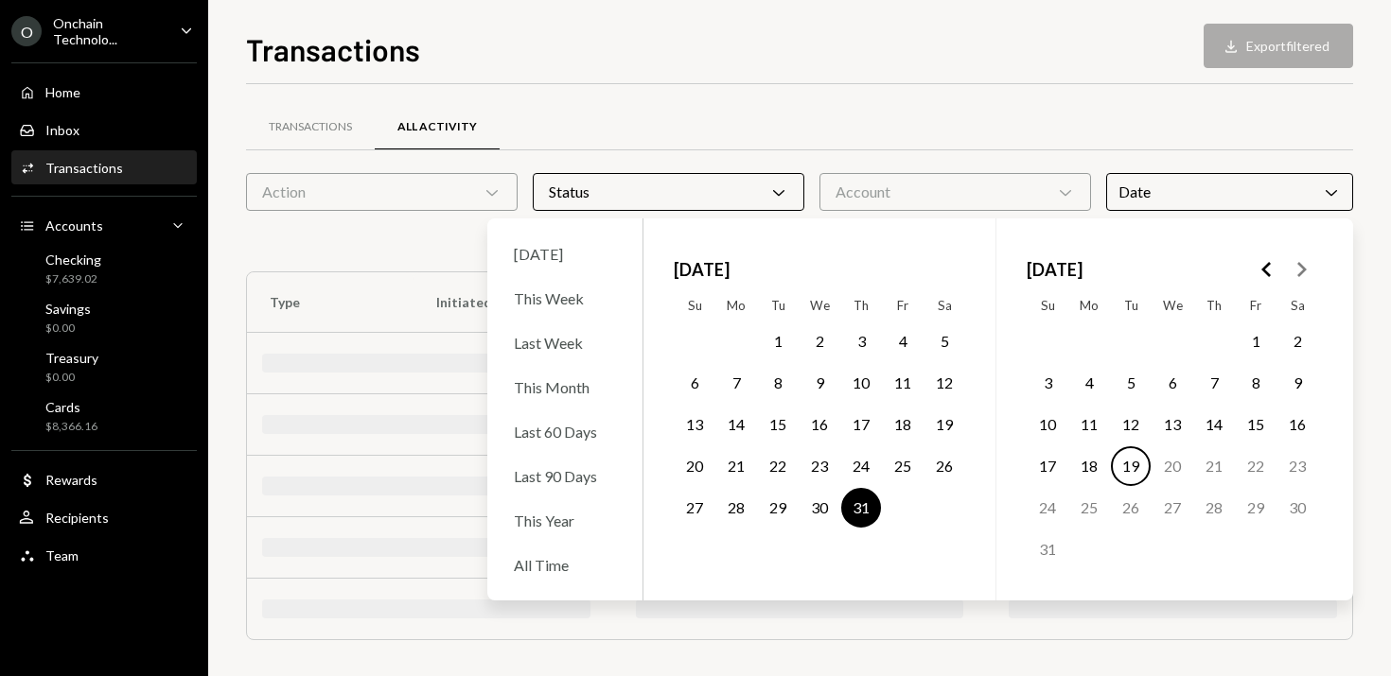
click at [856, 510] on button "31" at bounding box center [861, 508] width 40 height 40
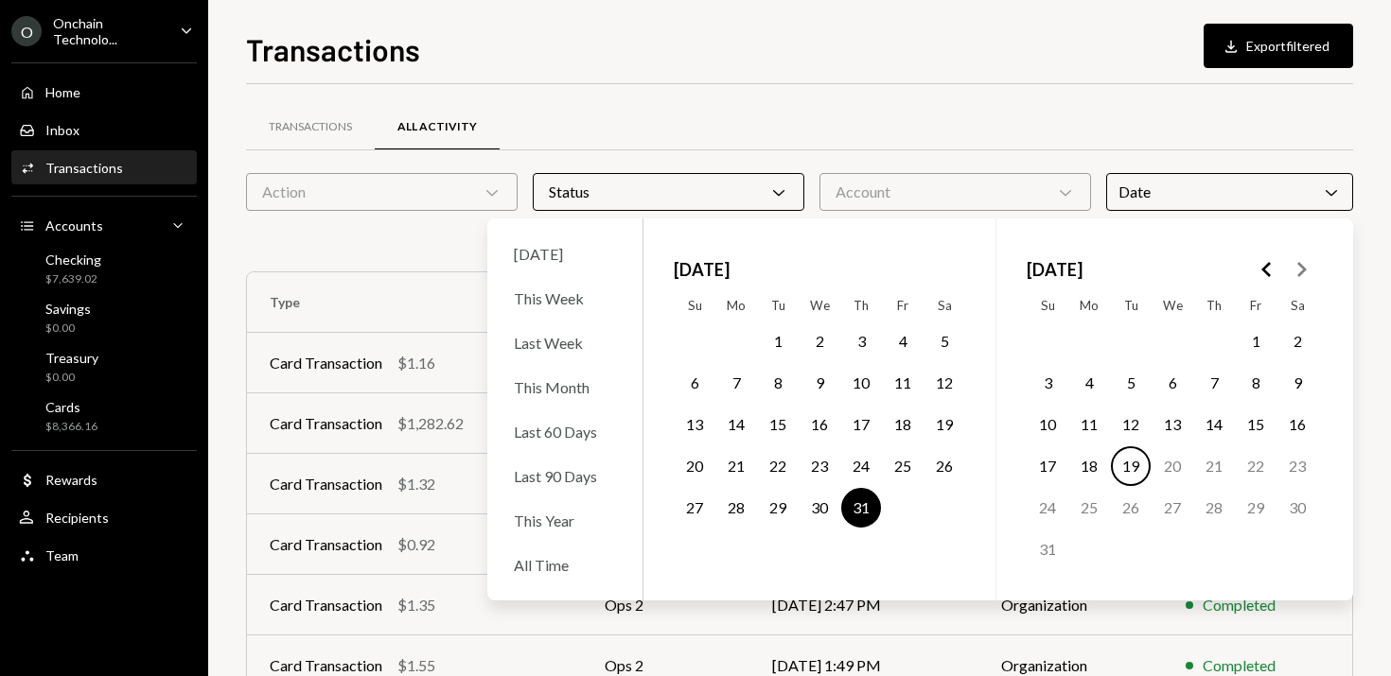
click at [778, 342] on button "1" at bounding box center [778, 342] width 40 height 40
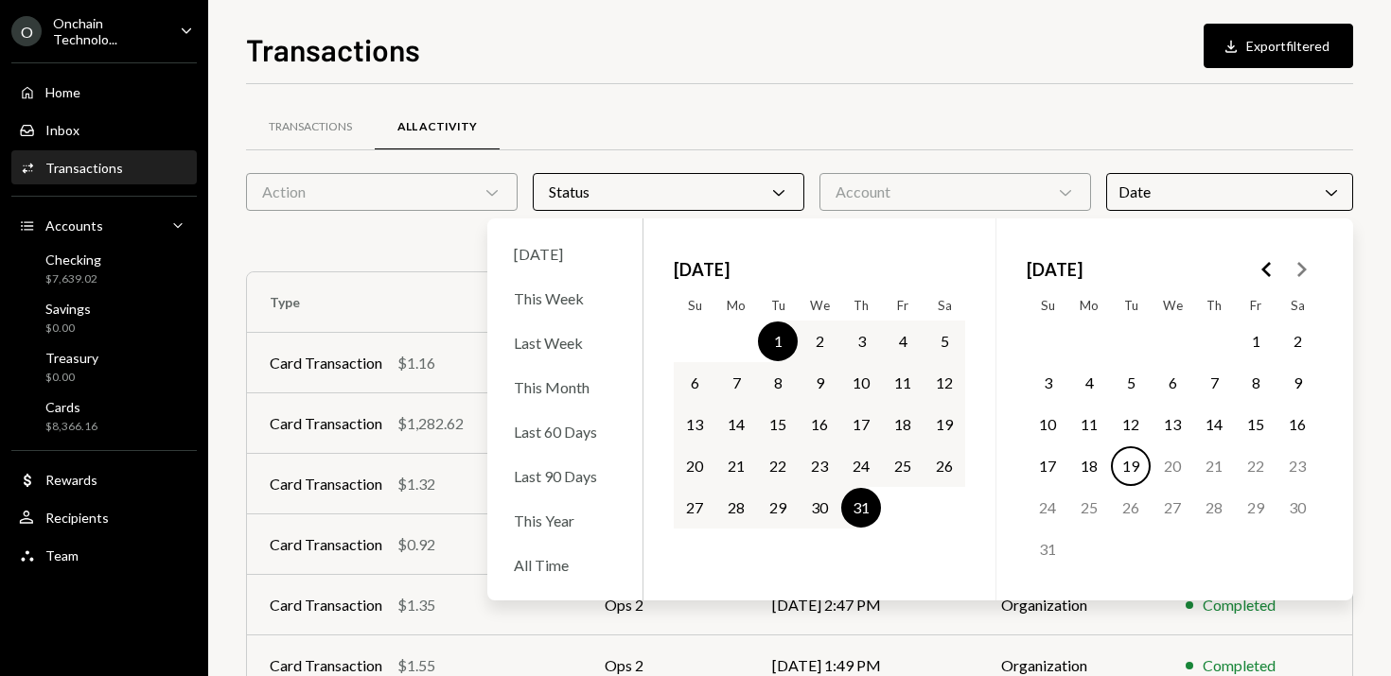
click at [1117, 127] on div "Transactions All Activity" at bounding box center [799, 127] width 1107 height 48
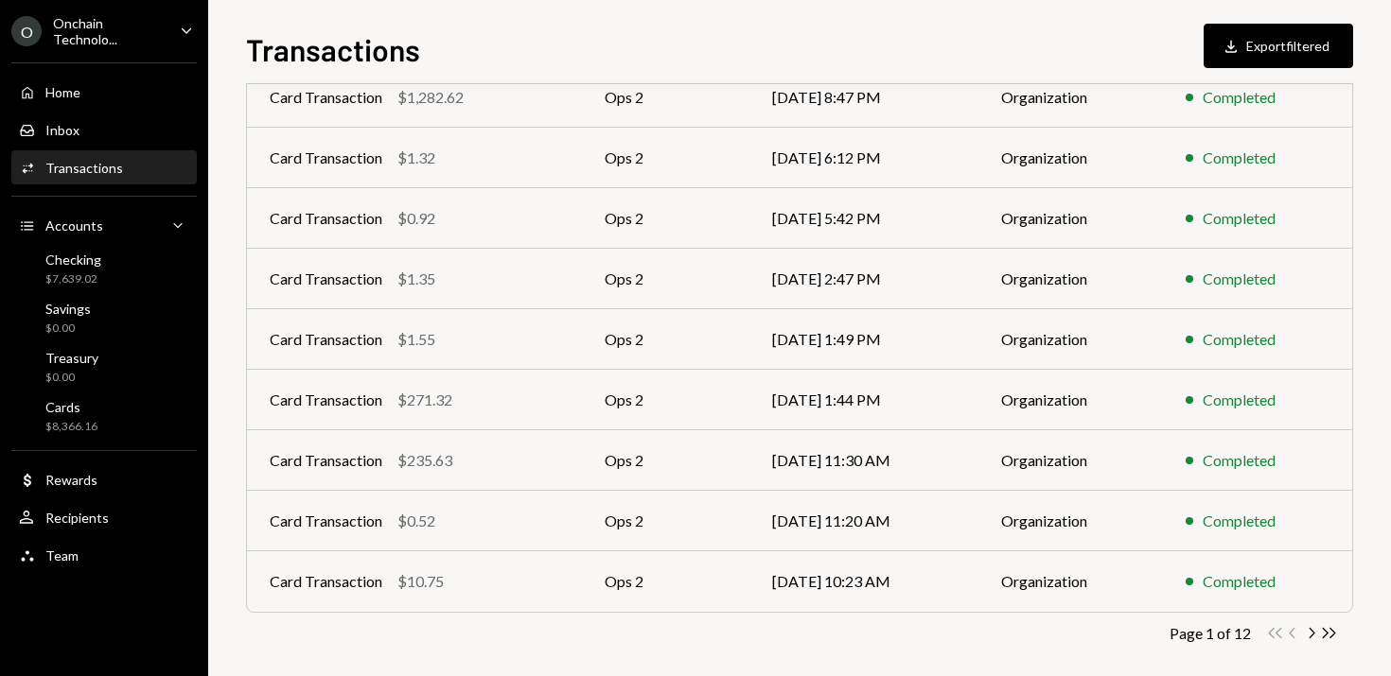
scroll to position [342, 0]
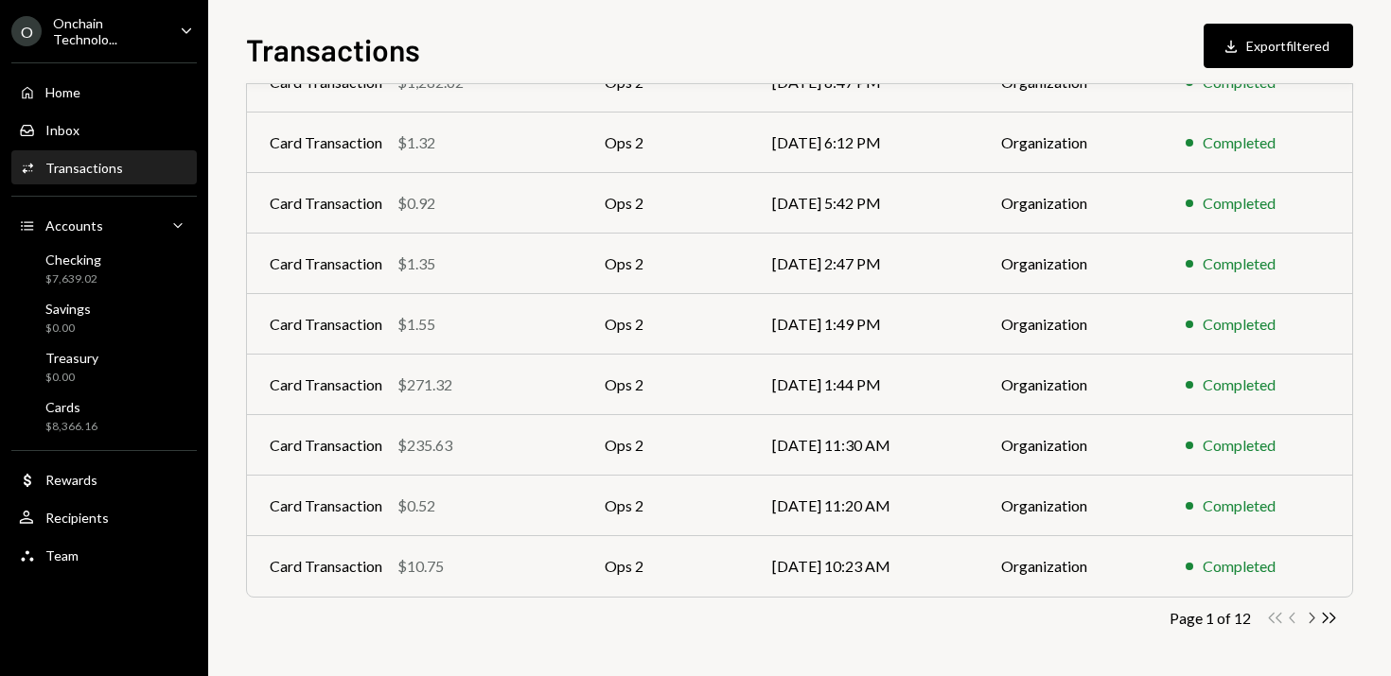
click at [1312, 616] on icon "button" at bounding box center [1312, 618] width 6 height 10
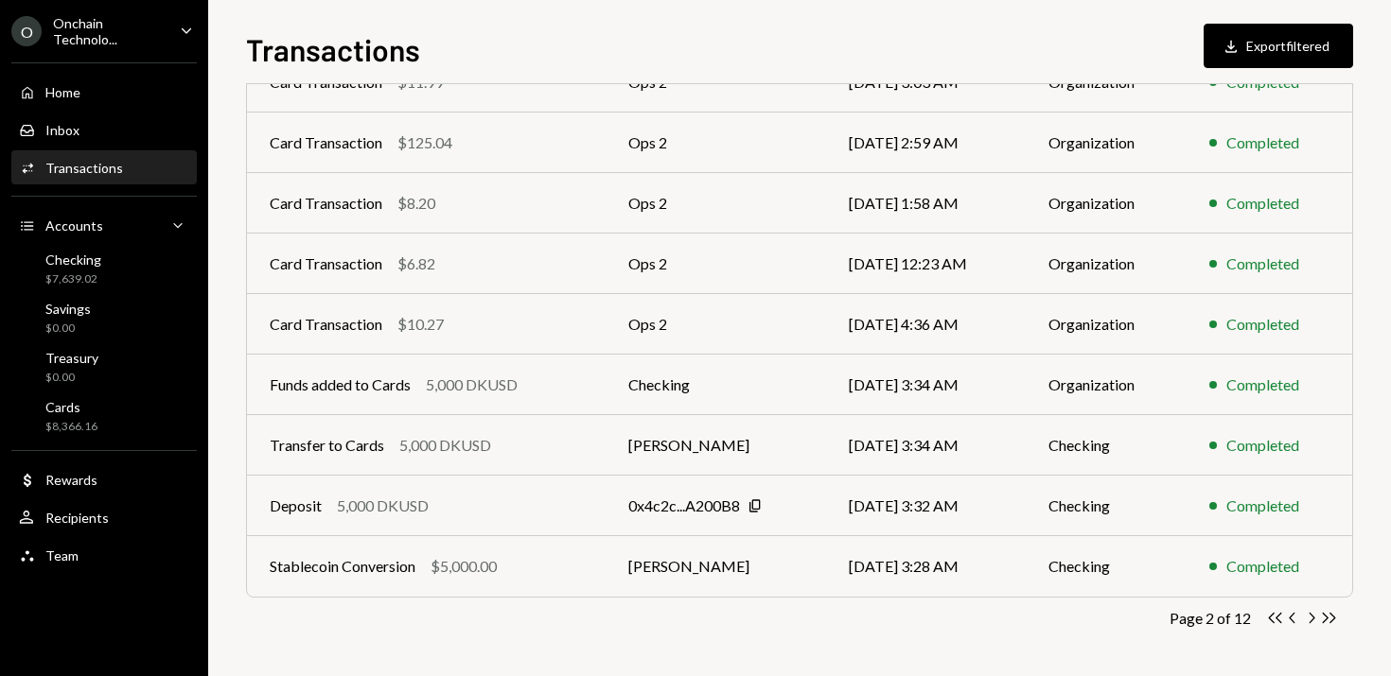
scroll to position [0, 0]
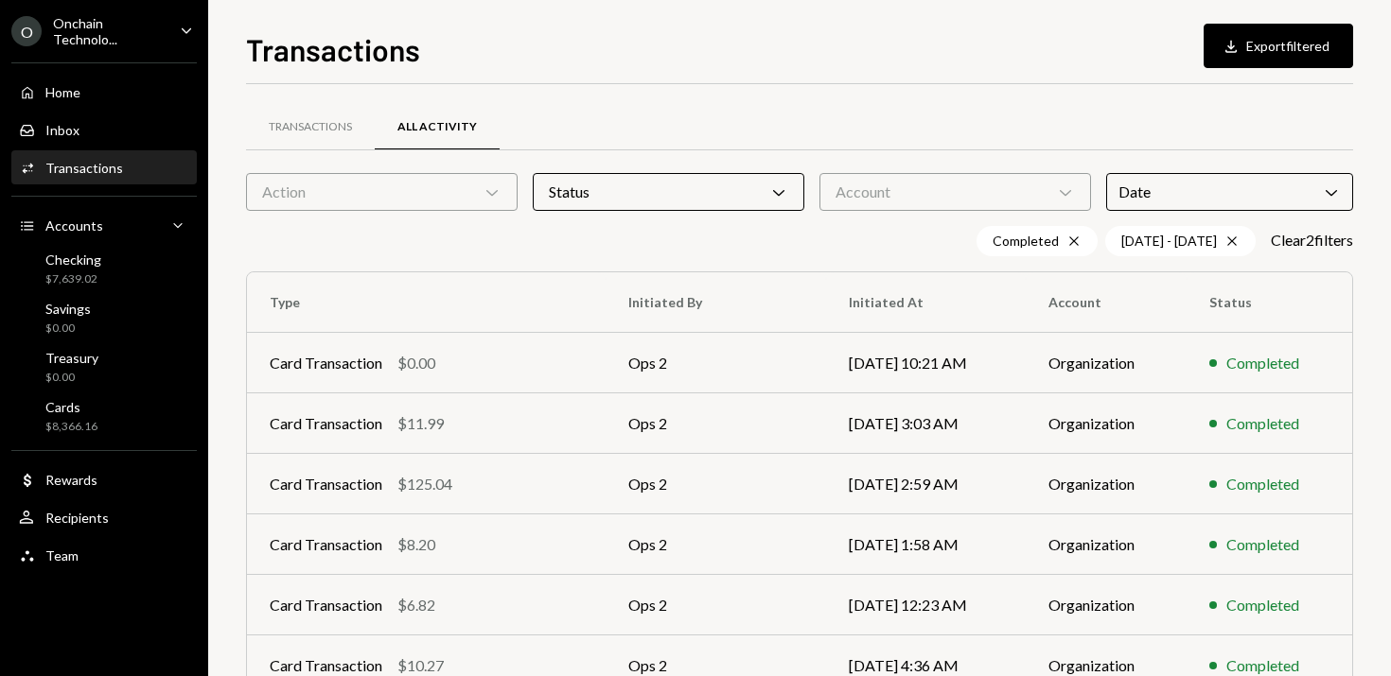
click at [885, 181] on div "Account Chevron Down" at bounding box center [955, 192] width 272 height 38
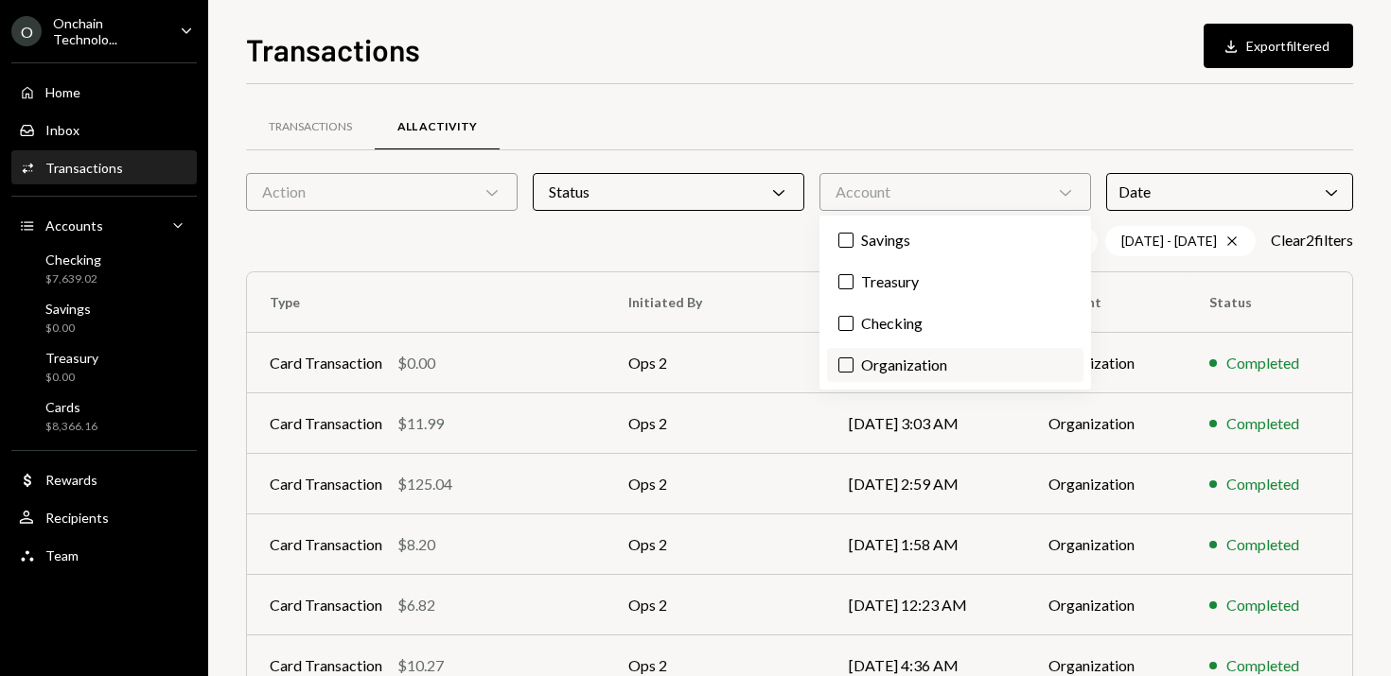
click at [873, 363] on label "Organization" at bounding box center [955, 365] width 256 height 34
click at [853, 363] on button "Organization" at bounding box center [845, 365] width 15 height 15
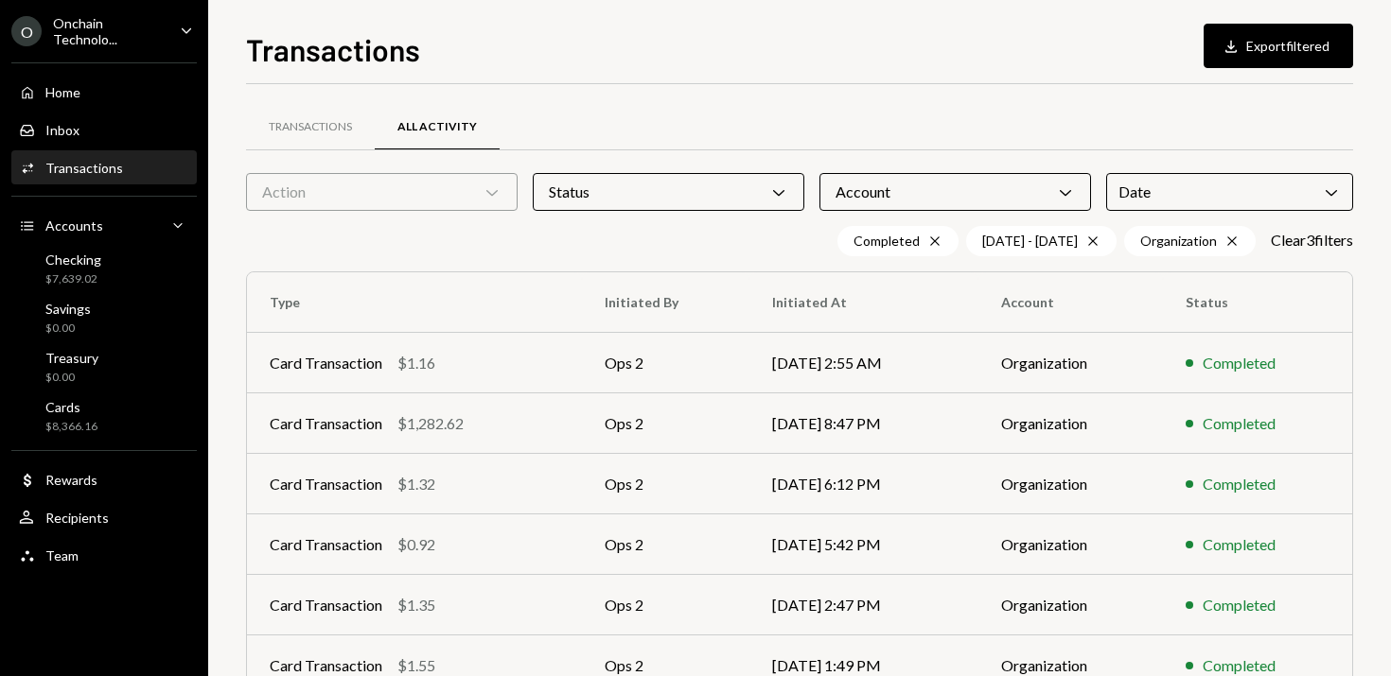
click at [899, 86] on div "Transactions All Activity Action Chevron Down Status Chevron Down Account Chevr…" at bounding box center [799, 551] width 1107 height 934
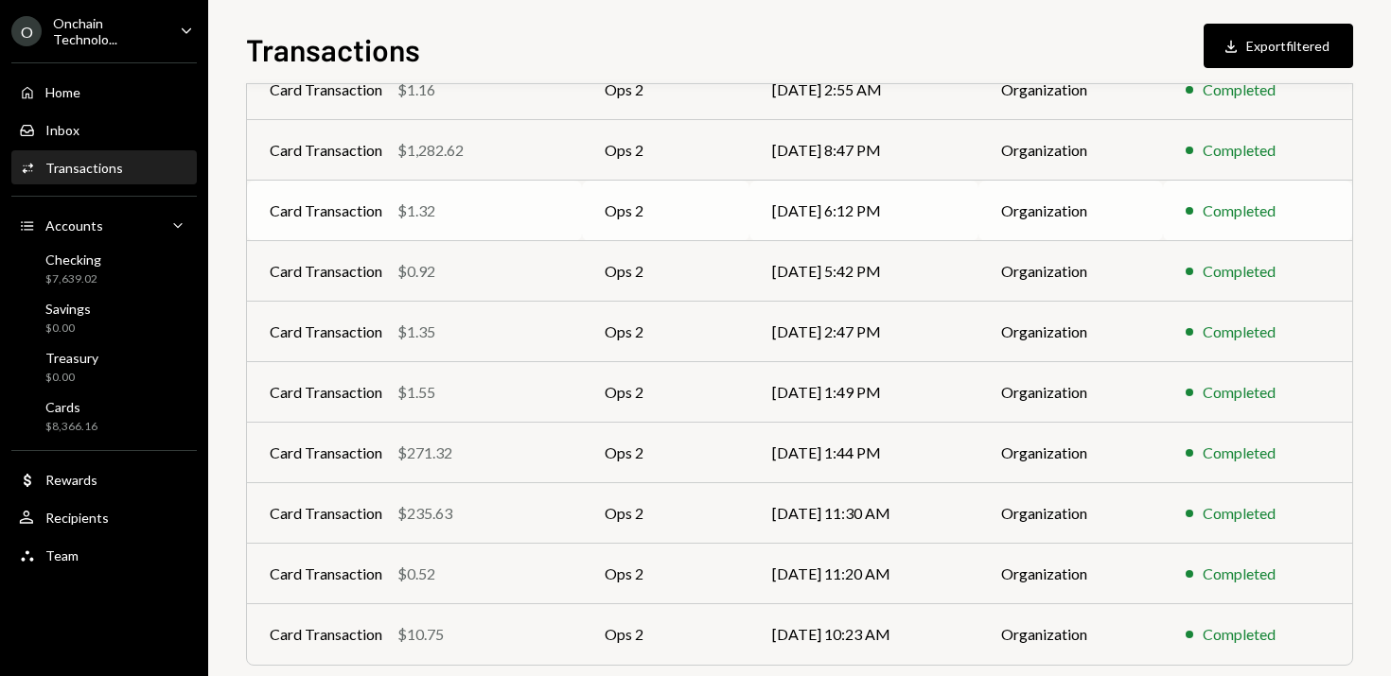
scroll to position [342, 0]
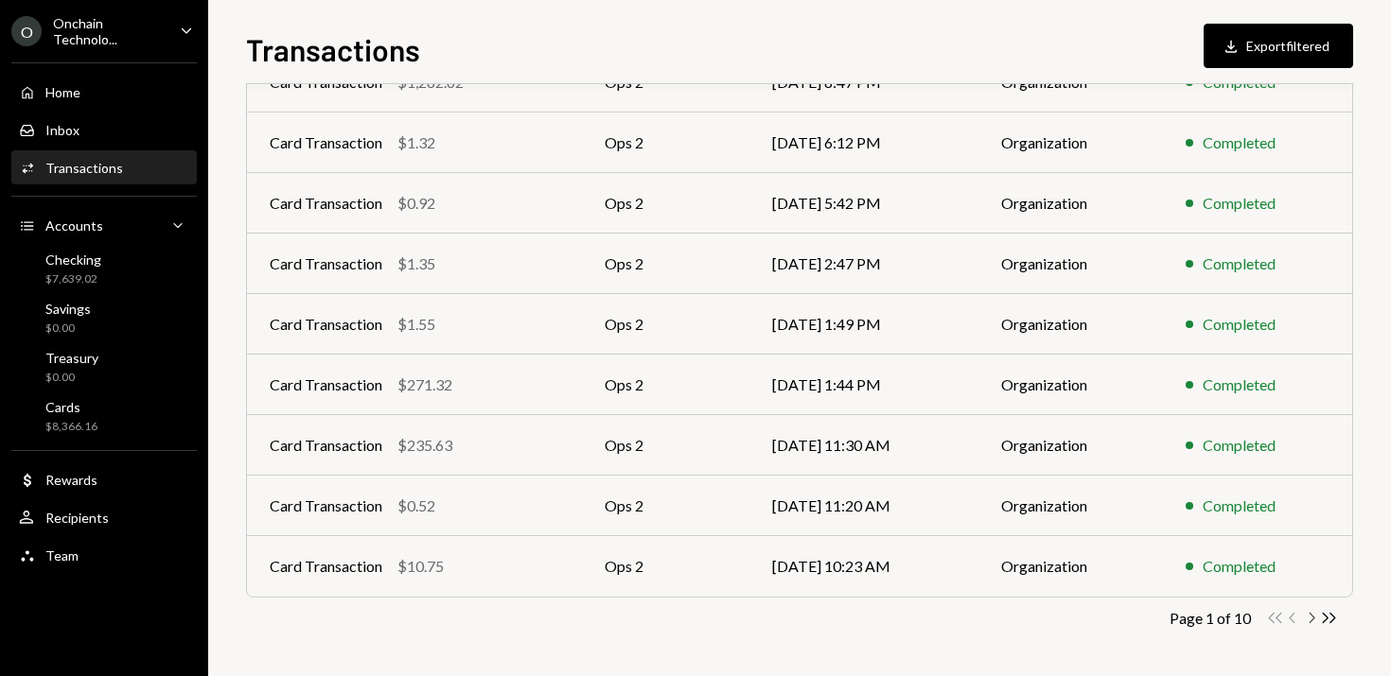
click at [1311, 617] on icon "Chevron Right" at bounding box center [1311, 618] width 18 height 18
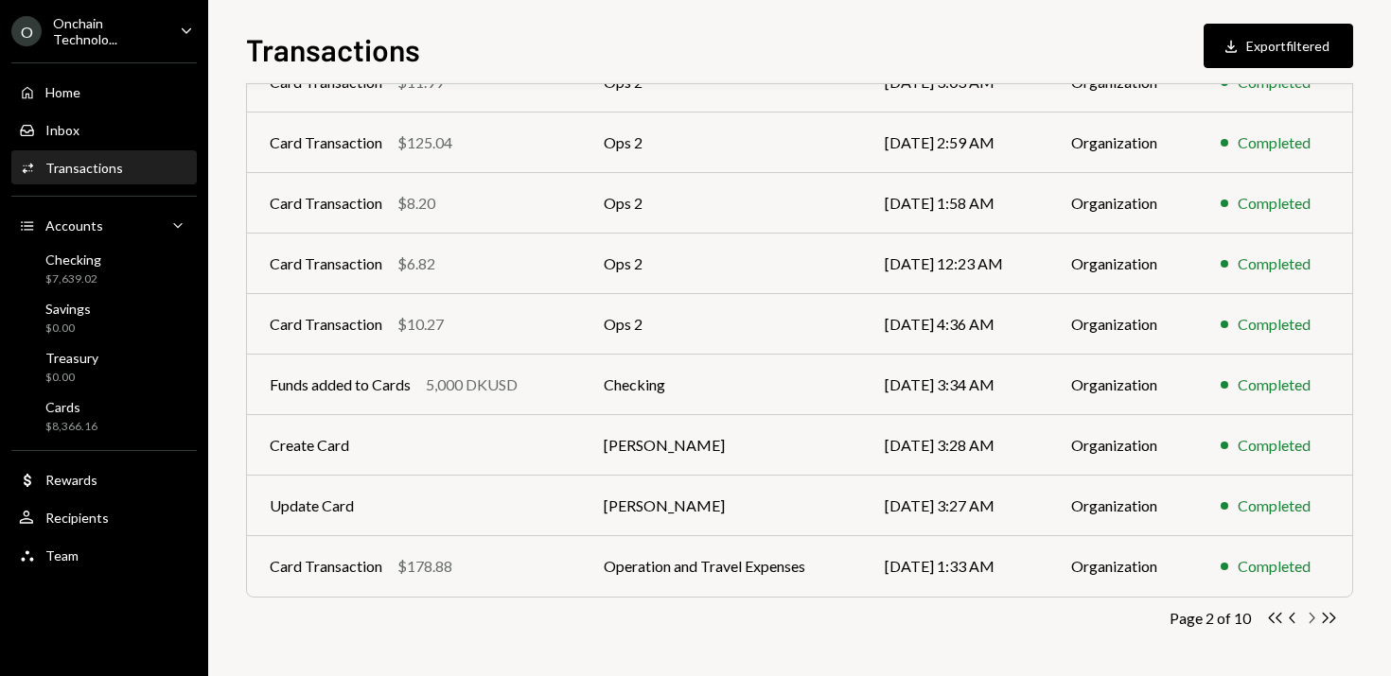
click at [1312, 618] on icon "button" at bounding box center [1312, 618] width 6 height 10
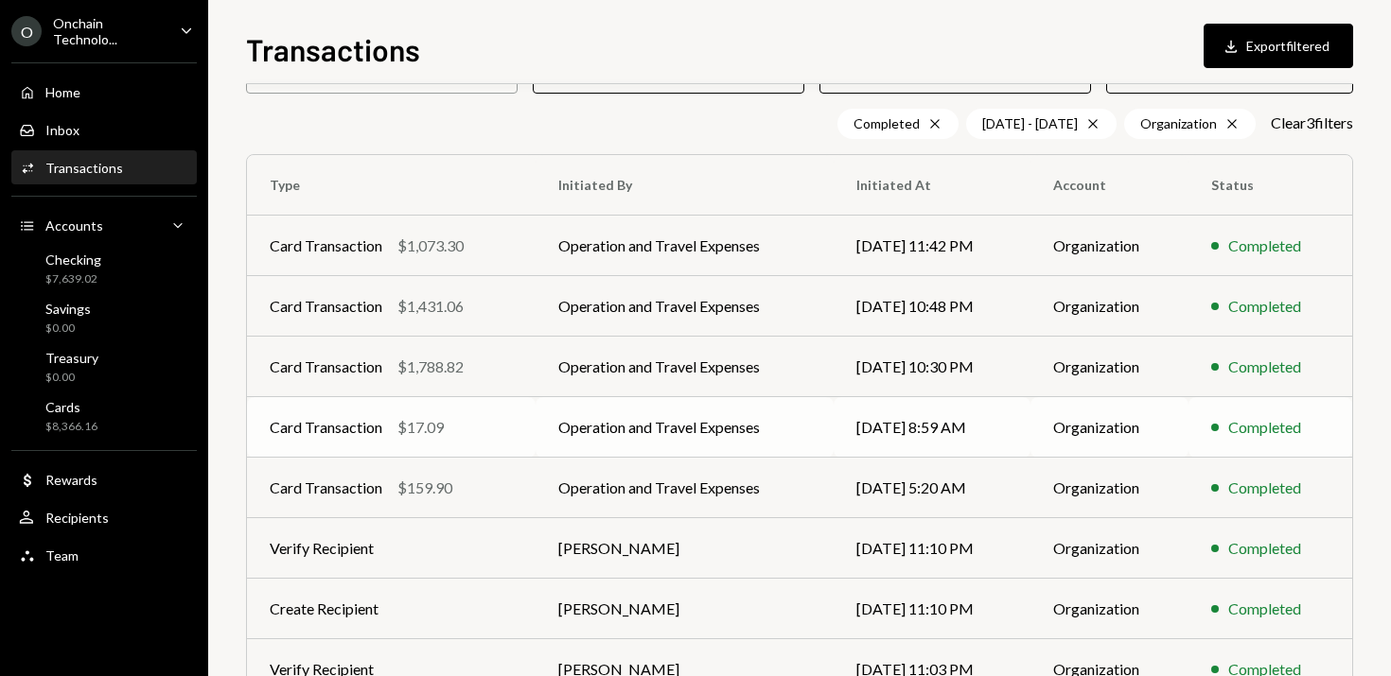
scroll to position [144, 0]
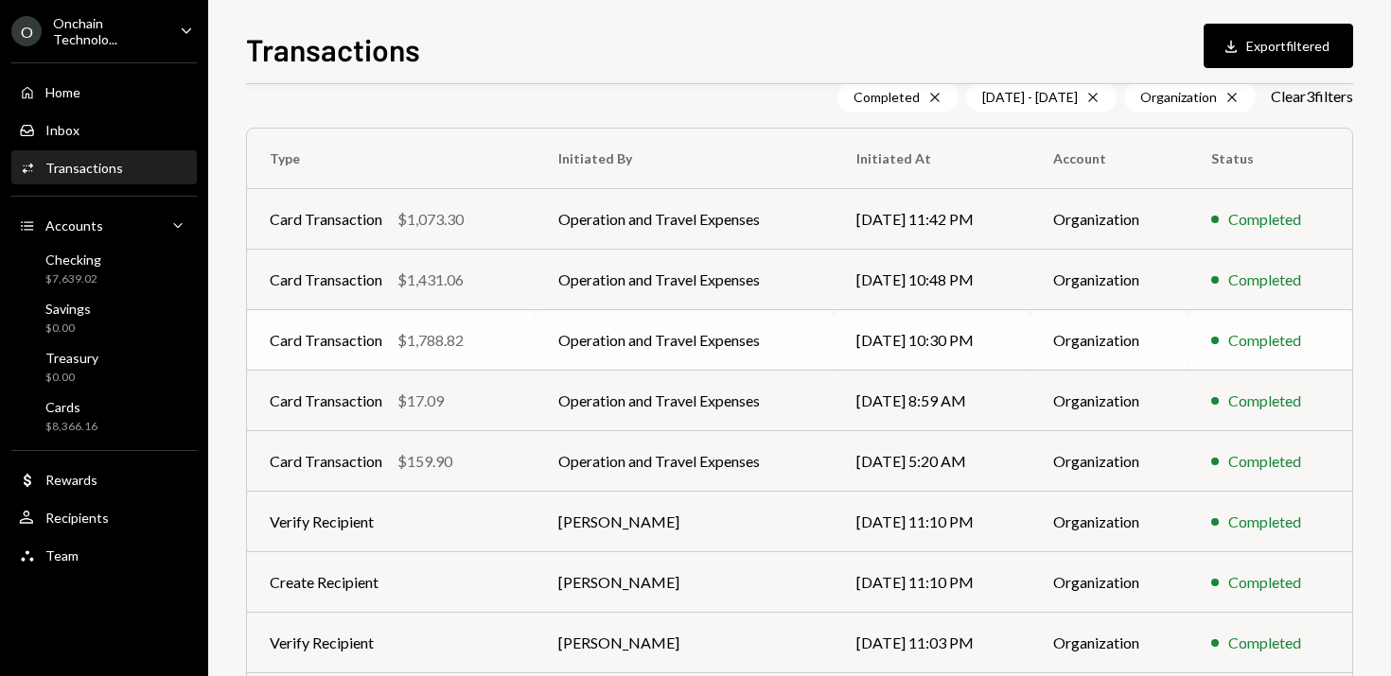
click at [649, 342] on td "Operation and Travel Expenses" at bounding box center [684, 340] width 298 height 61
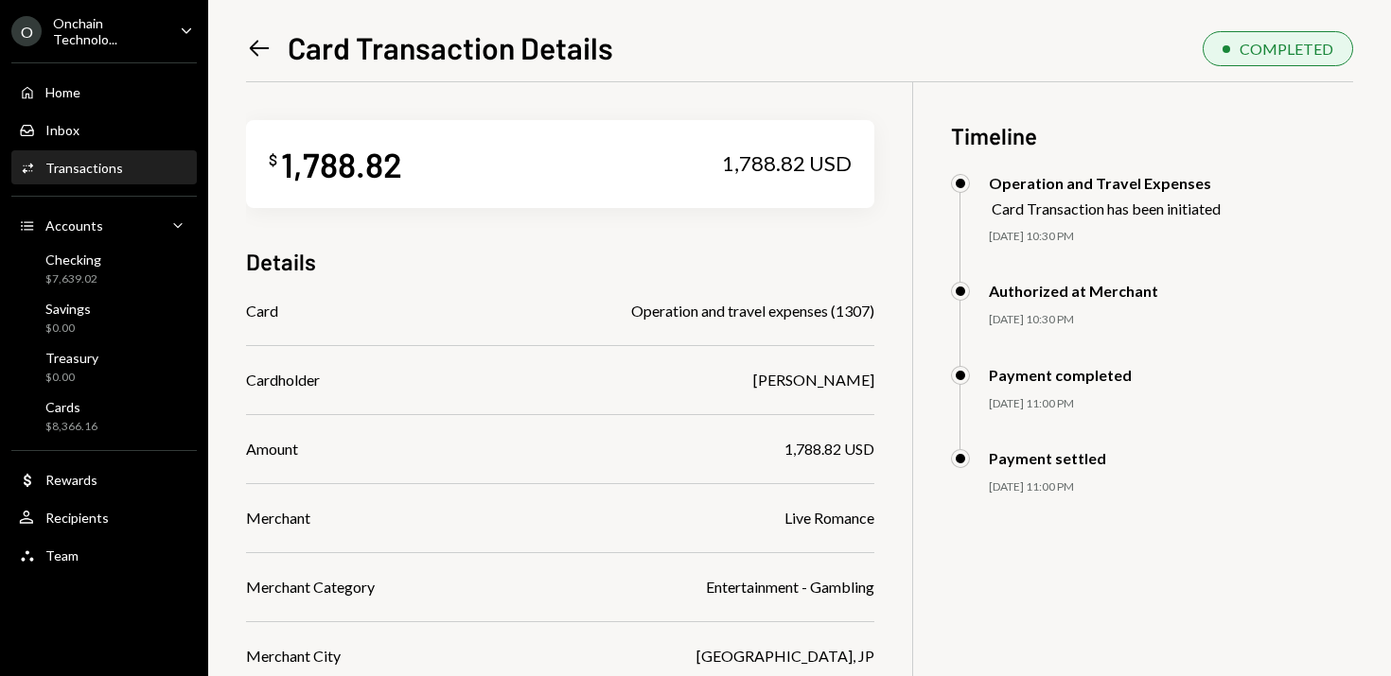
scroll to position [81, 0]
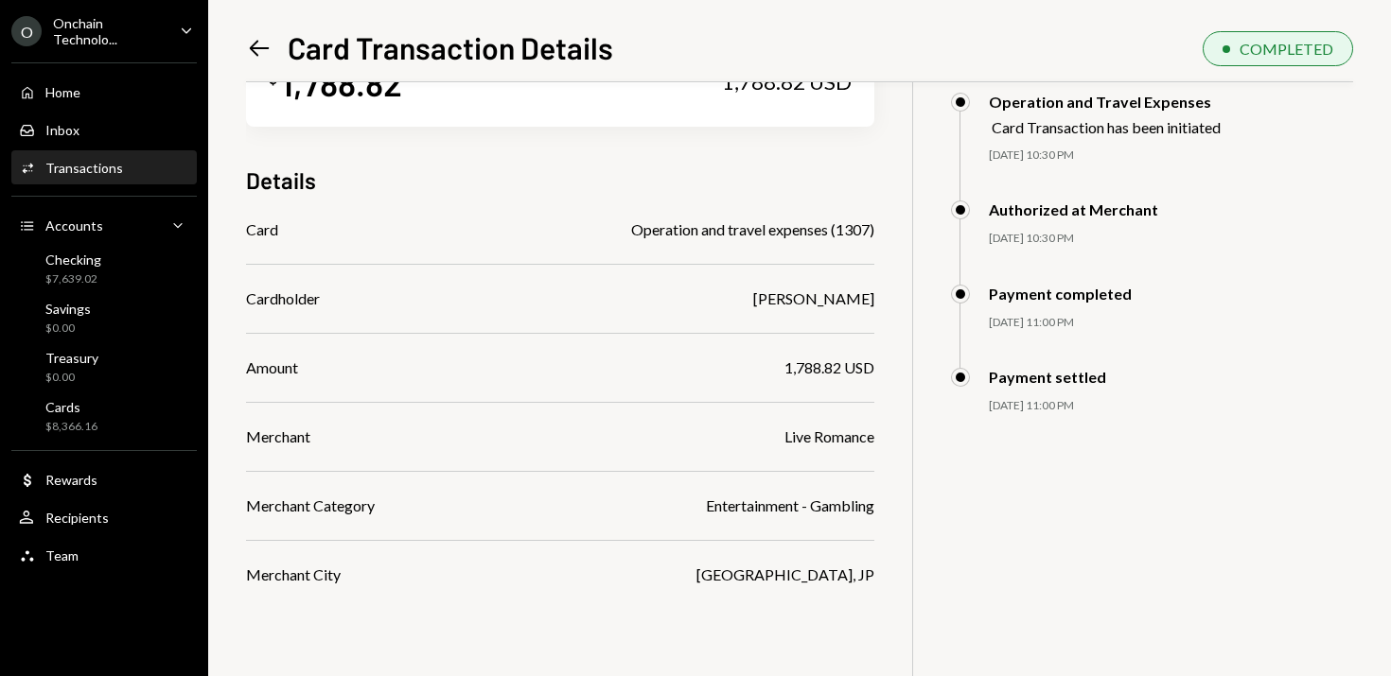
click at [258, 53] on icon "Left Arrow" at bounding box center [259, 48] width 26 height 26
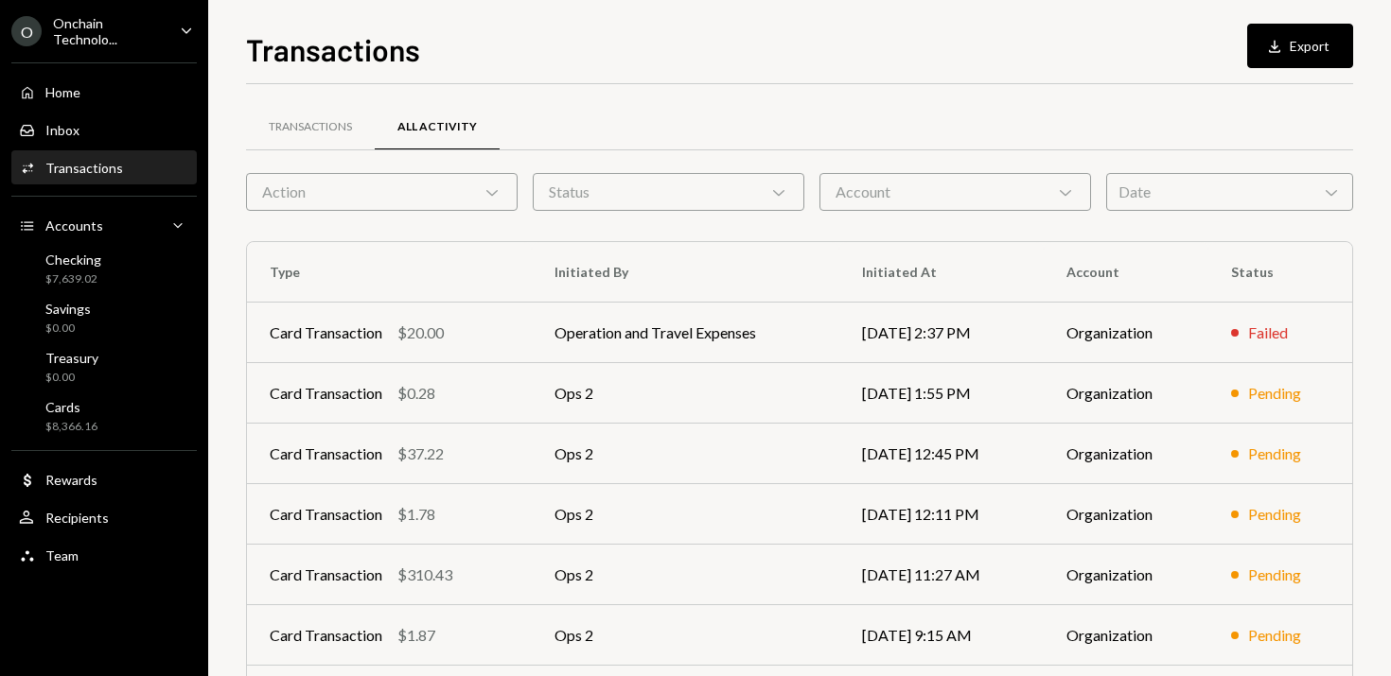
click at [1180, 193] on div "Date Chevron Down" at bounding box center [1229, 192] width 247 height 38
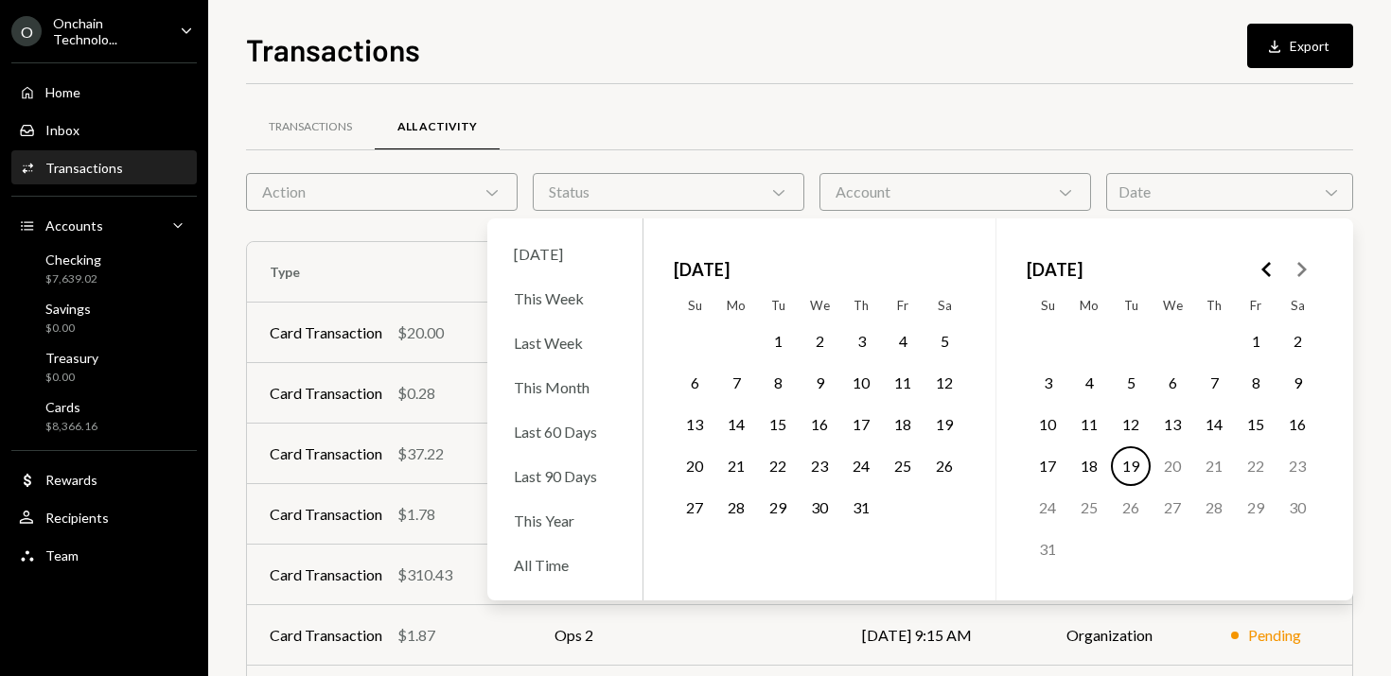
click at [776, 333] on button "1" at bounding box center [778, 342] width 40 height 40
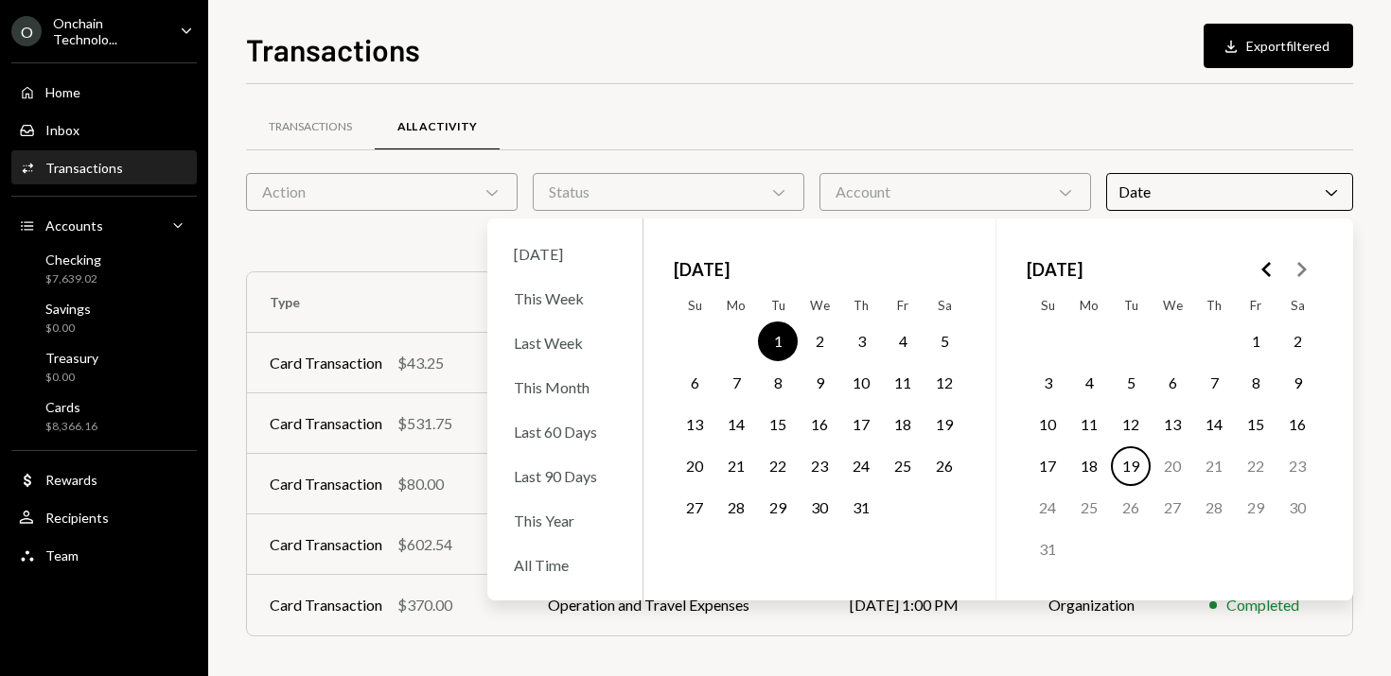
click at [859, 510] on button "31" at bounding box center [861, 508] width 40 height 40
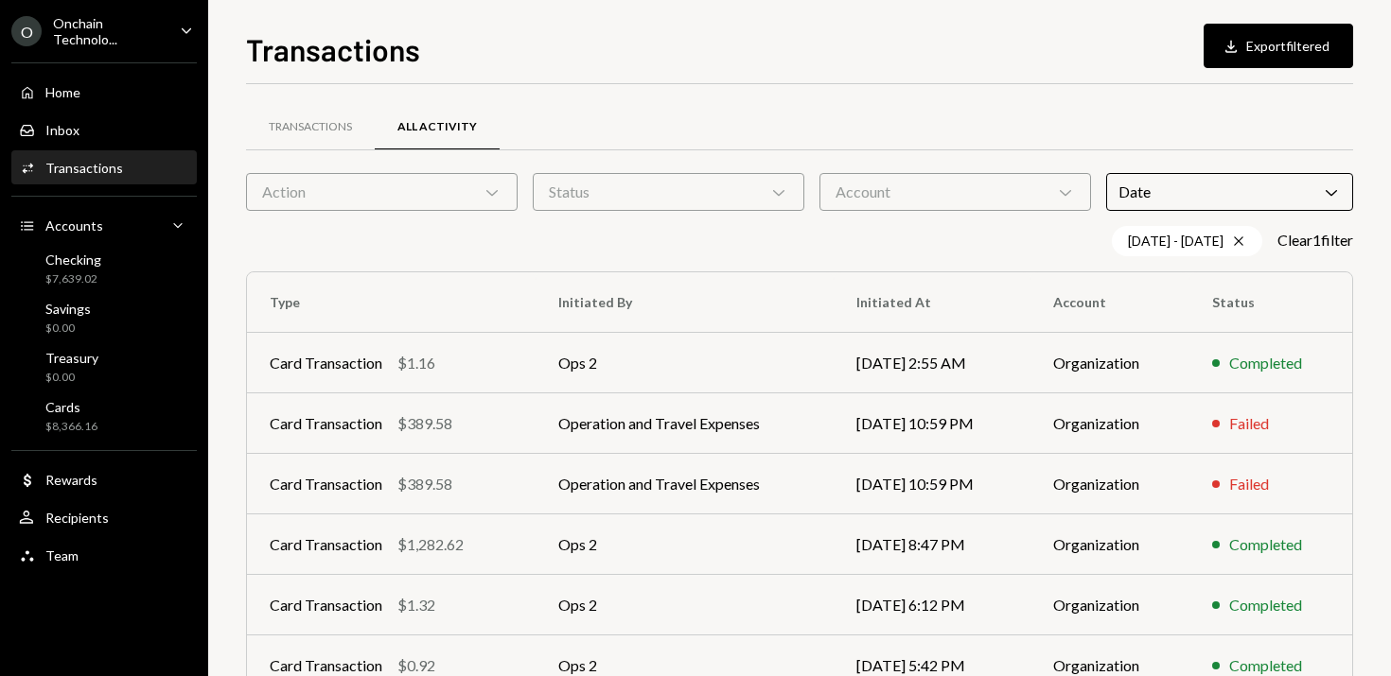
click at [931, 80] on div "Transactions Download Export filtered Transactions All Activity Action Chevron …" at bounding box center [799, 351] width 1107 height 650
click at [662, 200] on div "Status Chevron Down" at bounding box center [669, 192] width 272 height 38
click at [647, 233] on label "Completed" at bounding box center [668, 240] width 256 height 34
click at [567, 233] on button "Completed" at bounding box center [559, 240] width 15 height 15
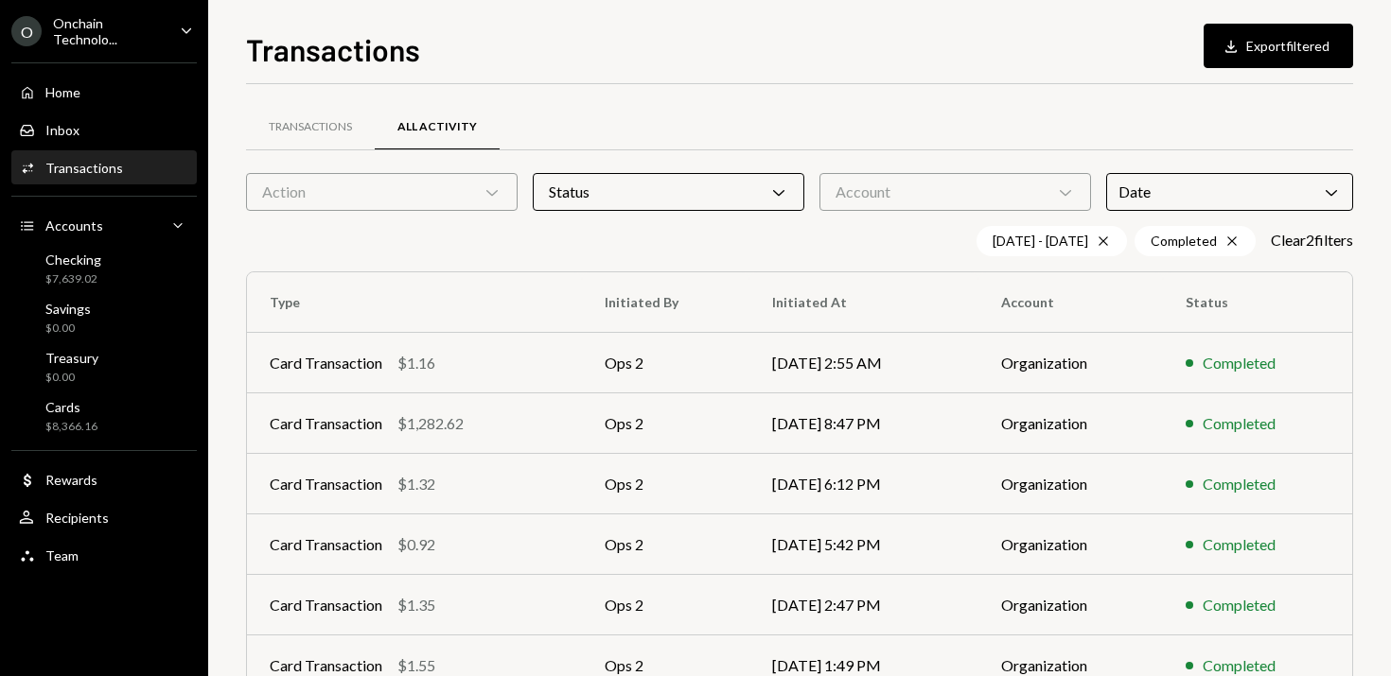
click at [904, 114] on div "Transactions All Activity" at bounding box center [799, 127] width 1107 height 48
click at [944, 204] on div "Account Chevron Down" at bounding box center [955, 192] width 272 height 38
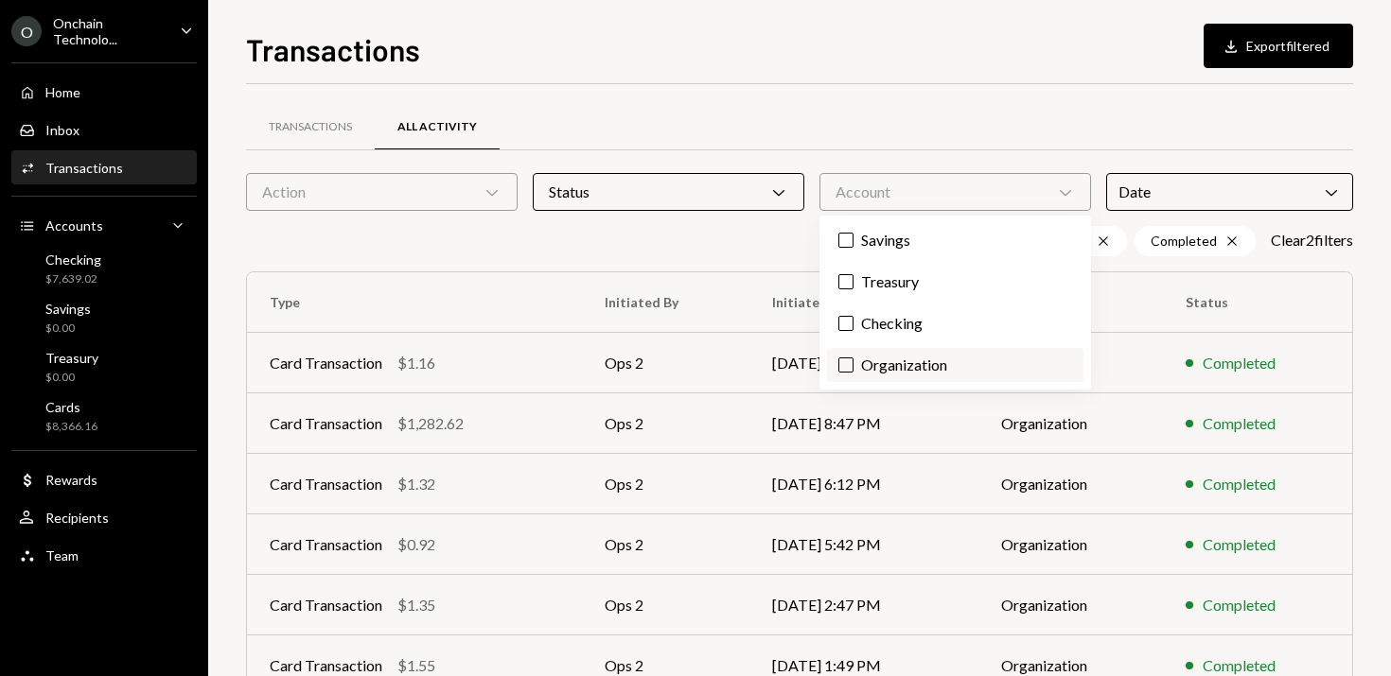
click at [900, 365] on label "Organization" at bounding box center [955, 365] width 256 height 34
click at [853, 365] on button "Organization" at bounding box center [845, 365] width 15 height 15
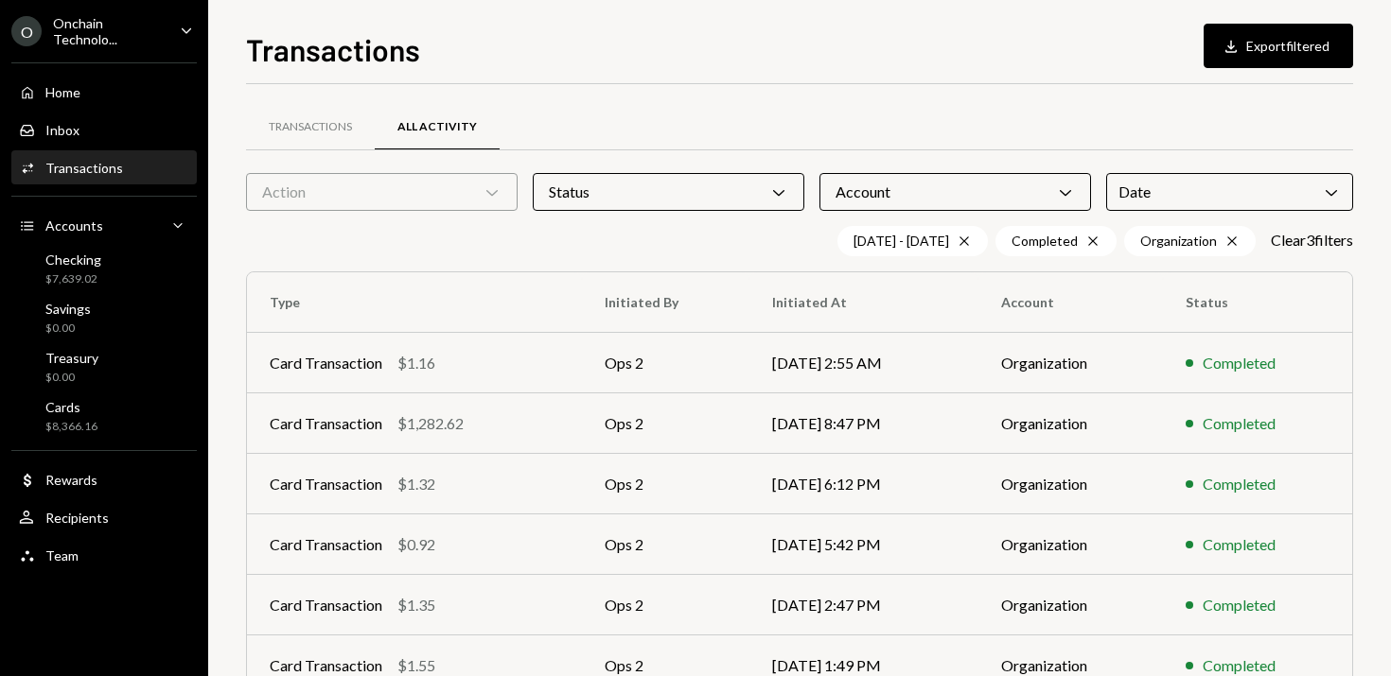
click at [985, 79] on div "Transactions Download Export filtered Transactions All Activity Action Chevron …" at bounding box center [799, 351] width 1107 height 650
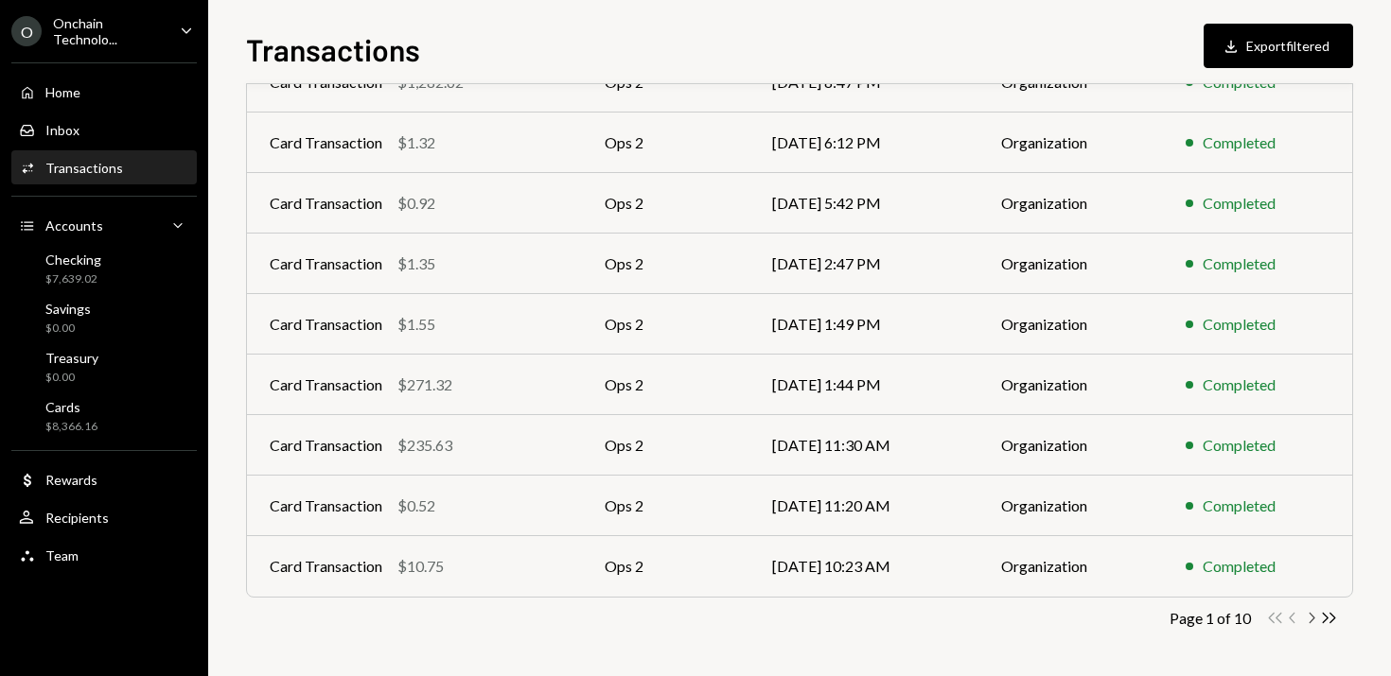
click at [1308, 620] on icon "Chevron Right" at bounding box center [1311, 618] width 18 height 18
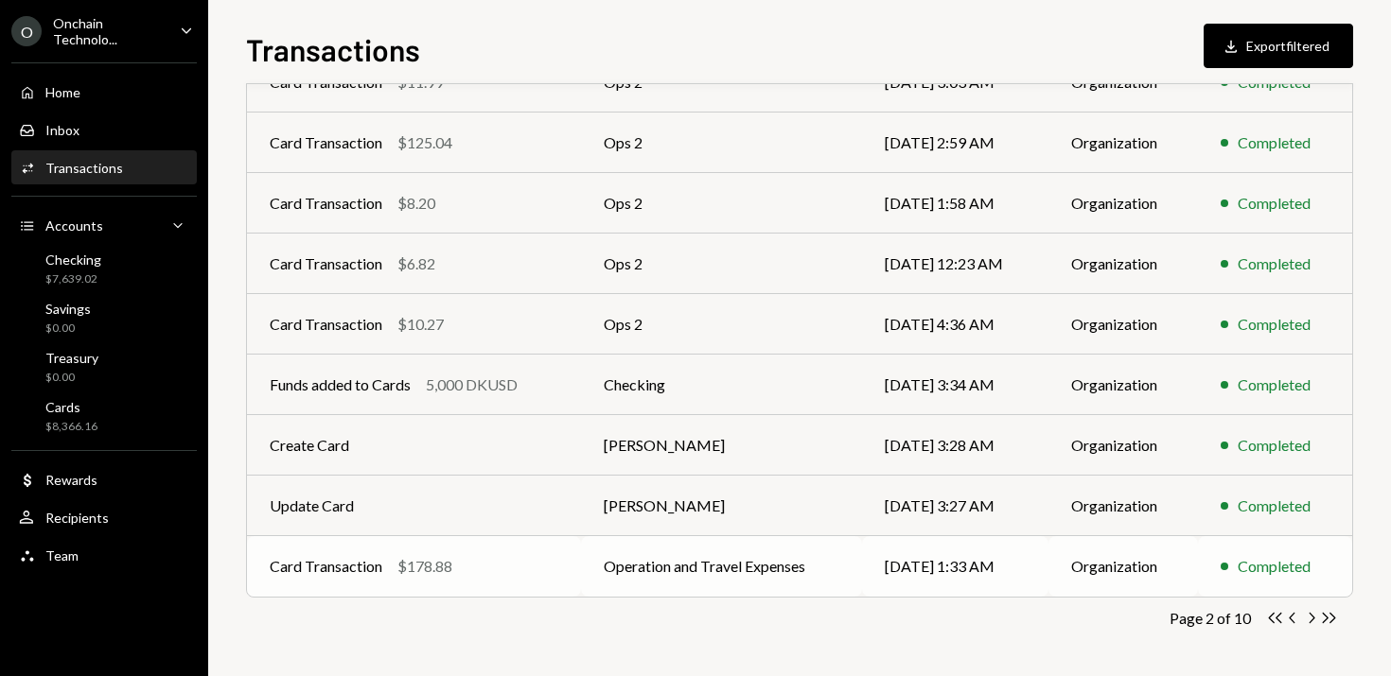
click at [772, 576] on td "Operation and Travel Expenses" at bounding box center [721, 566] width 281 height 61
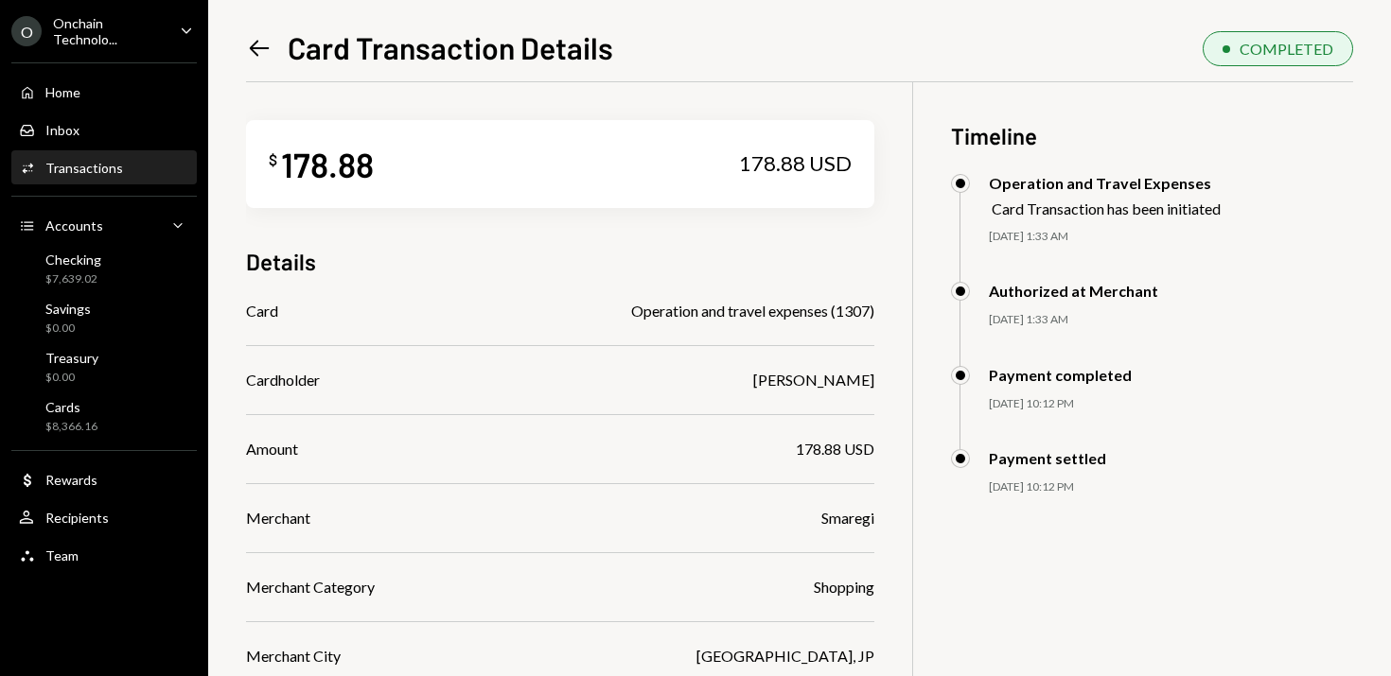
click at [256, 48] on icon at bounding box center [260, 48] width 20 height 16
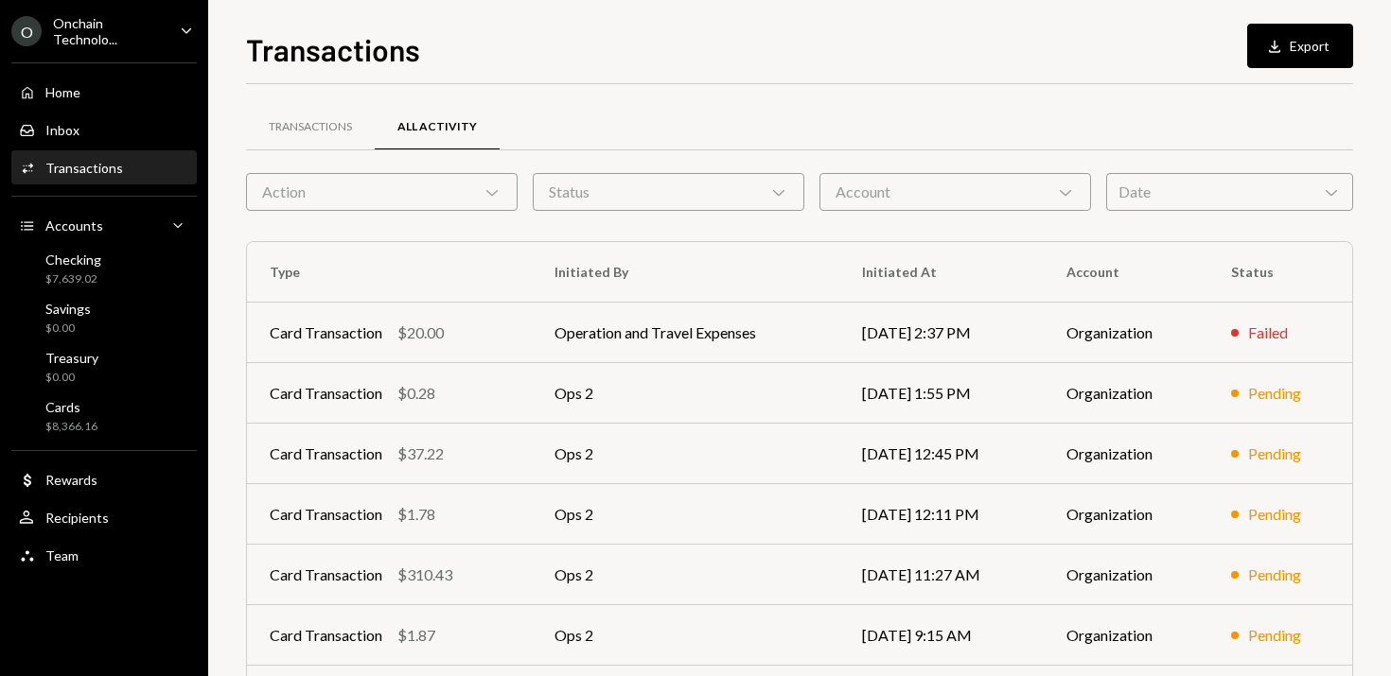
click at [1187, 180] on div "Date Chevron Down" at bounding box center [1229, 192] width 247 height 38
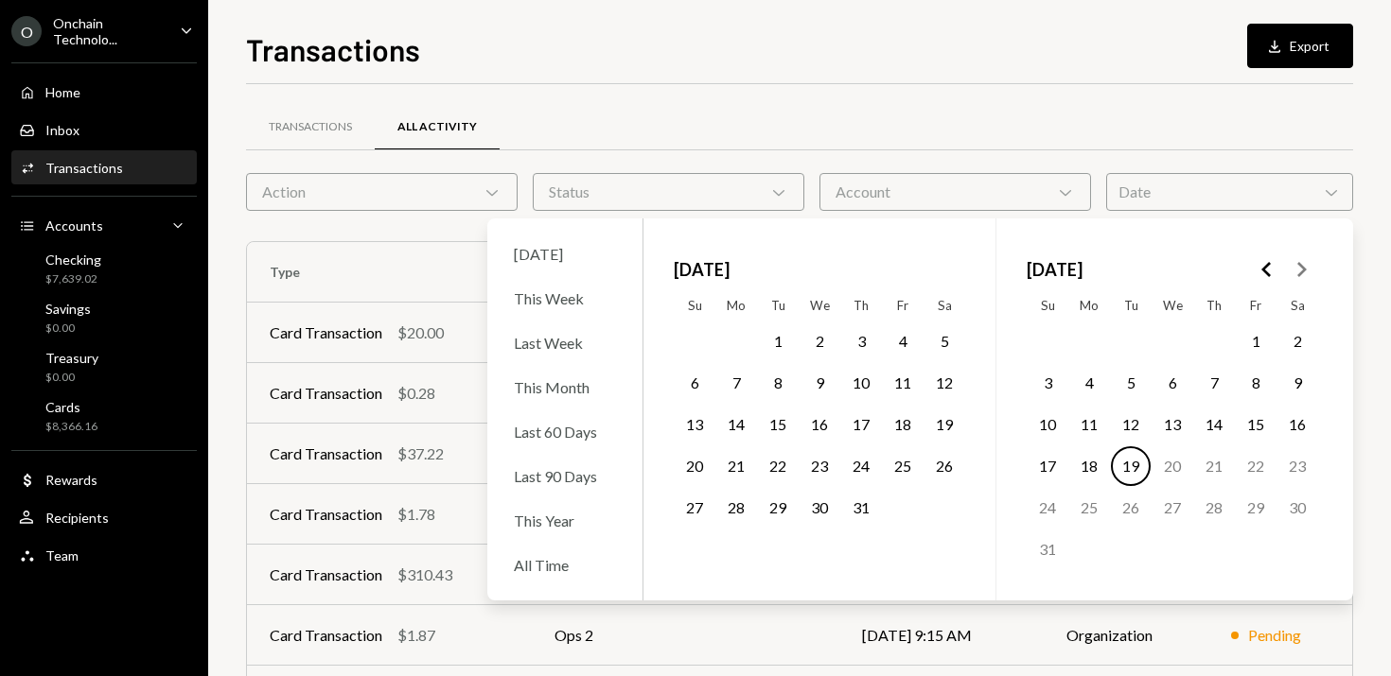
click at [1265, 270] on polygon "Go to the Previous Month" at bounding box center [1265, 269] width 9 height 15
click at [1294, 267] on icon "Go to the Next Month" at bounding box center [1301, 269] width 23 height 23
click at [778, 337] on button "1" at bounding box center [778, 342] width 40 height 40
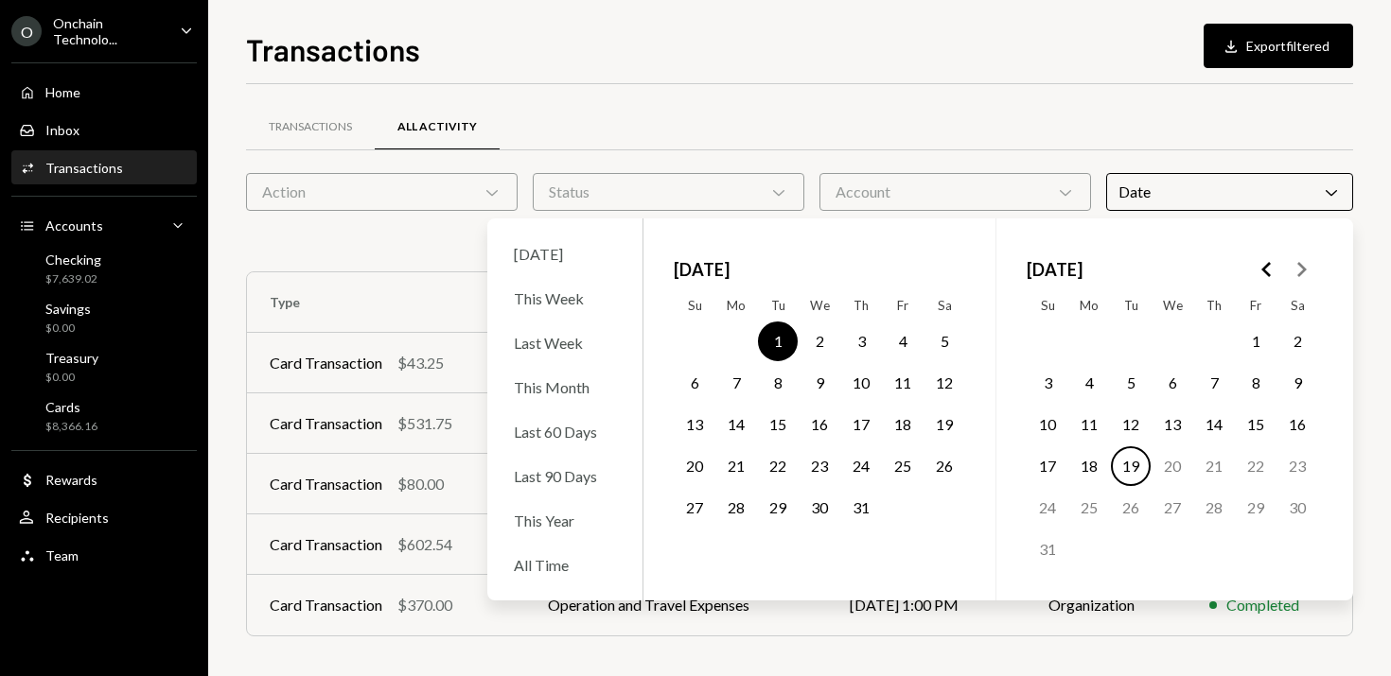
click at [865, 507] on button "31" at bounding box center [861, 508] width 40 height 40
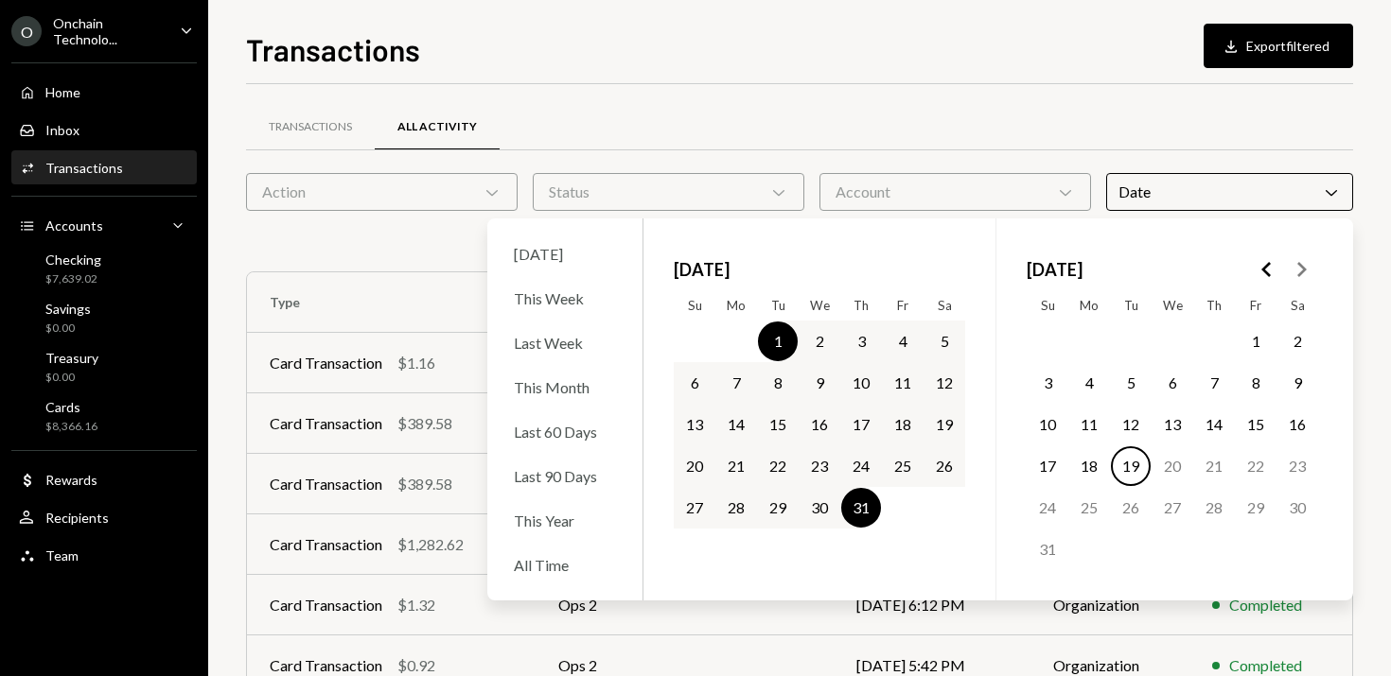
click at [834, 103] on div "Transactions All Activity" at bounding box center [799, 127] width 1107 height 48
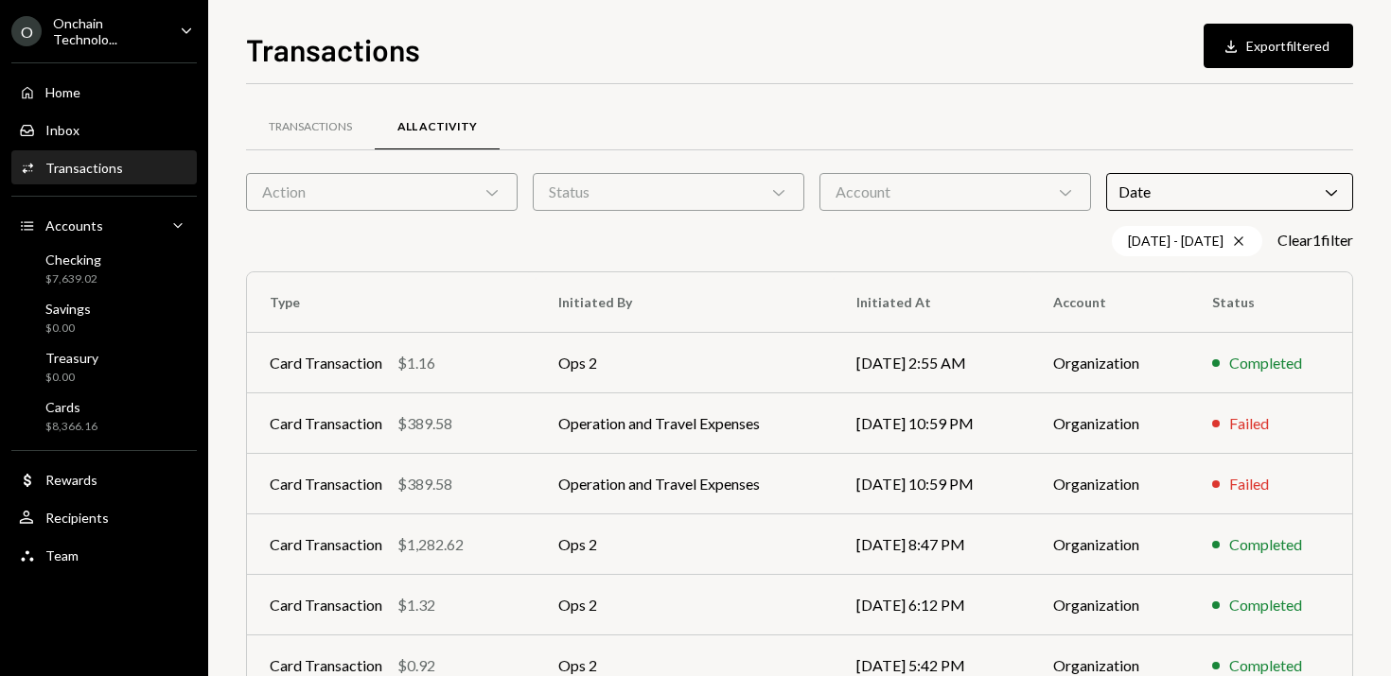
click at [777, 197] on icon "Chevron Down" at bounding box center [778, 192] width 19 height 19
click at [693, 241] on label "Completed" at bounding box center [668, 240] width 256 height 34
click at [567, 241] on button "Completed" at bounding box center [559, 240] width 15 height 15
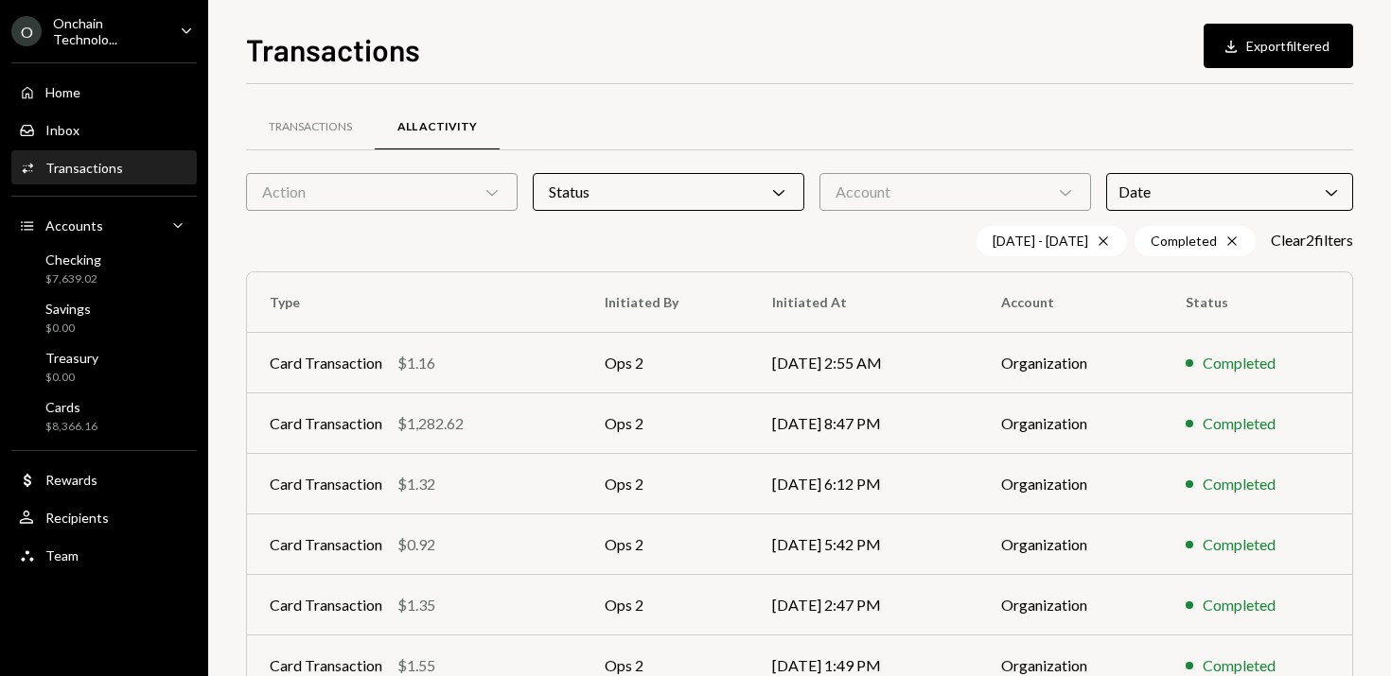
click at [947, 201] on div "Account Chevron Down" at bounding box center [955, 192] width 272 height 38
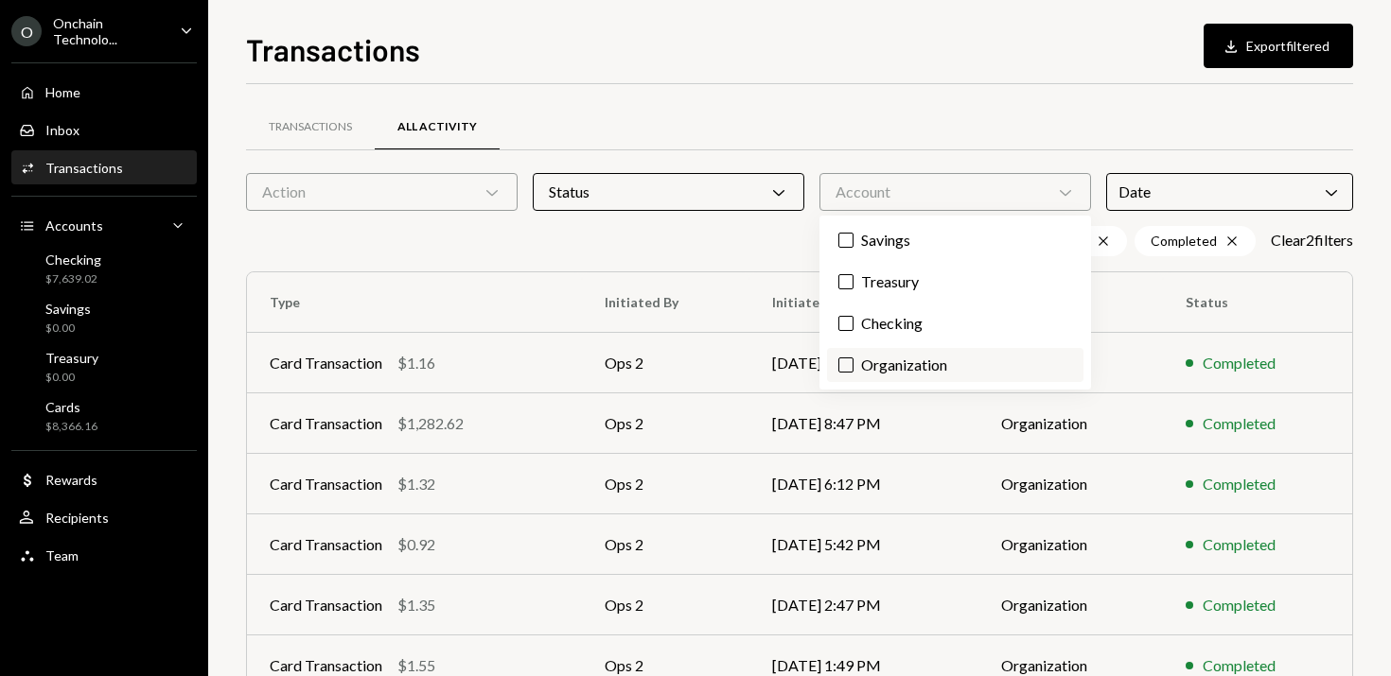
click at [894, 363] on label "Organization" at bounding box center [955, 365] width 256 height 34
click at [853, 363] on button "Organization" at bounding box center [845, 365] width 15 height 15
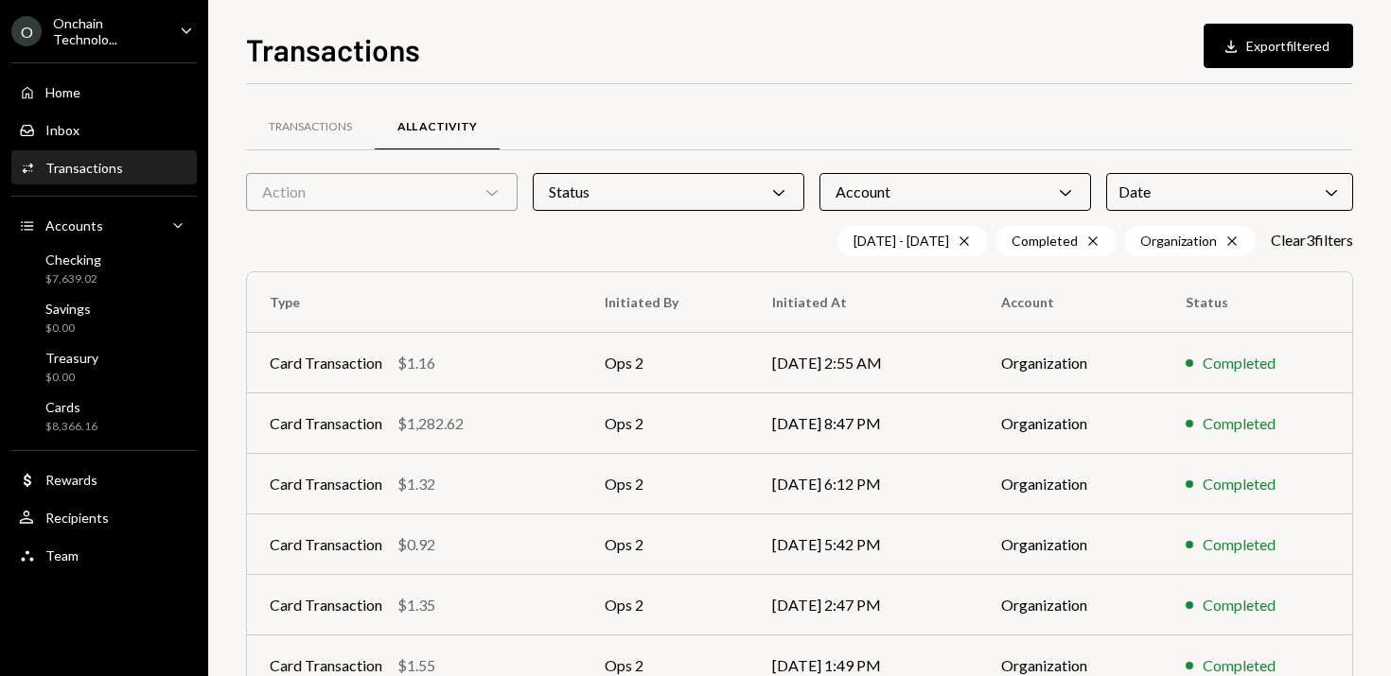
click at [931, 108] on div "Transactions All Activity" at bounding box center [799, 127] width 1107 height 48
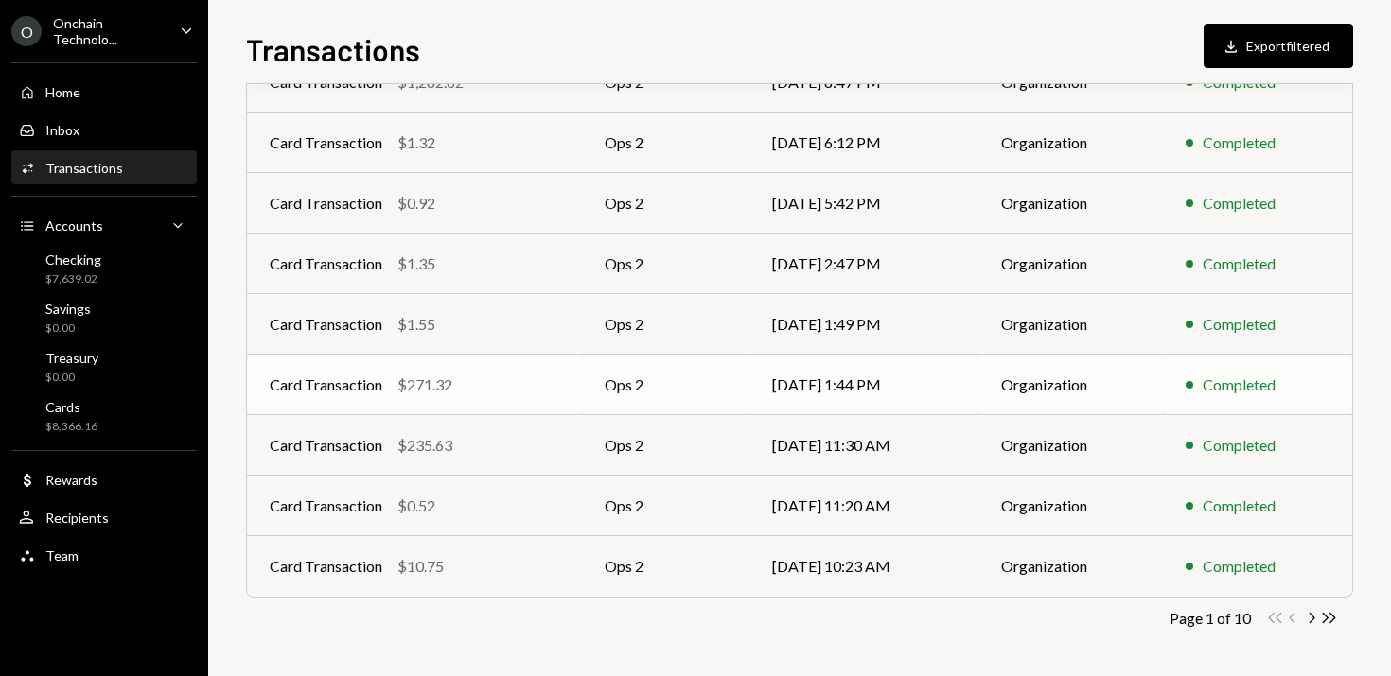
click at [836, 389] on td "[DATE] 1:44 PM" at bounding box center [863, 385] width 229 height 61
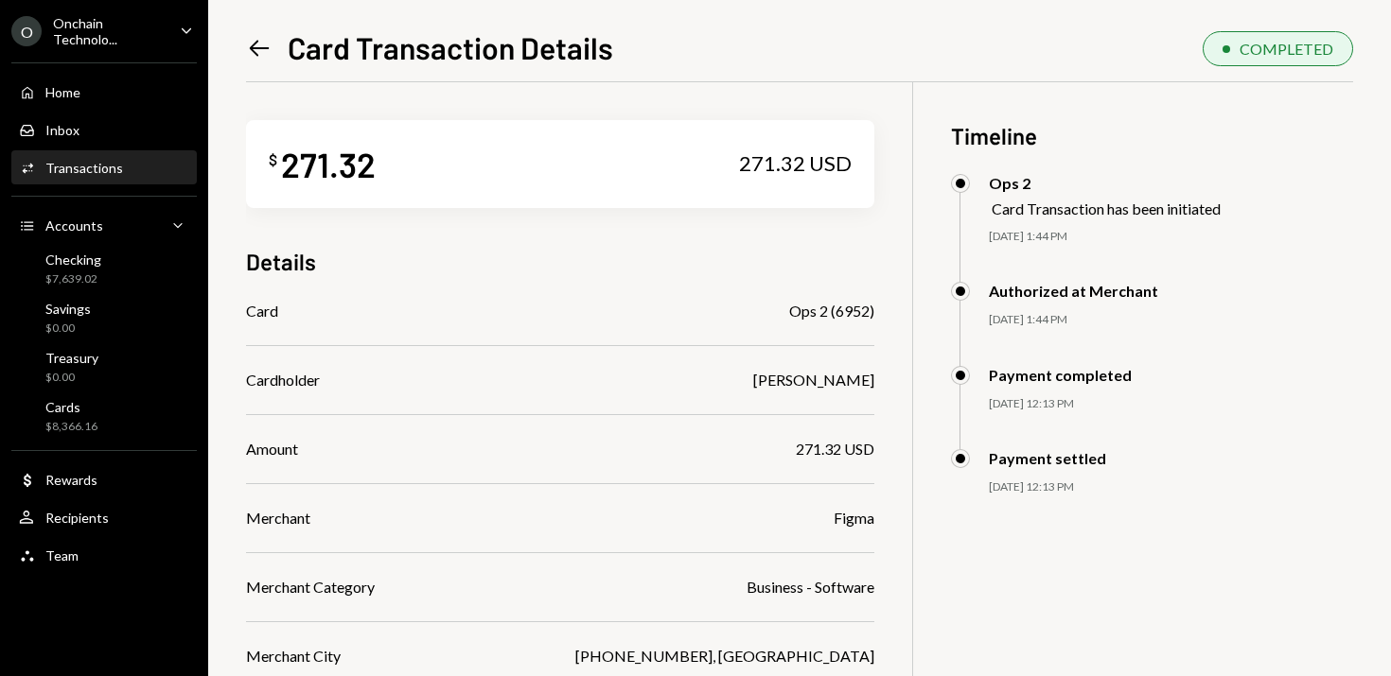
click at [266, 59] on icon "Left Arrow" at bounding box center [259, 48] width 26 height 26
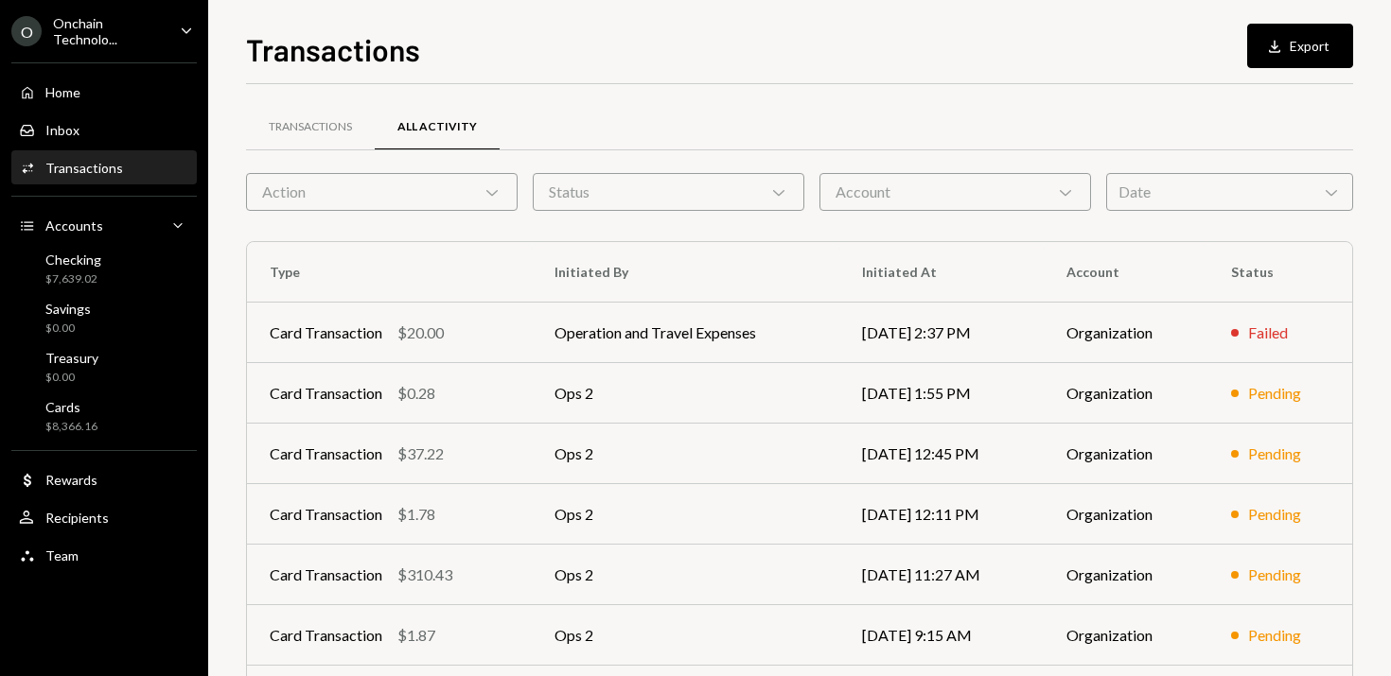
click at [1136, 203] on div "Date Chevron Down" at bounding box center [1229, 192] width 247 height 38
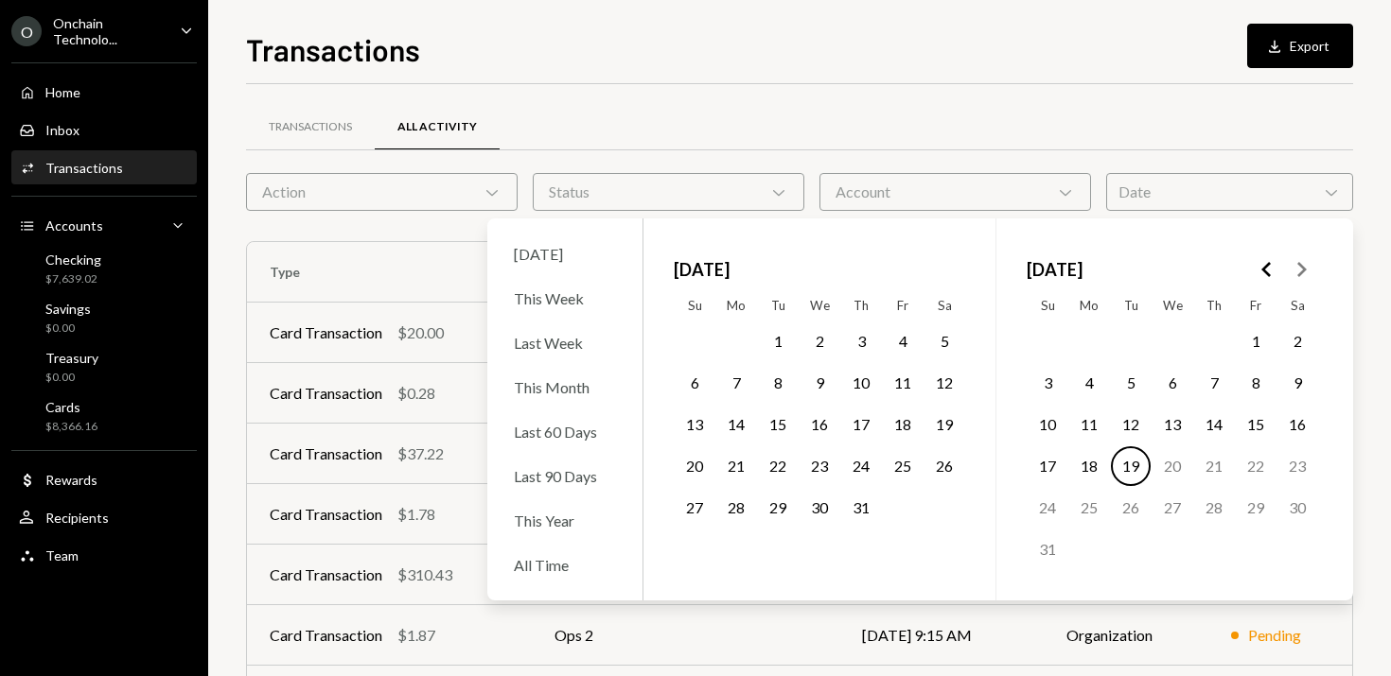
click at [1136, 203] on div "Date Chevron Down" at bounding box center [1229, 192] width 247 height 38
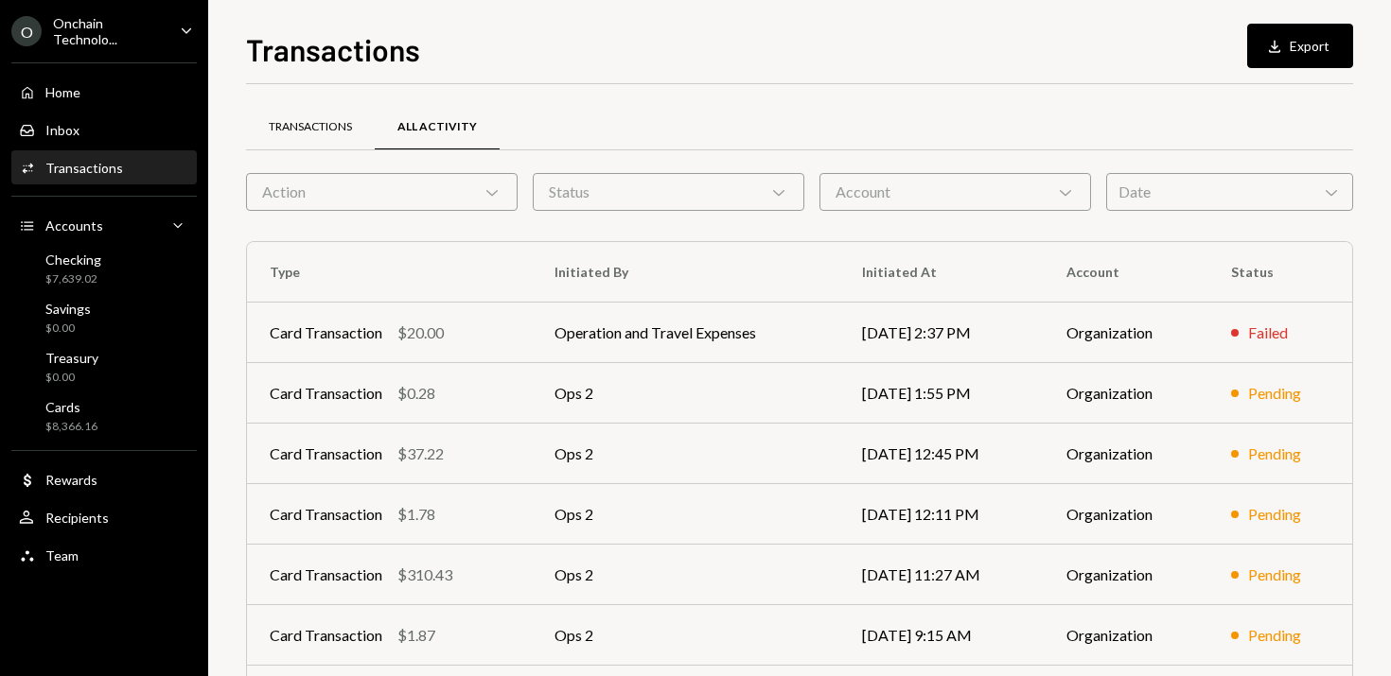
click at [292, 126] on div "Transactions" at bounding box center [310, 127] width 83 height 16
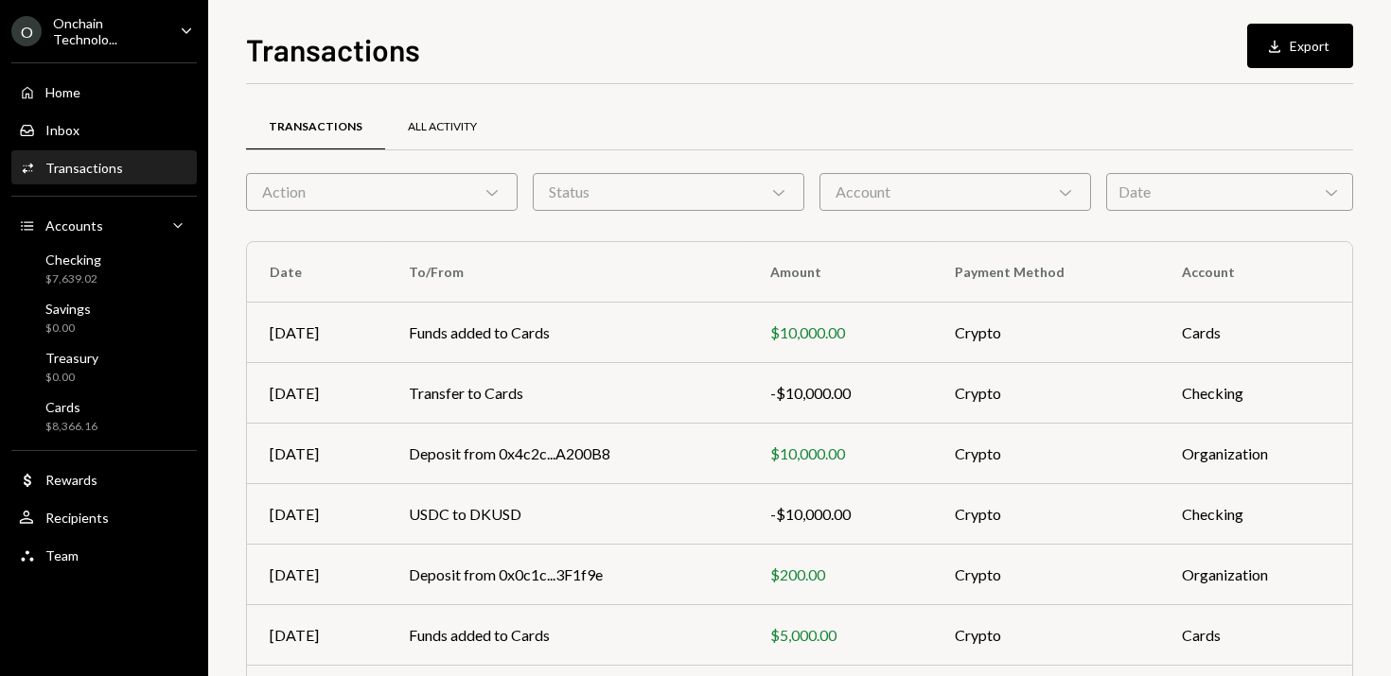
click at [435, 136] on div "All Activity" at bounding box center [442, 127] width 114 height 45
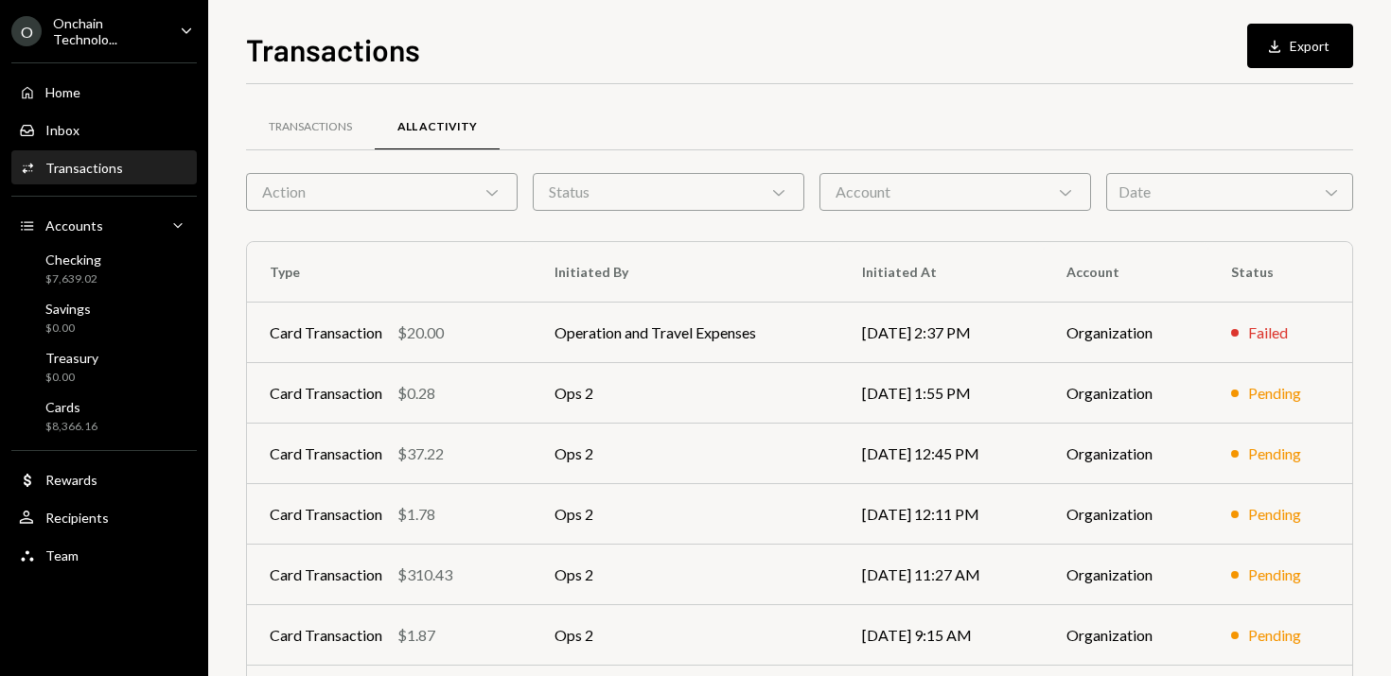
click at [1197, 196] on div "Date Chevron Down" at bounding box center [1229, 192] width 247 height 38
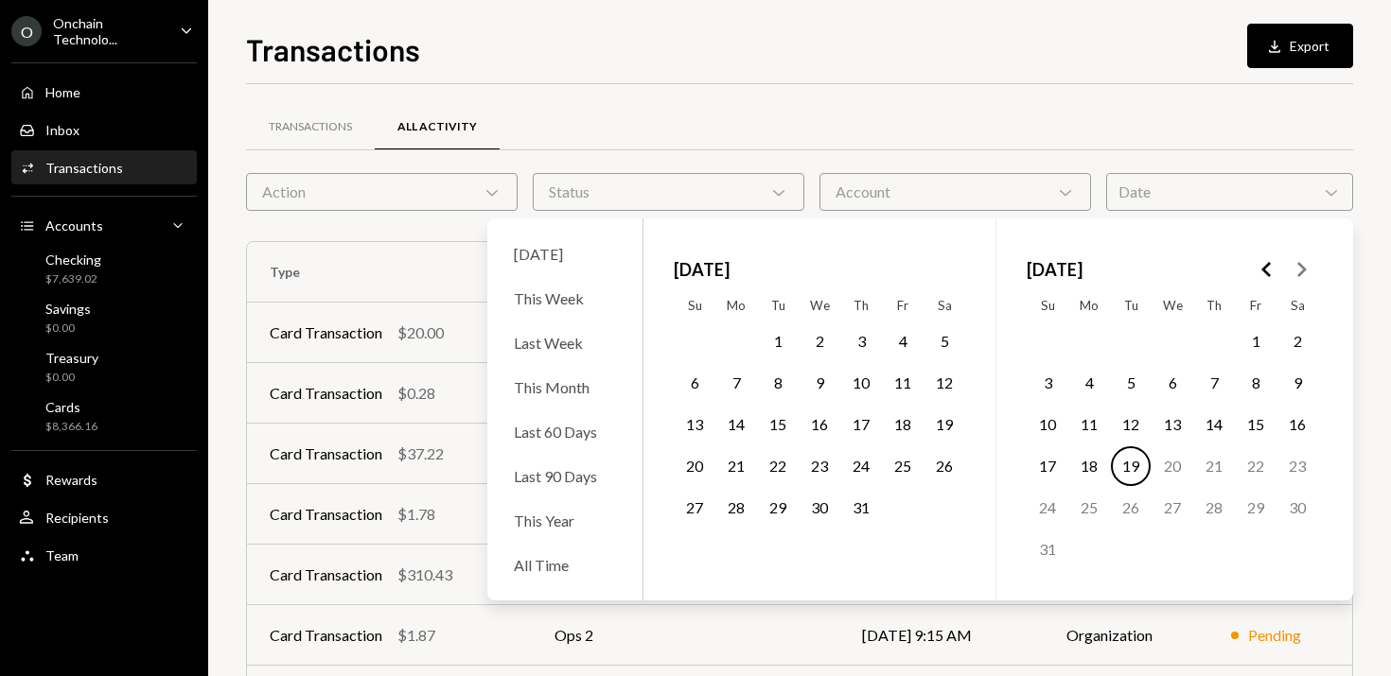
click at [780, 343] on button "1" at bounding box center [778, 342] width 40 height 40
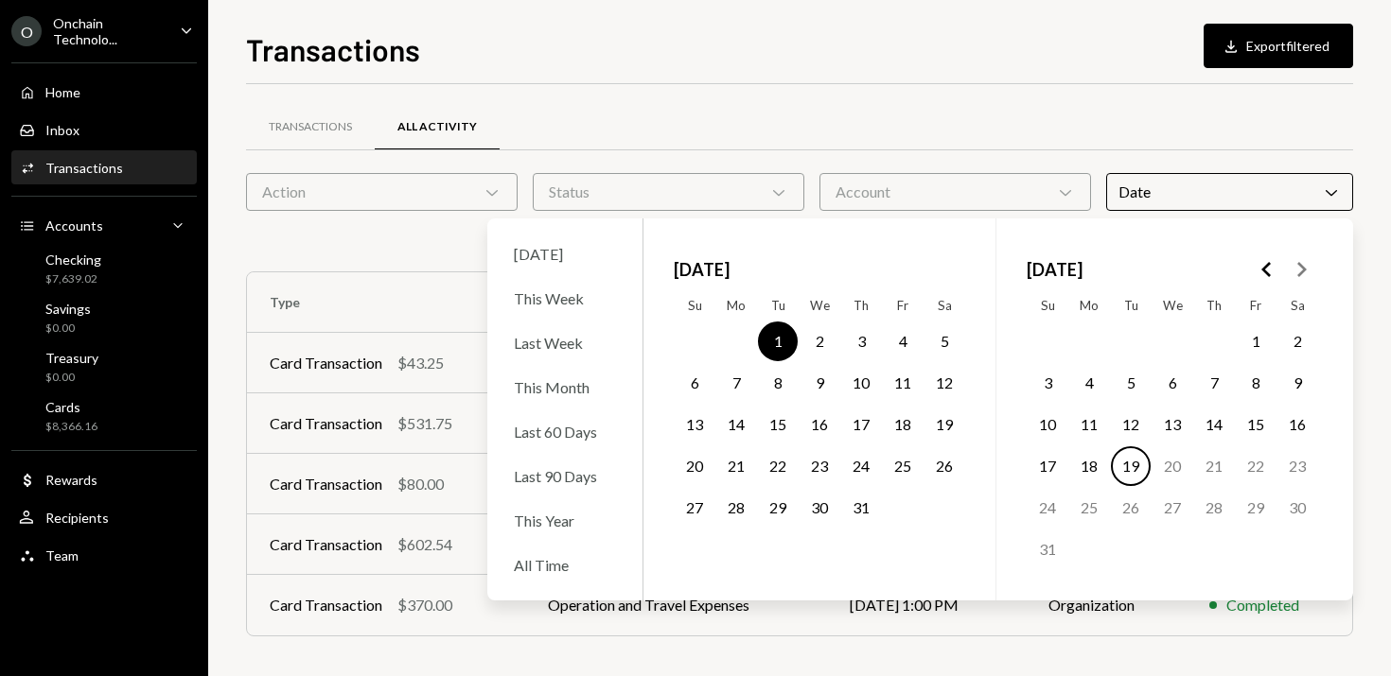
click at [862, 507] on button "31" at bounding box center [861, 508] width 40 height 40
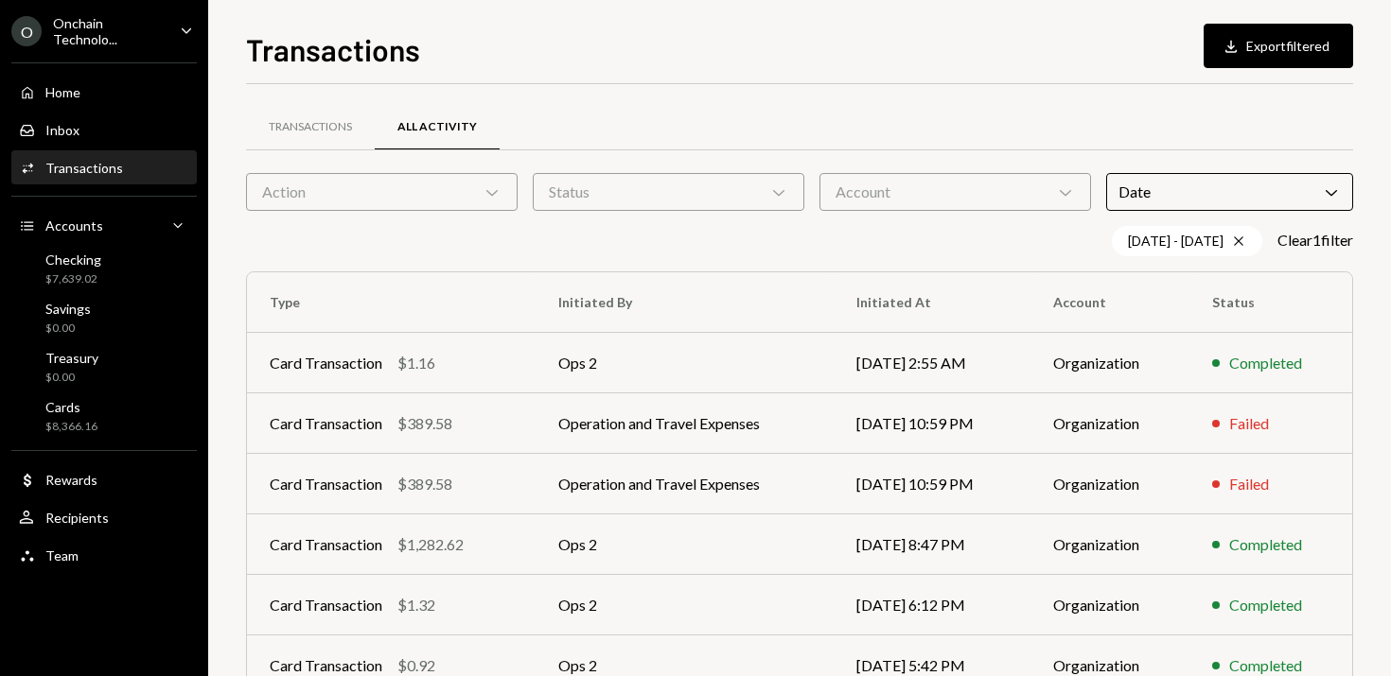
click at [807, 87] on div "Transactions All Activity Action Chevron Down Status Chevron Down Account Chevr…" at bounding box center [799, 551] width 1107 height 934
click at [729, 197] on div "Status Chevron Down" at bounding box center [669, 192] width 272 height 38
click at [651, 233] on label "Completed" at bounding box center [668, 240] width 256 height 34
click at [567, 233] on button "Completed" at bounding box center [559, 240] width 15 height 15
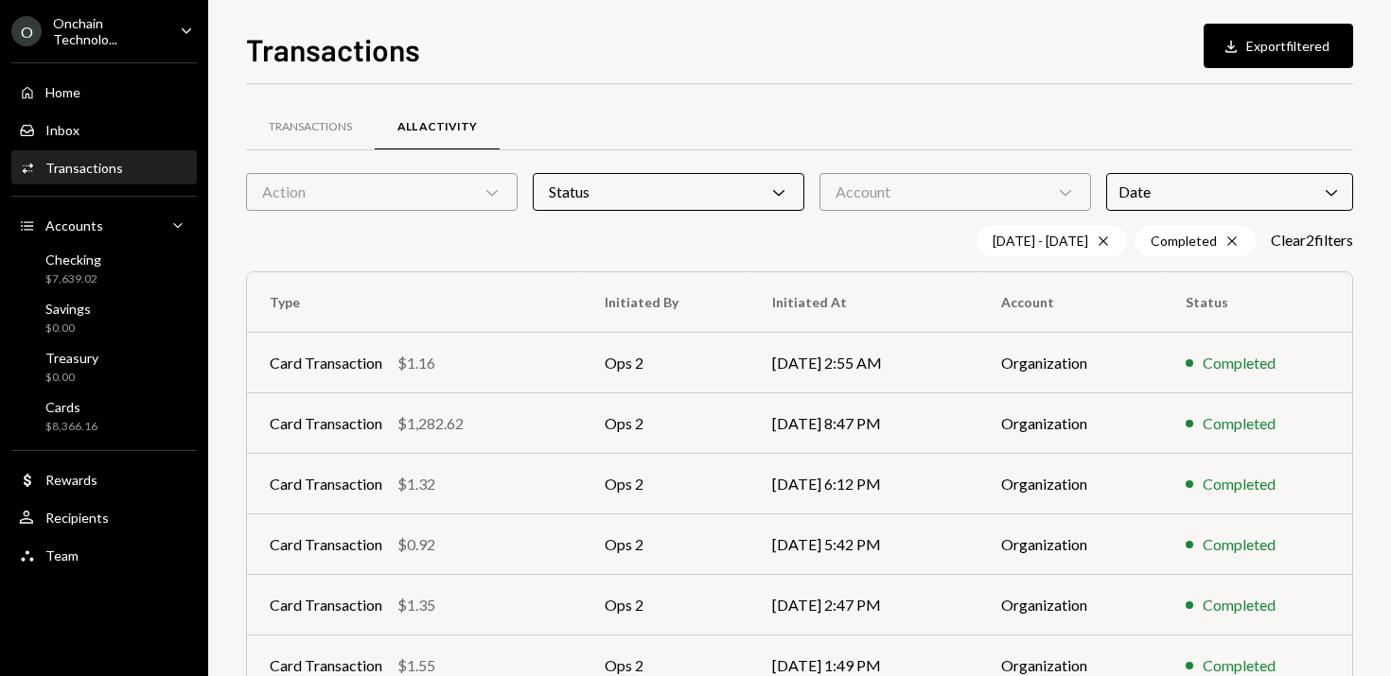
click at [918, 153] on div "Transactions All Activity" at bounding box center [799, 138] width 1107 height 70
click at [908, 185] on div "Account Chevron Down" at bounding box center [955, 192] width 272 height 38
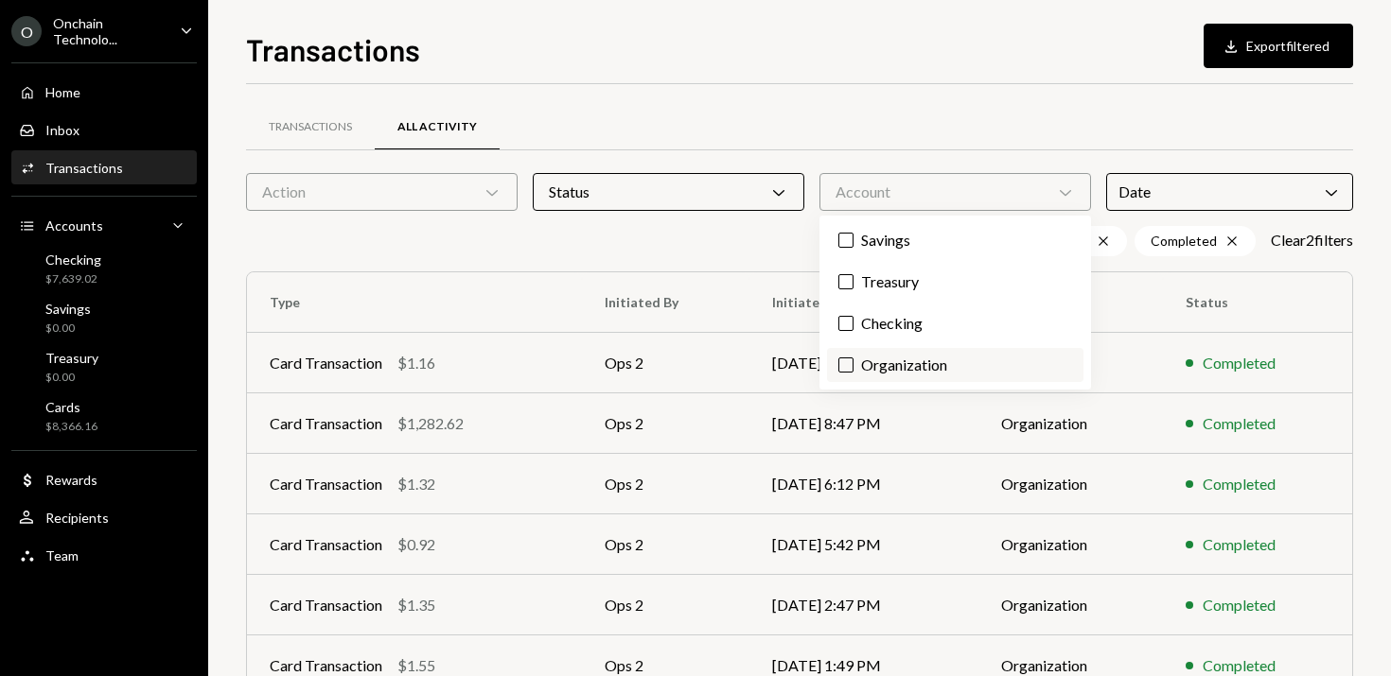
click at [898, 365] on label "Organization" at bounding box center [955, 365] width 256 height 34
click at [853, 365] on button "Organization" at bounding box center [845, 365] width 15 height 15
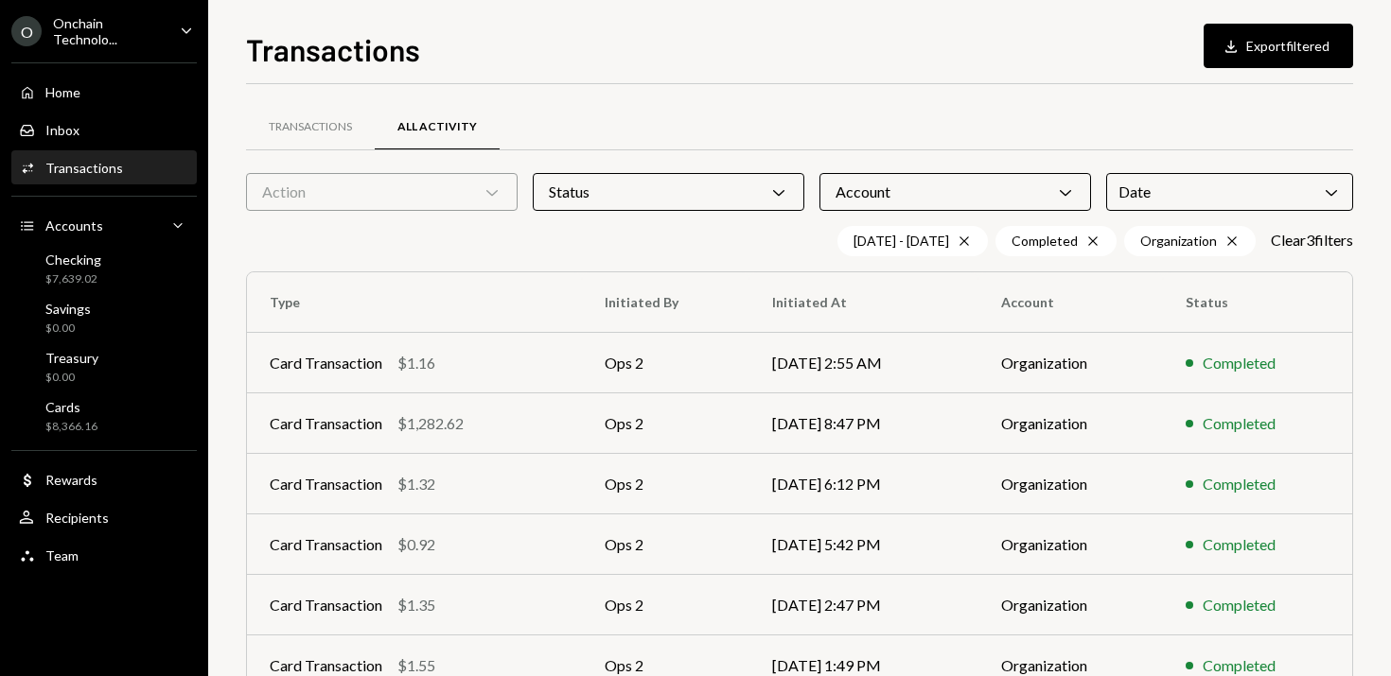
click at [960, 122] on div "Transactions All Activity" at bounding box center [799, 127] width 1107 height 48
click at [1258, 54] on button "Download Export filtered" at bounding box center [1277, 46] width 149 height 44
